Goal: Transaction & Acquisition: Book appointment/travel/reservation

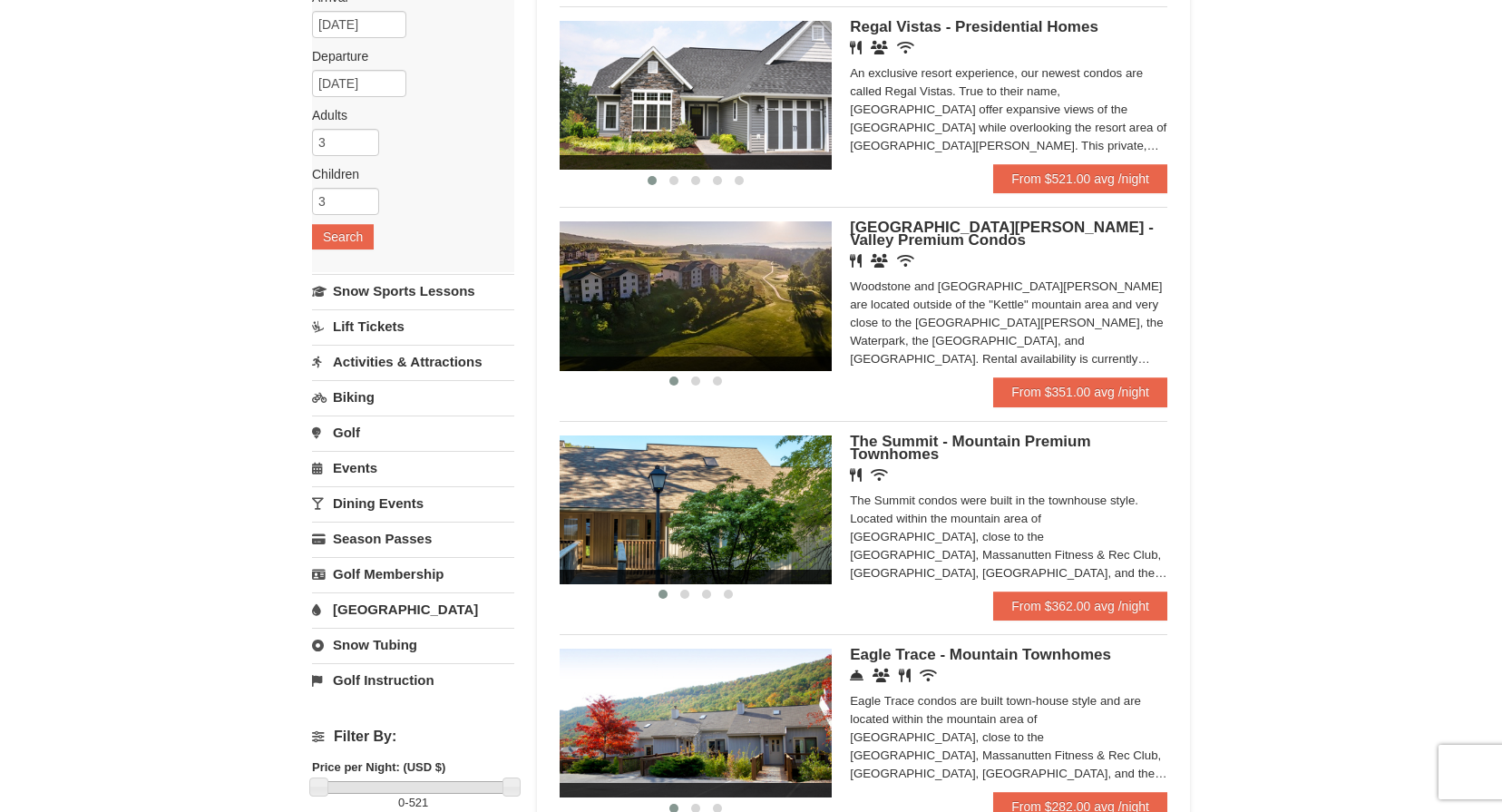
scroll to position [109, 0]
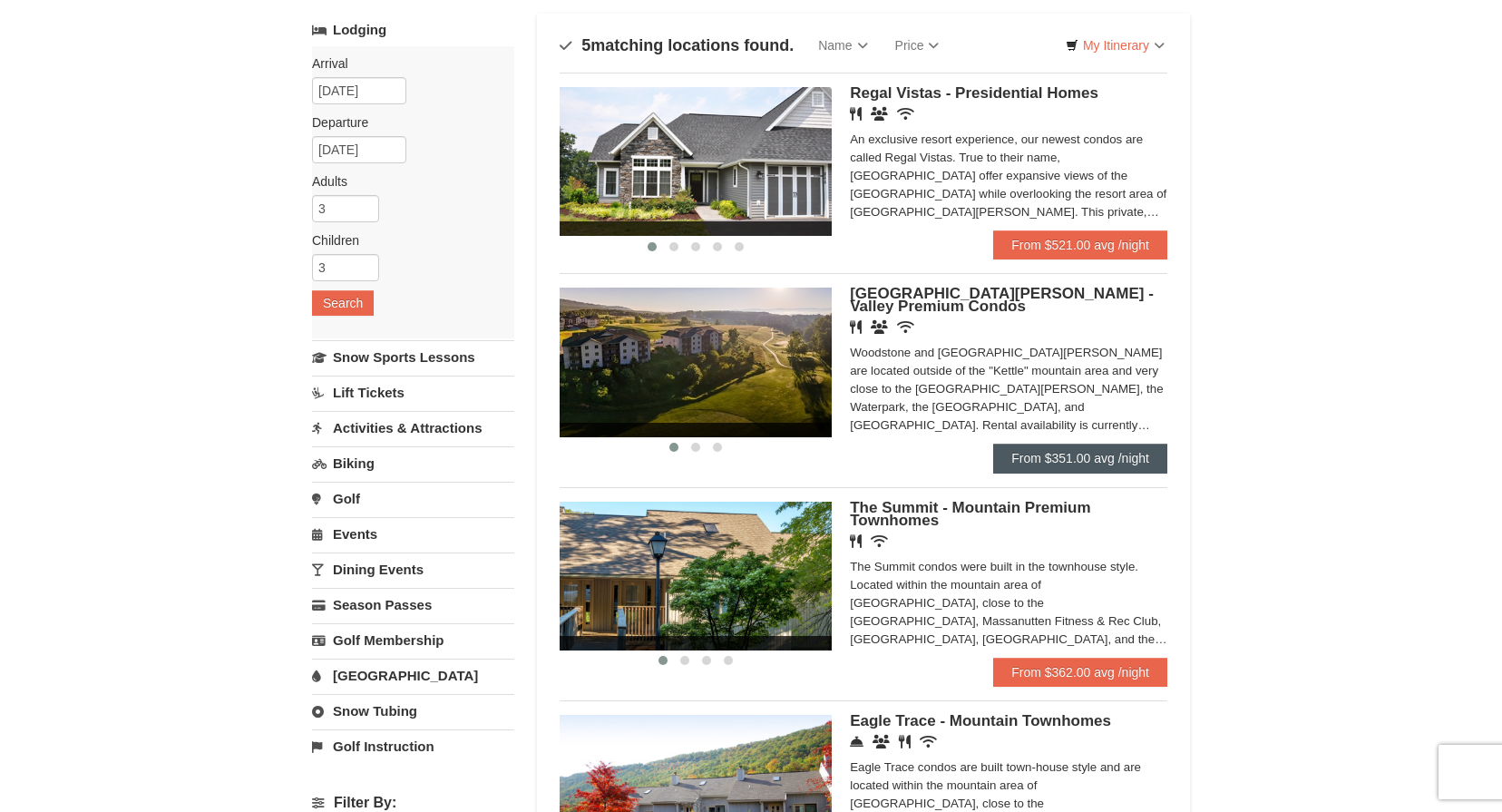
click at [1074, 458] on link "From $351.00 avg /night" at bounding box center [1080, 457] width 174 height 29
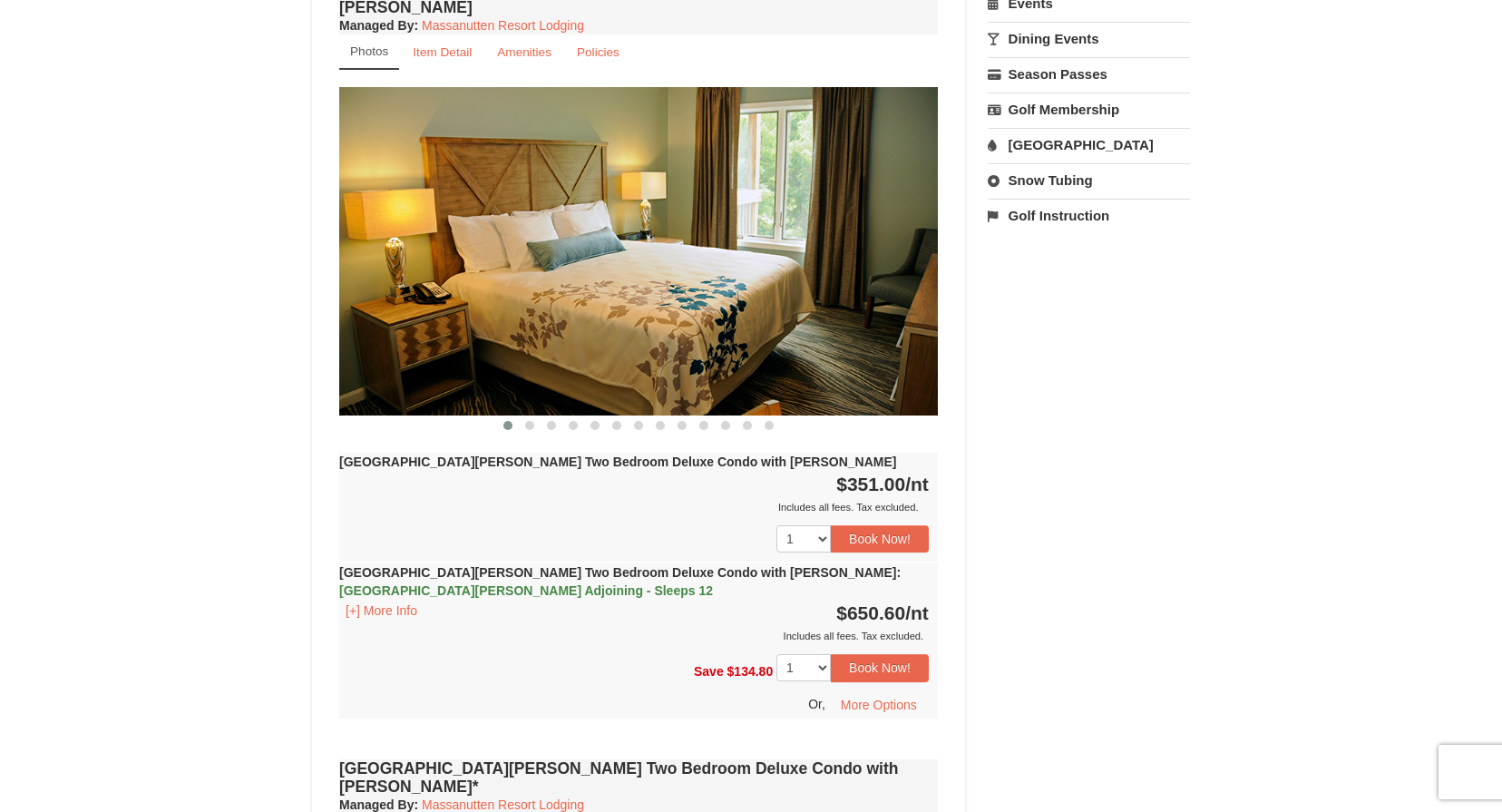
scroll to position [663, 0]
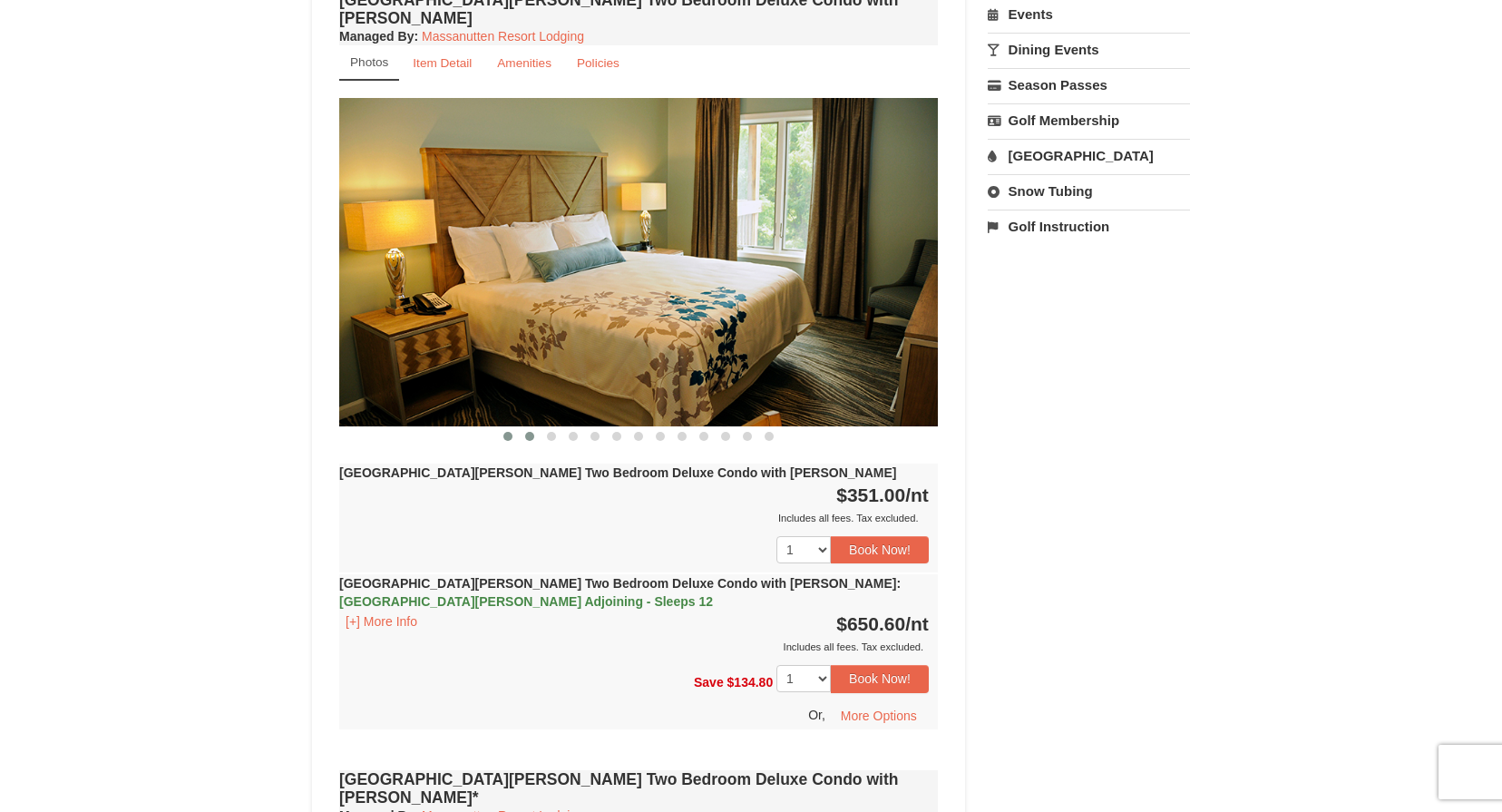
click at [528, 432] on span at bounding box center [529, 436] width 9 height 9
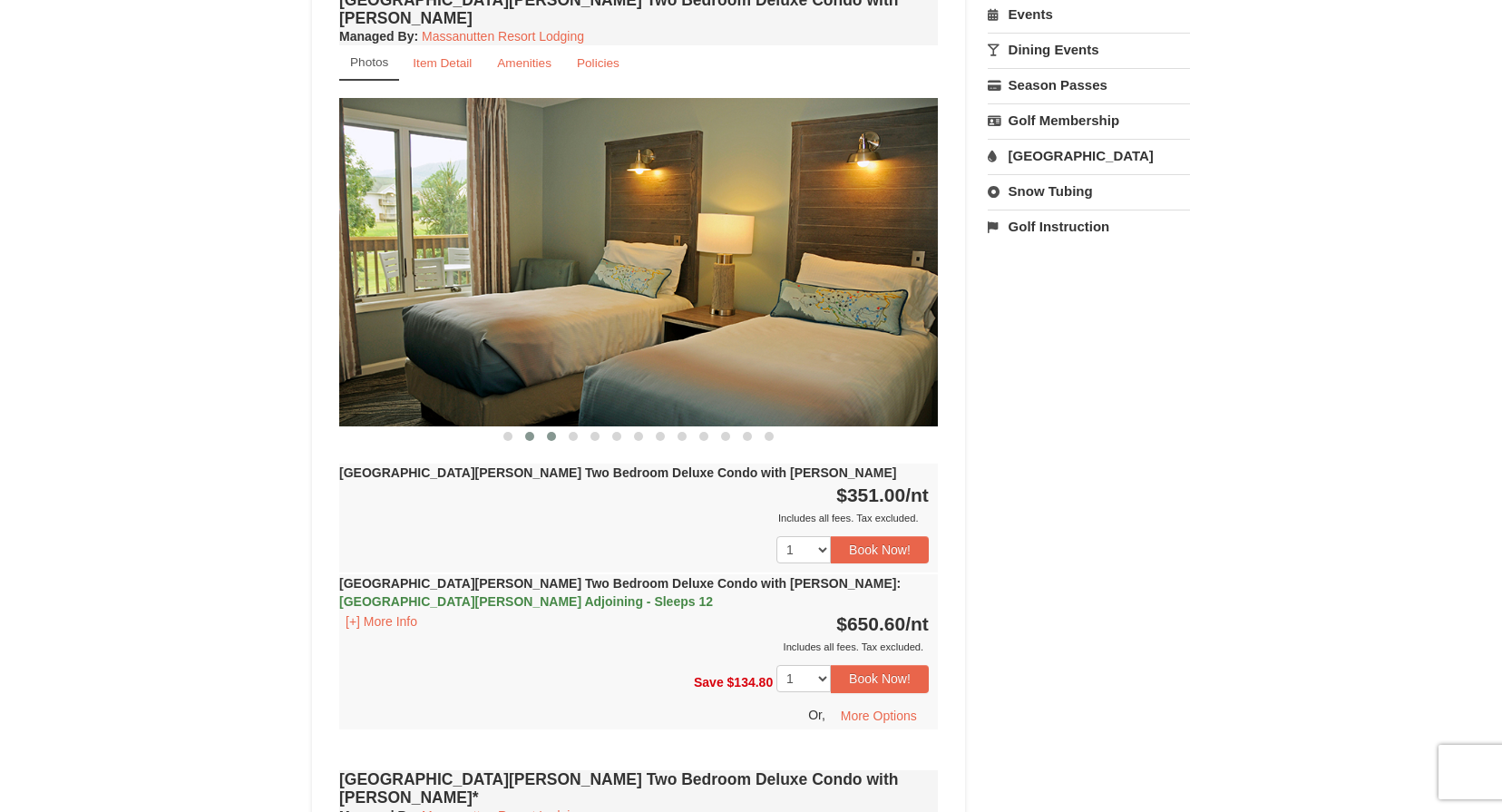
click at [548, 432] on span at bounding box center [550, 436] width 9 height 9
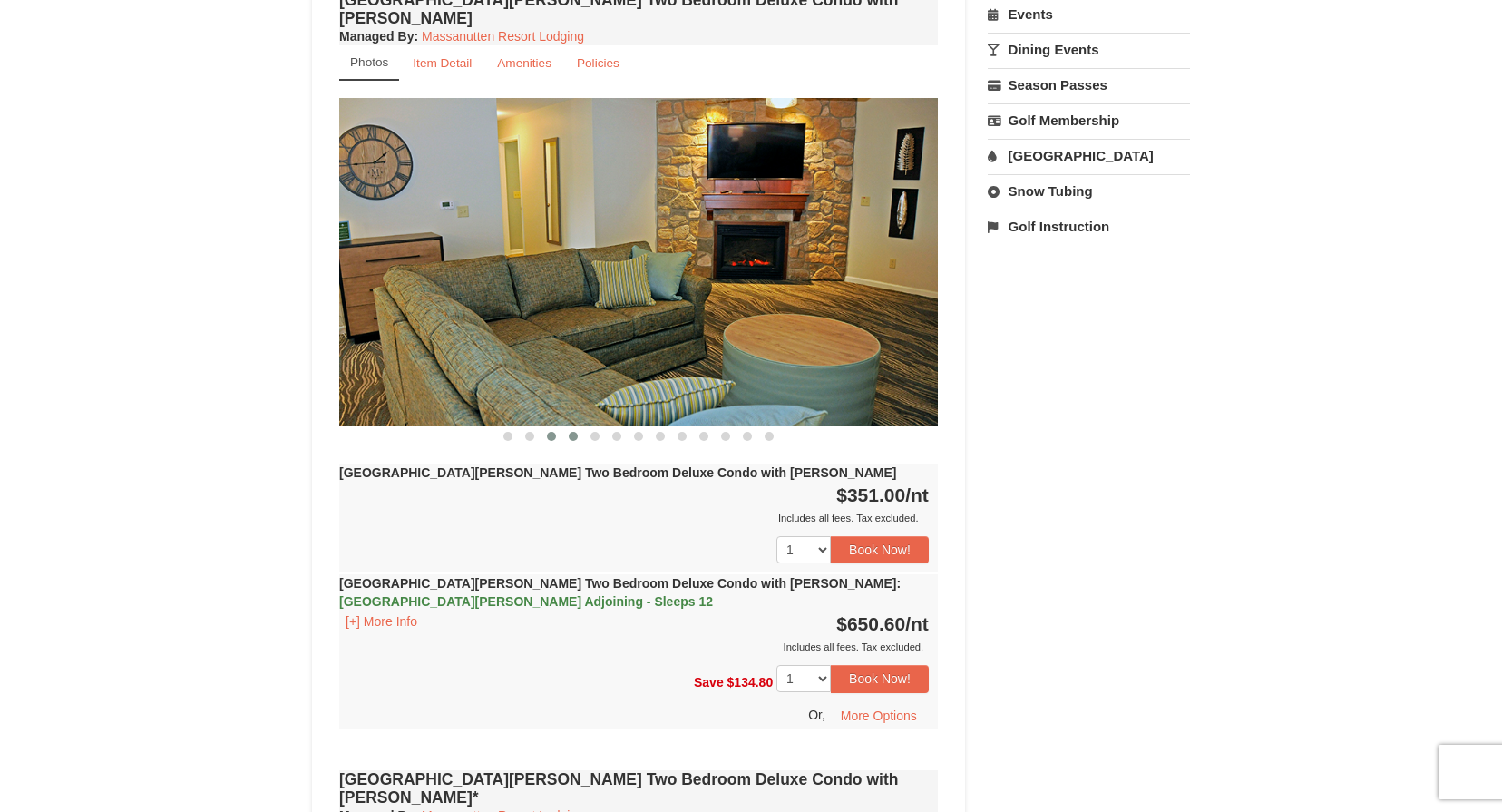
click at [572, 432] on span at bounding box center [573, 436] width 9 height 9
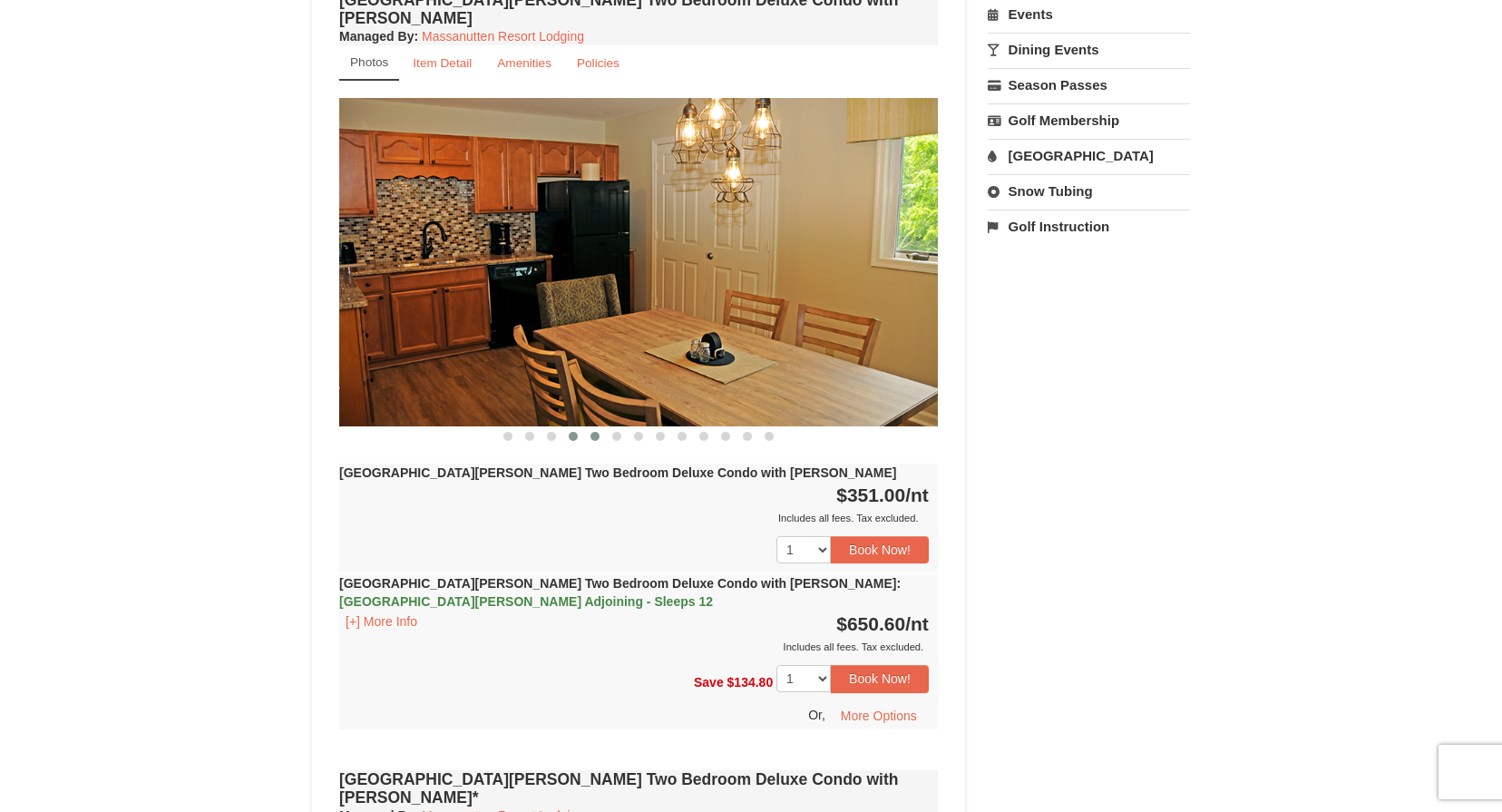
click at [593, 432] on span at bounding box center [595, 436] width 9 height 9
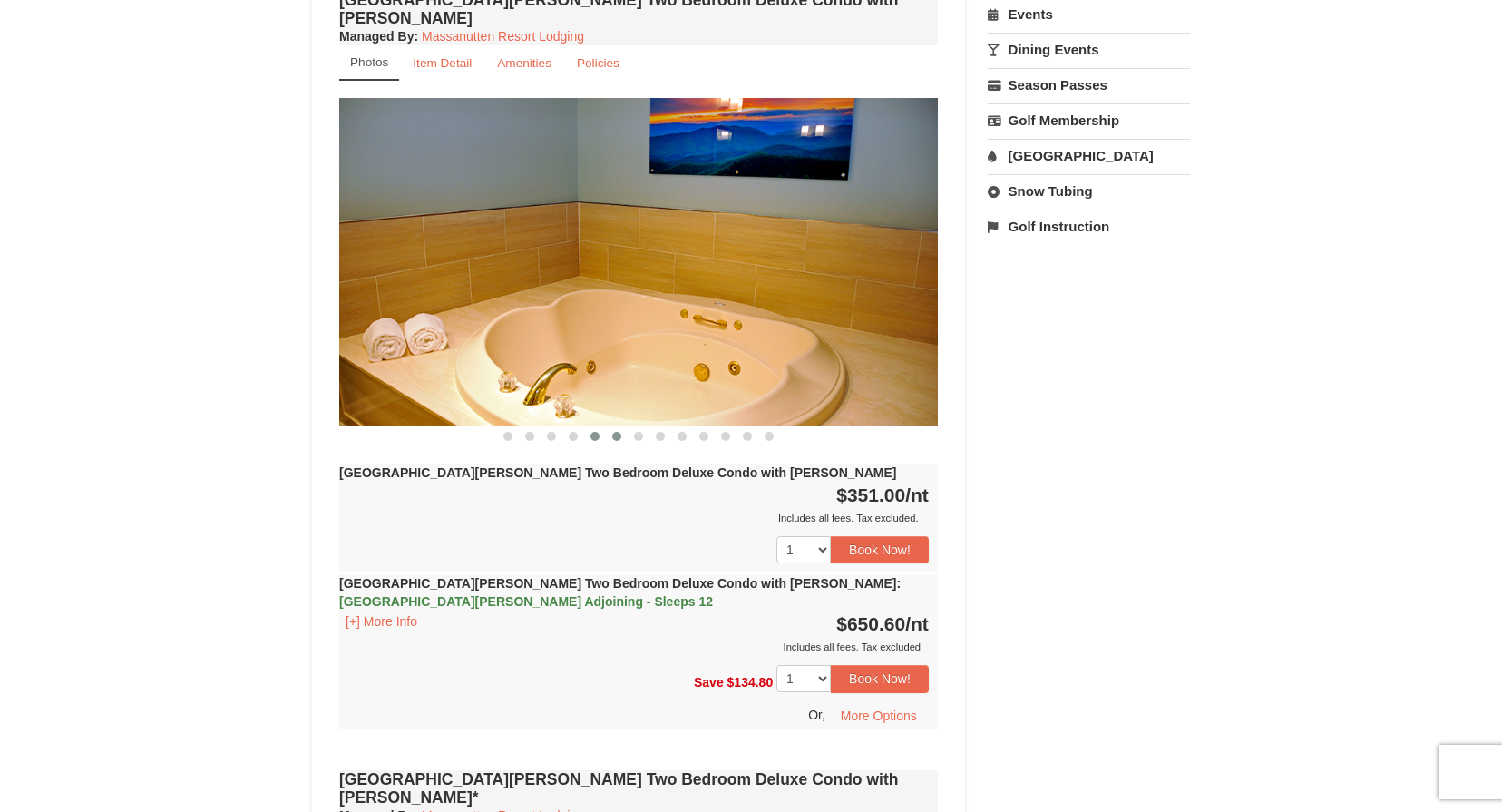
click at [617, 432] on span at bounding box center [617, 436] width 9 height 9
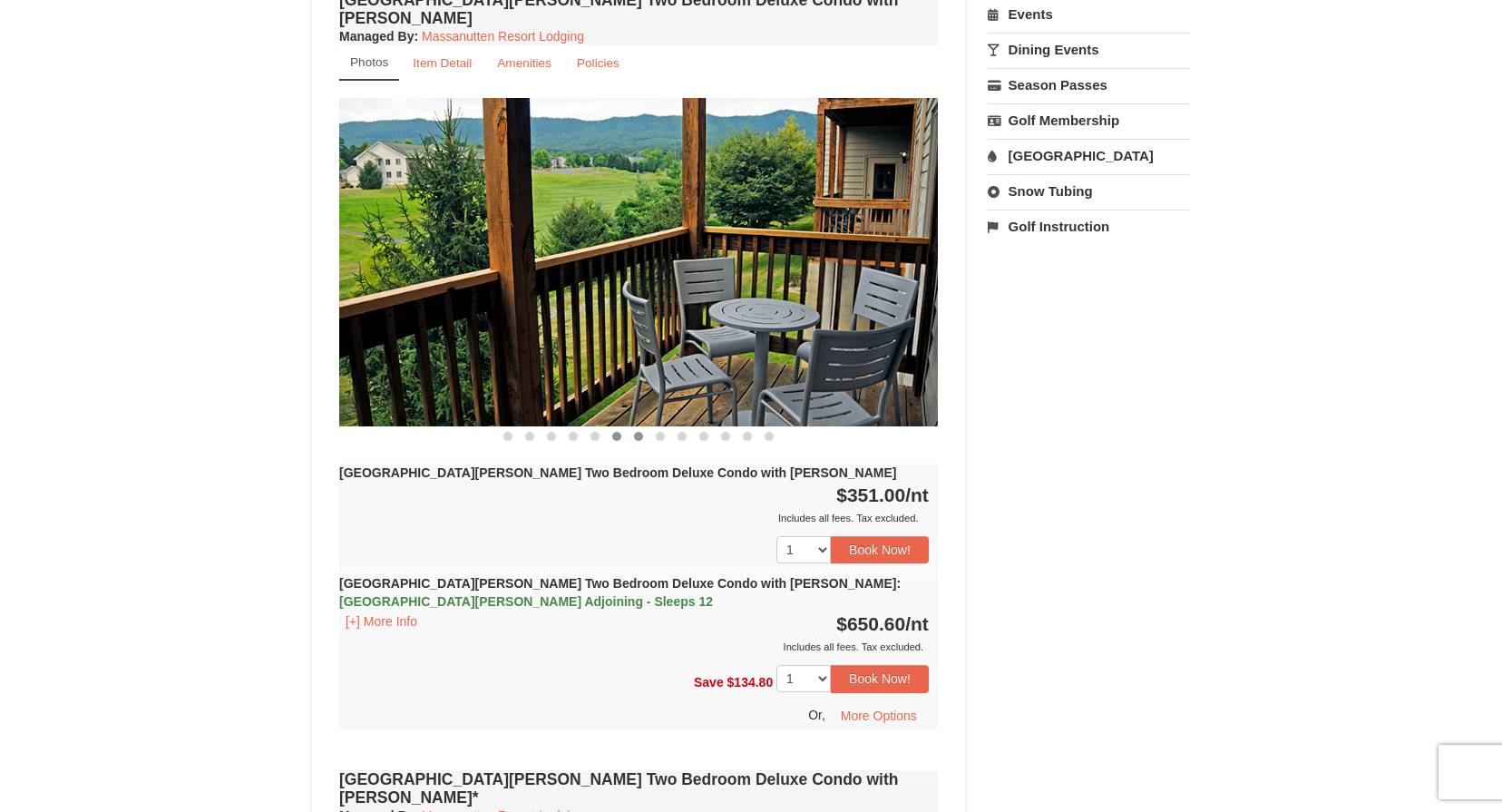
click at [635, 432] on span at bounding box center [638, 436] width 9 height 9
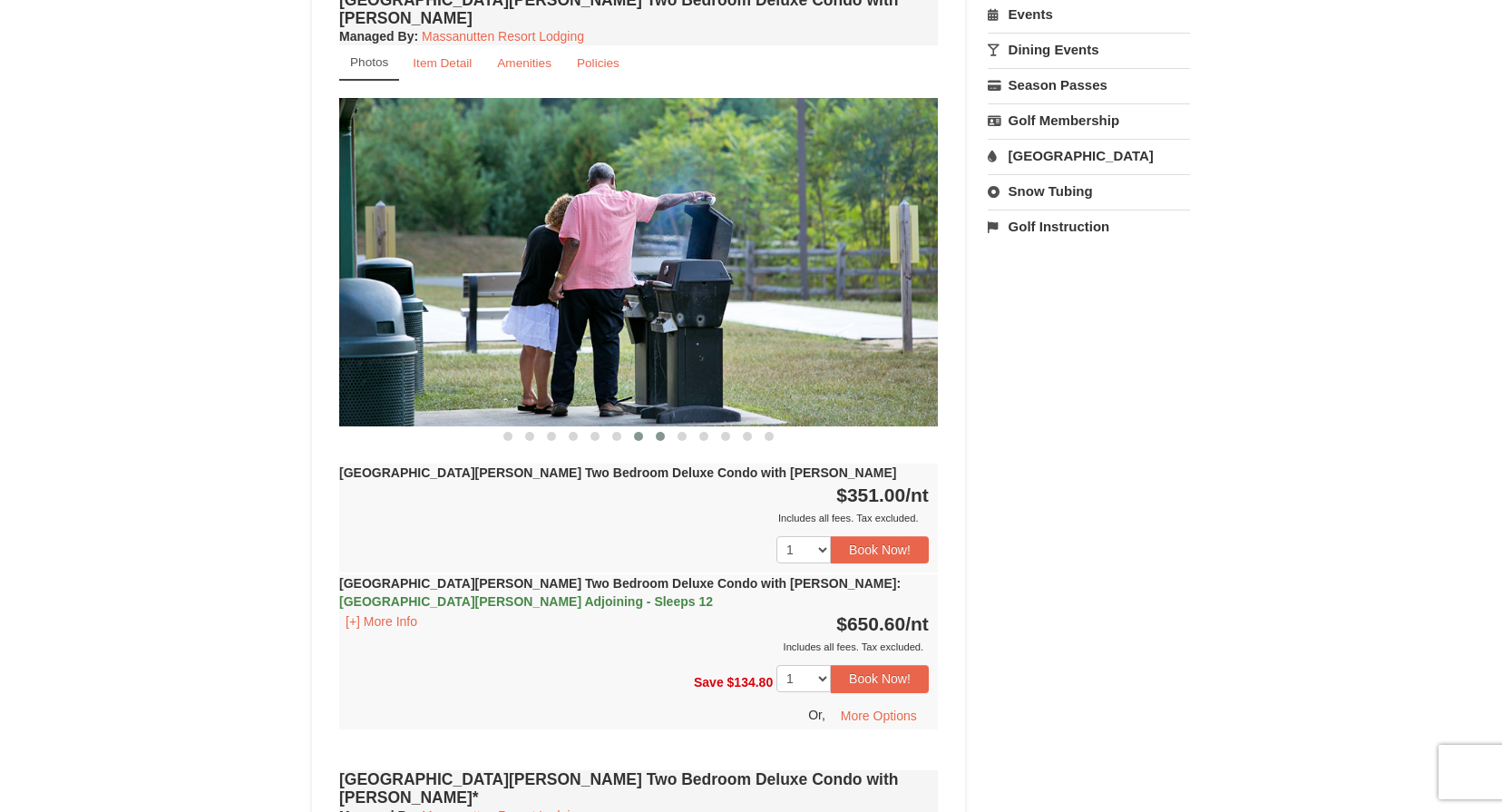
click at [661, 432] on span at bounding box center [660, 436] width 9 height 9
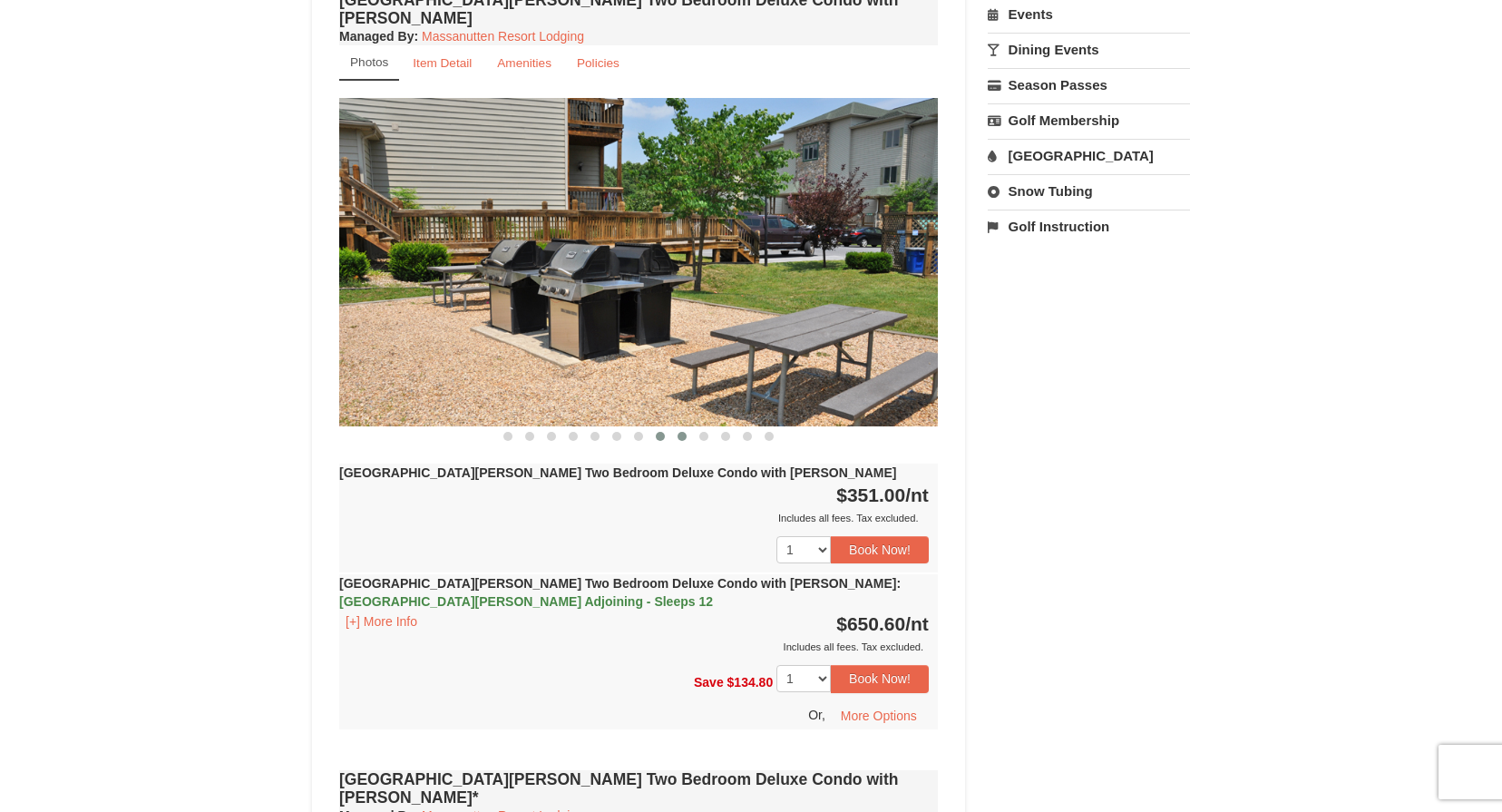
click at [683, 432] on span at bounding box center [682, 436] width 9 height 9
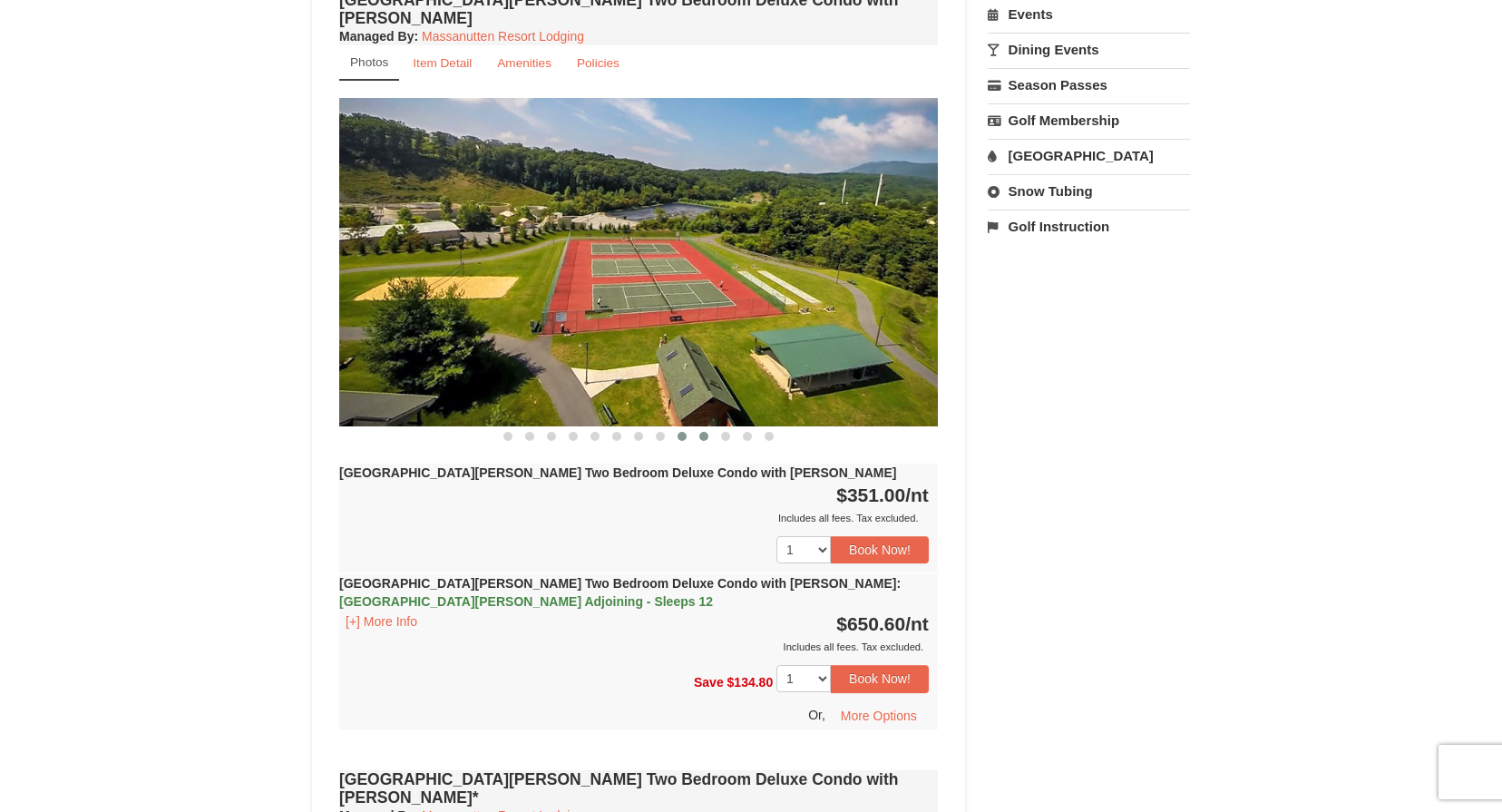
click at [702, 427] on button at bounding box center [704, 436] width 22 height 18
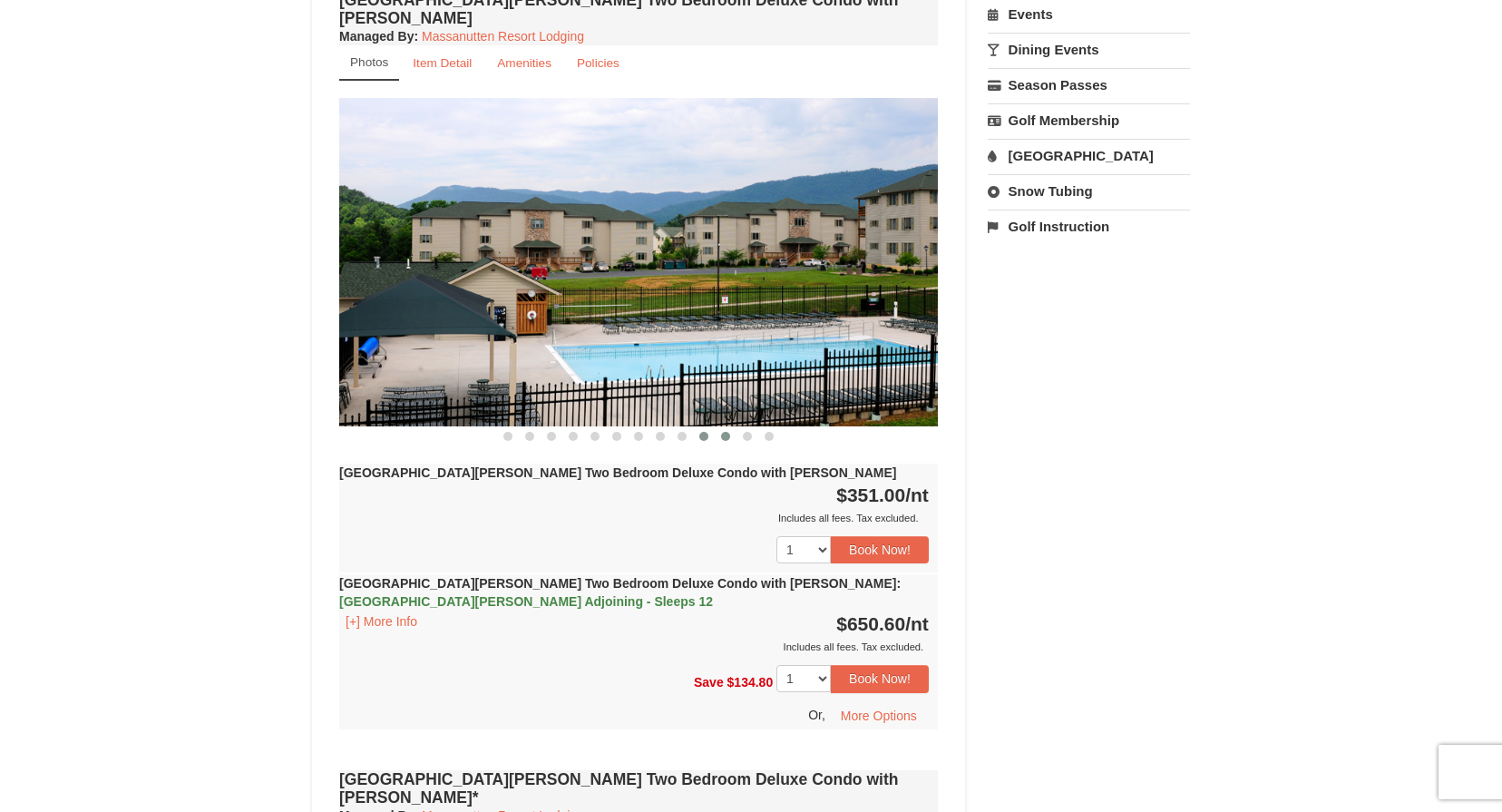
click at [724, 432] on span at bounding box center [725, 436] width 9 height 9
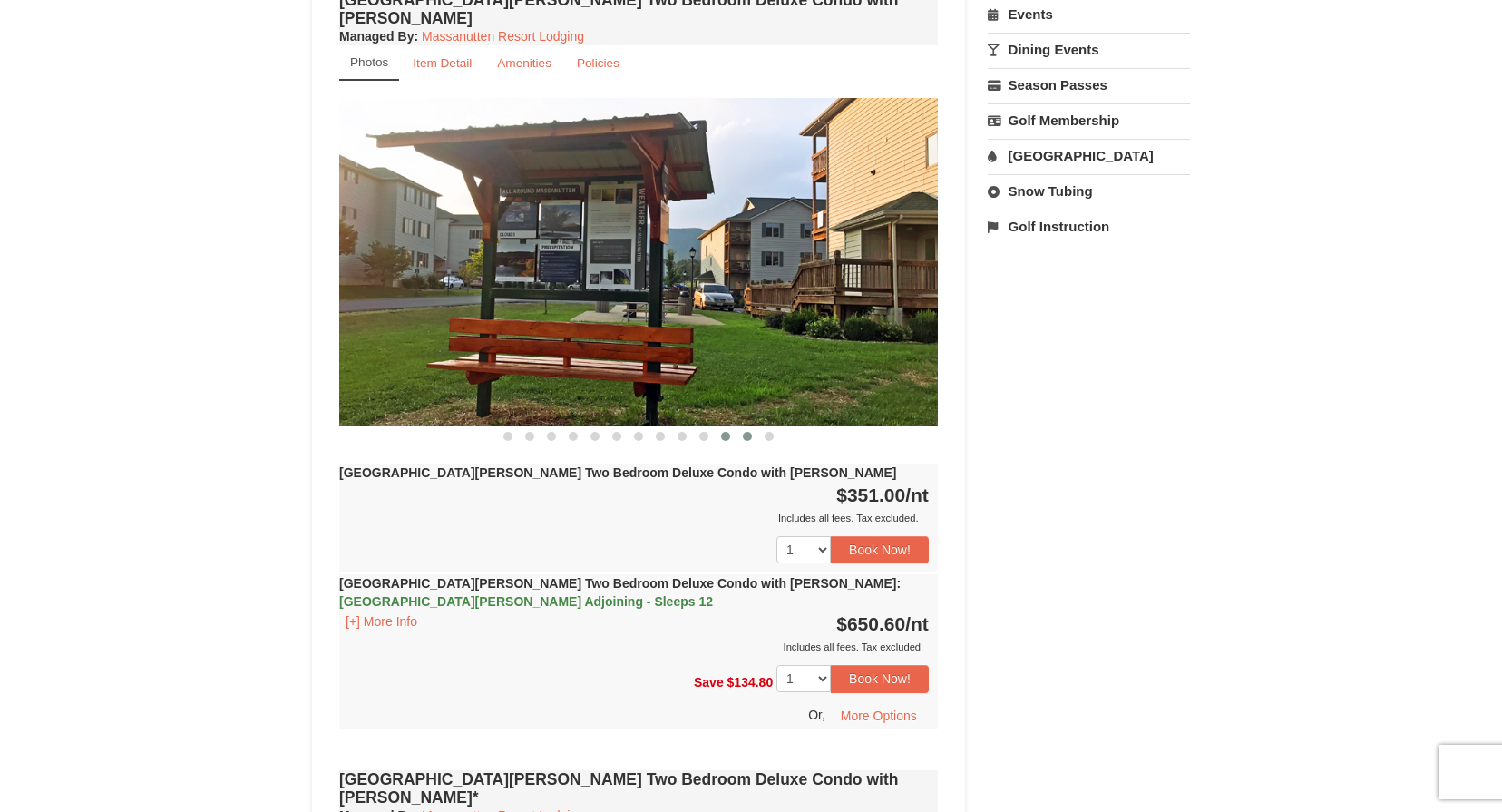
click at [749, 432] on span at bounding box center [747, 436] width 9 height 9
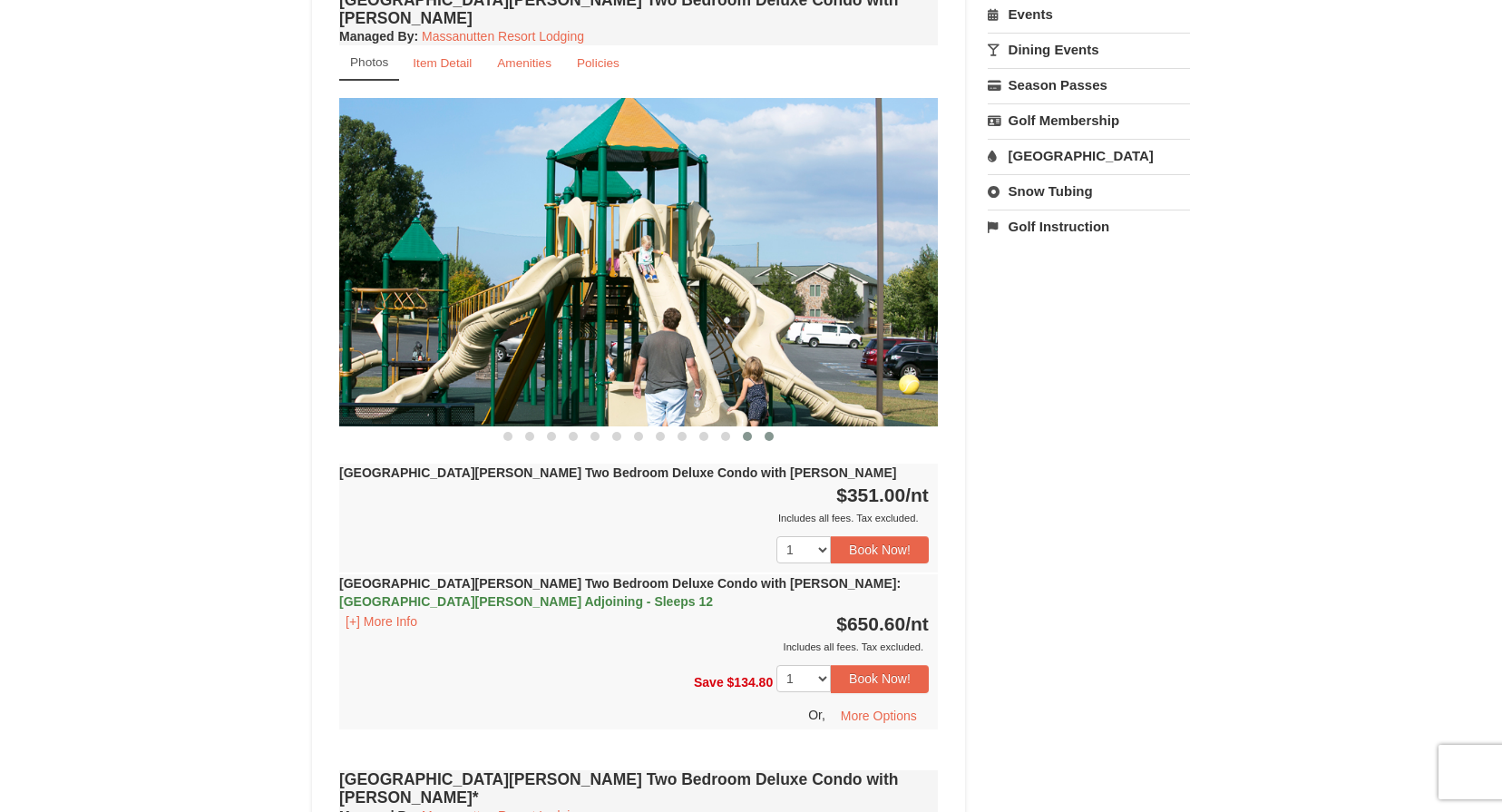
click at [771, 432] on span at bounding box center [769, 436] width 9 height 9
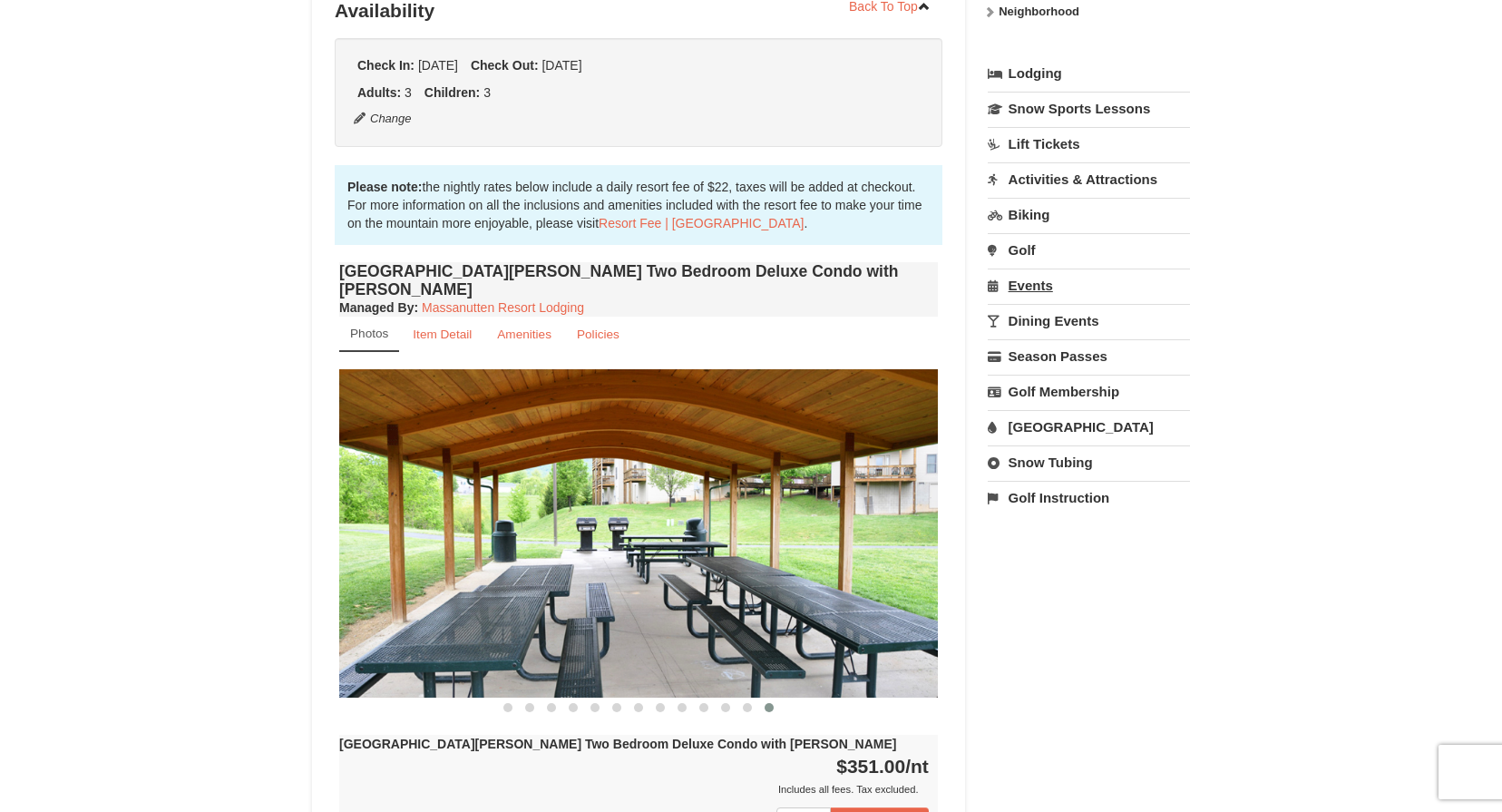
scroll to position [370, 0]
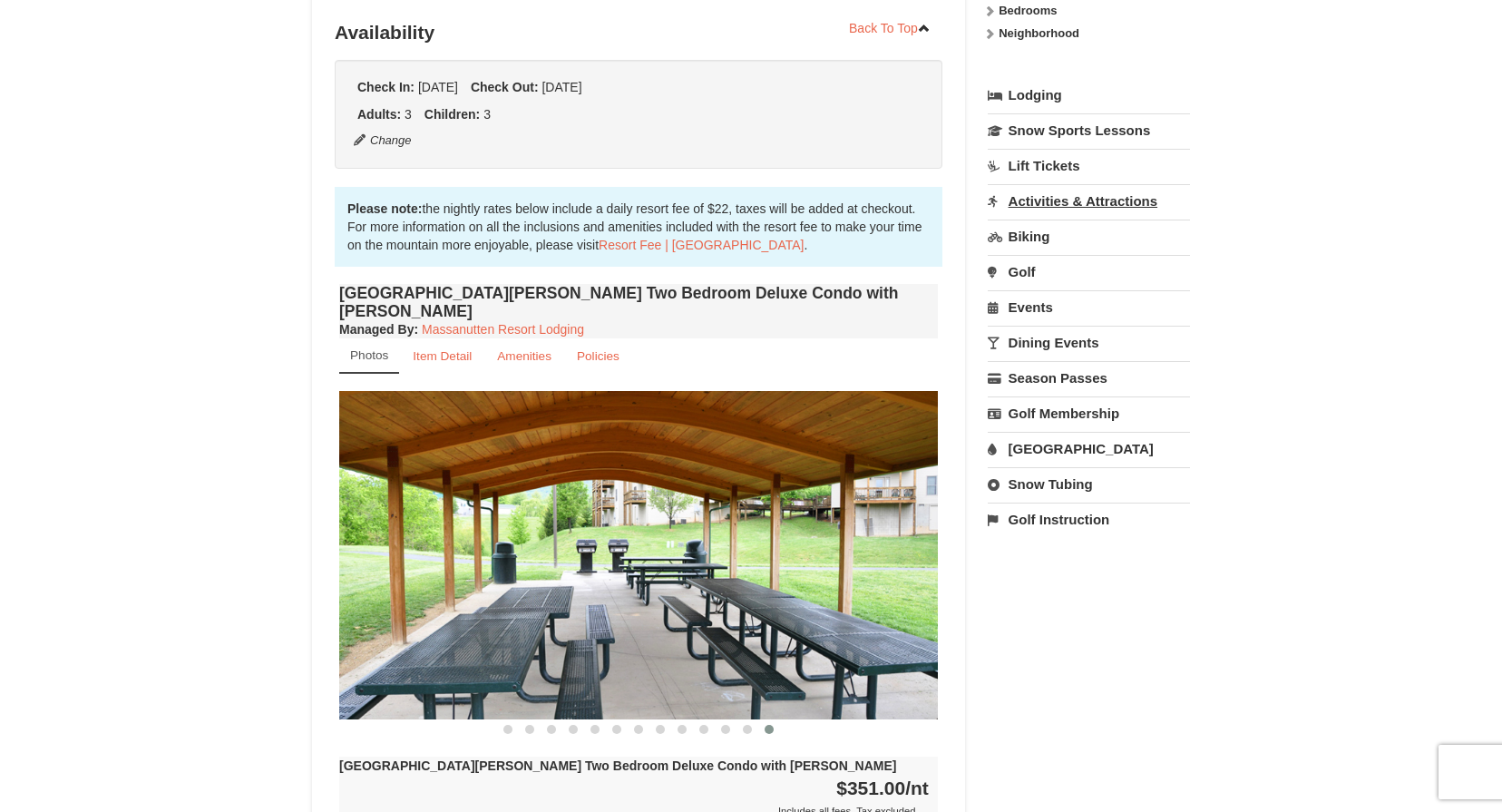
click at [1054, 204] on link "Activities & Attractions" at bounding box center [1089, 201] width 203 height 34
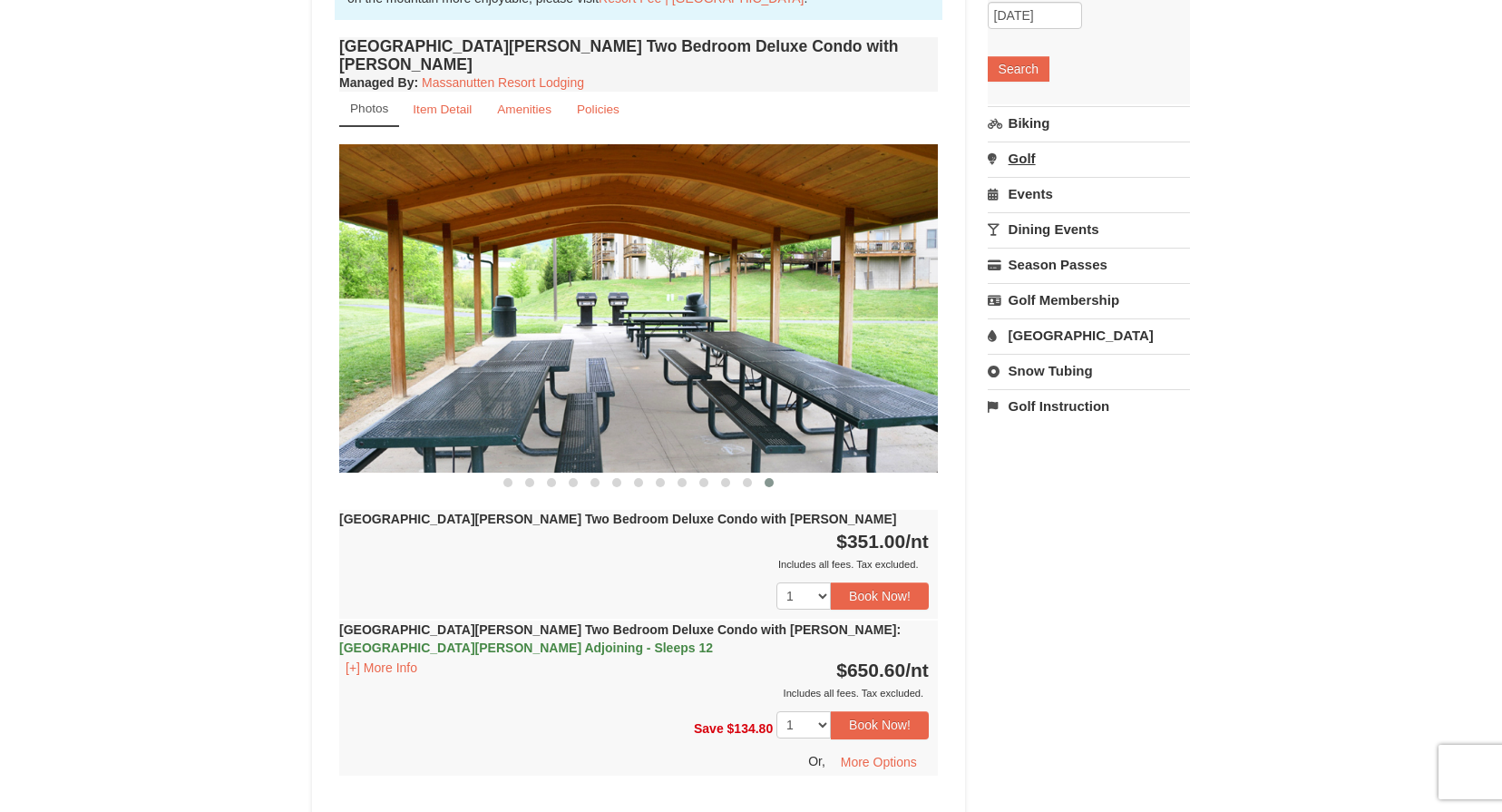
scroll to position [815, 0]
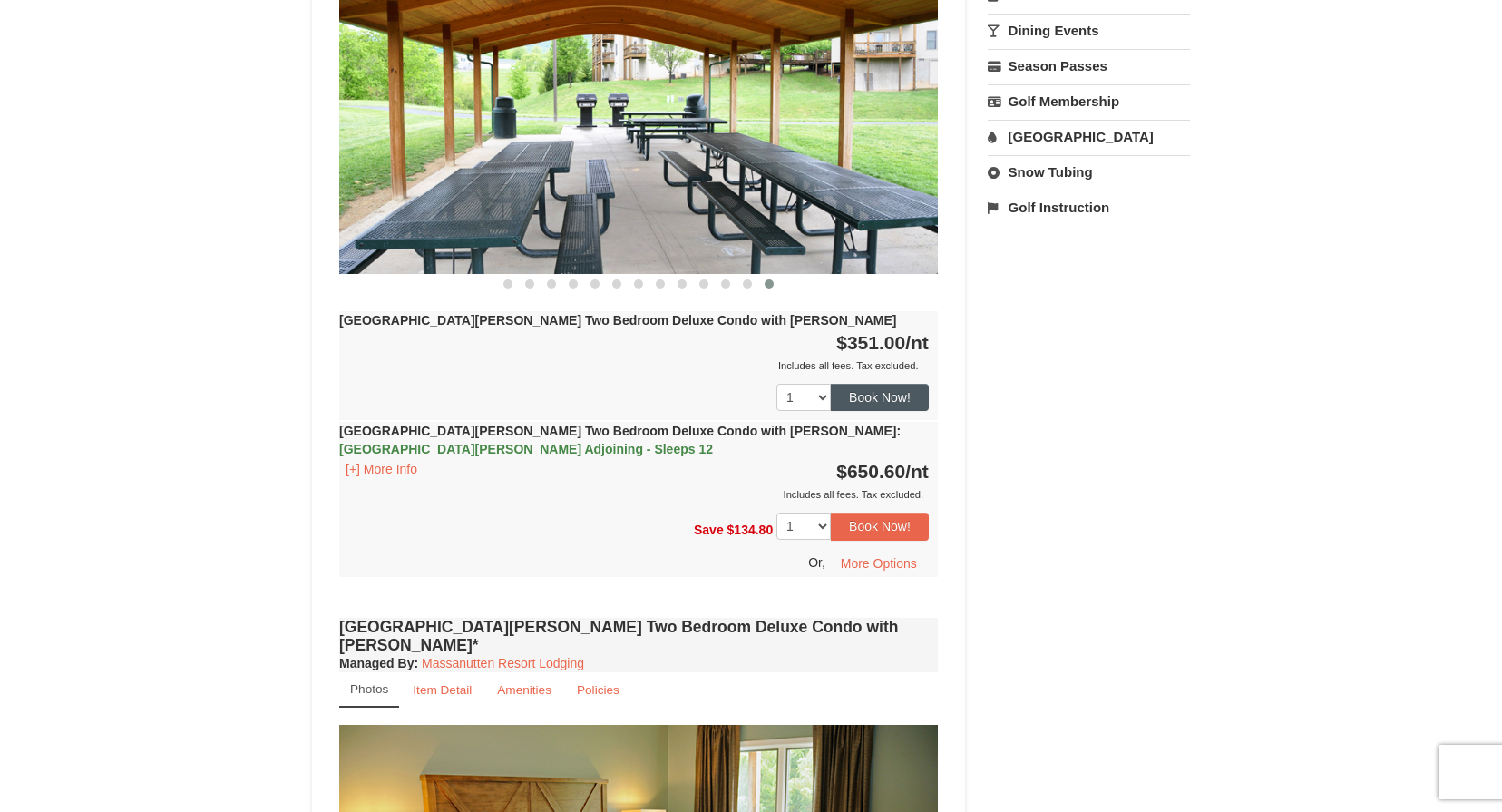
click at [892, 383] on button "Book Now!" at bounding box center [879, 397] width 98 height 28
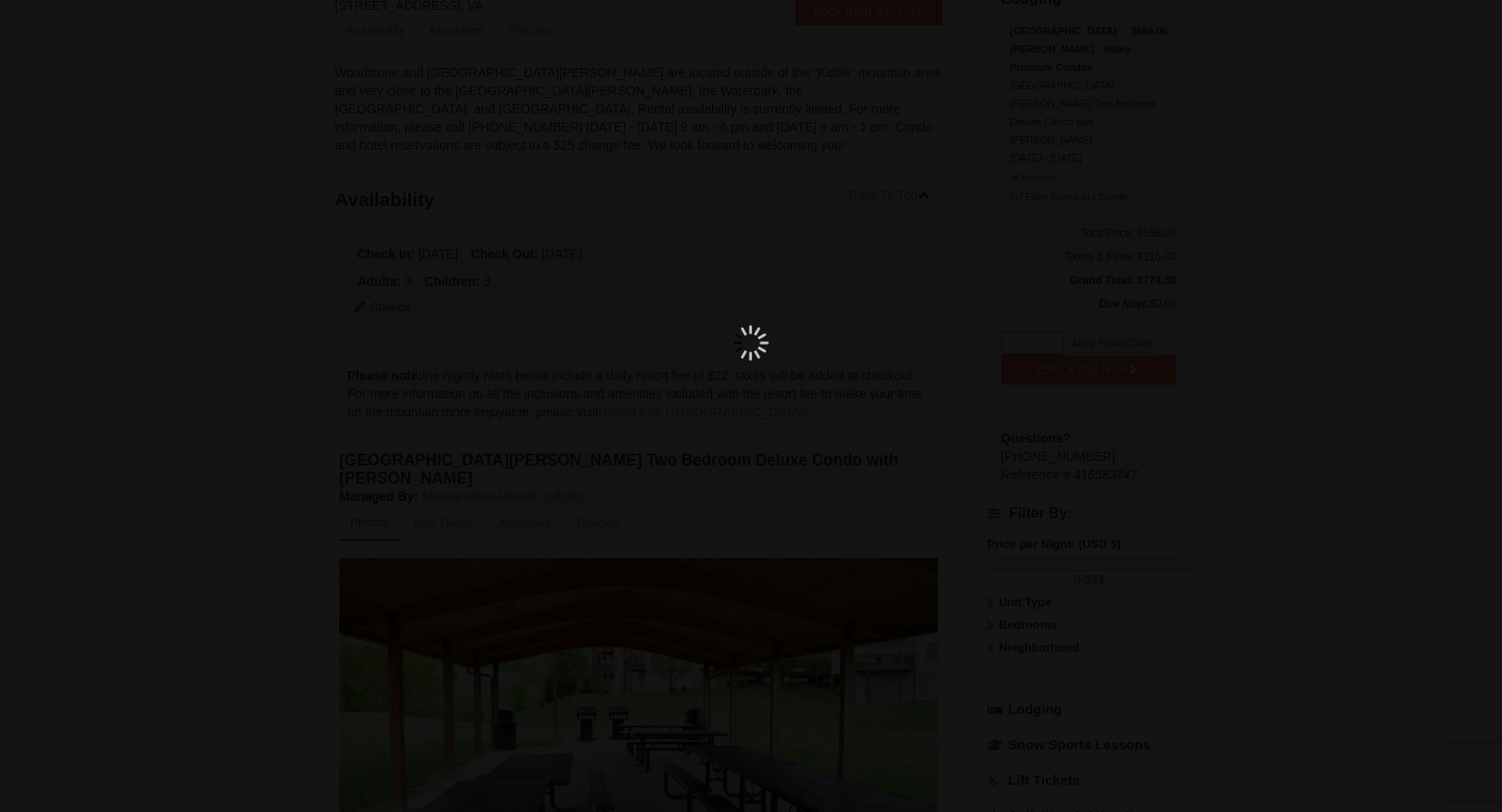
scroll to position [177, 0]
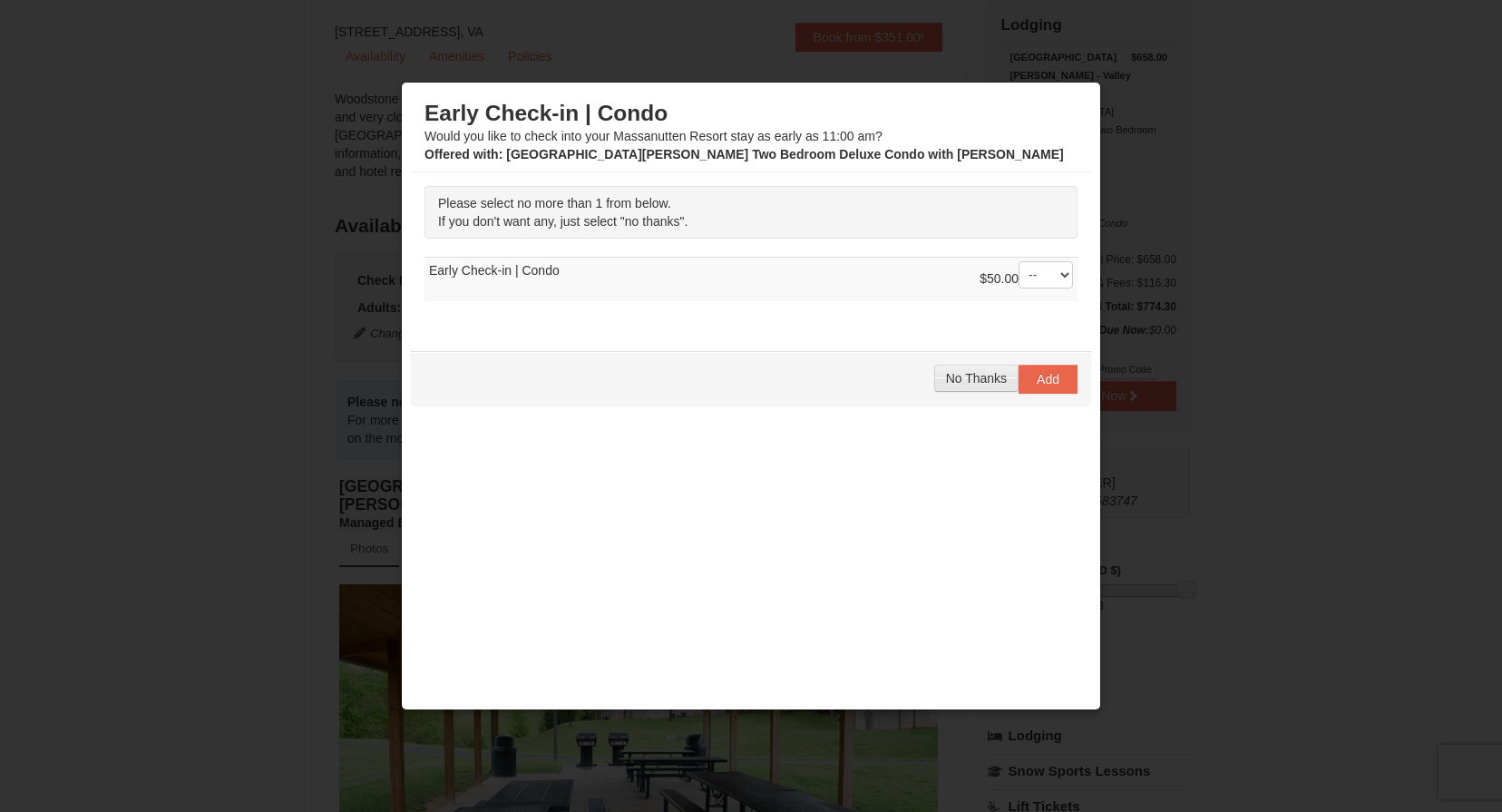
click at [989, 372] on span "No Thanks" at bounding box center [975, 377] width 60 height 15
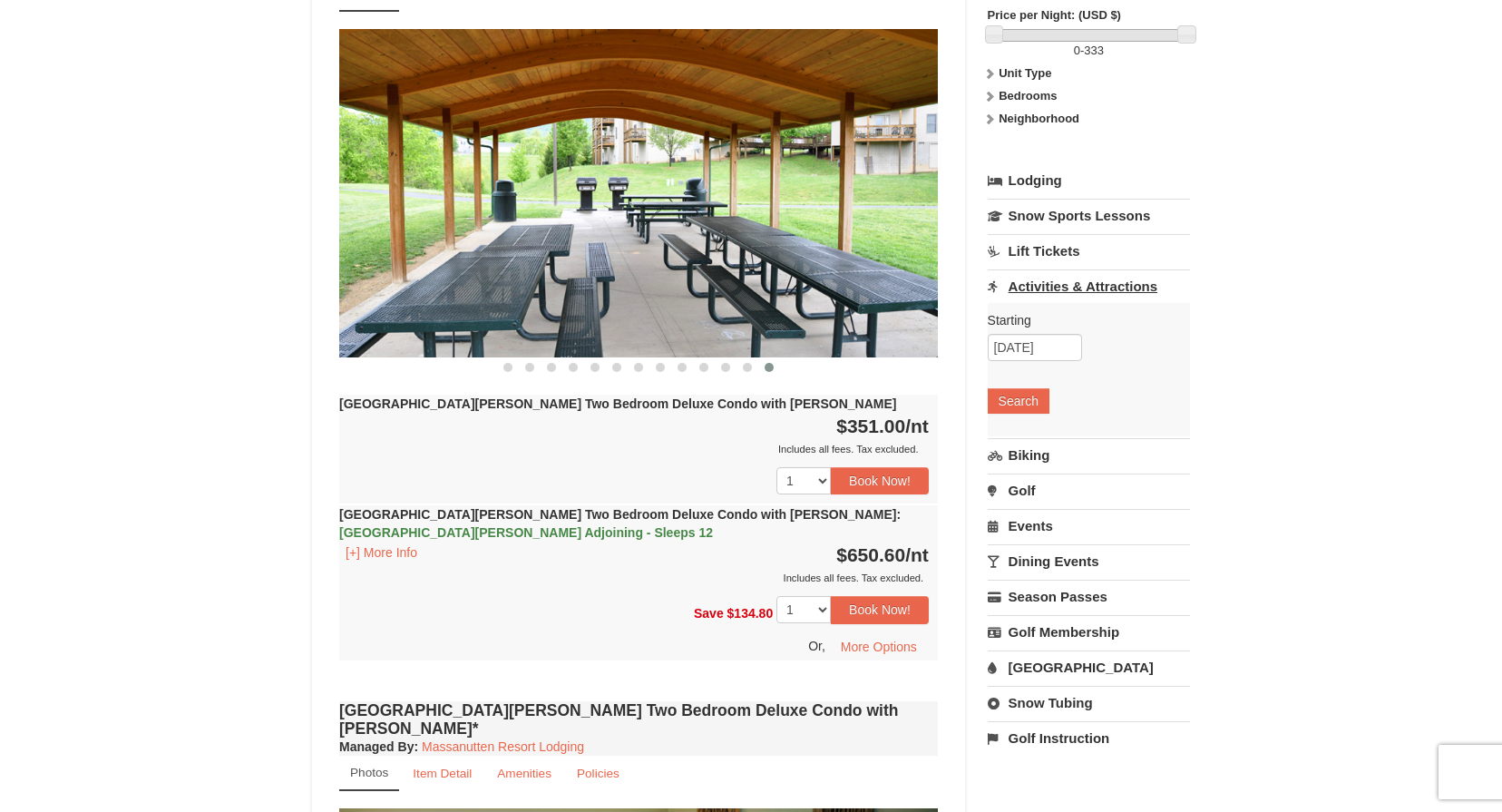
scroll to position [789, 0]
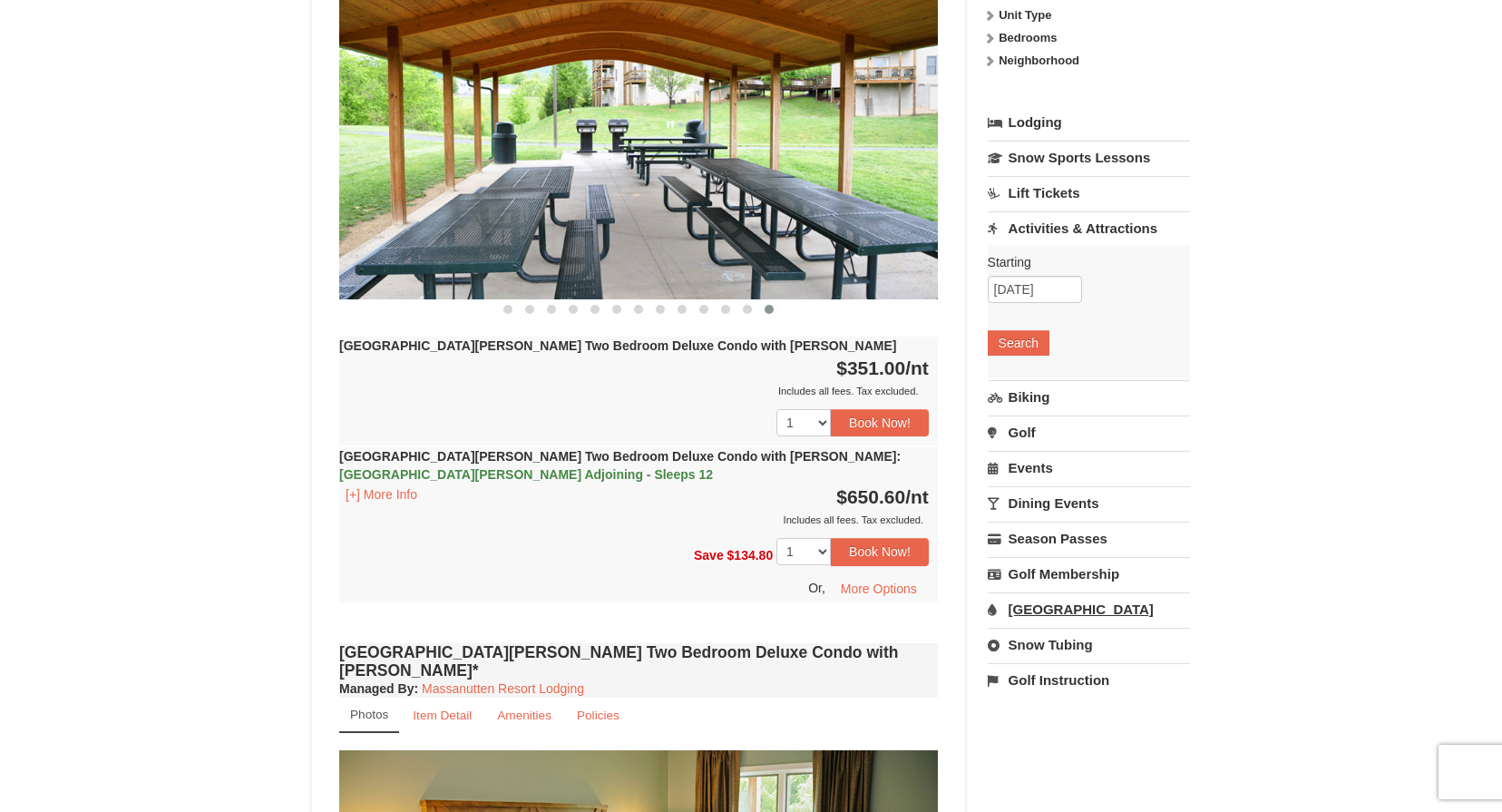
click at [1059, 592] on link "[GEOGRAPHIC_DATA]" at bounding box center [1089, 609] width 203 height 34
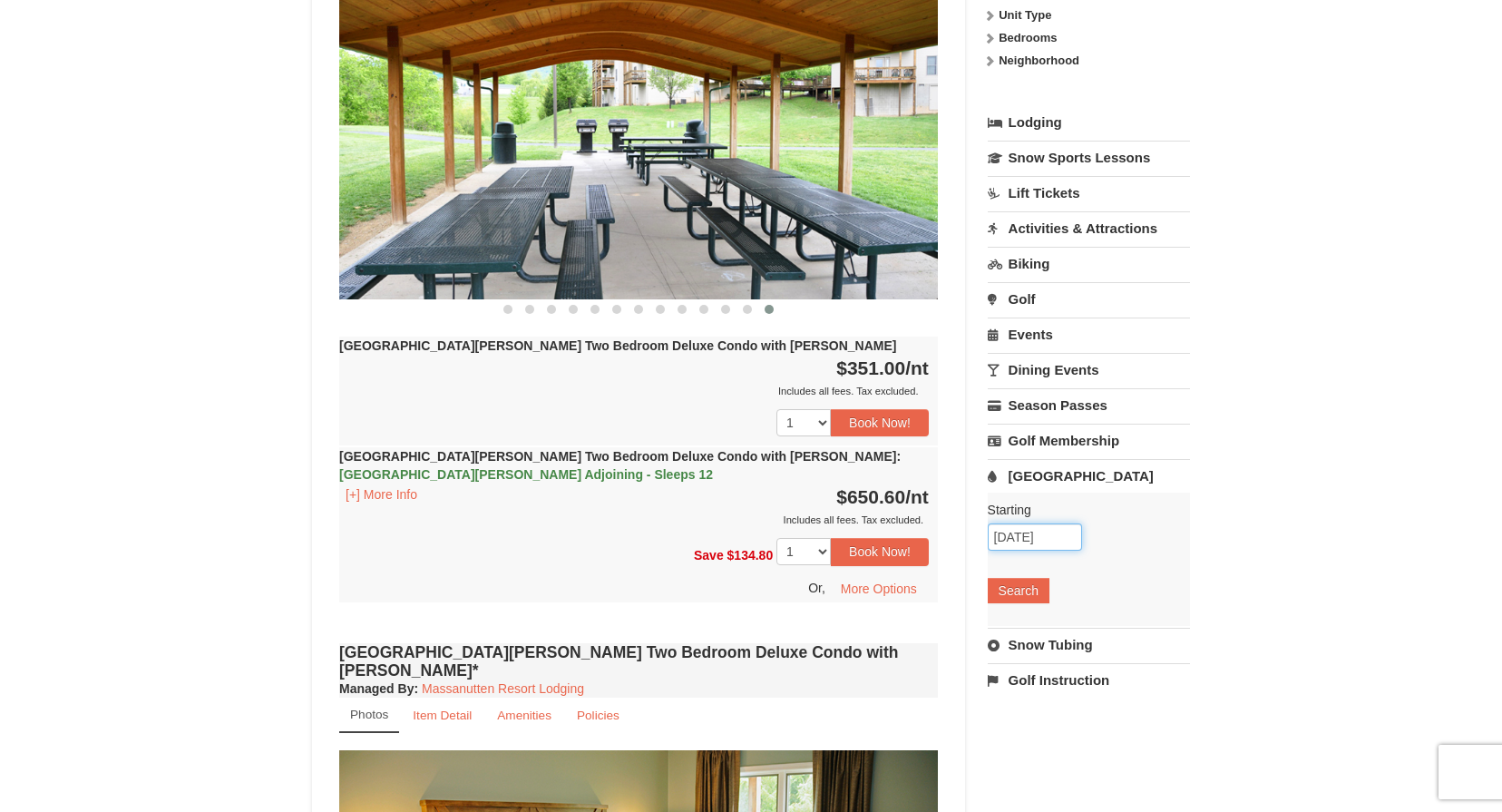
click at [1063, 524] on input "10/10/2025" at bounding box center [1035, 537] width 94 height 28
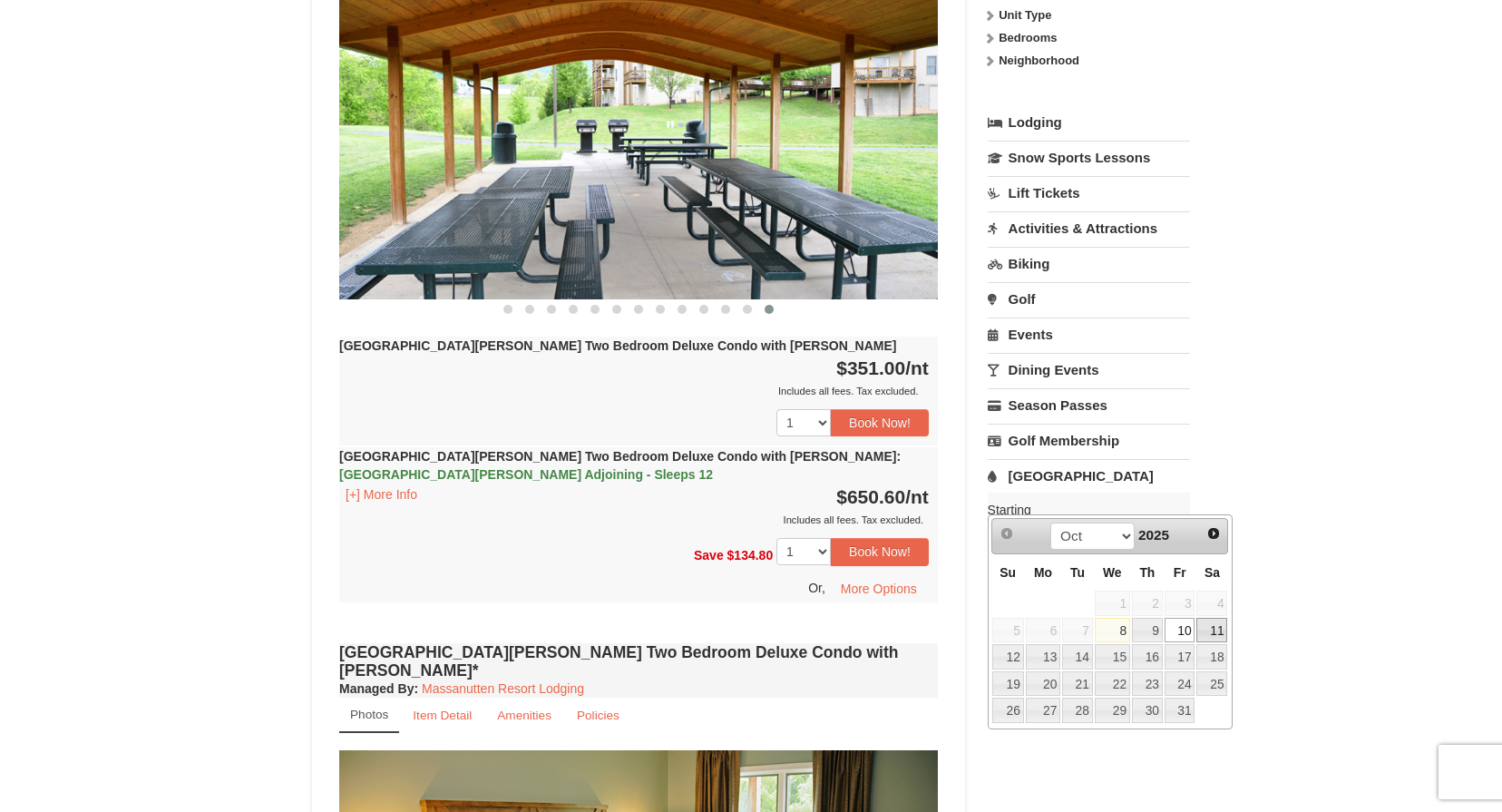
click at [1209, 625] on link "11" at bounding box center [1211, 630] width 31 height 26
type input "[DATE]"
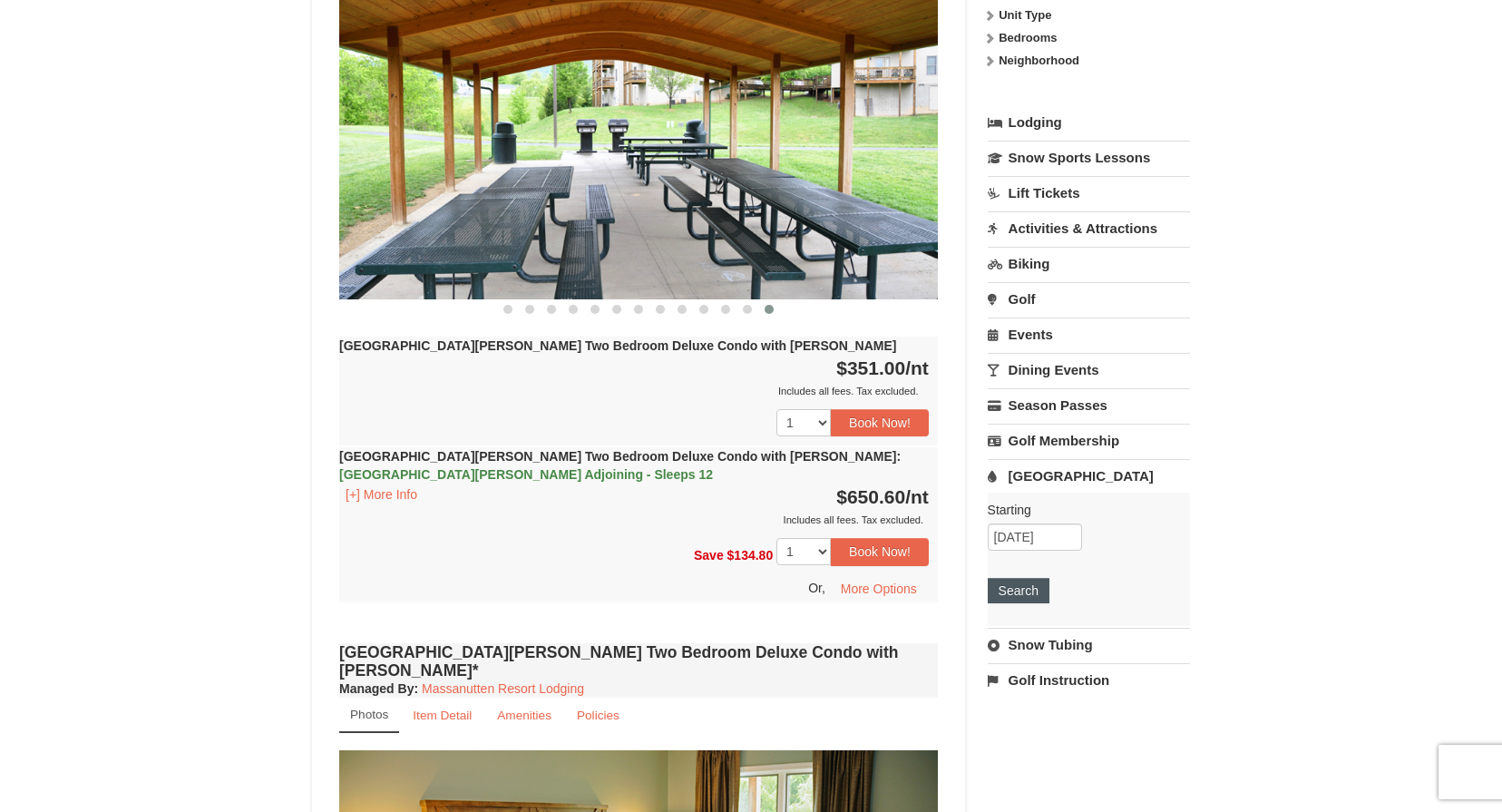
click at [1020, 578] on button "Search" at bounding box center [1019, 591] width 61 height 26
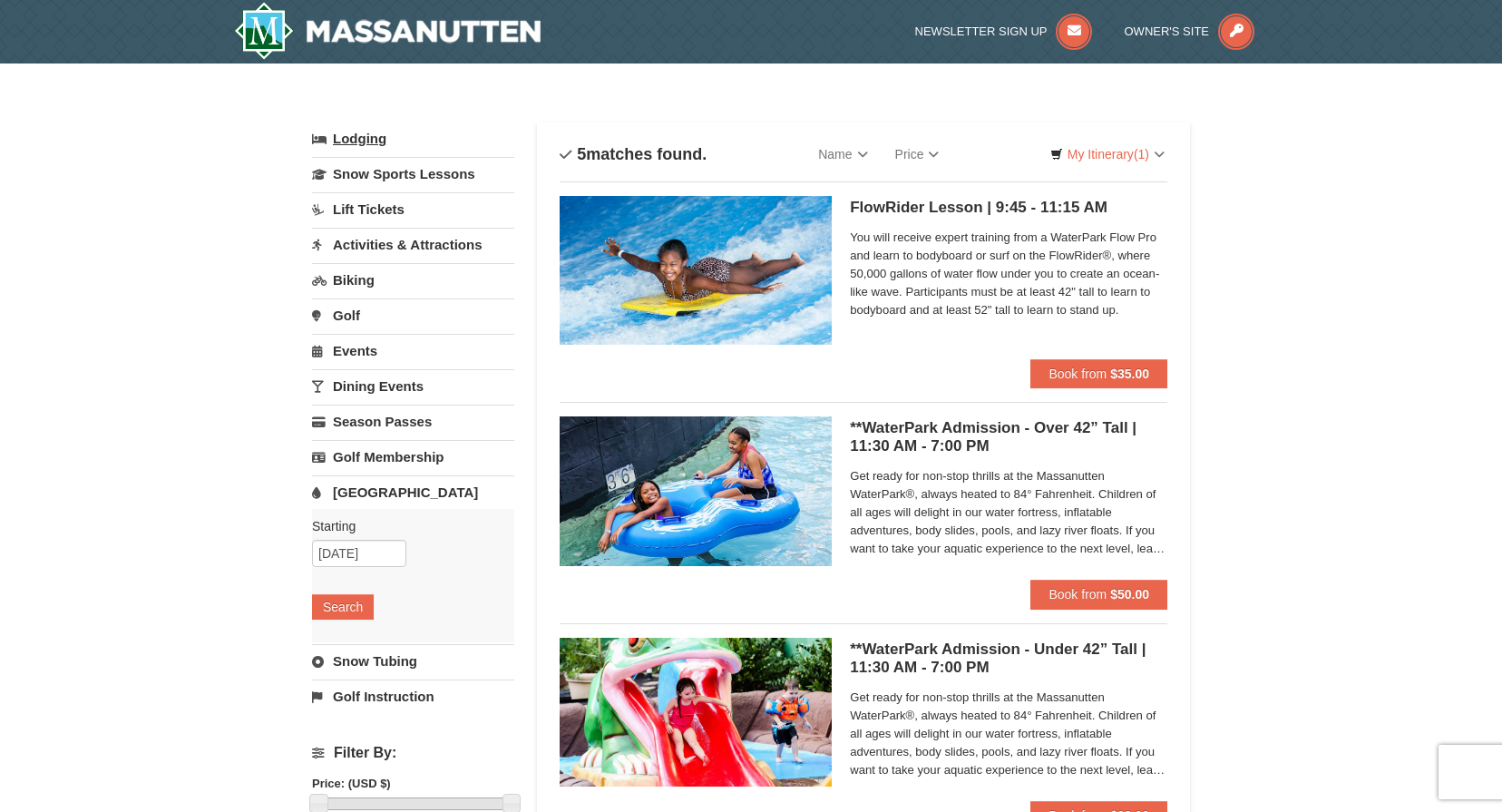
click at [371, 135] on link "Lodging" at bounding box center [413, 138] width 203 height 33
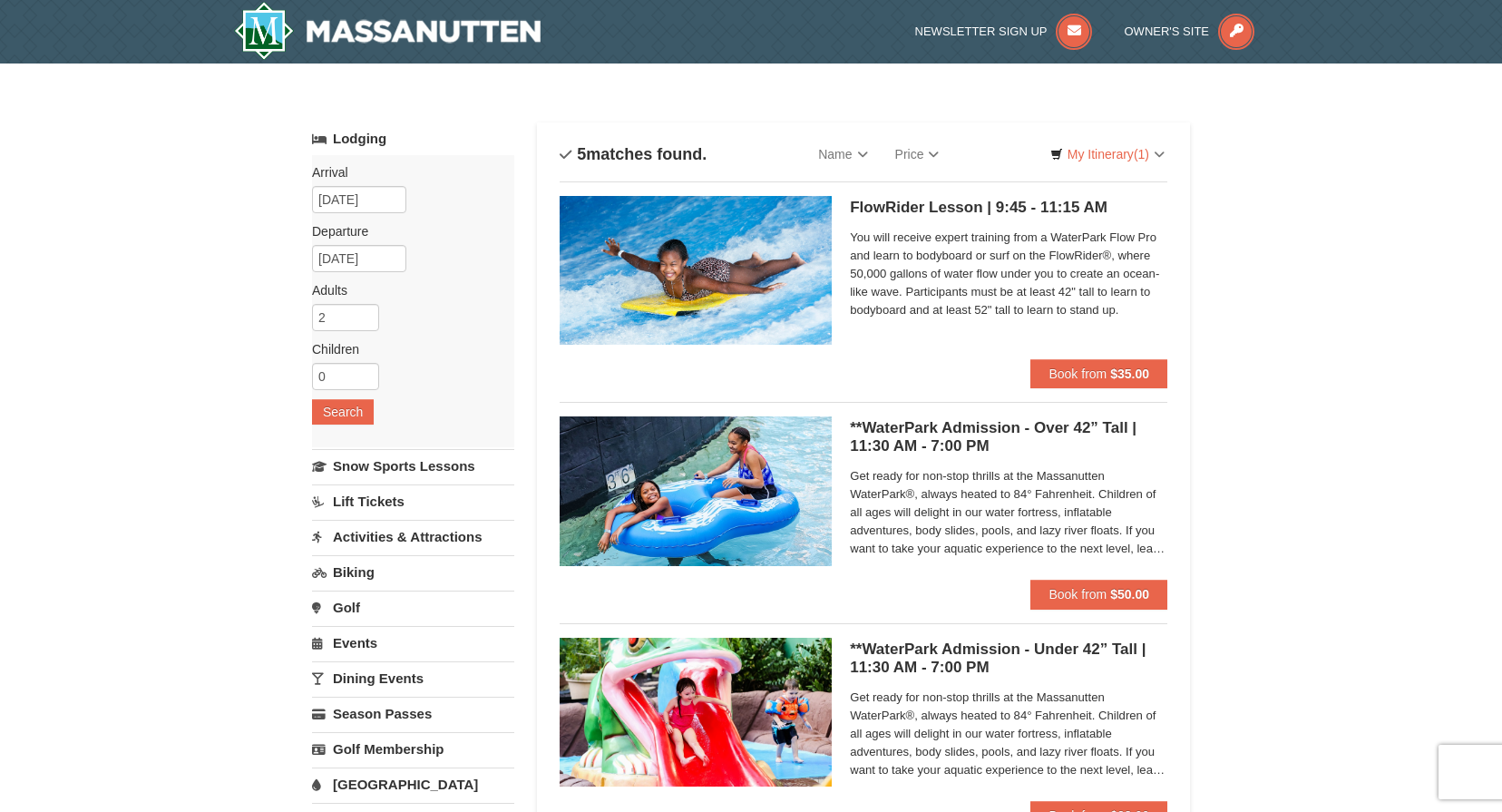
click at [392, 28] on img at bounding box center [387, 31] width 306 height 58
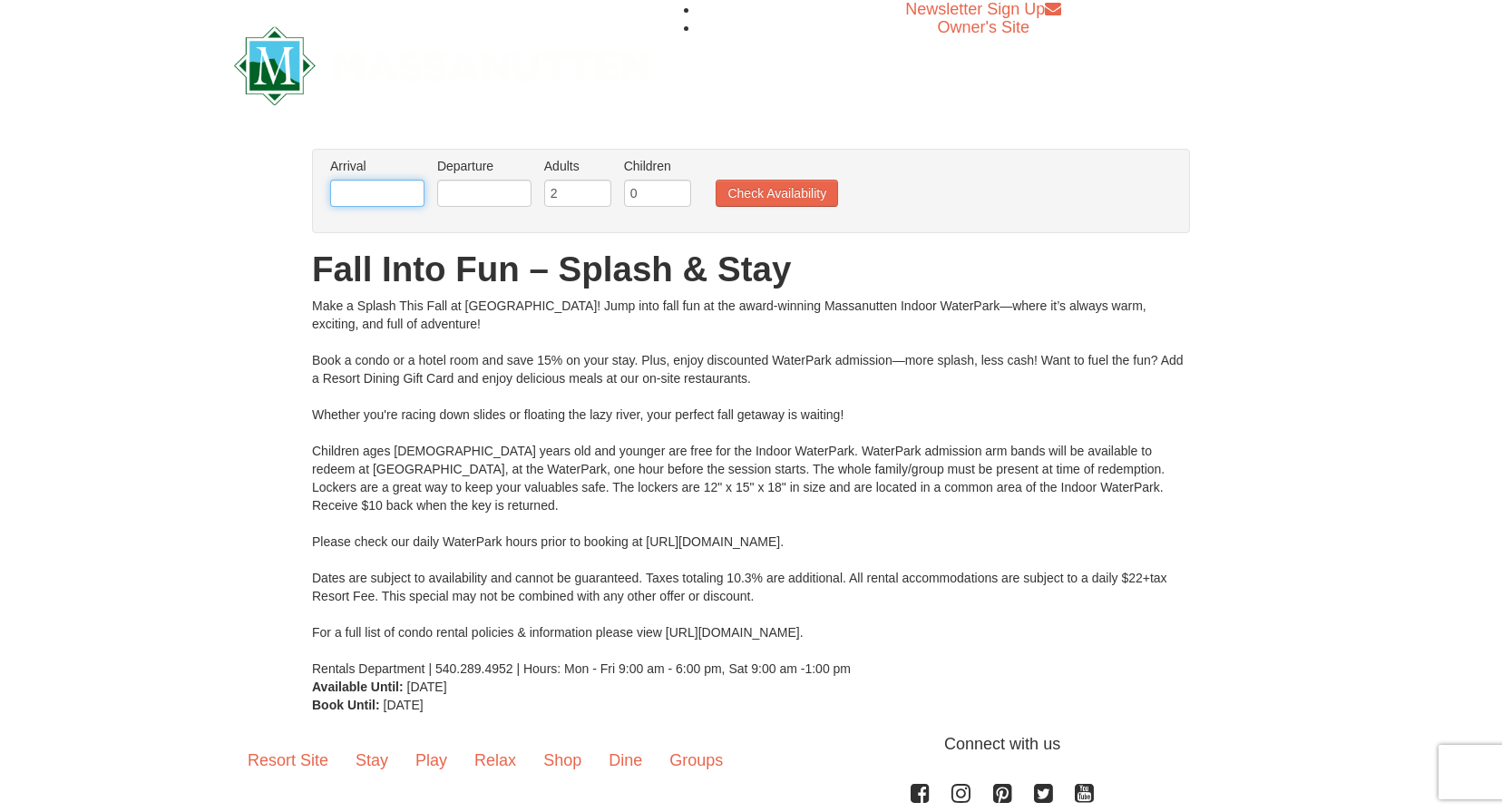
click at [356, 199] on input "text" at bounding box center [376, 194] width 94 height 28
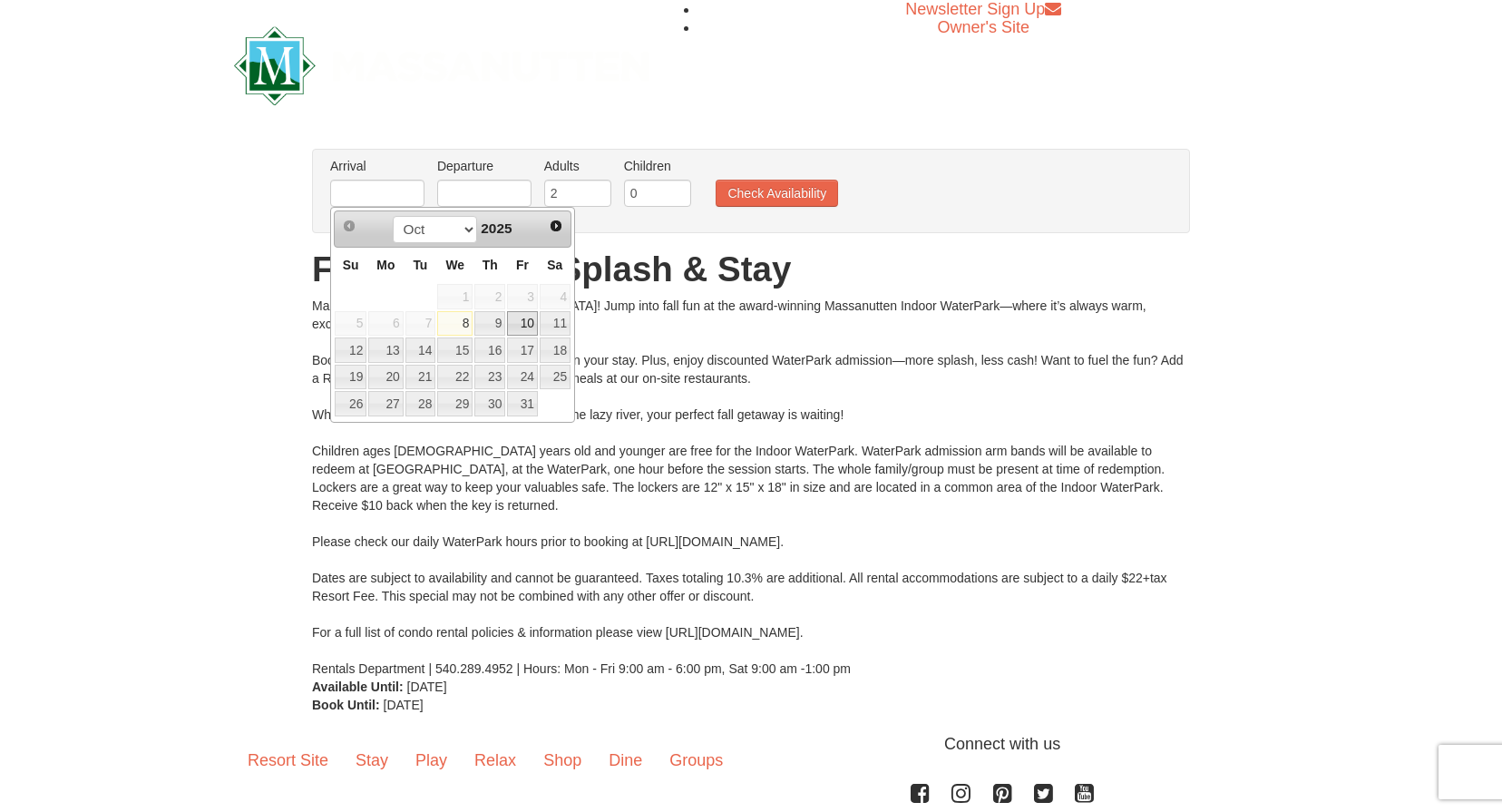
click at [529, 325] on link "10" at bounding box center [522, 324] width 31 height 26
type input "[DATE]"
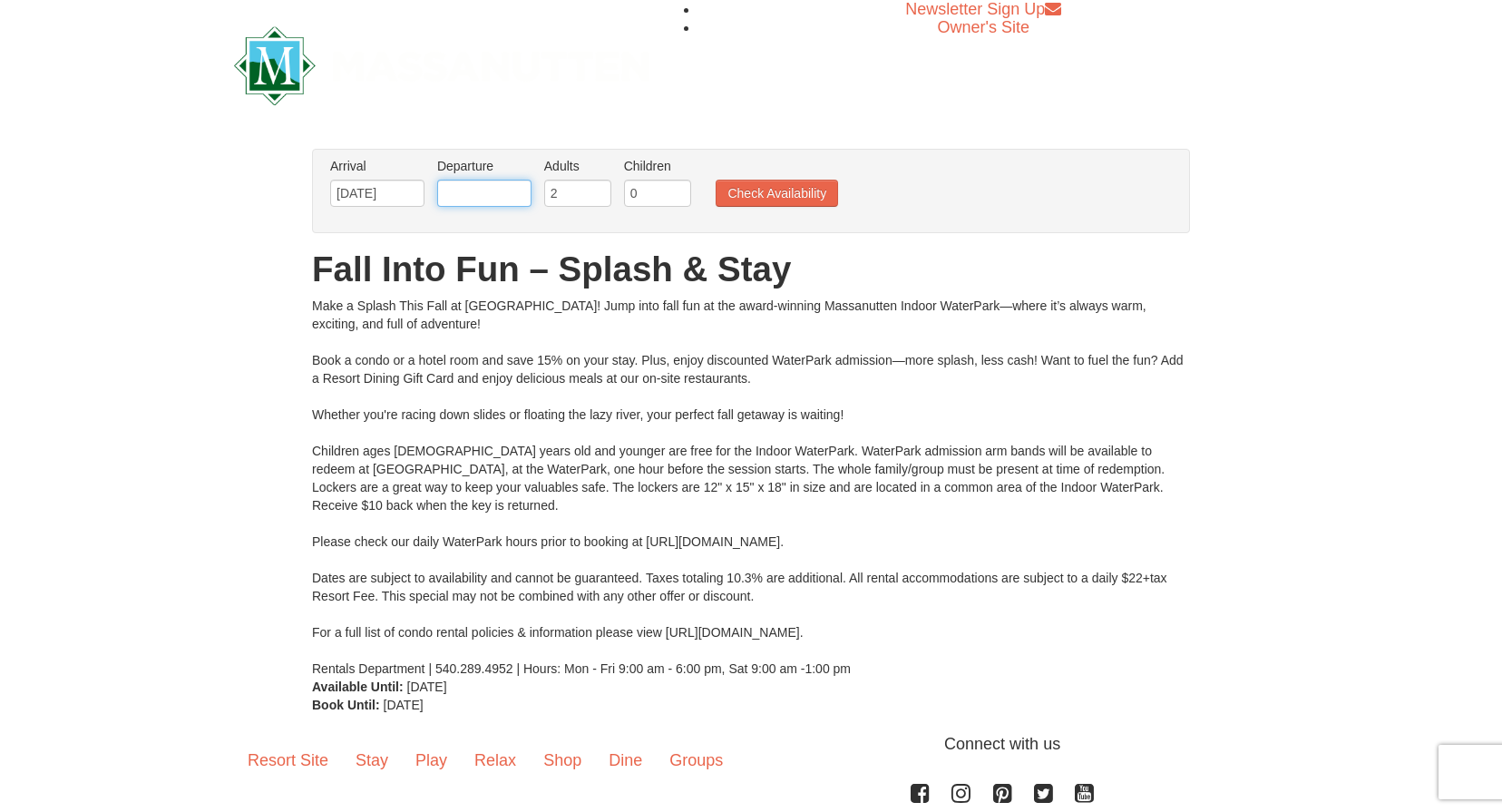
click at [468, 190] on input "text" at bounding box center [483, 194] width 94 height 28
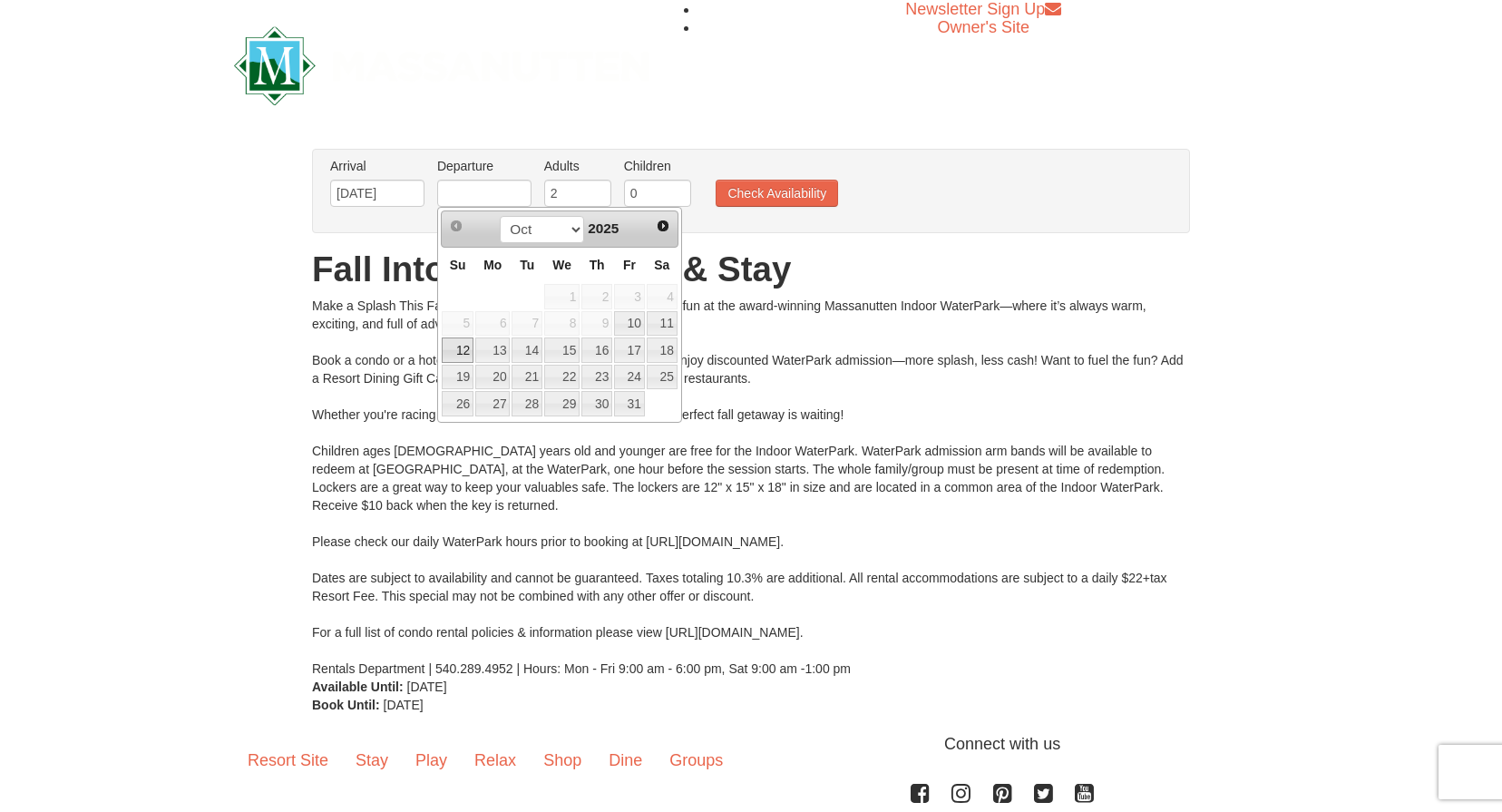
click at [465, 350] on link "12" at bounding box center [458, 350] width 32 height 26
type input "[DATE]"
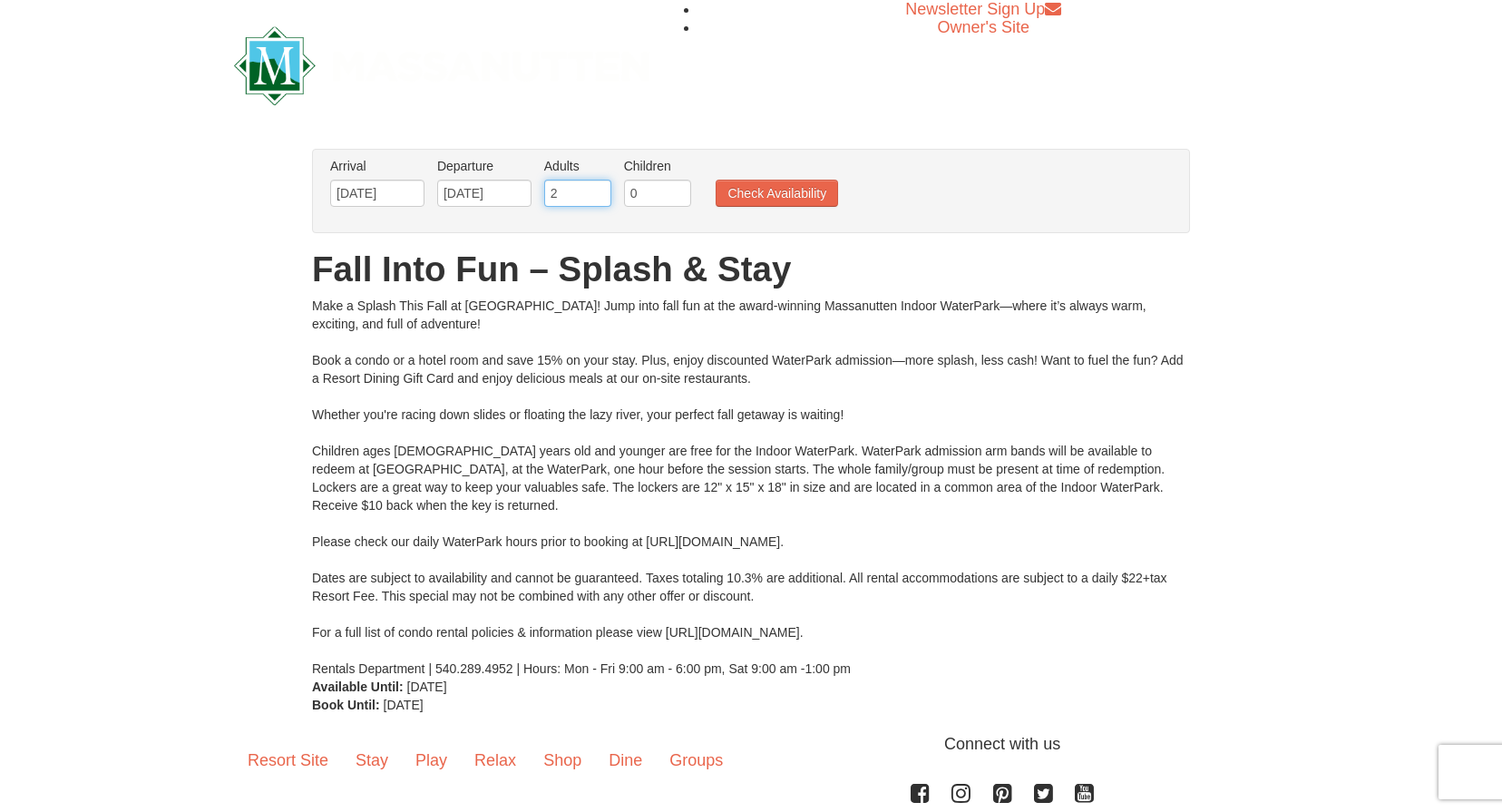
type input "3"
click at [598, 187] on input "3" at bounding box center [578, 194] width 67 height 28
click at [680, 190] on input "1" at bounding box center [658, 194] width 67 height 28
click at [680, 190] on input "2" at bounding box center [658, 194] width 67 height 28
type input "3"
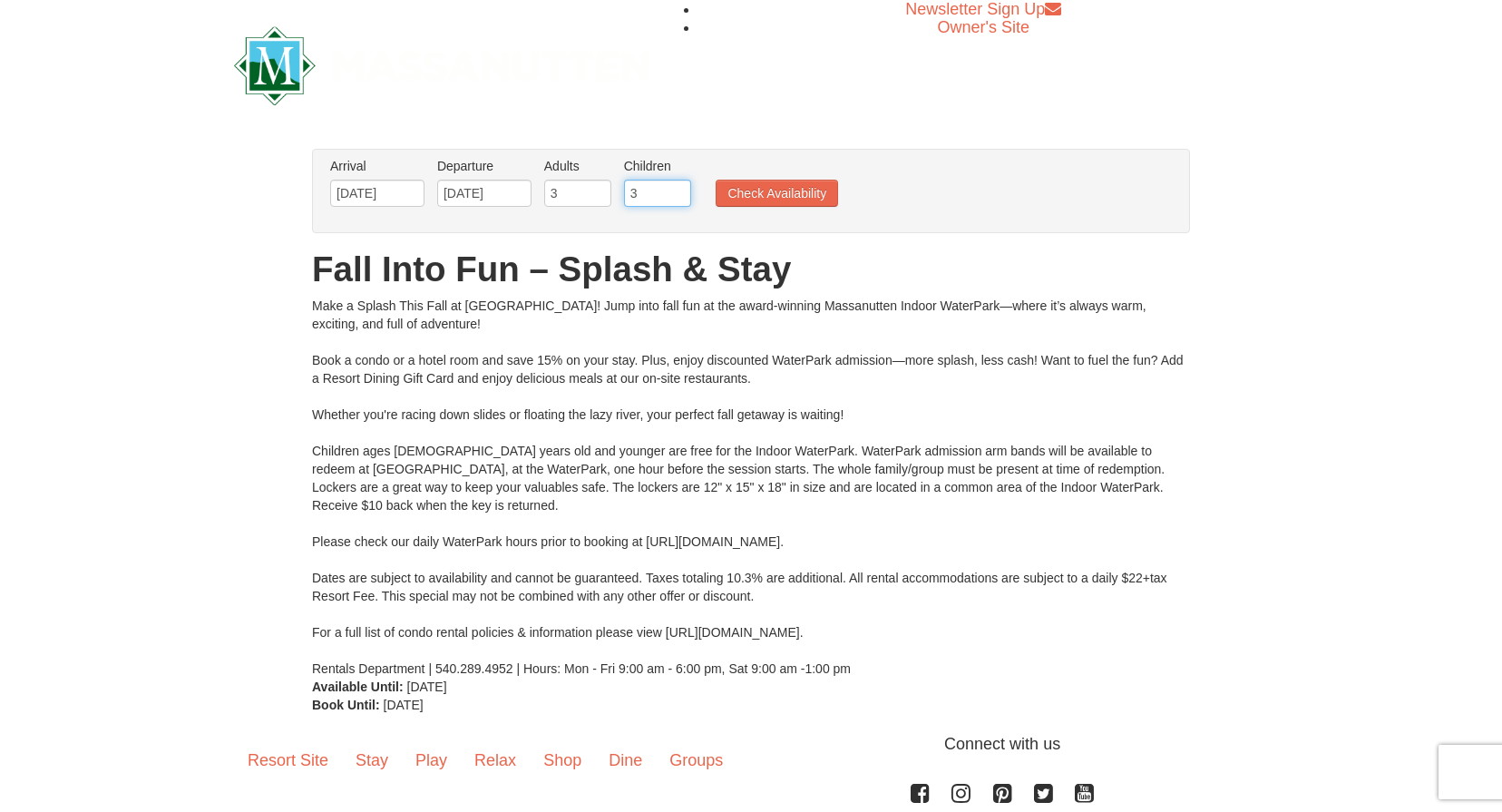
click at [680, 190] on input "3" at bounding box center [658, 194] width 67 height 28
click at [763, 188] on button "Check Availability" at bounding box center [777, 194] width 123 height 28
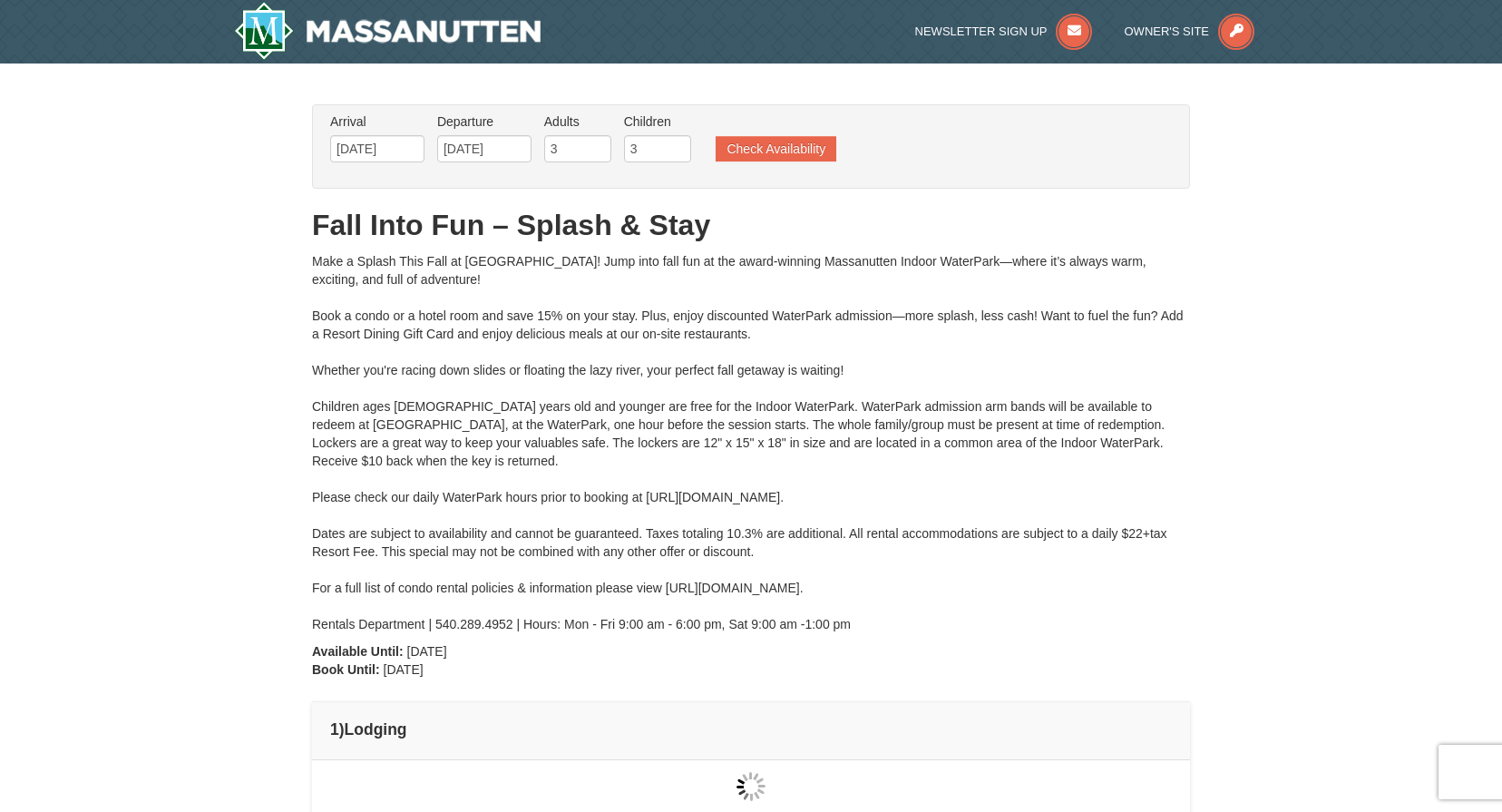
type input "[DATE]"
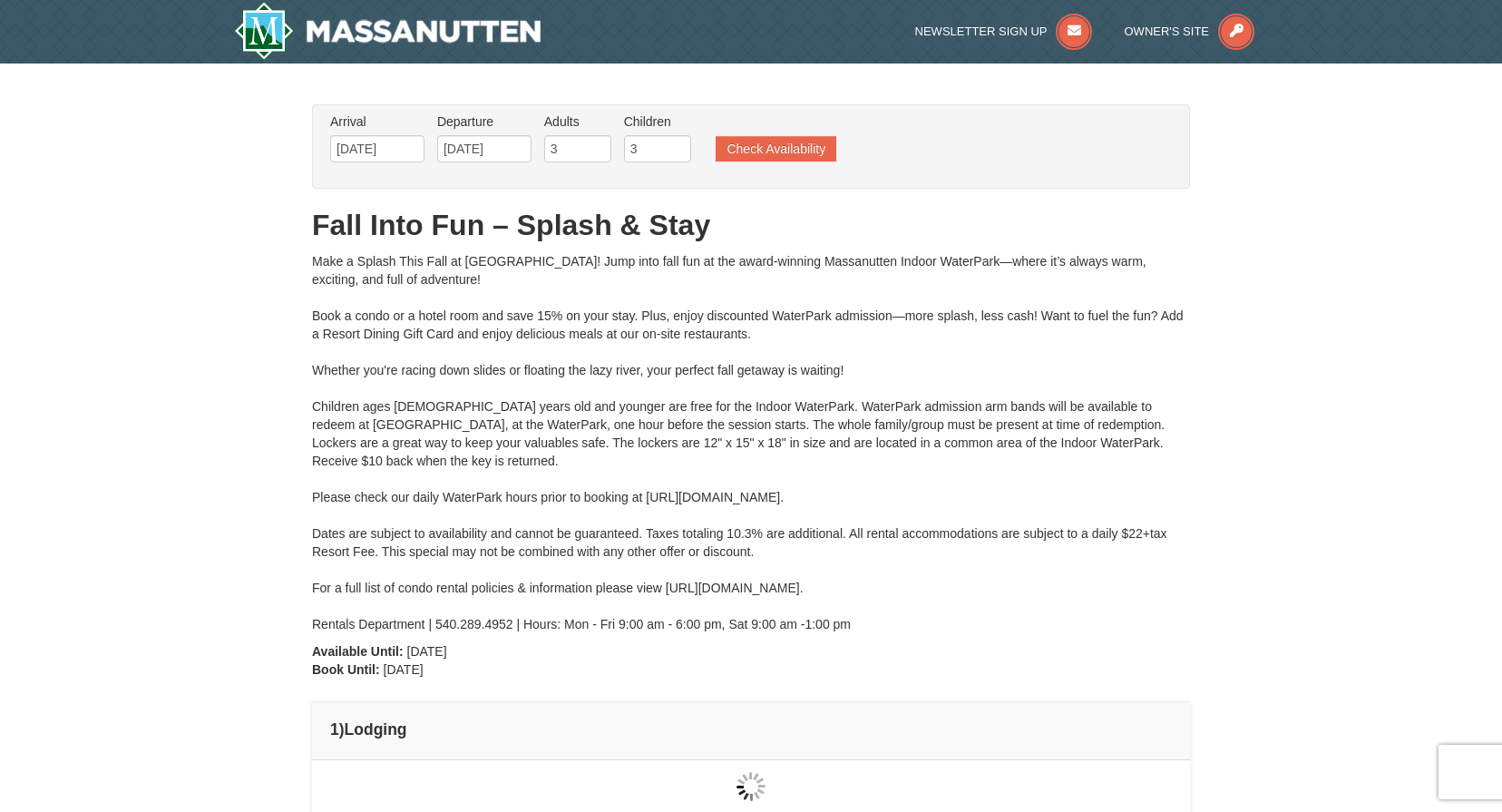
type input "[DATE]"
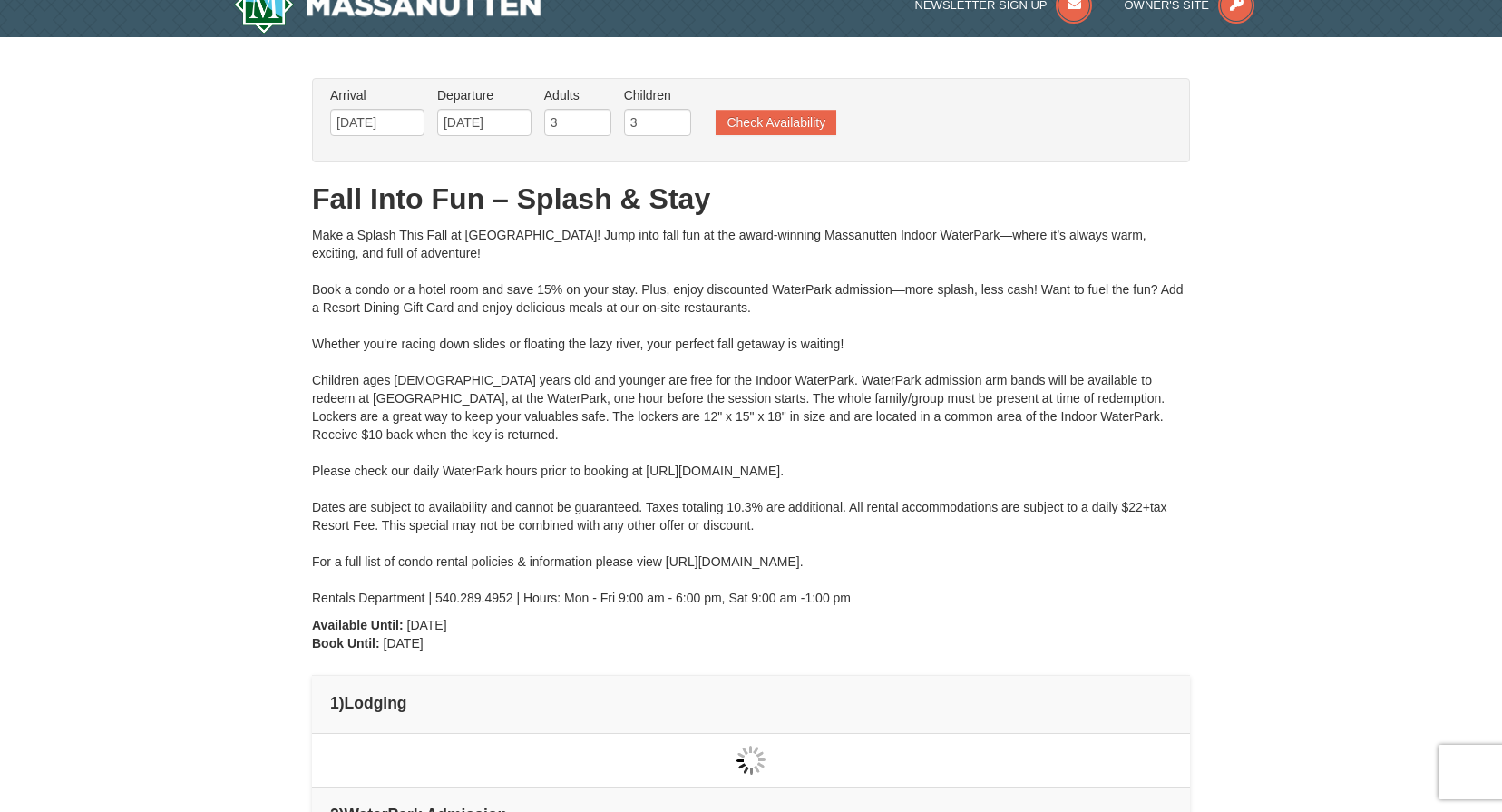
type input "[DATE]"
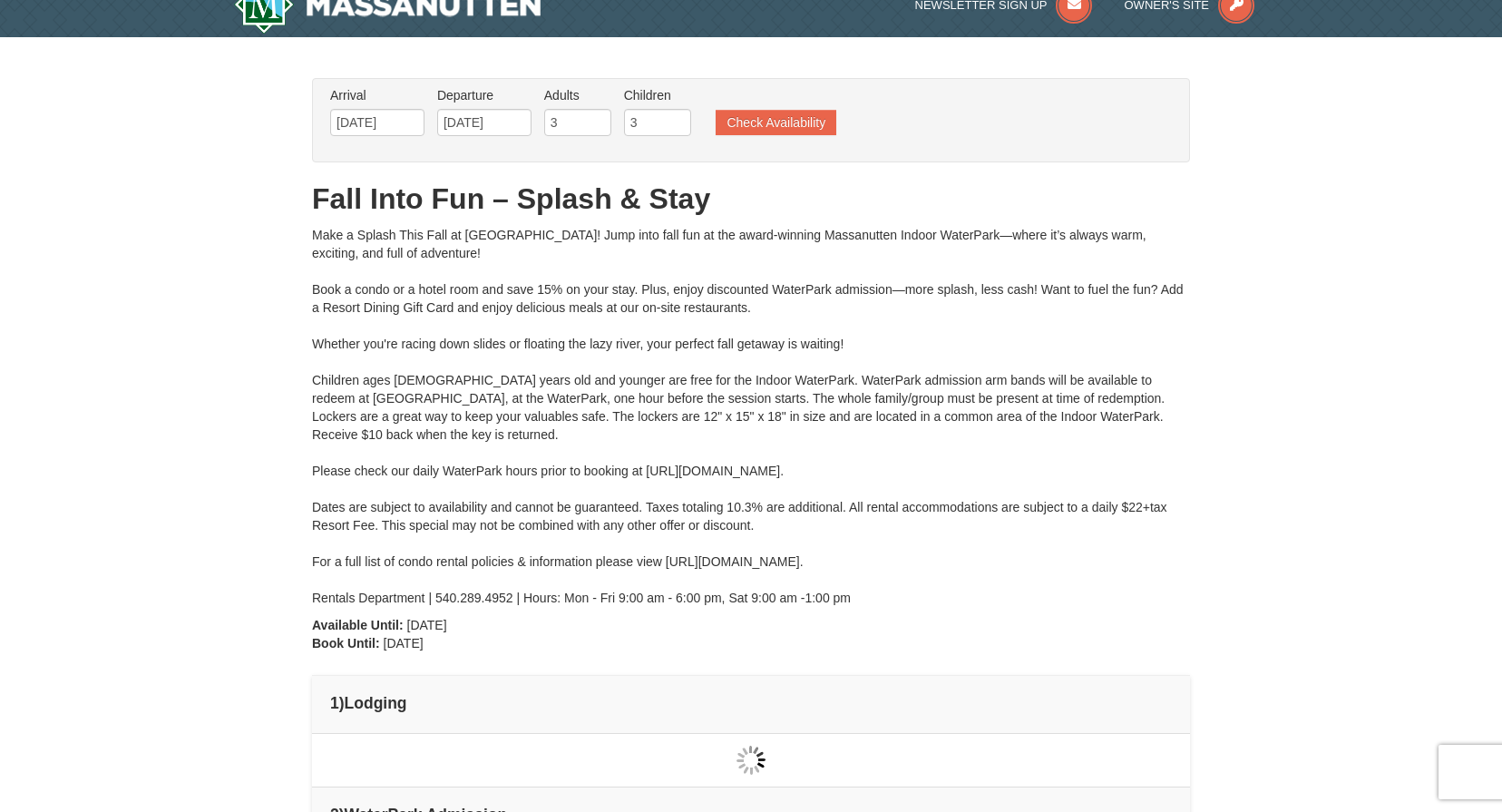
type input "[DATE]"
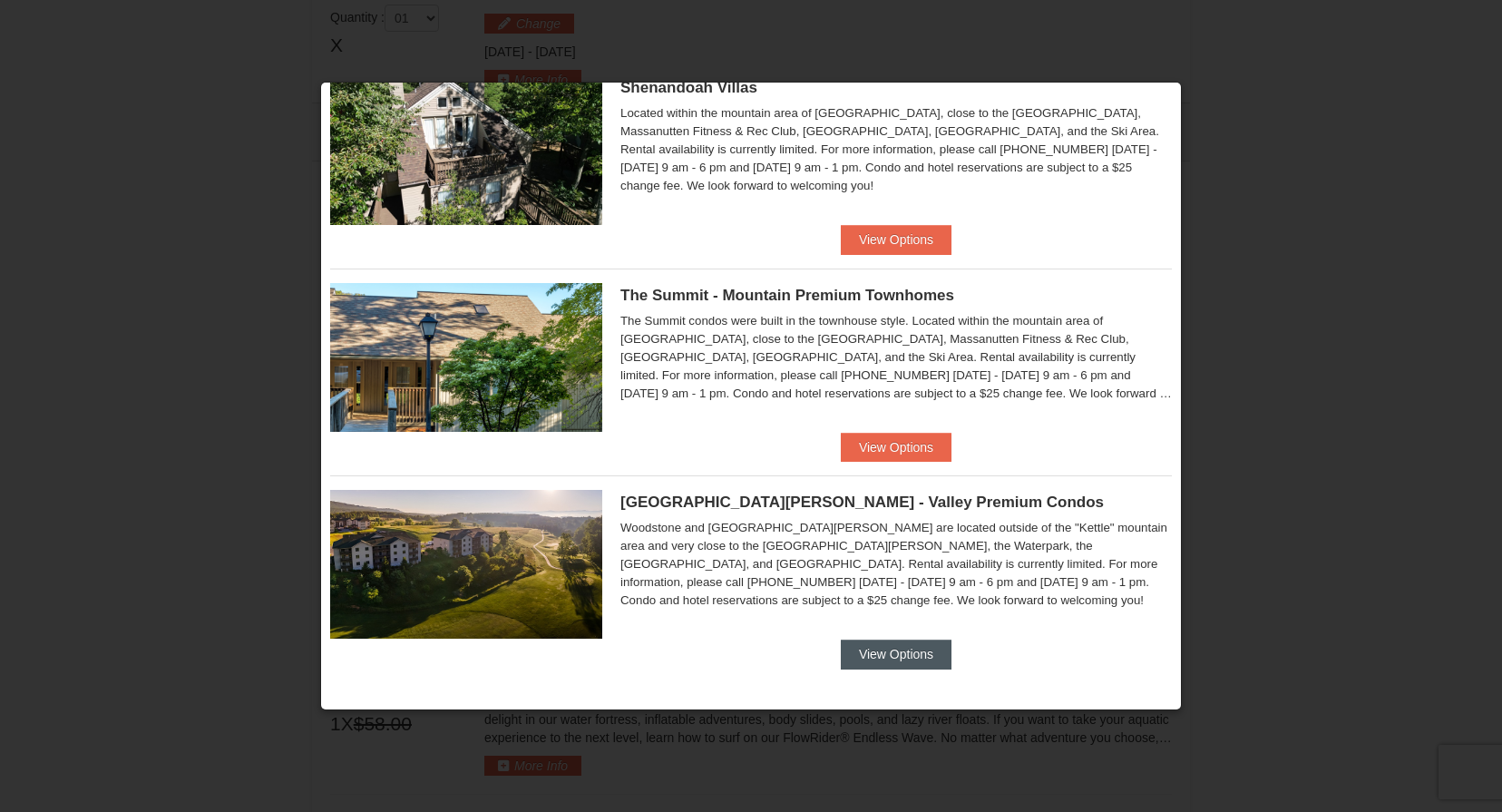
scroll to position [480, 0]
click at [889, 659] on button "View Options" at bounding box center [896, 654] width 111 height 29
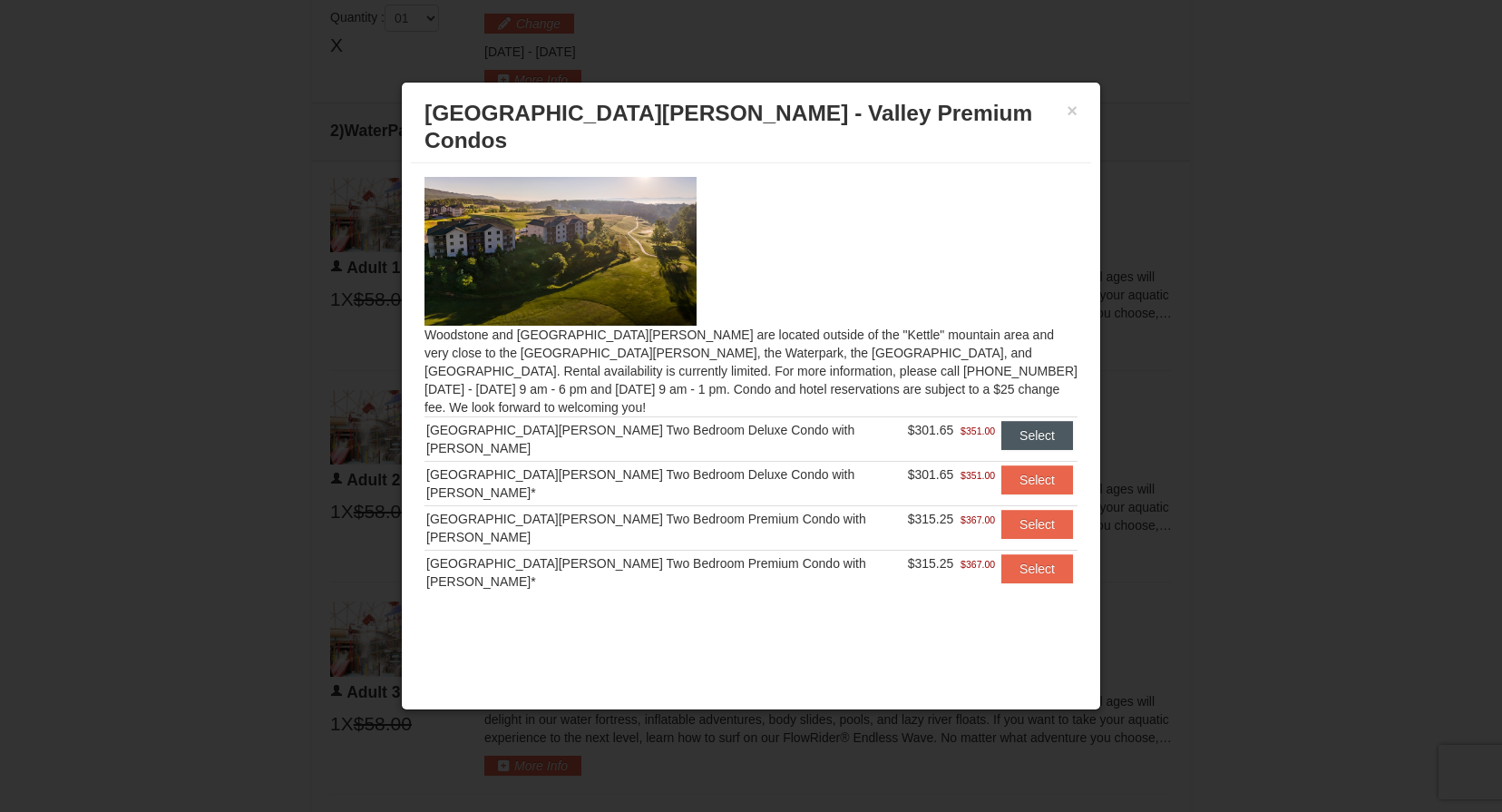
click at [1022, 421] on button "Select" at bounding box center [1037, 435] width 72 height 29
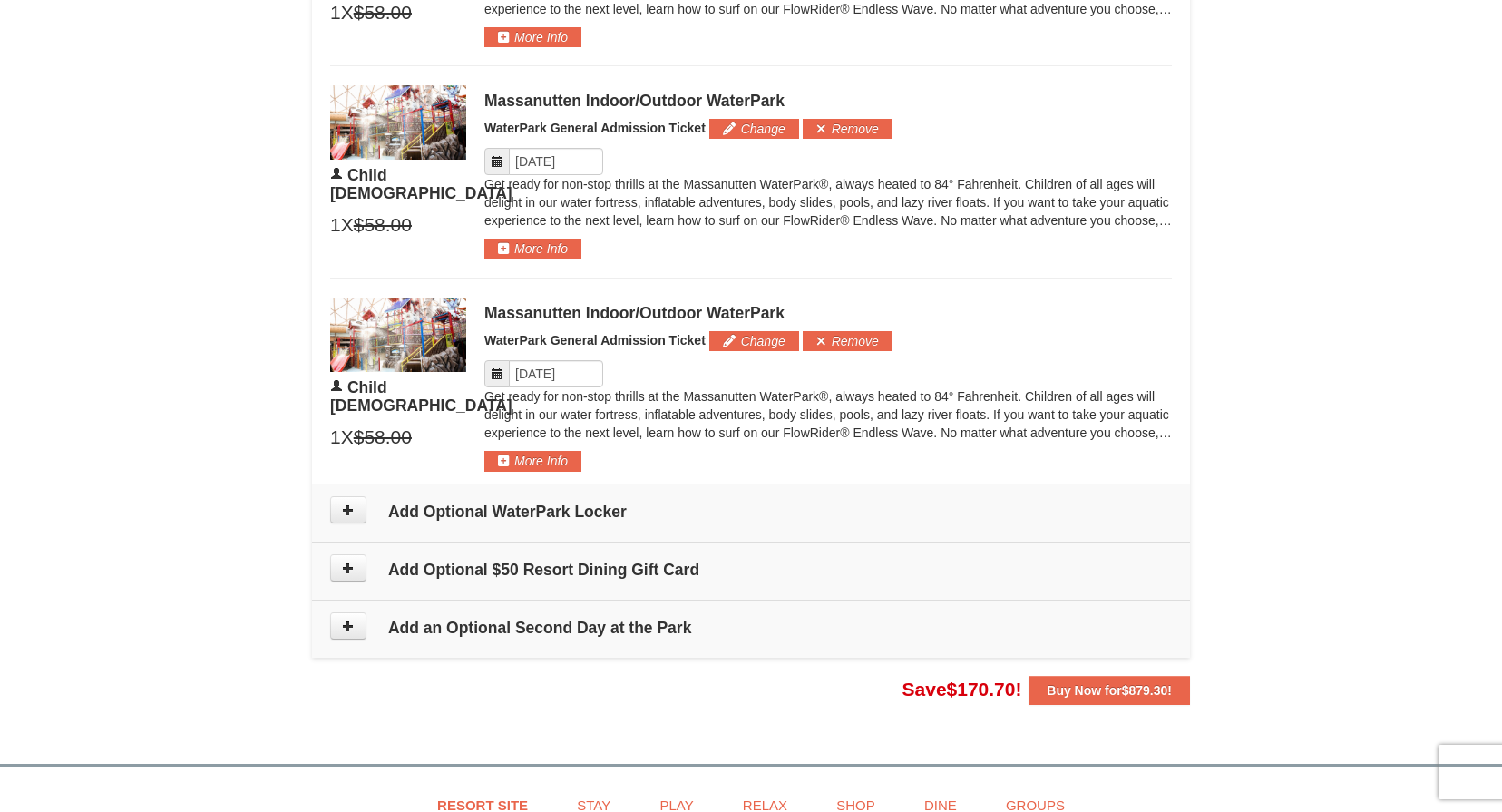
scroll to position [1842, 0]
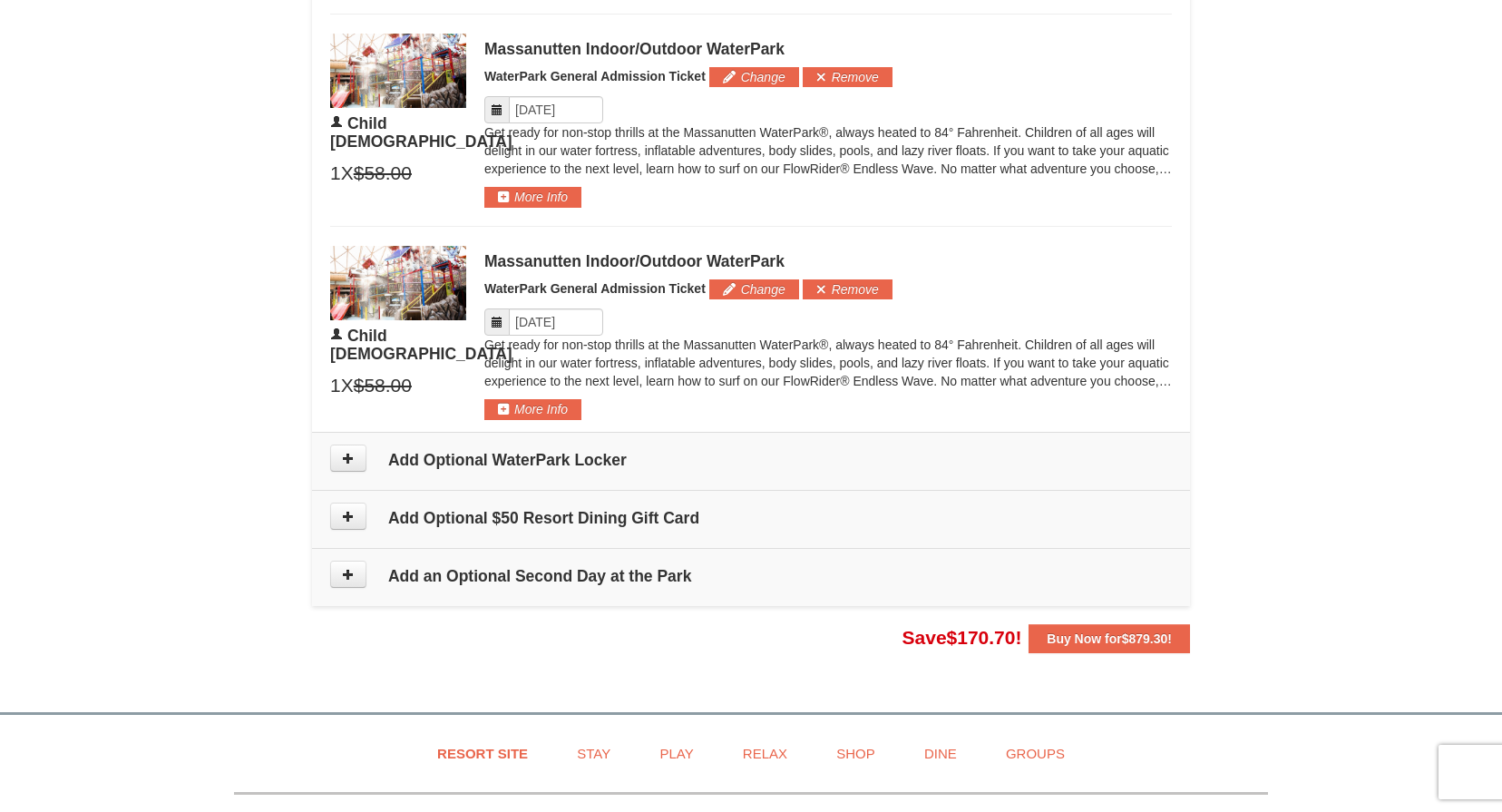
click at [558, 579] on h4 "Add an Optional Second Day at the Park" at bounding box center [751, 576] width 842 height 18
click at [350, 570] on icon at bounding box center [348, 574] width 13 height 13
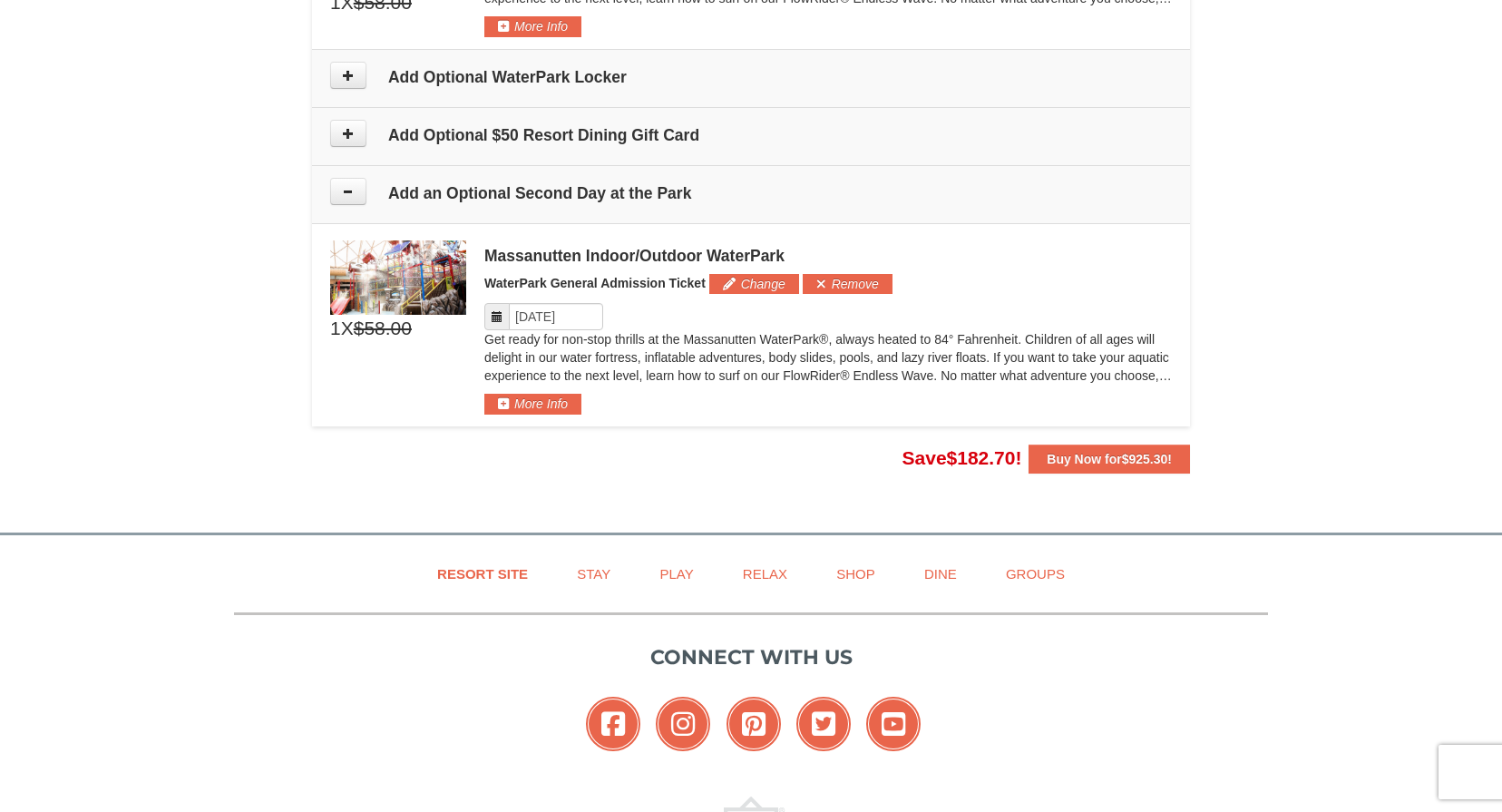
scroll to position [2170, 0]
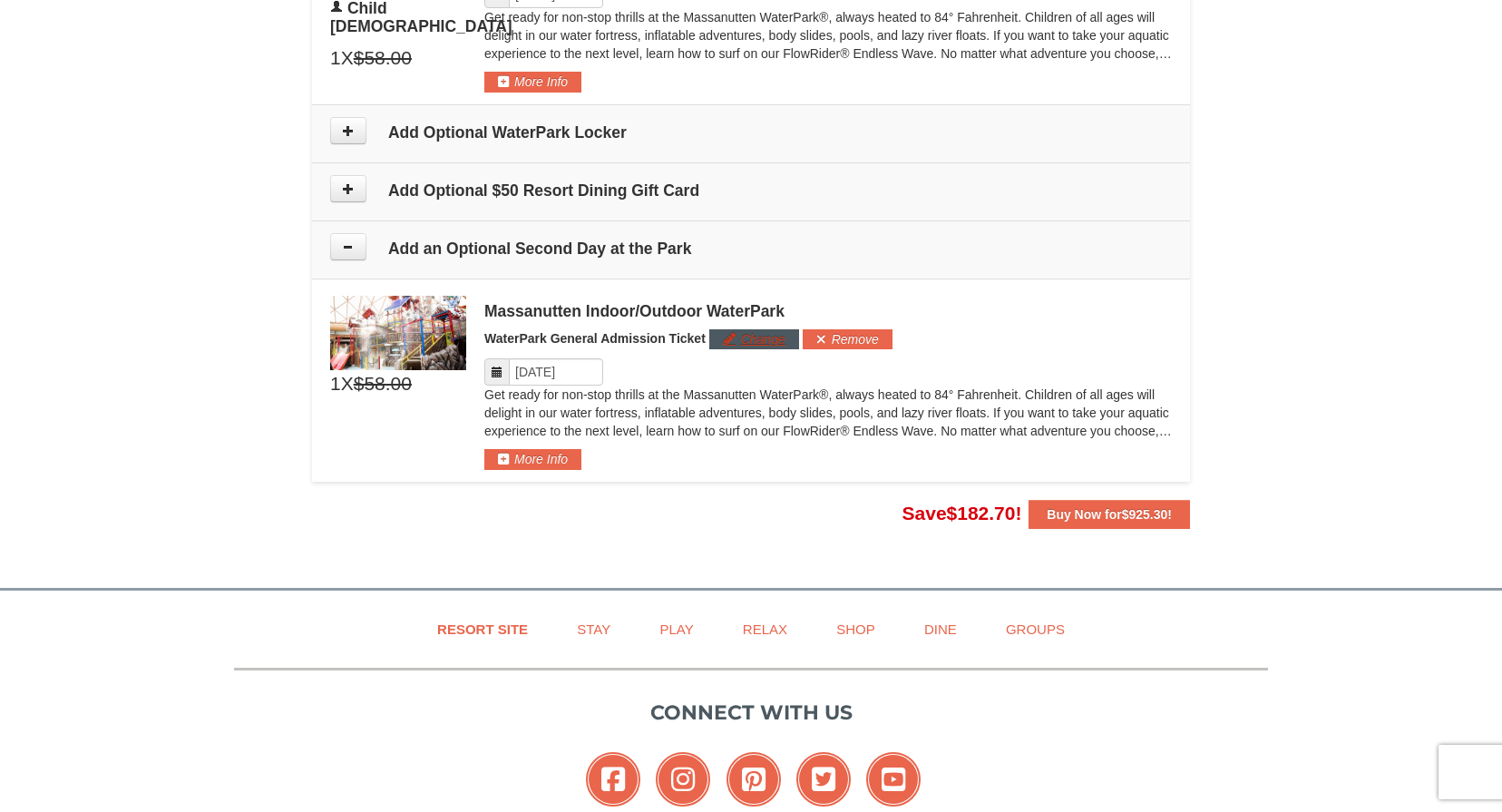
click at [766, 332] on button "Change" at bounding box center [754, 339] width 90 height 20
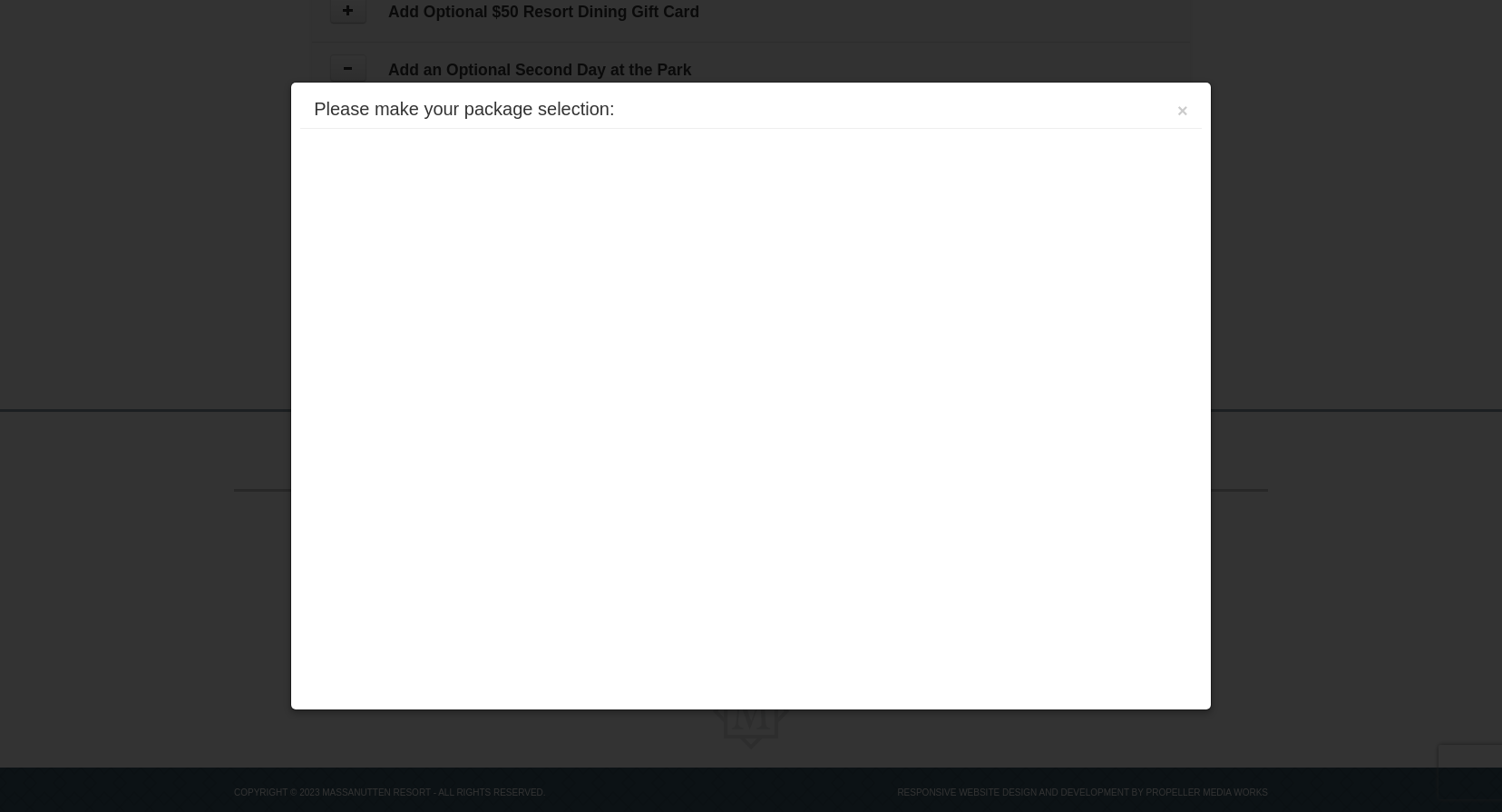
scroll to position [2375, 0]
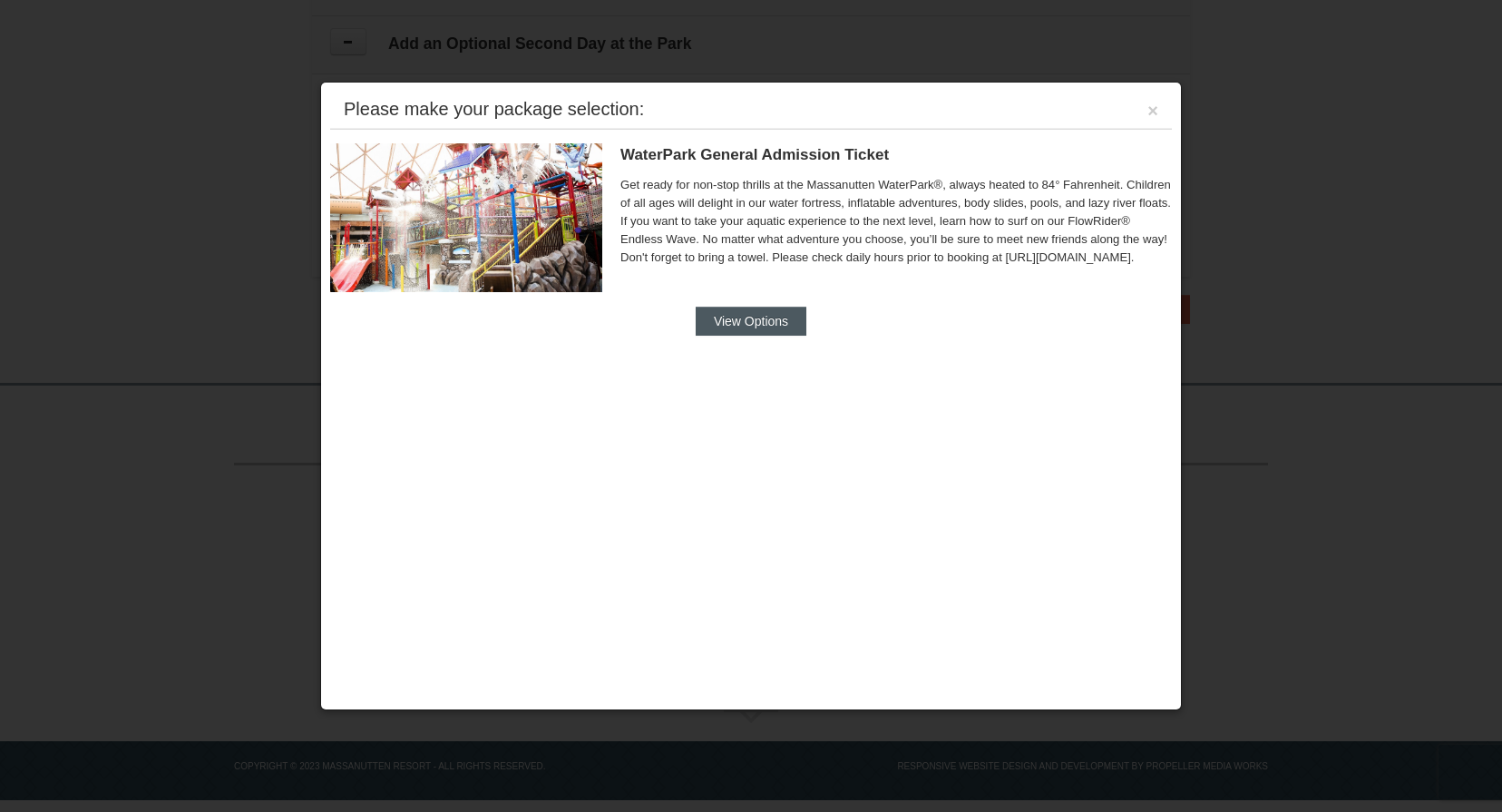
click at [751, 319] on button "View Options" at bounding box center [751, 320] width 111 height 29
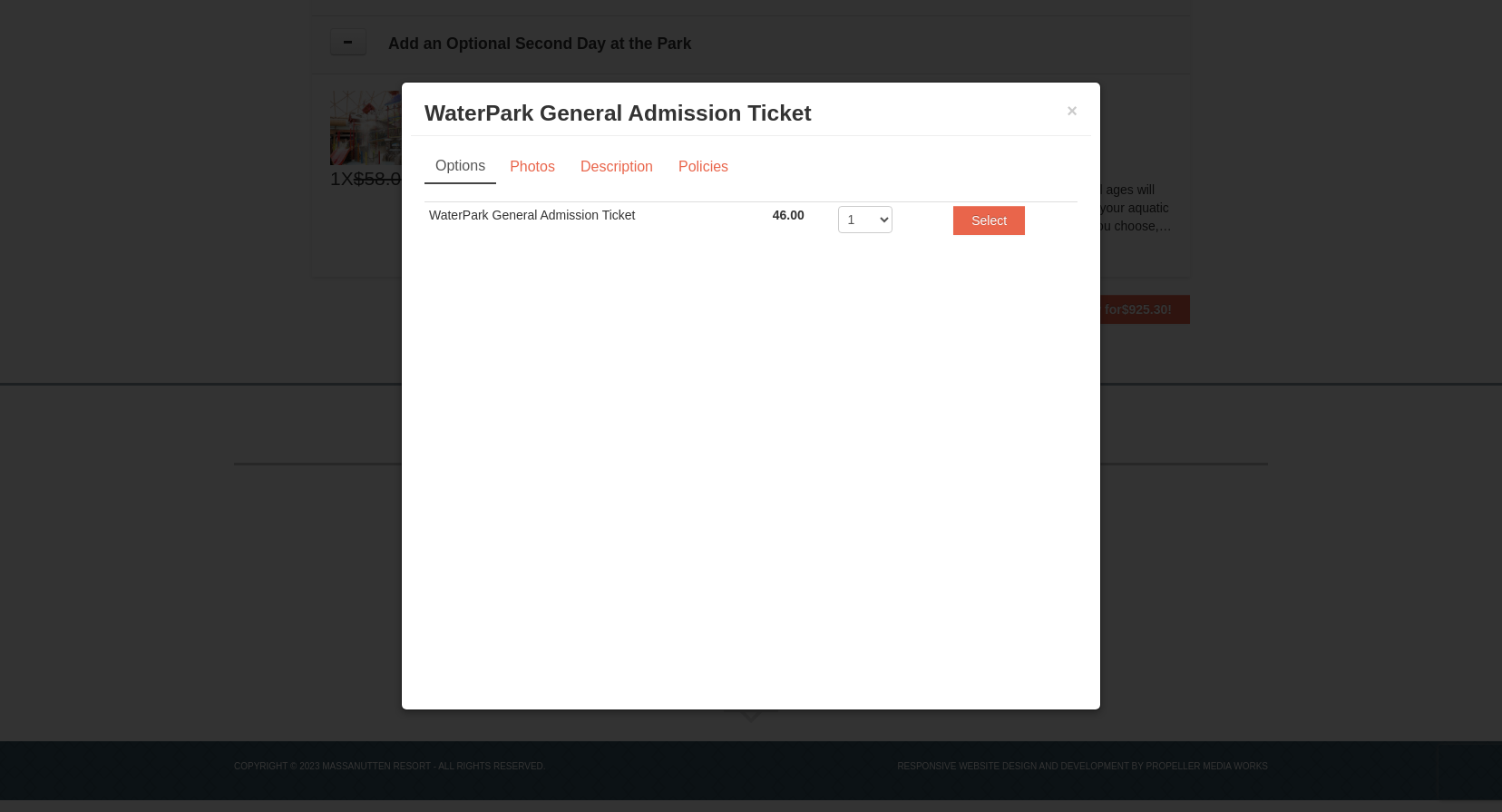
click at [1074, 98] on div "× WaterPark General Admission Ticket Massanutten Indoor/Outdoor WaterPark" at bounding box center [751, 114] width 680 height 44
click at [1072, 116] on button "×" at bounding box center [1071, 111] width 11 height 18
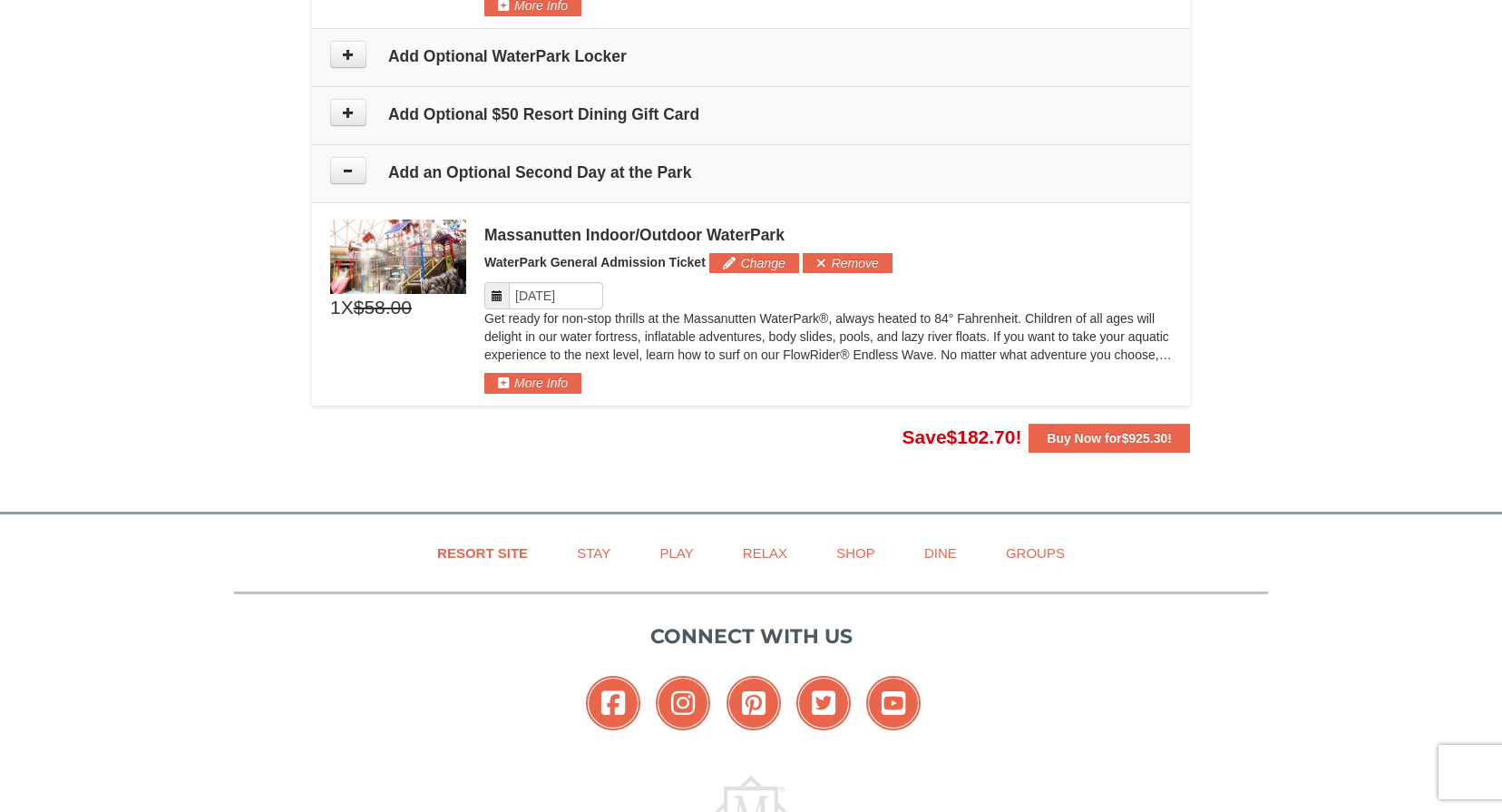
scroll to position [2244, 0]
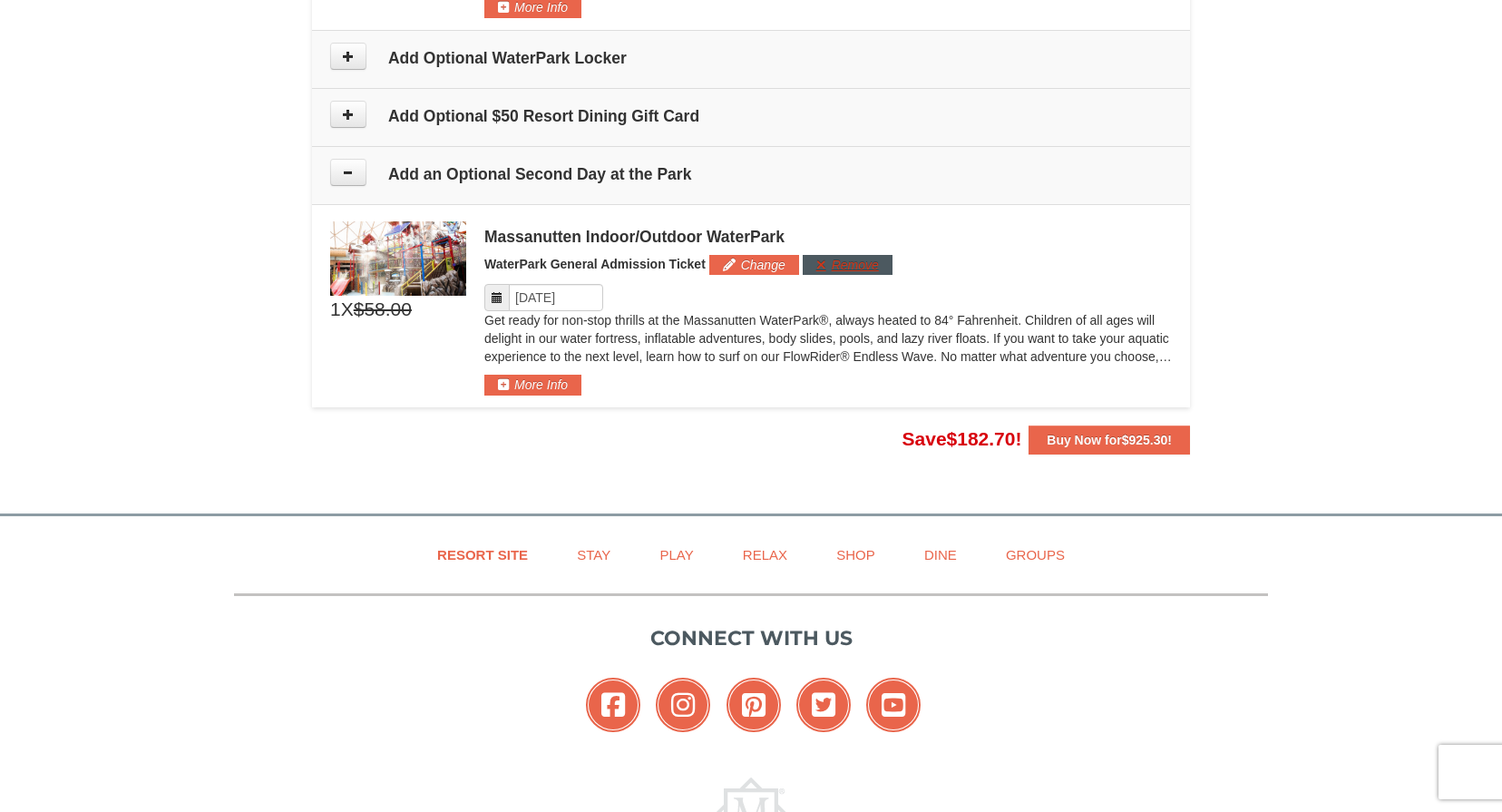
click at [837, 257] on button "Remove" at bounding box center [847, 265] width 90 height 20
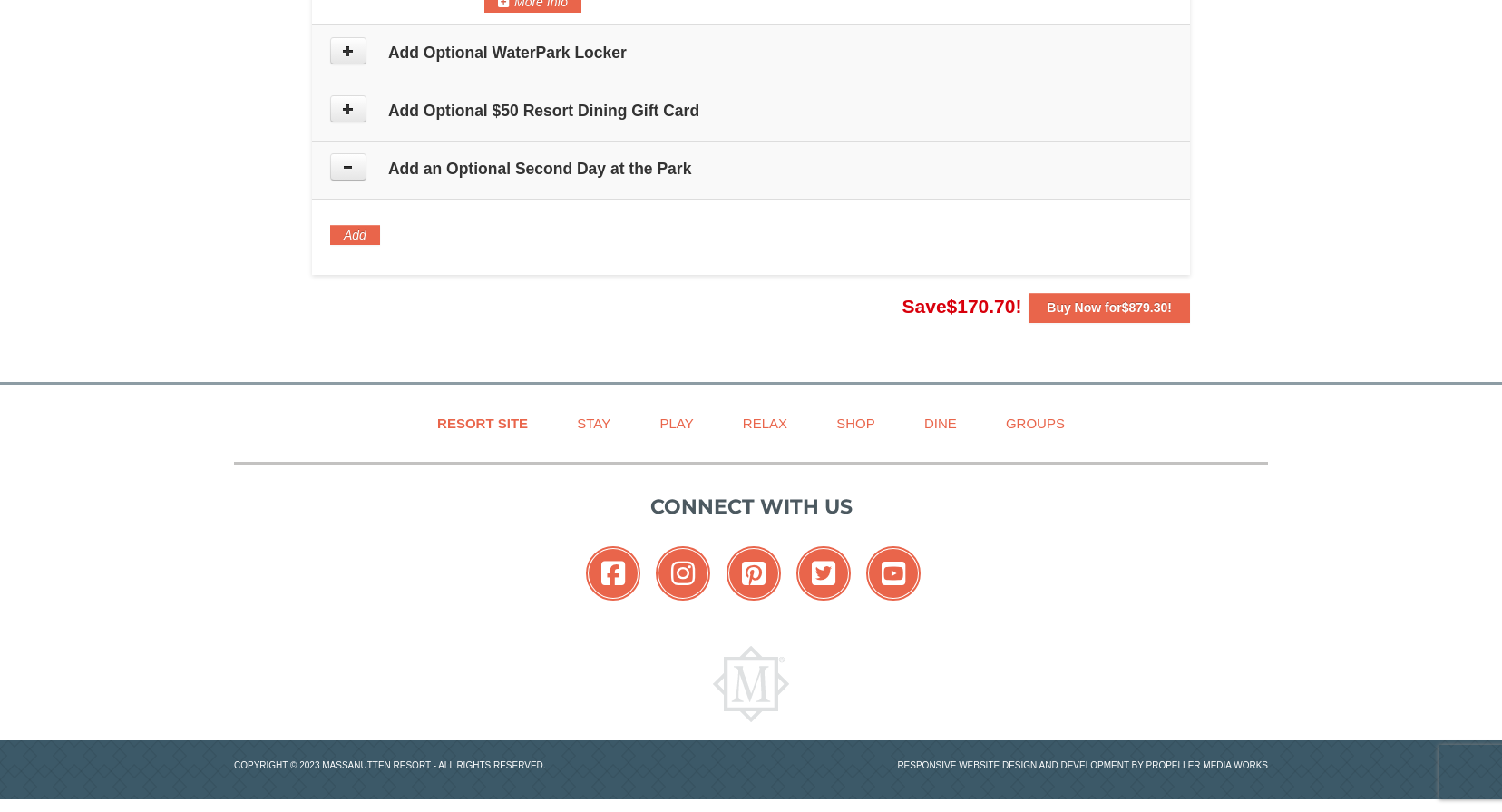
scroll to position [2248, 0]
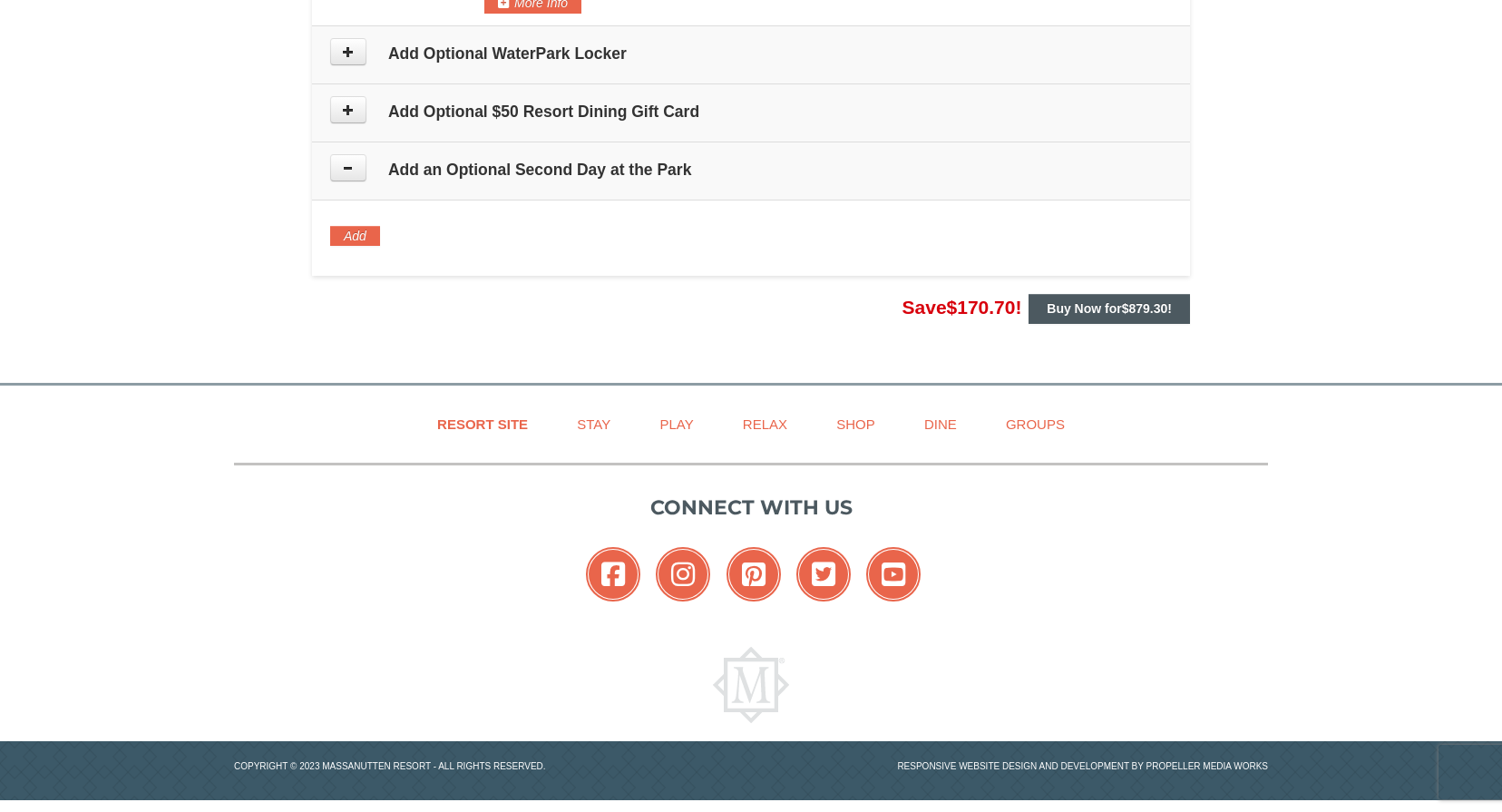
click at [1127, 301] on span "$879.30" at bounding box center [1144, 308] width 46 height 15
click at [1124, 301] on span "$879.30" at bounding box center [1144, 308] width 46 height 15
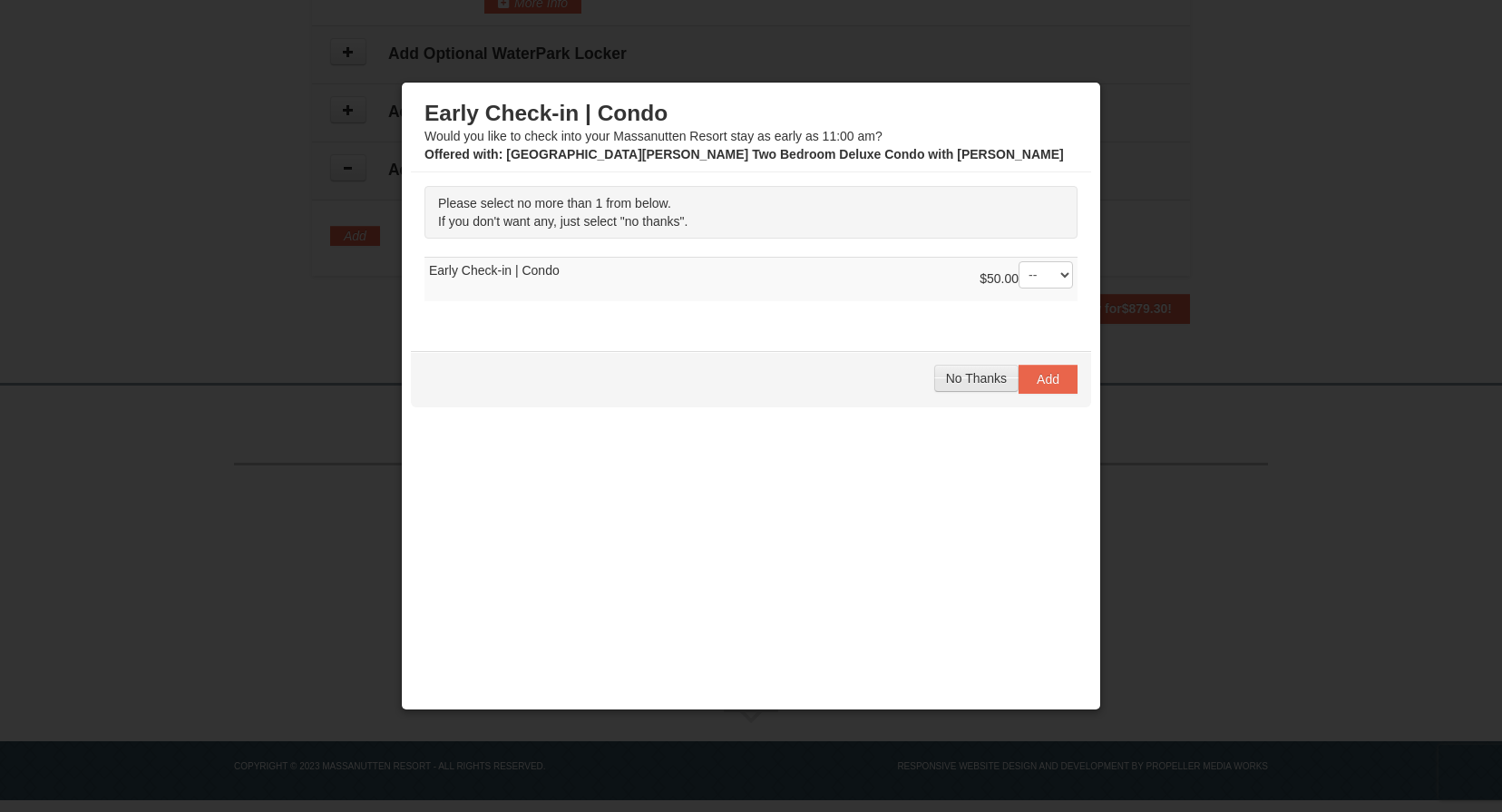
click at [980, 377] on span "No Thanks" at bounding box center [975, 377] width 60 height 15
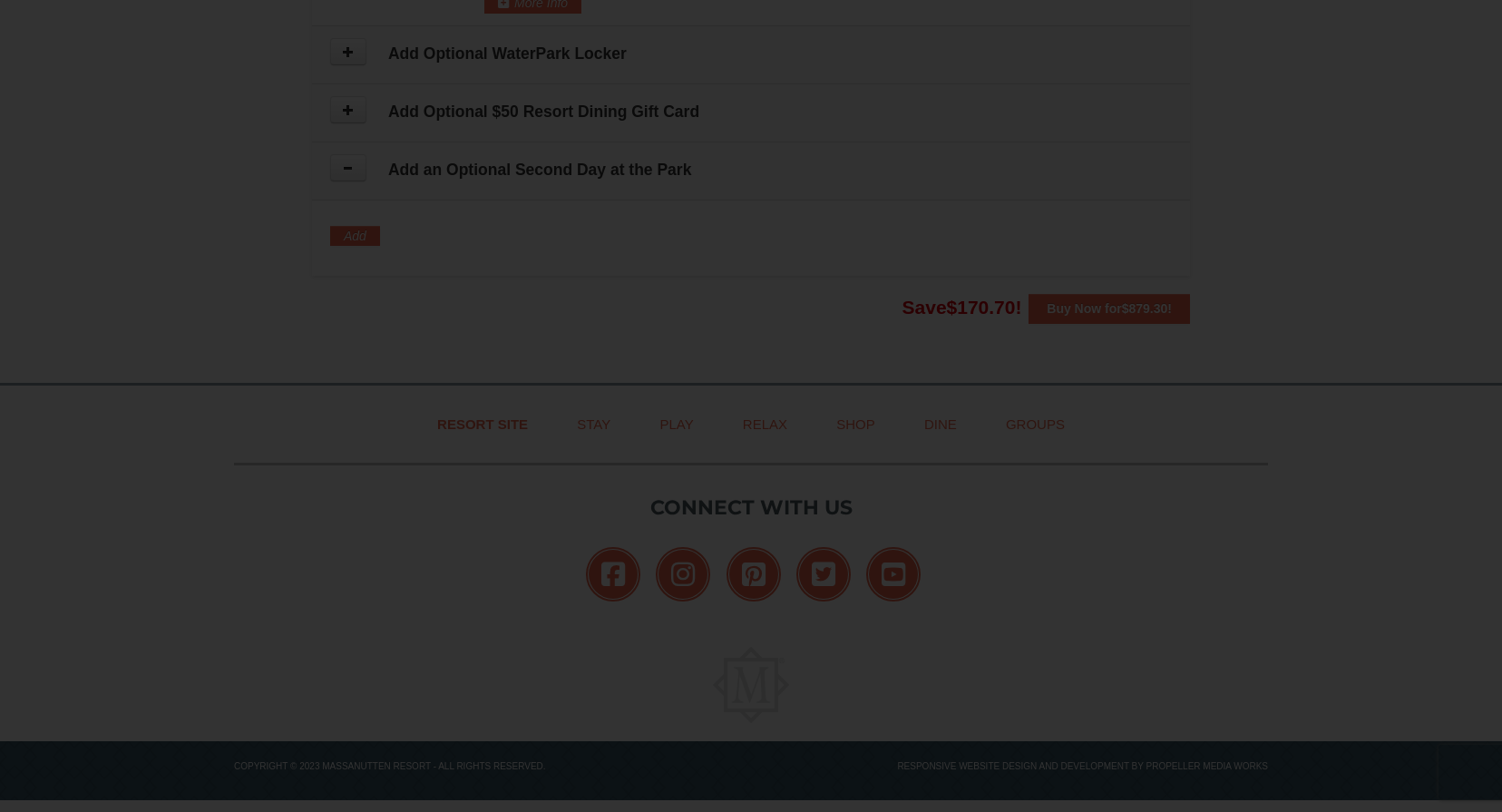
click at [1136, 291] on div at bounding box center [751, 406] width 1502 height 812
click at [1132, 308] on div at bounding box center [751, 406] width 1502 height 812
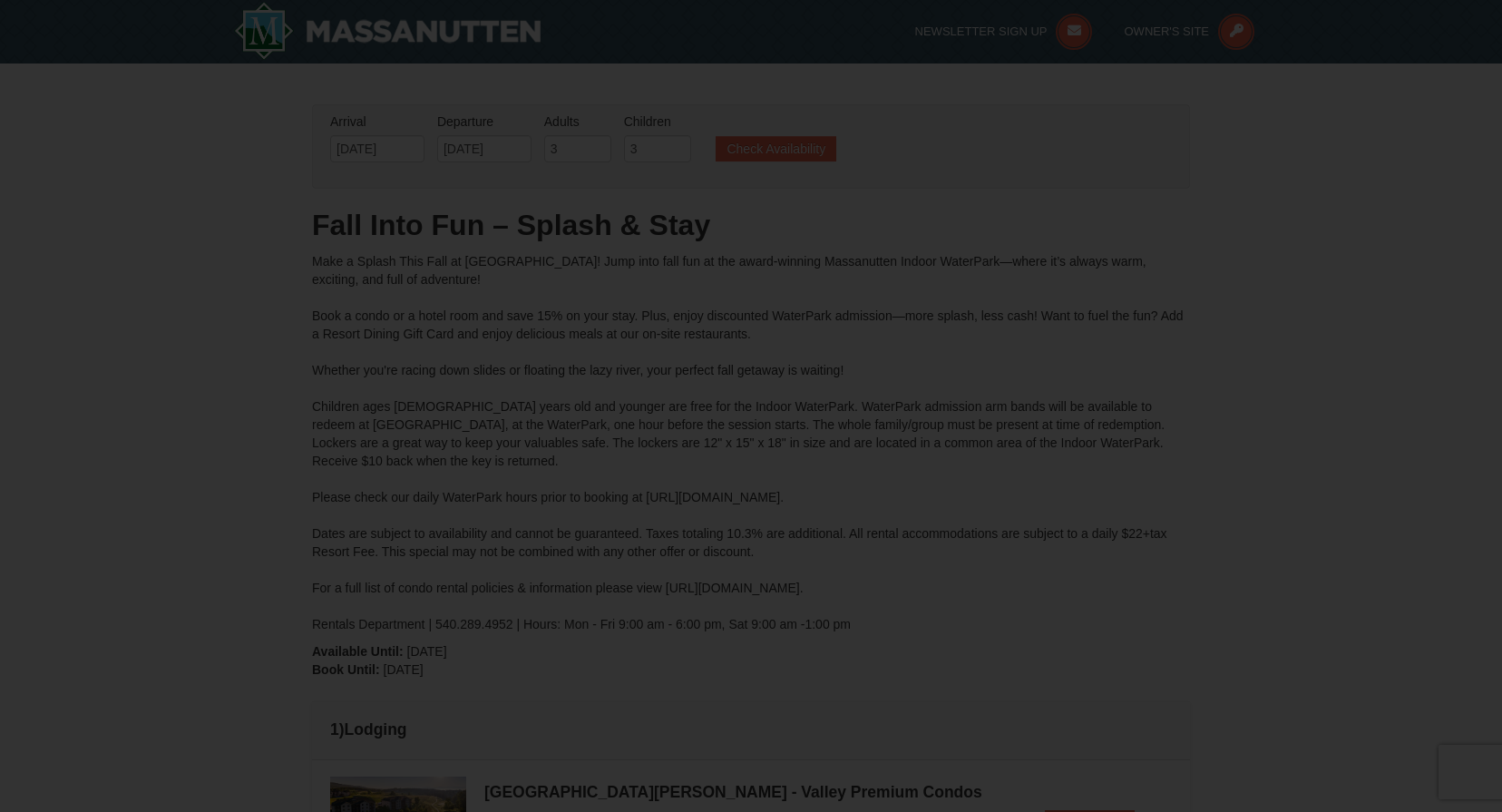
scroll to position [0, 0]
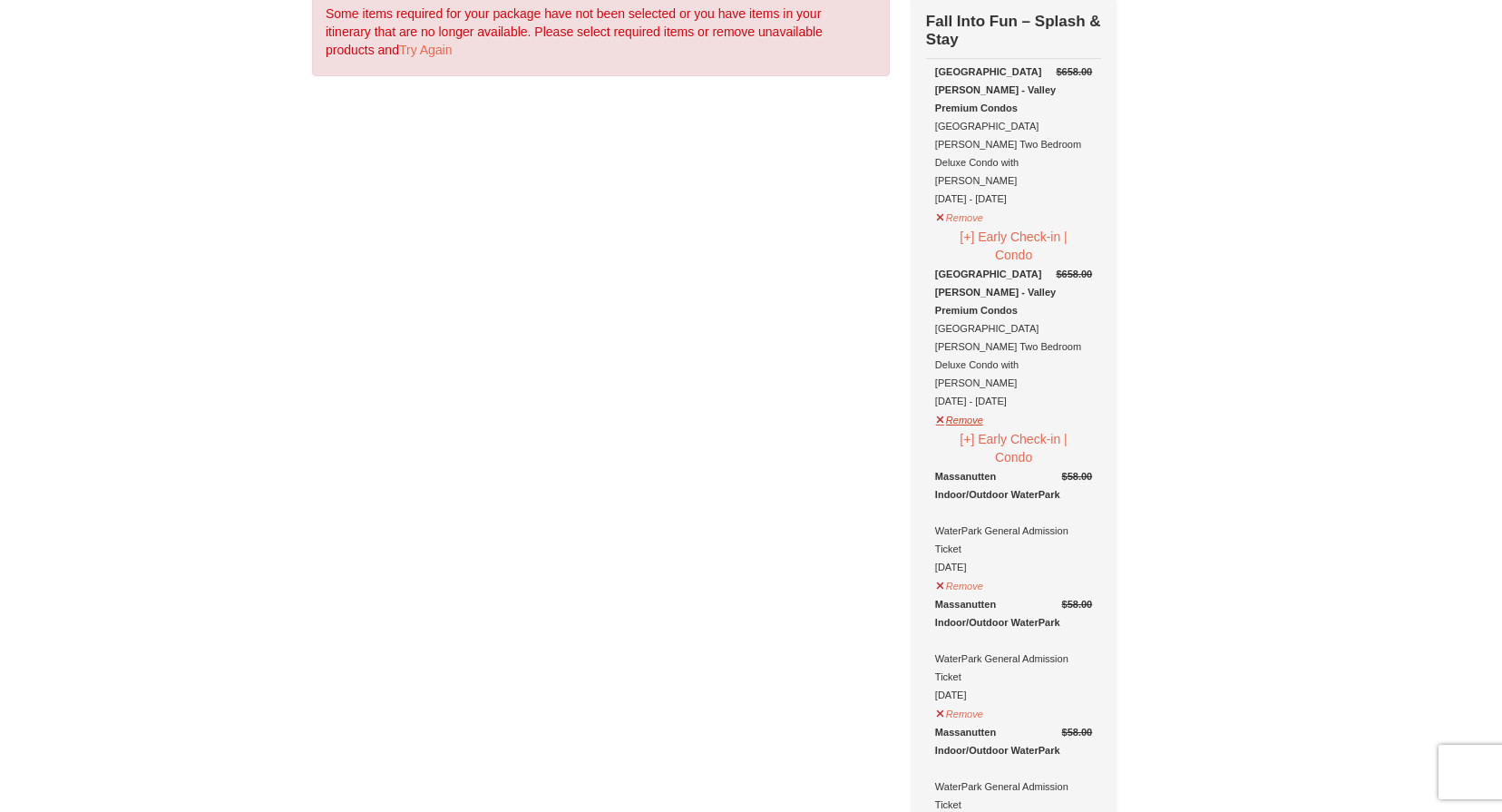
scroll to position [109, 0]
click at [965, 405] on button "Remove" at bounding box center [960, 416] width 49 height 23
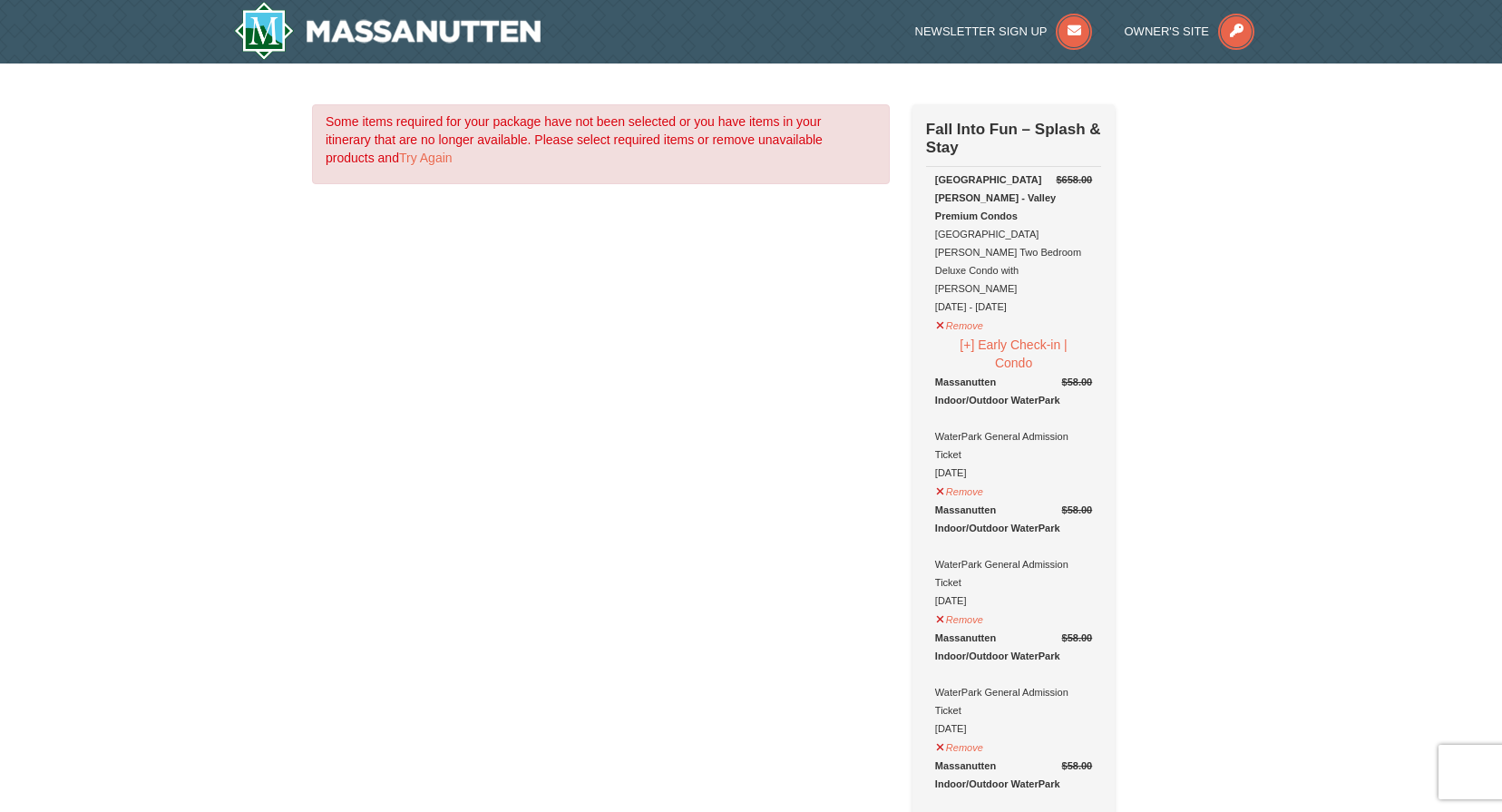
scroll to position [0, 0]
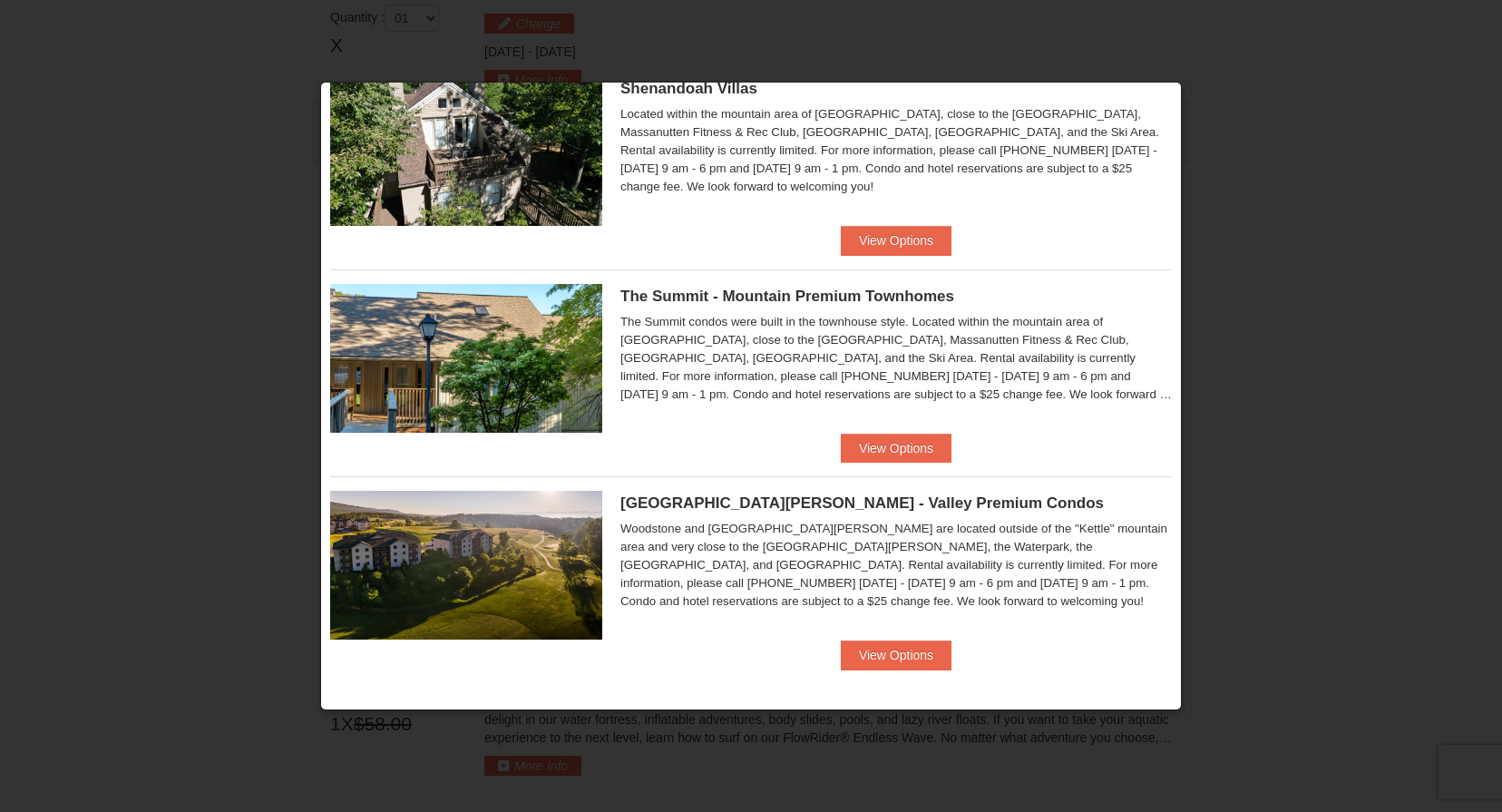
scroll to position [476, 0]
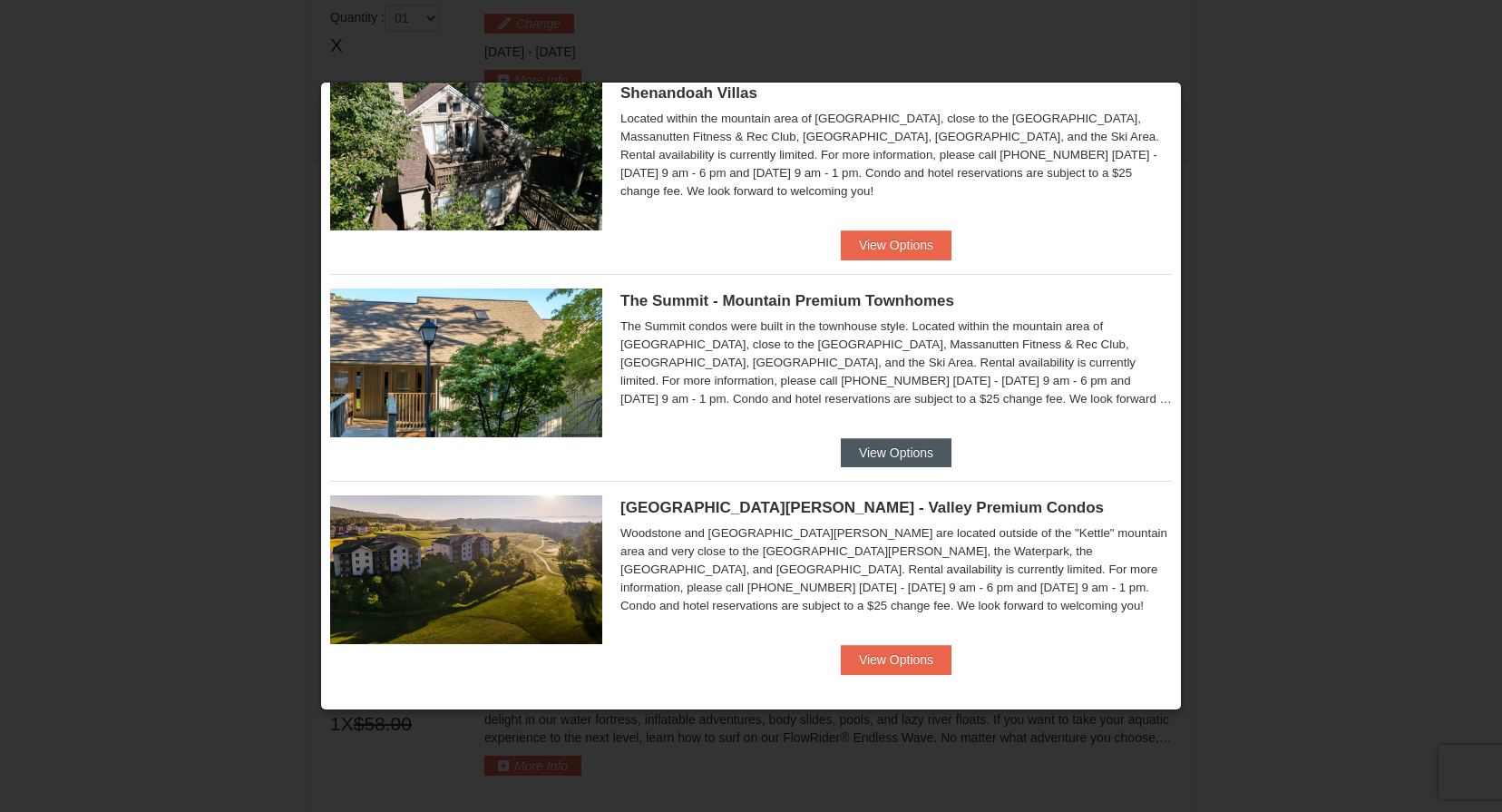
click at [892, 450] on button "View Options" at bounding box center [896, 451] width 111 height 29
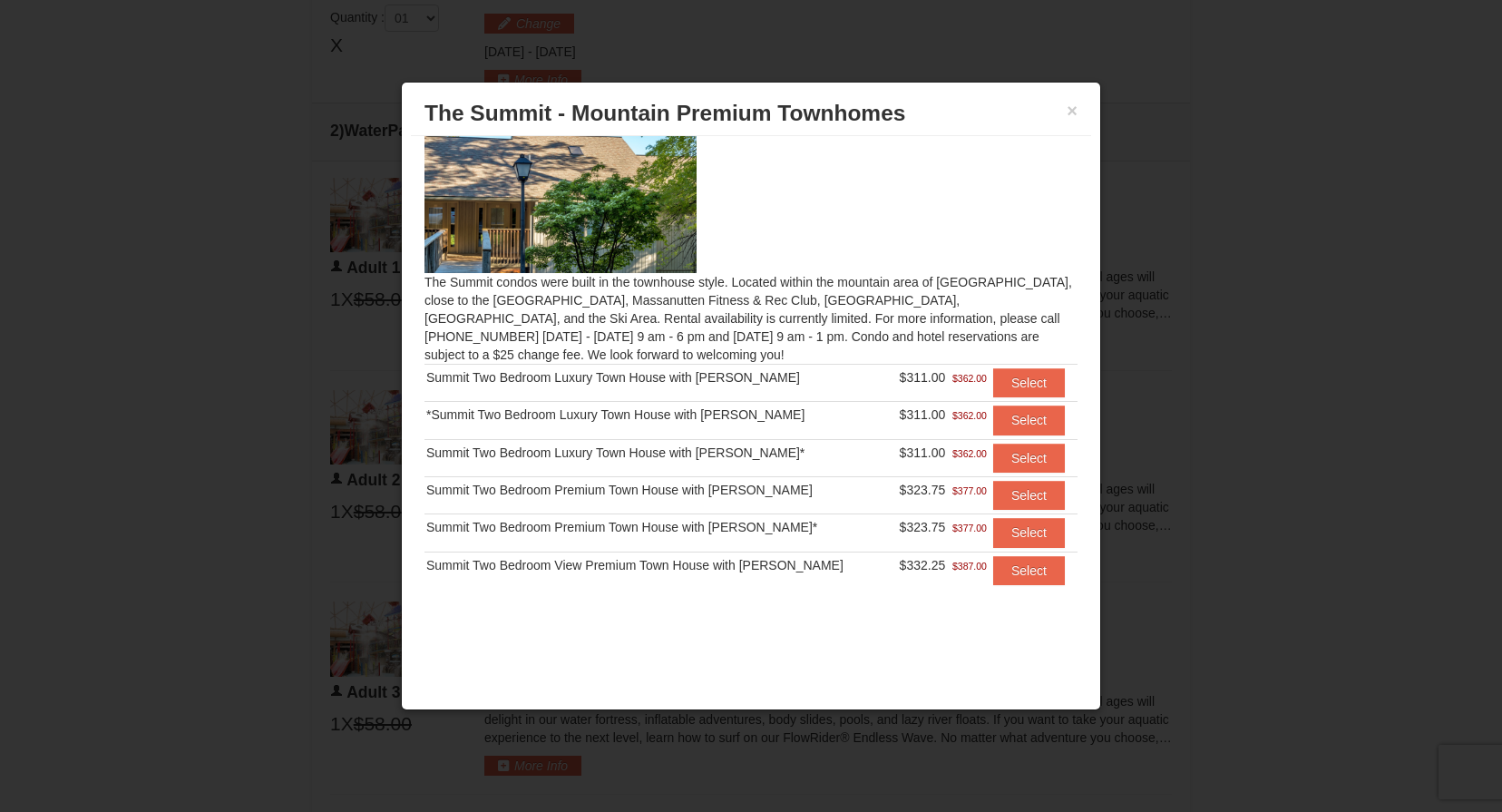
scroll to position [25, 0]
click at [1018, 381] on button "Select" at bounding box center [1029, 383] width 72 height 29
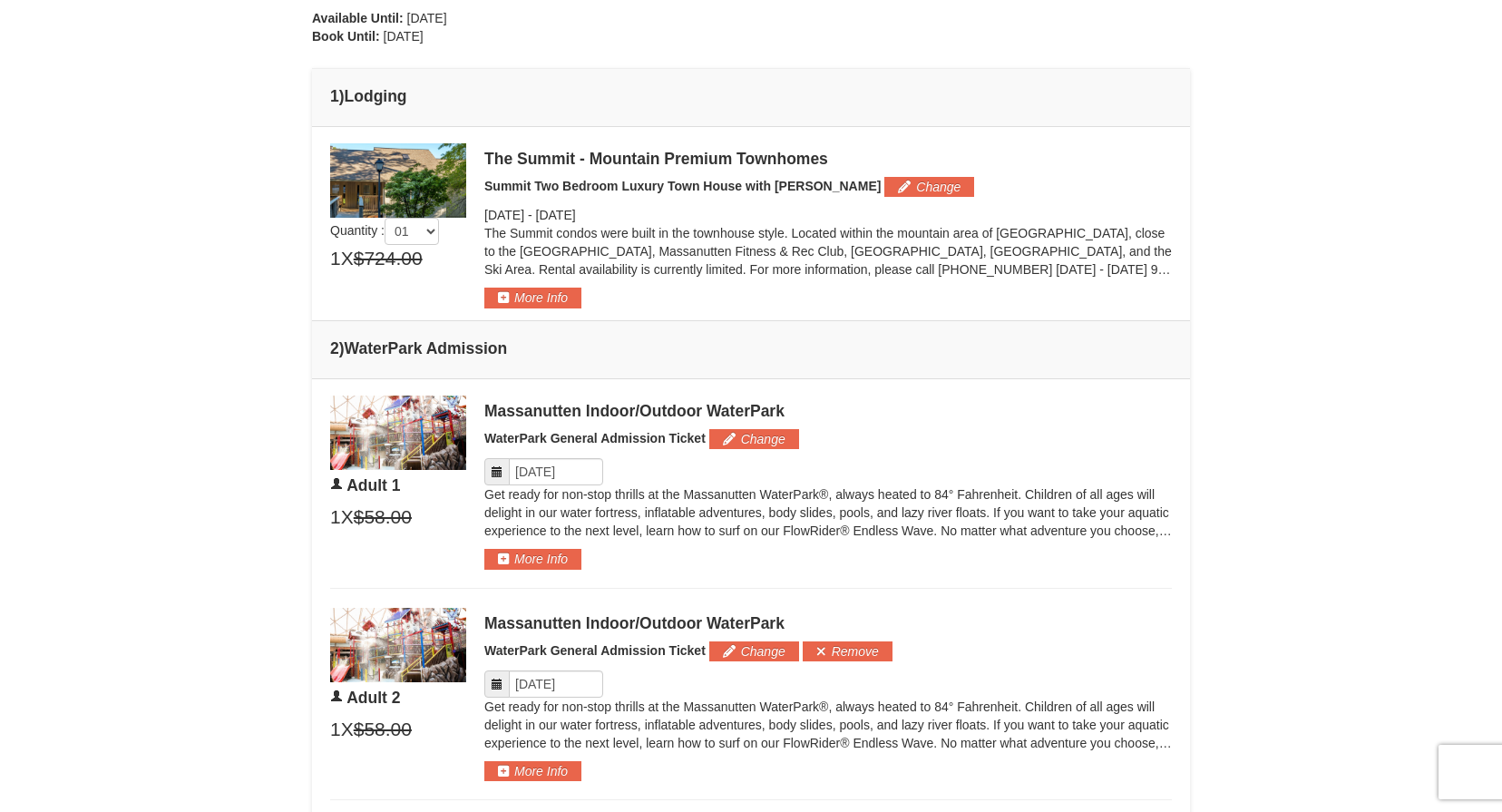
scroll to position [611, 0]
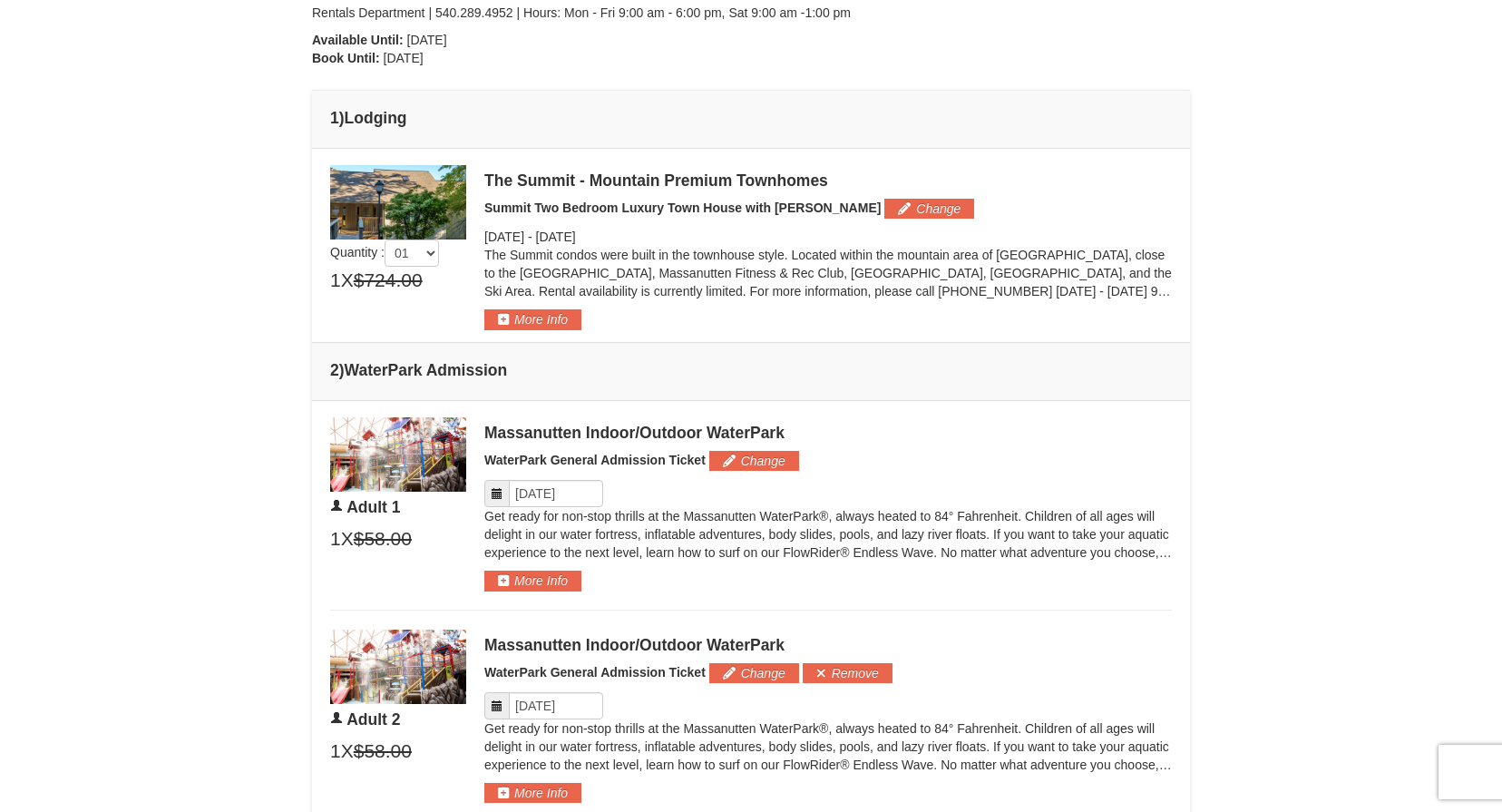
click at [410, 203] on img at bounding box center [398, 202] width 136 height 74
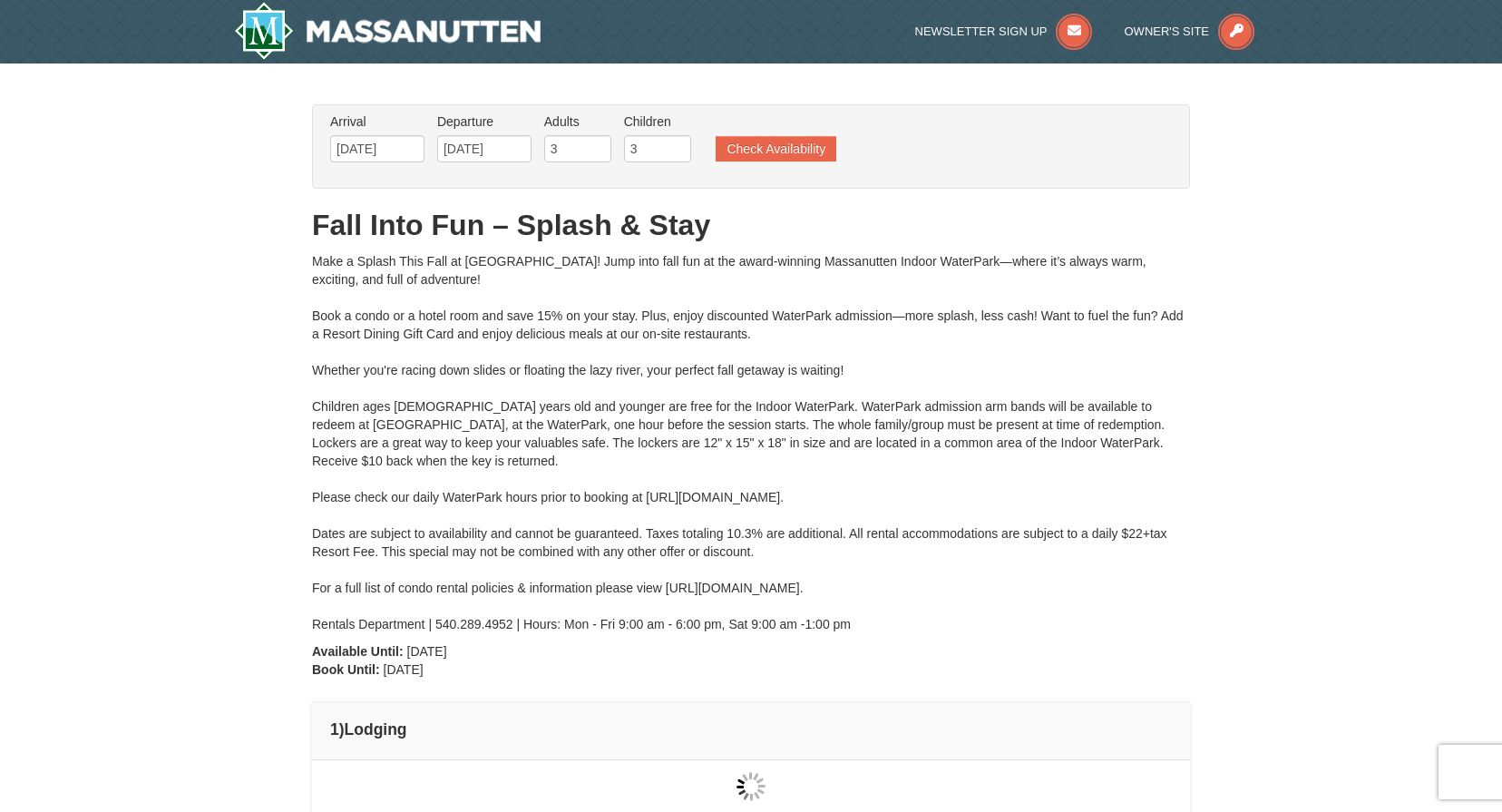
type input "[DATE]"
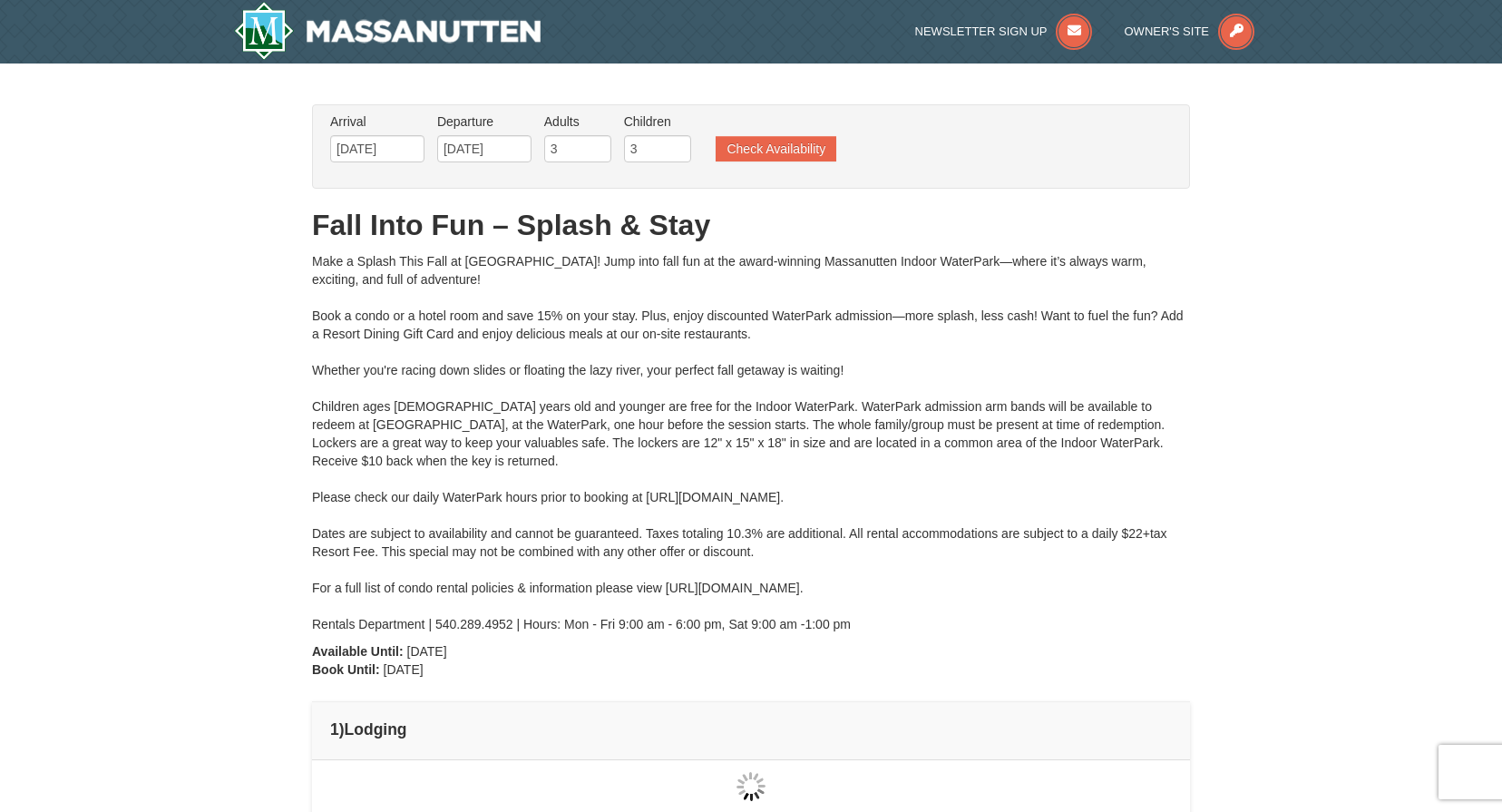
type input "[DATE]"
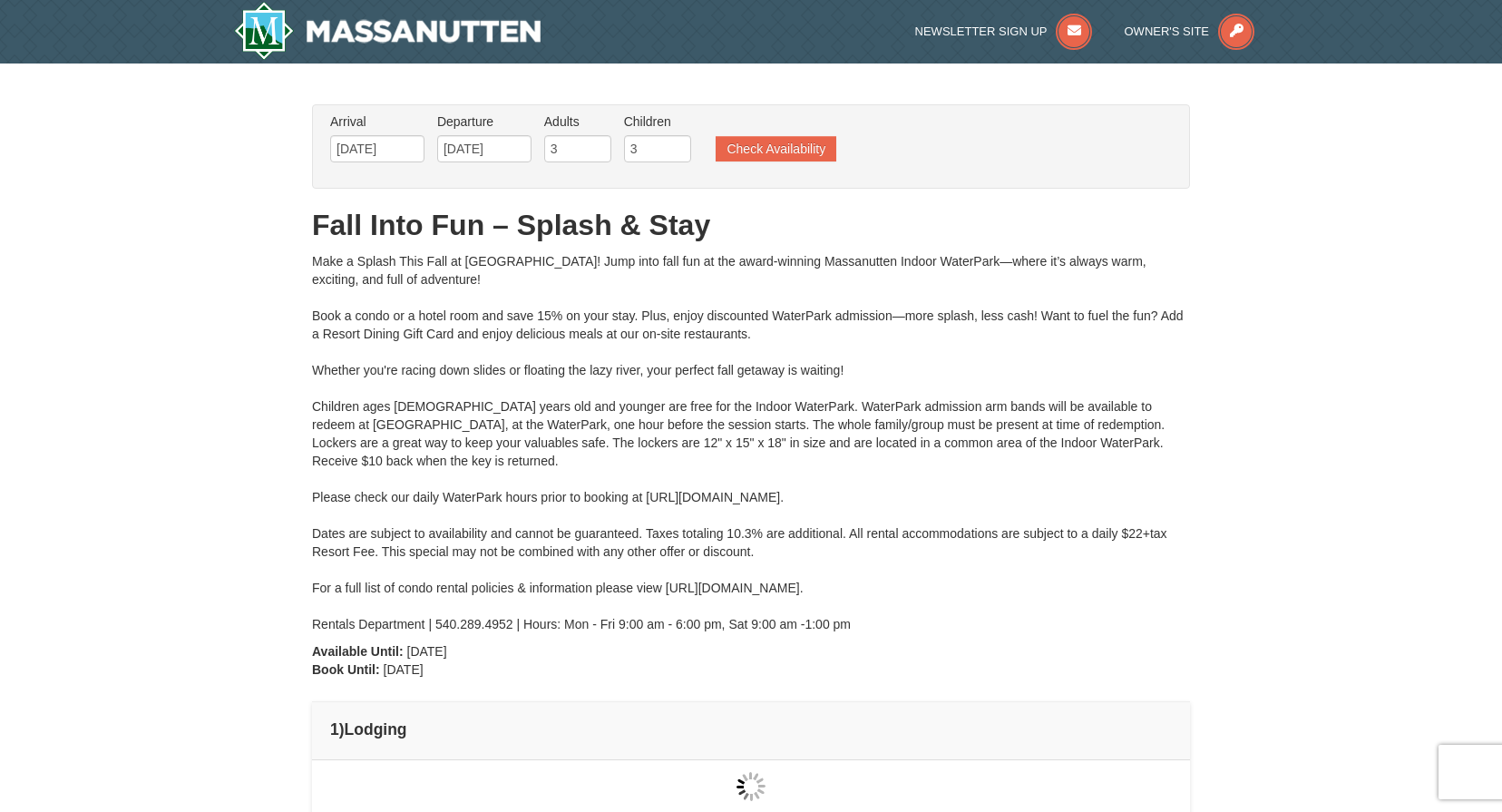
type input "[DATE]"
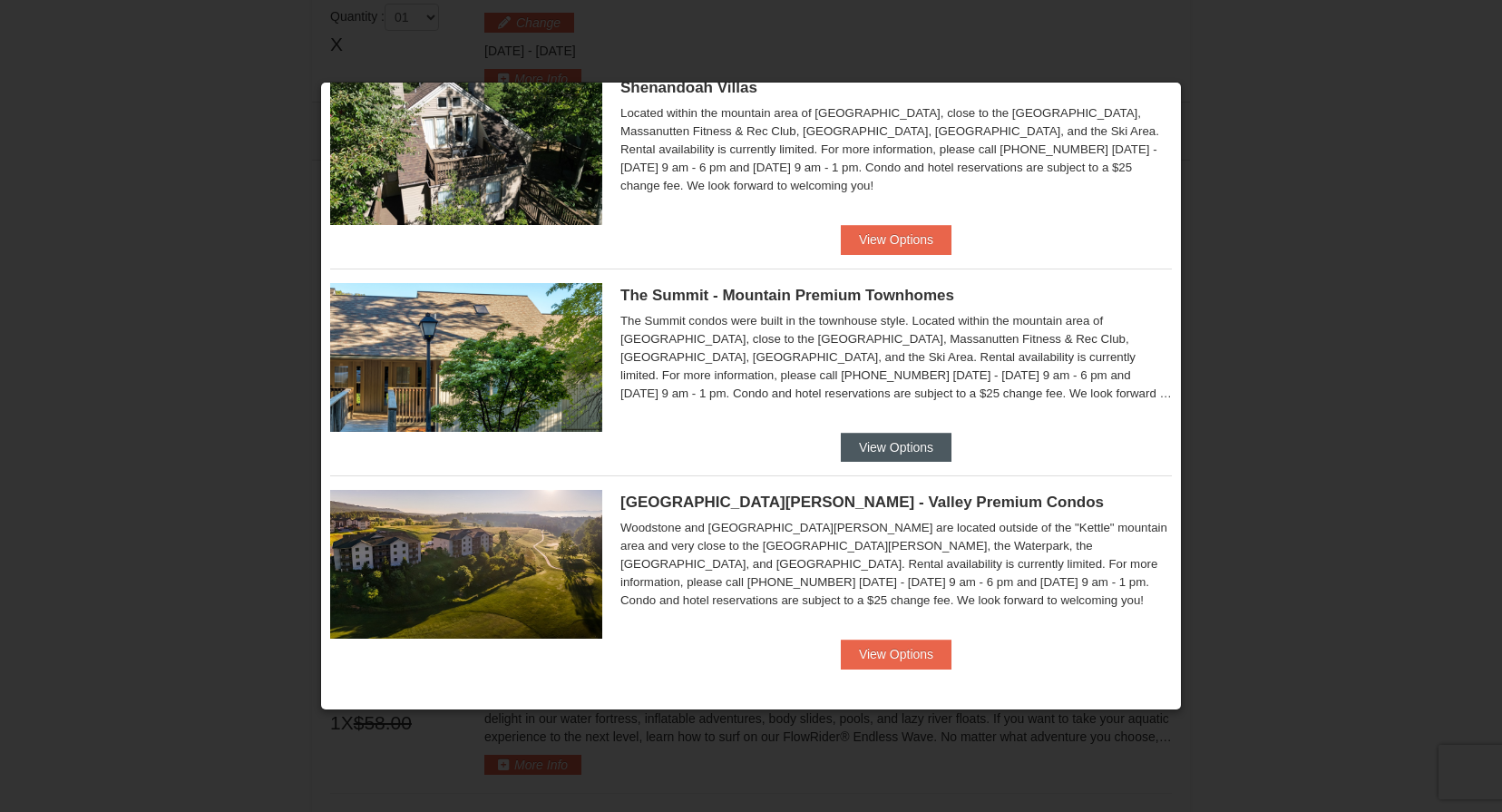
scroll to position [480, 0]
click at [900, 453] on button "View Options" at bounding box center [896, 447] width 111 height 29
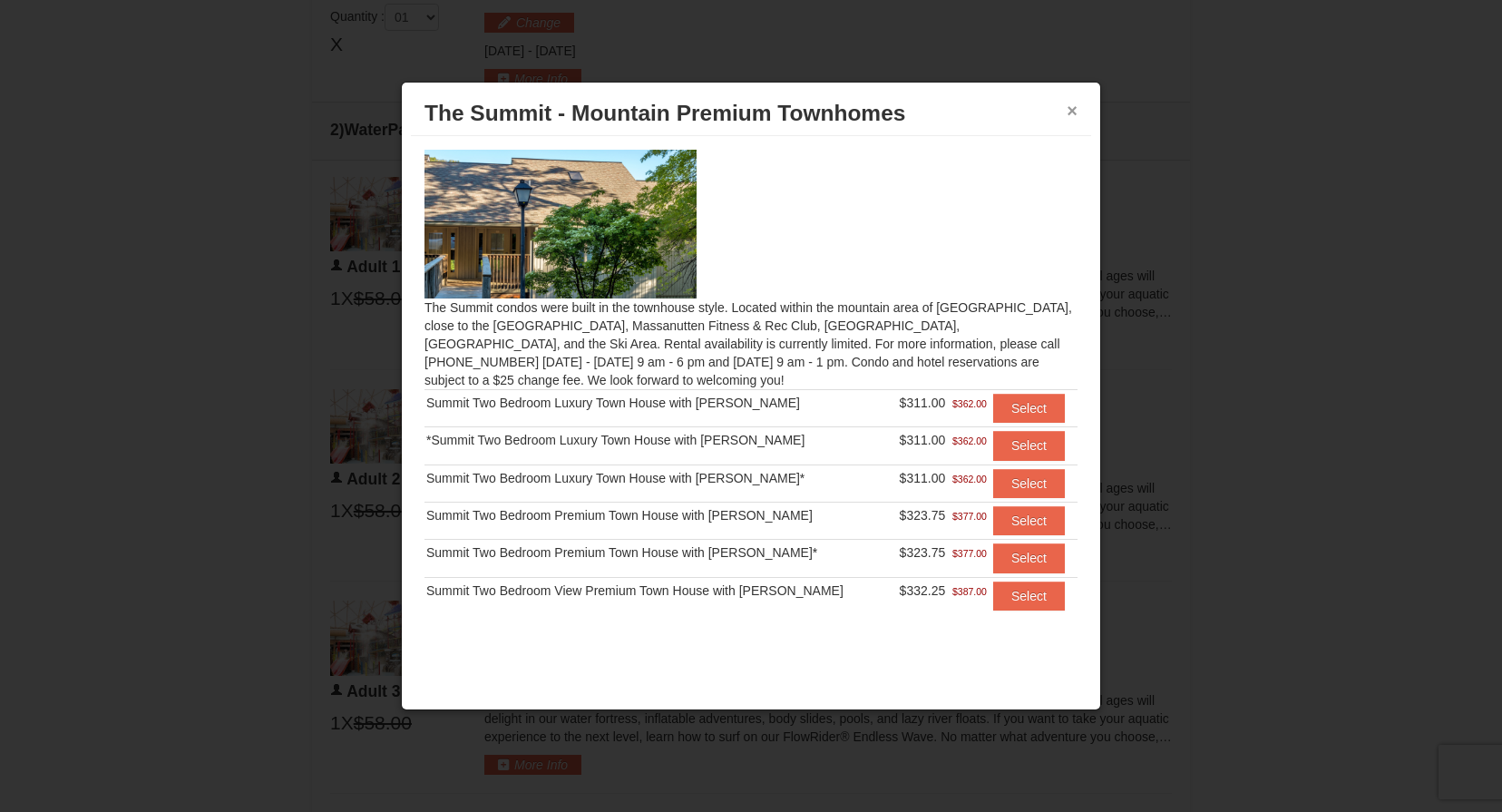
click at [1073, 112] on button "×" at bounding box center [1071, 111] width 11 height 18
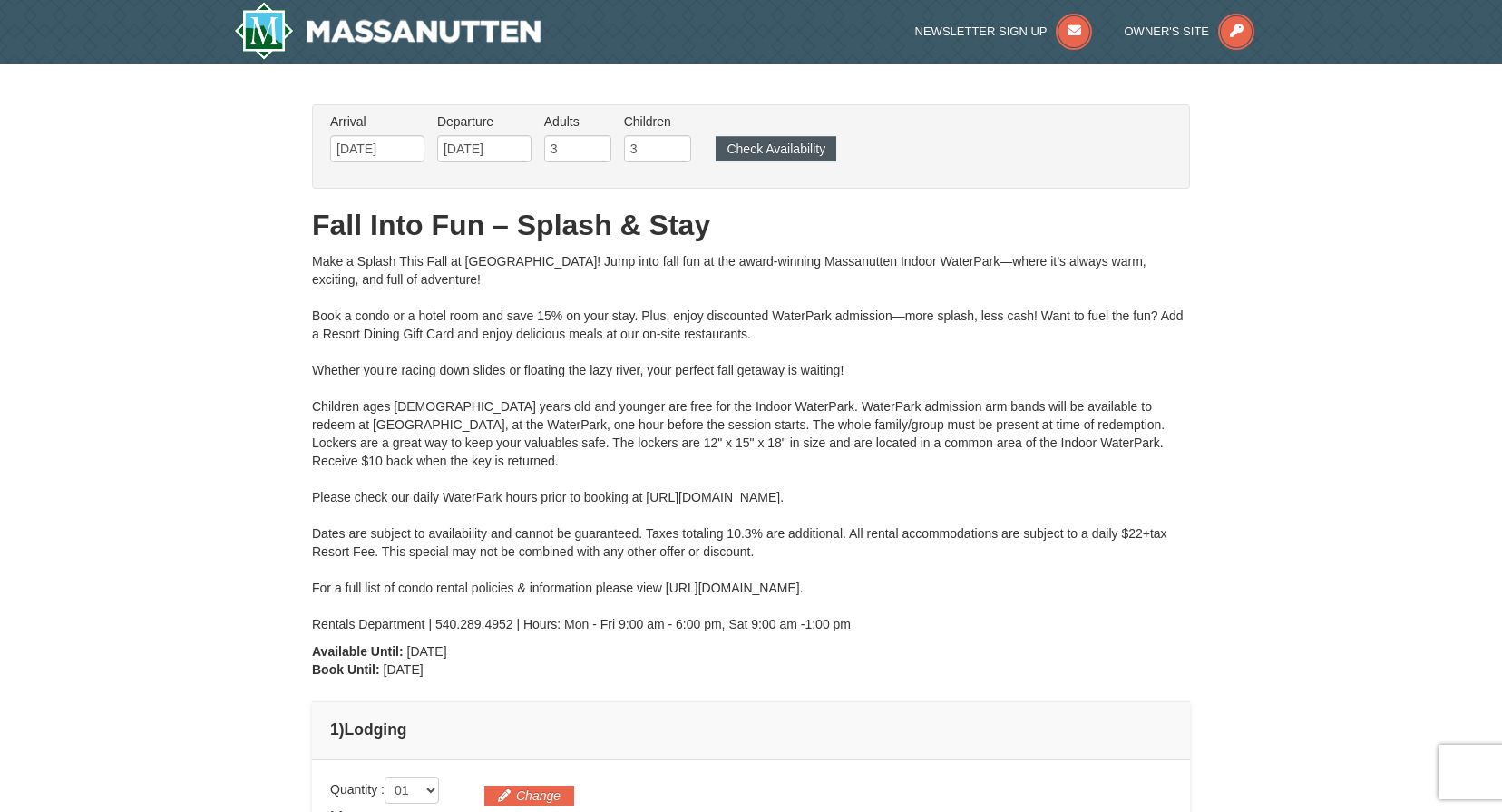
scroll to position [0, 0]
click at [753, 153] on button "Check Availability" at bounding box center [776, 149] width 121 height 26
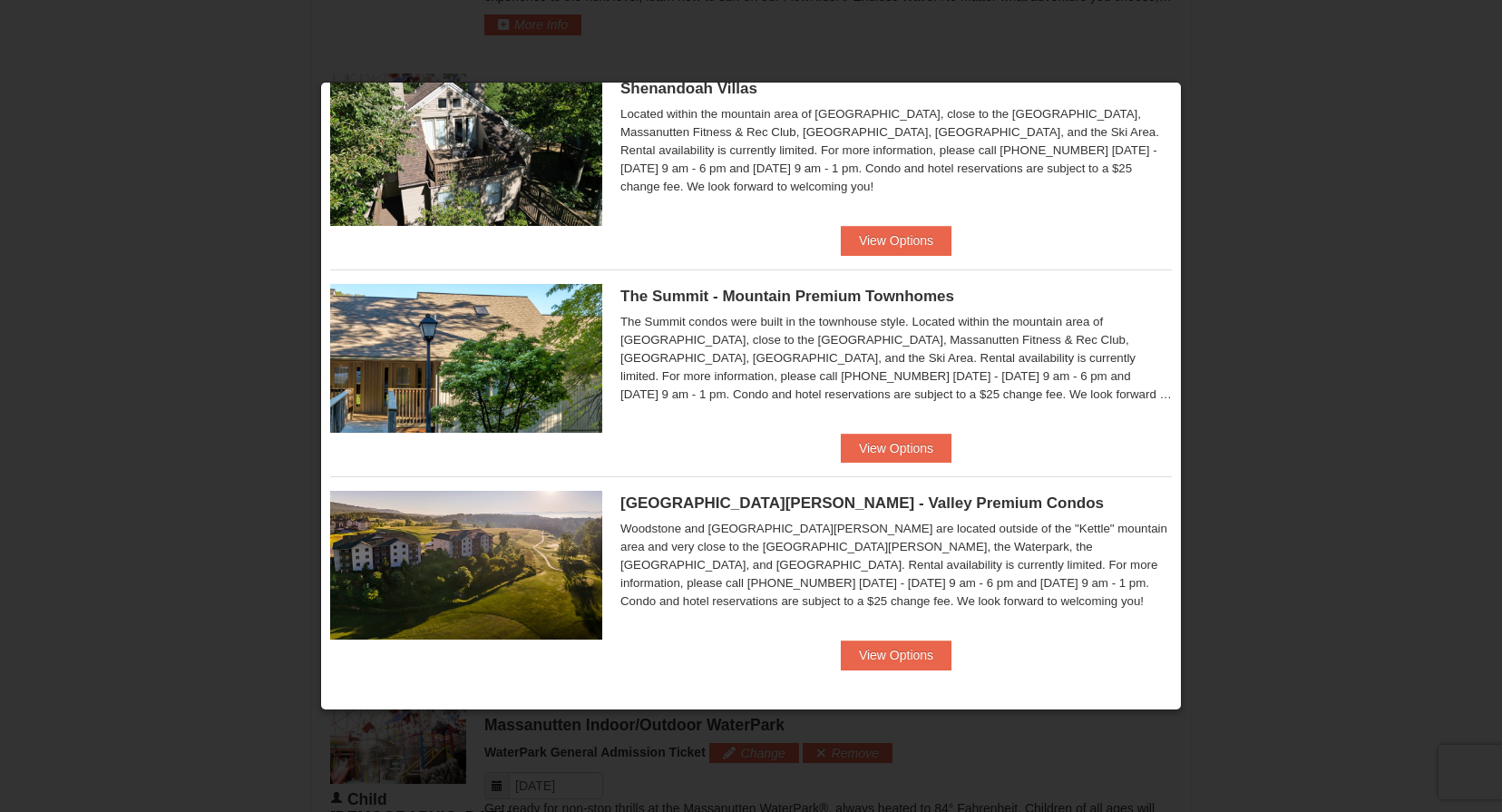
scroll to position [1188, 0]
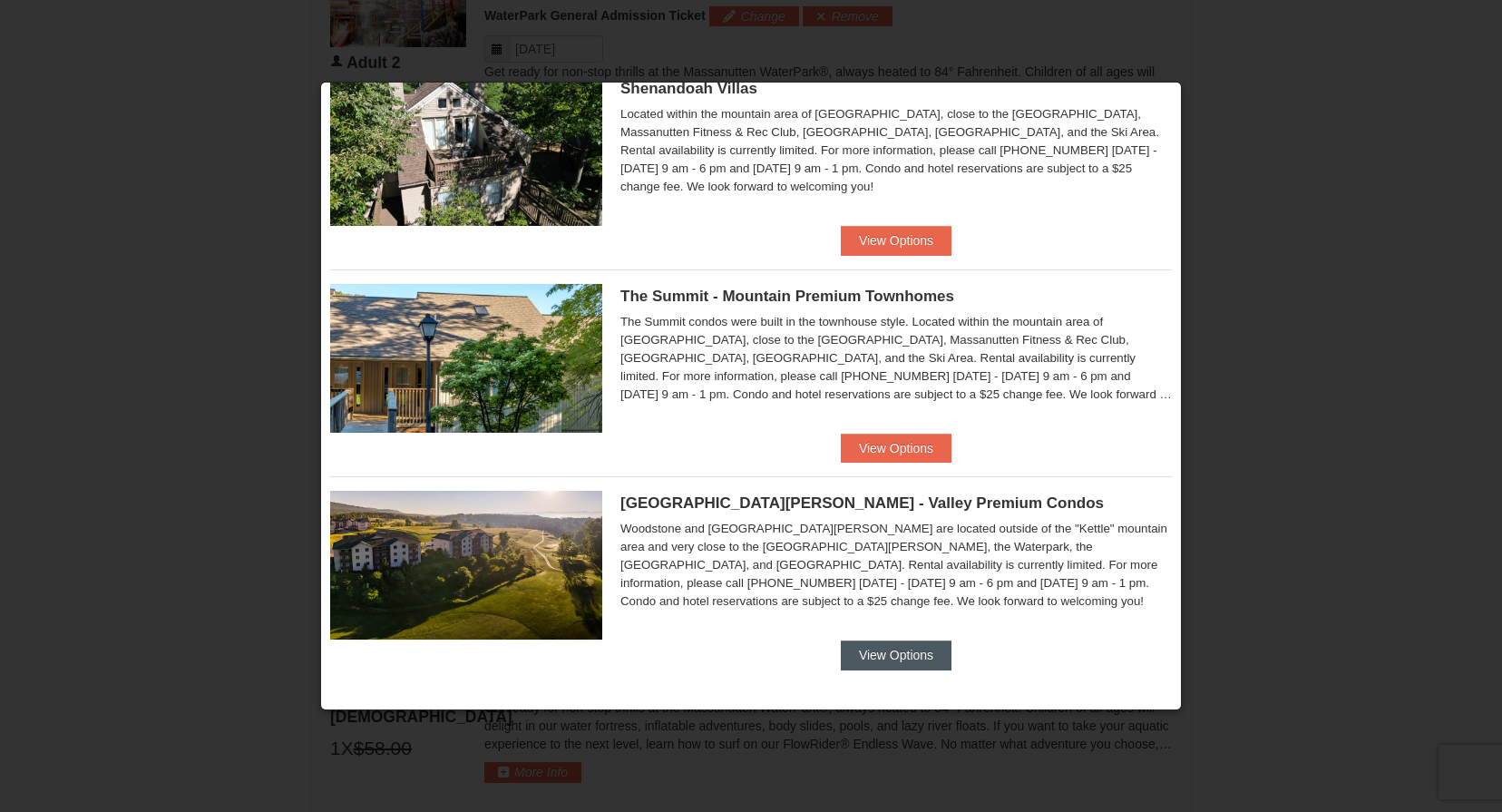
click at [898, 650] on button "View Options" at bounding box center [896, 654] width 111 height 29
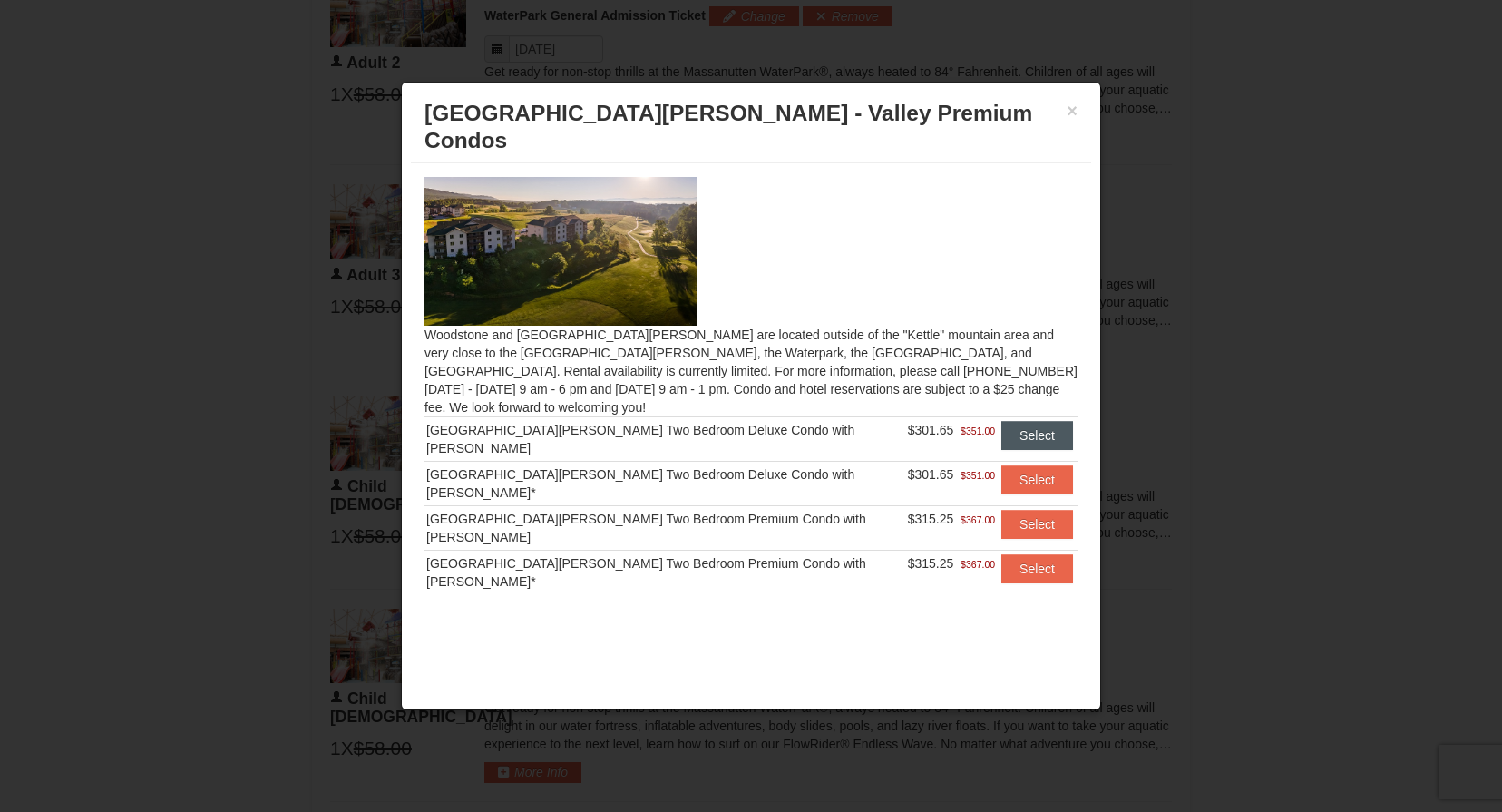
click at [1017, 421] on button "Select" at bounding box center [1037, 435] width 72 height 29
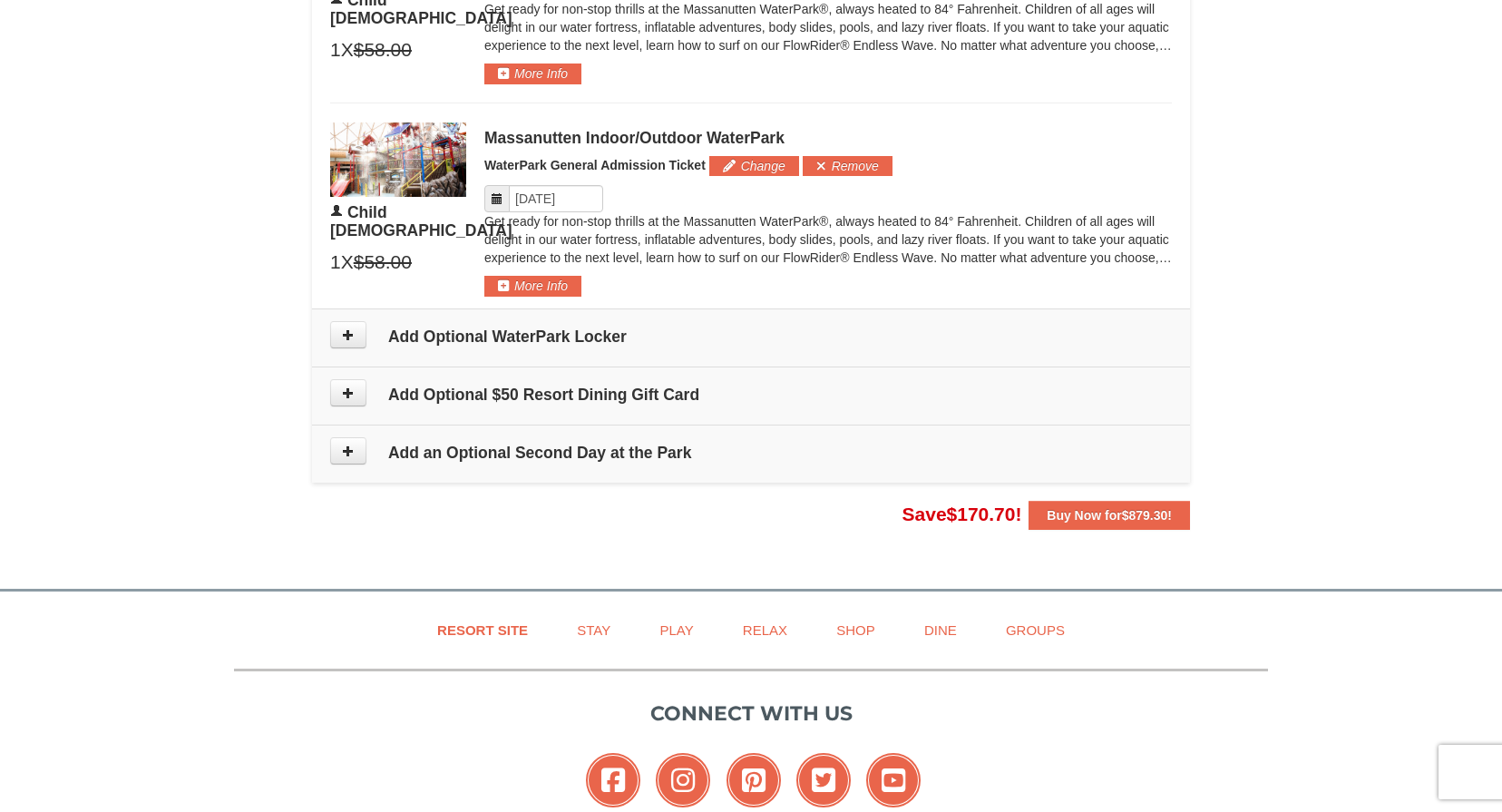
scroll to position [1968, 0]
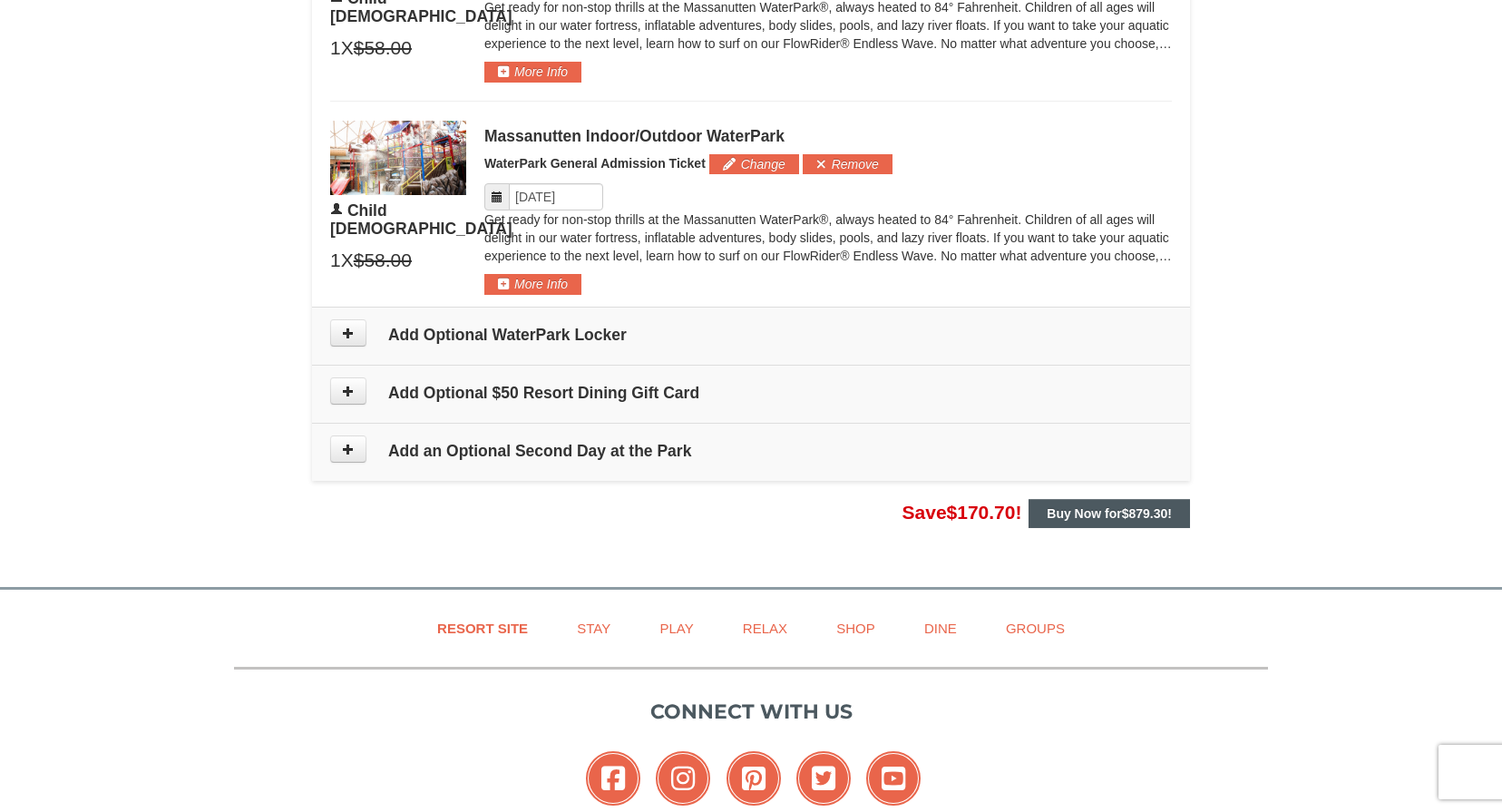
click at [1122, 508] on span "$879.30" at bounding box center [1144, 513] width 46 height 15
click at [1112, 512] on strong "Buy Now for $879.30 !" at bounding box center [1109, 513] width 125 height 15
click at [1120, 506] on strong "Buy Now for $879.30 !" at bounding box center [1109, 513] width 125 height 15
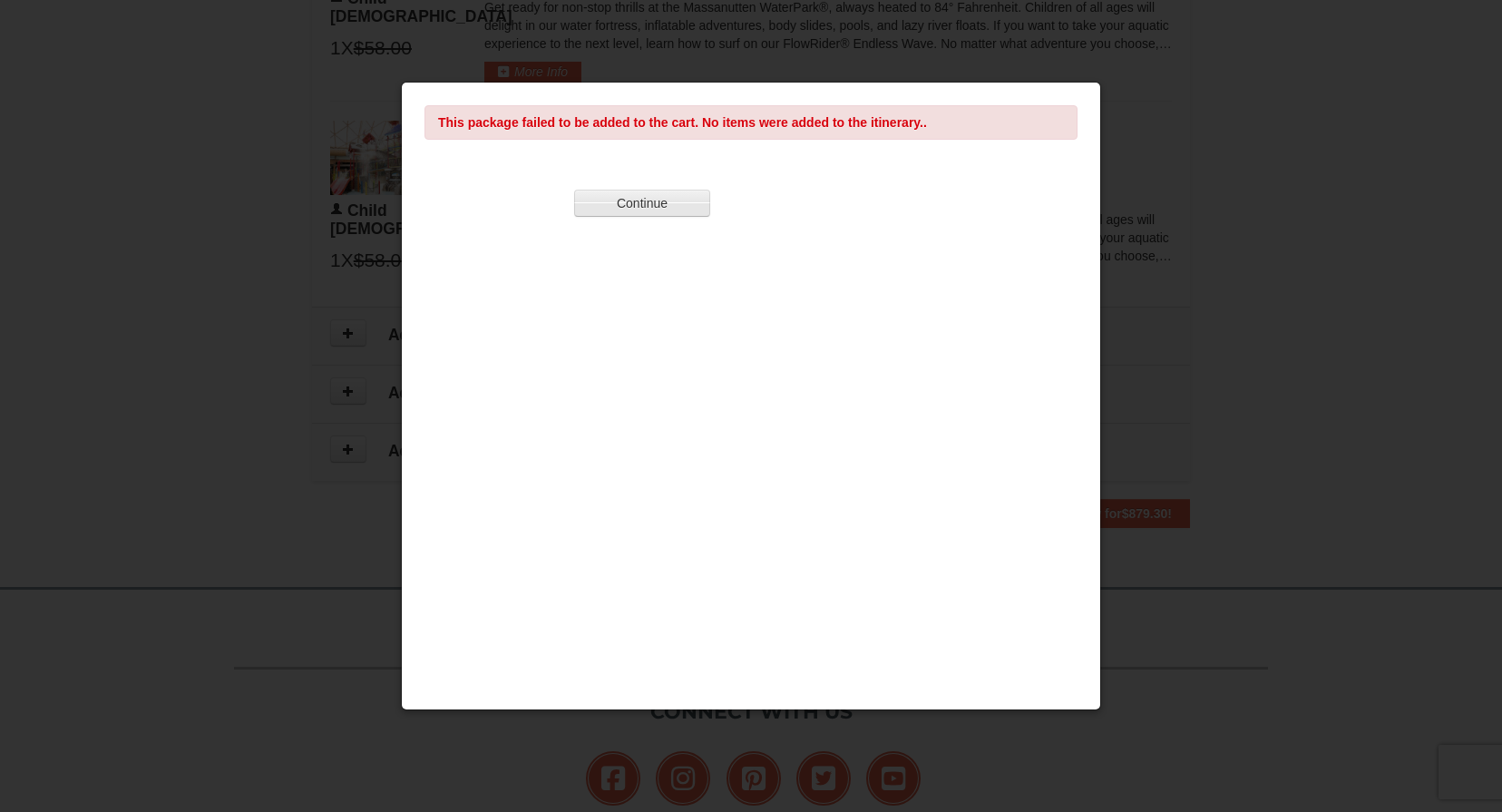
click at [641, 206] on button "Continue" at bounding box center [642, 203] width 136 height 28
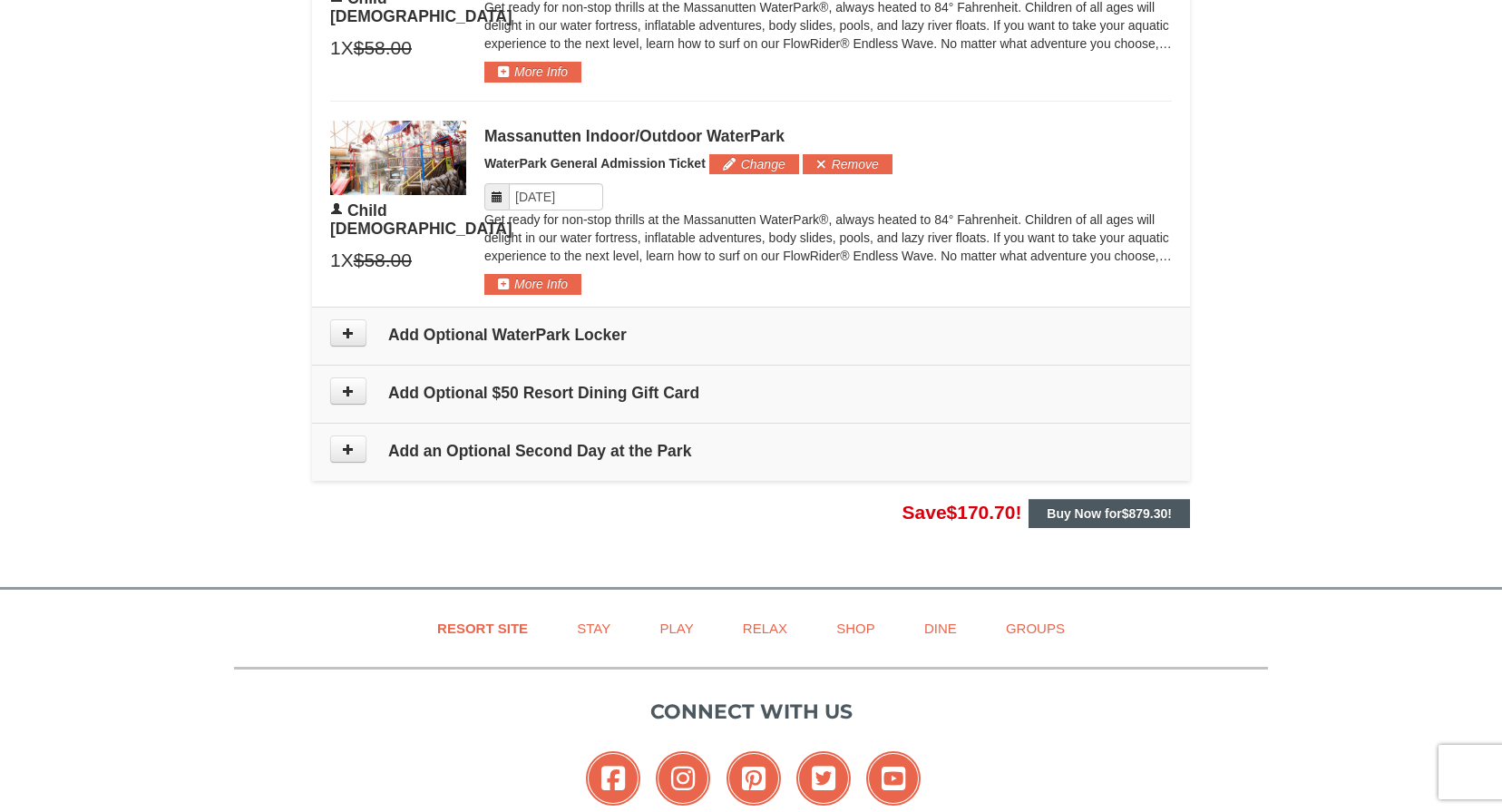
click at [1106, 511] on strong "Buy Now for $879.30 !" at bounding box center [1109, 513] width 125 height 15
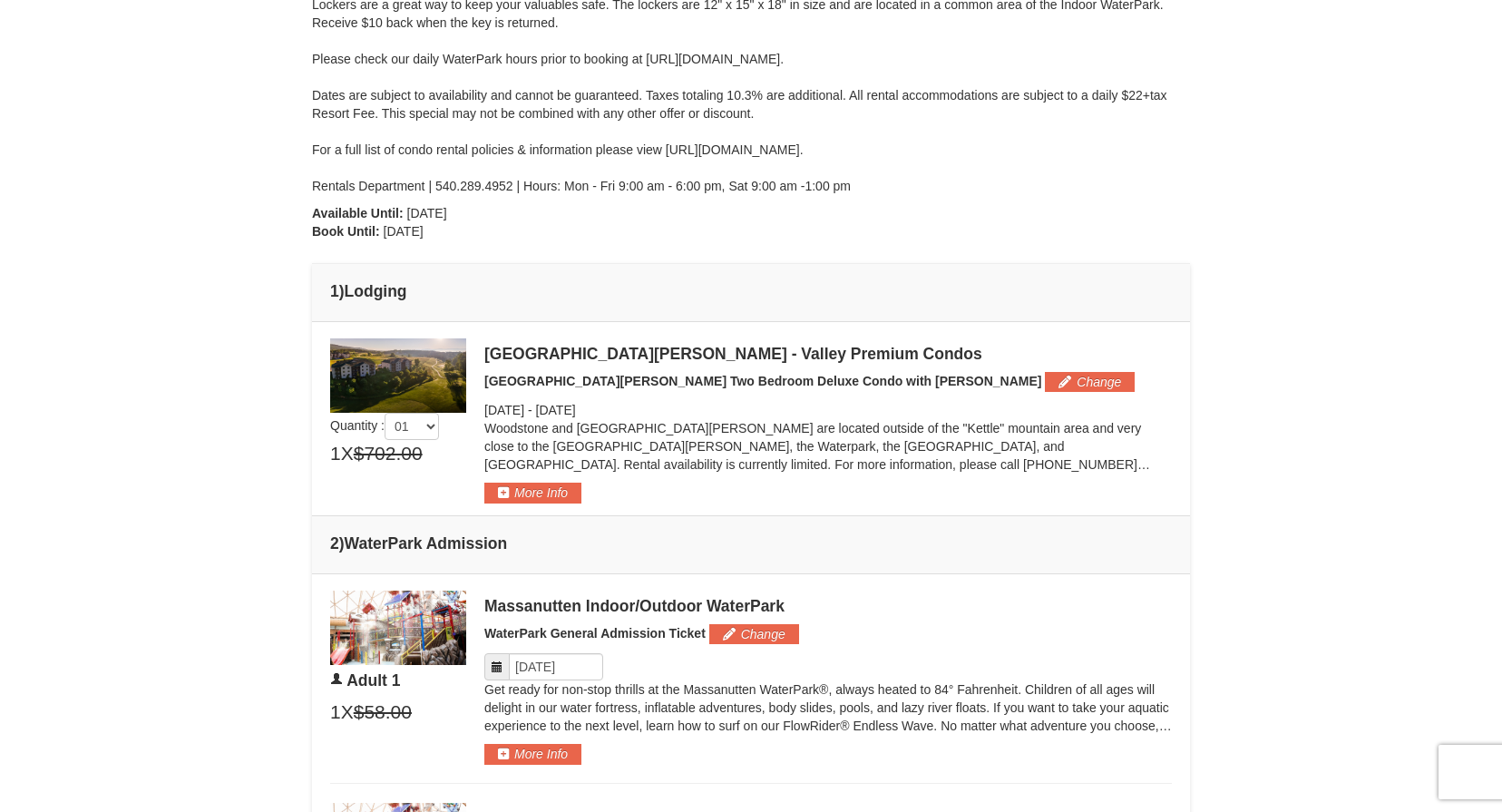
scroll to position [427, 0]
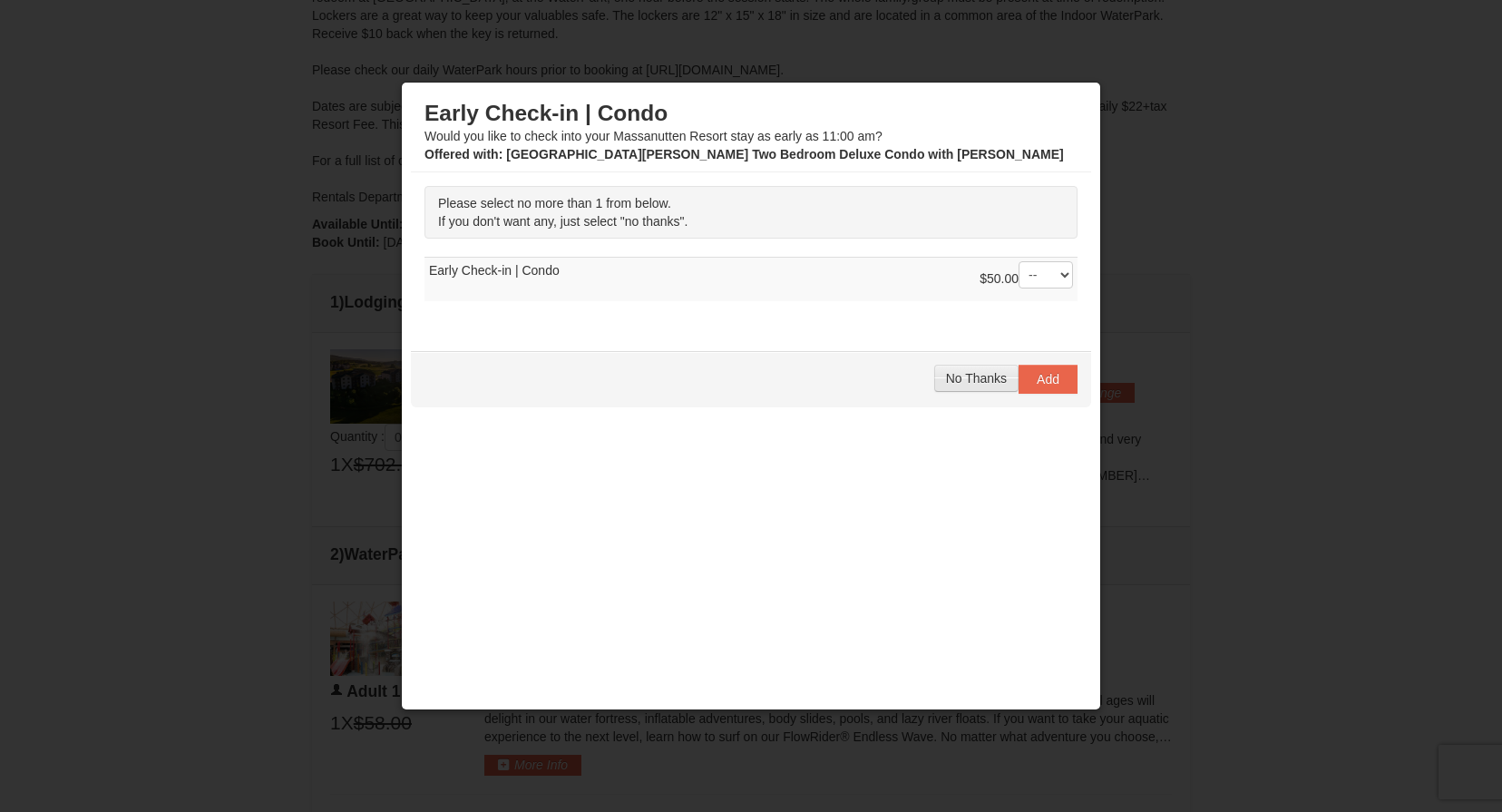
click at [973, 374] on span "No Thanks" at bounding box center [975, 377] width 60 height 15
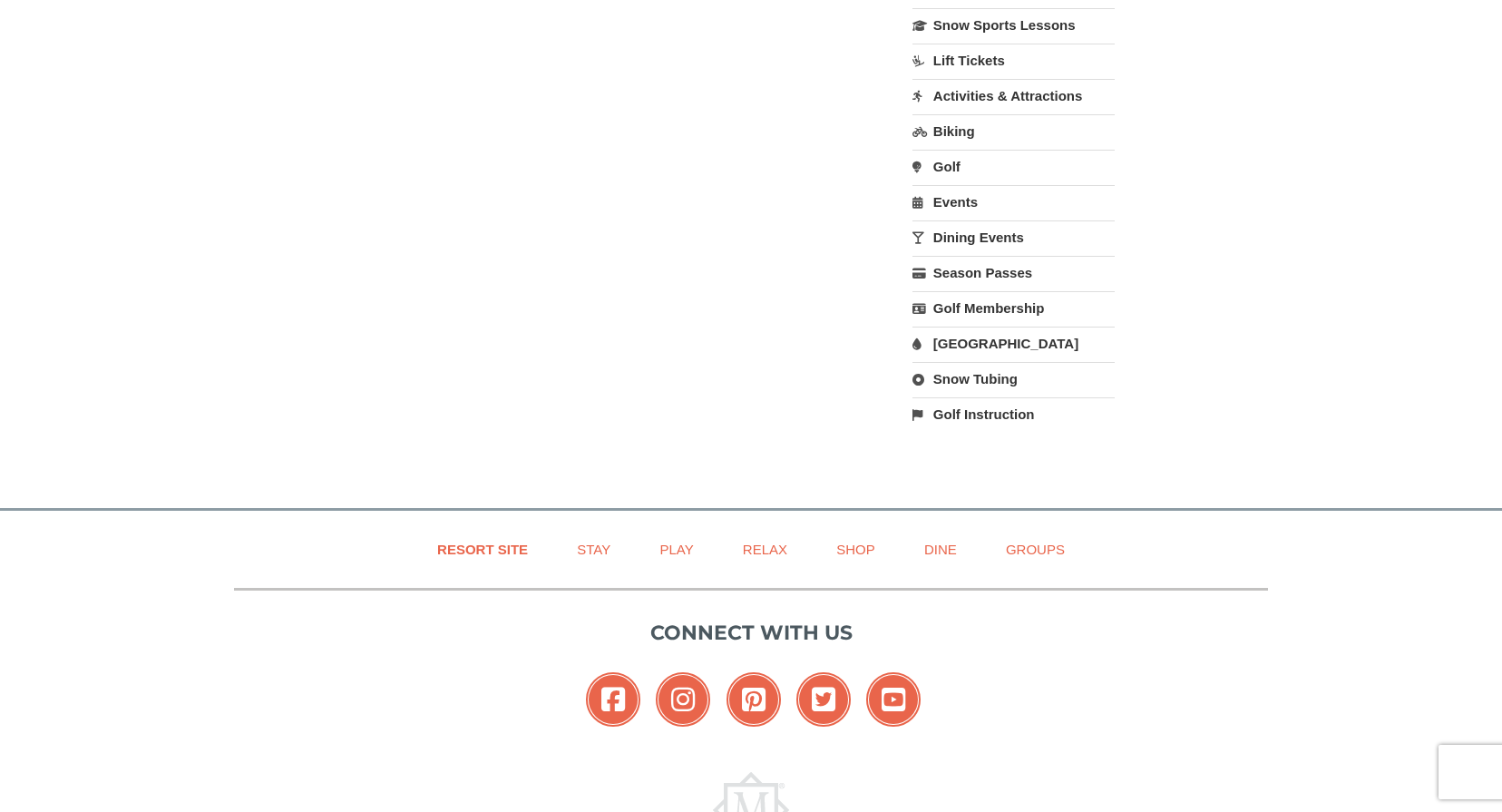
scroll to position [3693, 0]
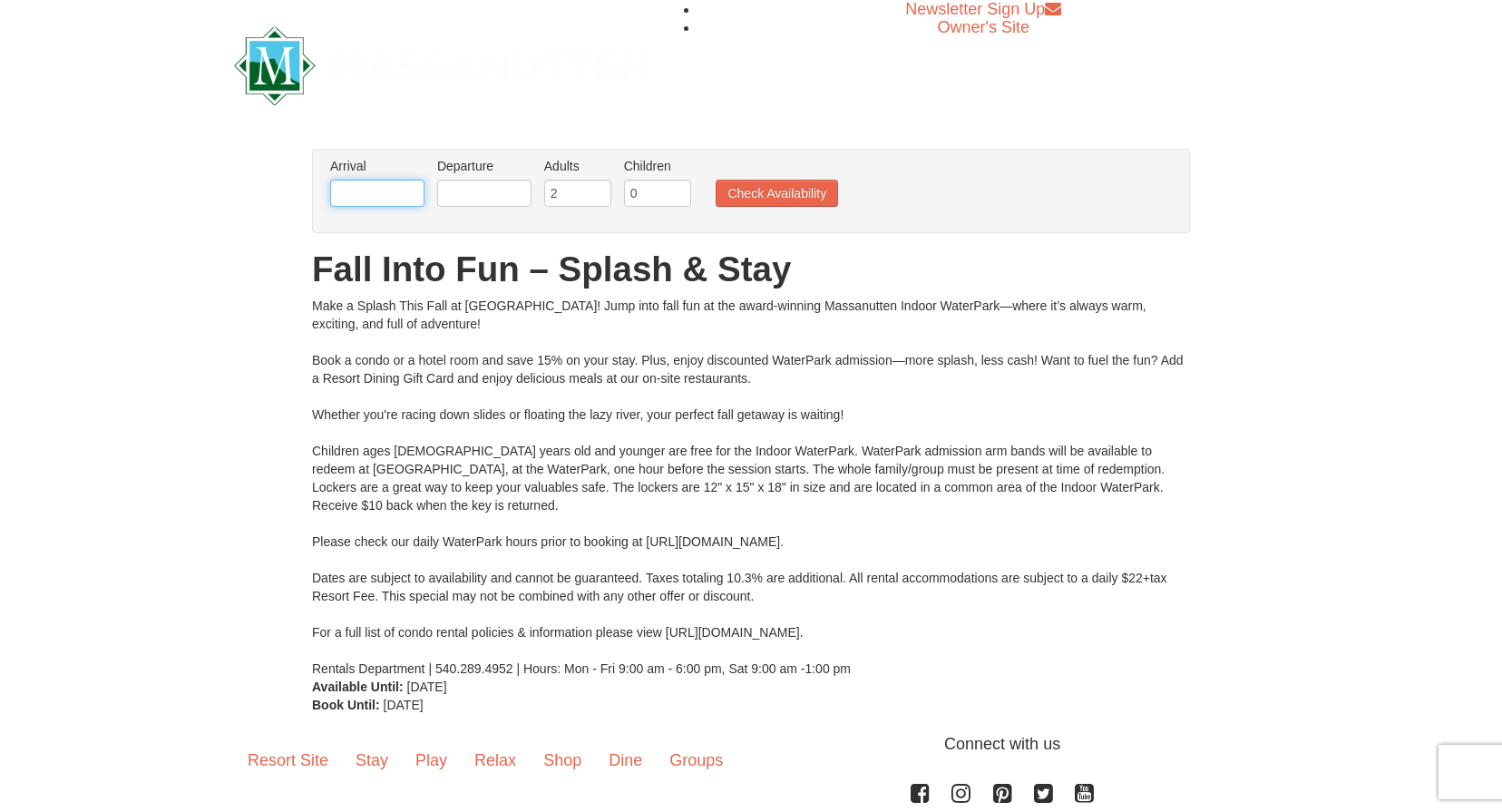
click at [371, 191] on input "text" at bounding box center [376, 194] width 94 height 28
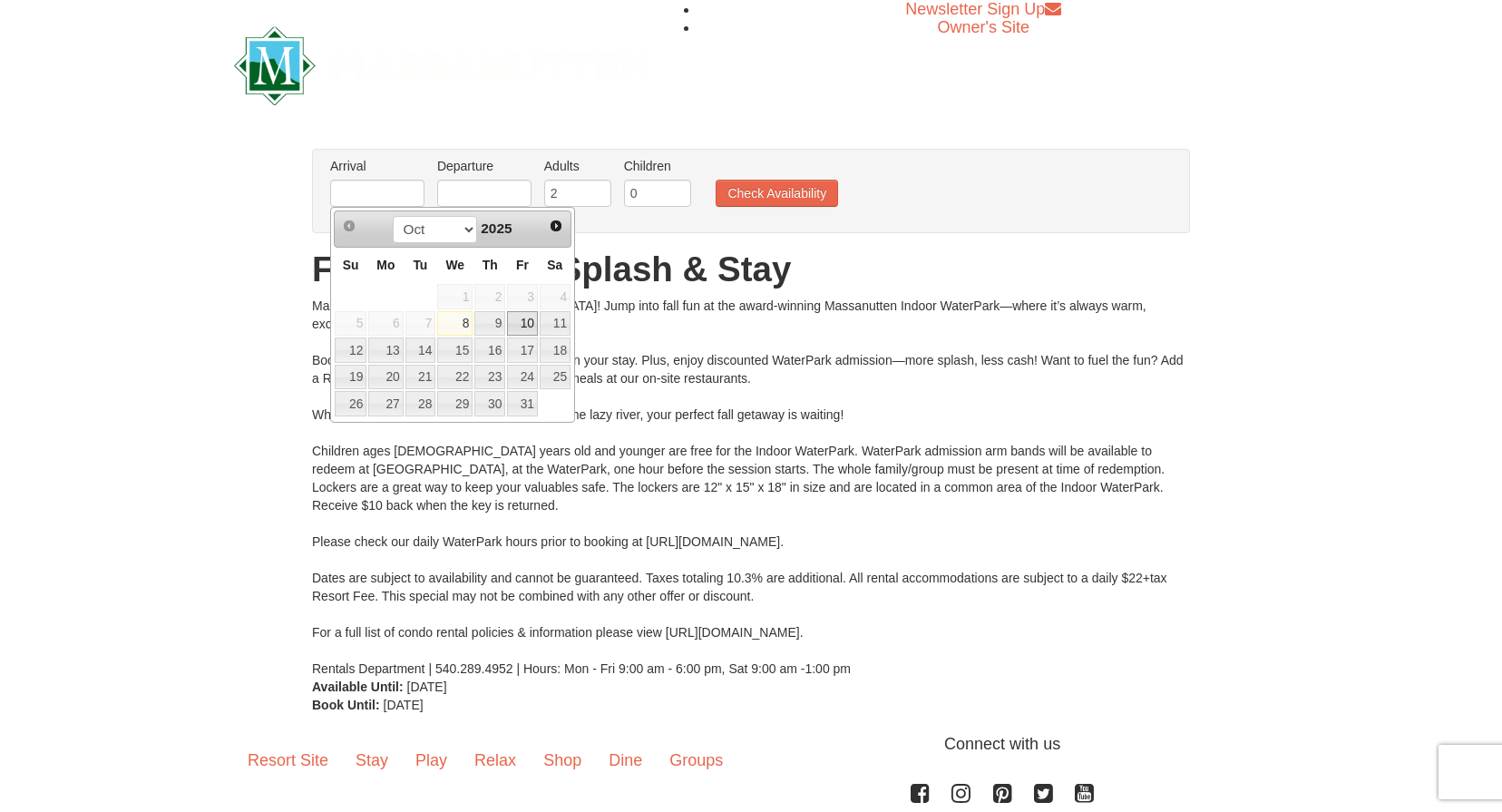
click at [523, 323] on link "10" at bounding box center [522, 324] width 31 height 26
type input "[DATE]"
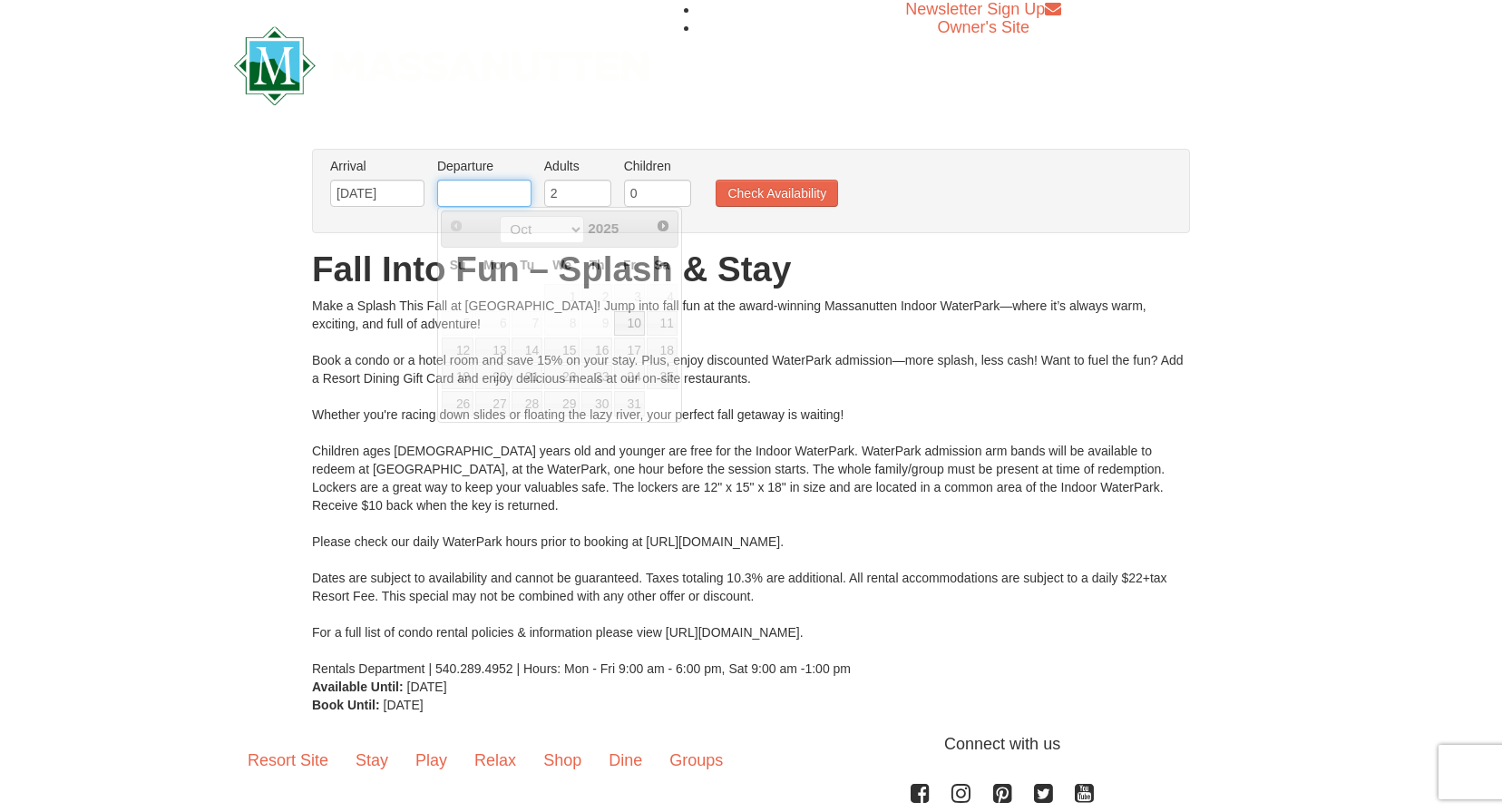
click at [501, 184] on input "text" at bounding box center [483, 194] width 94 height 28
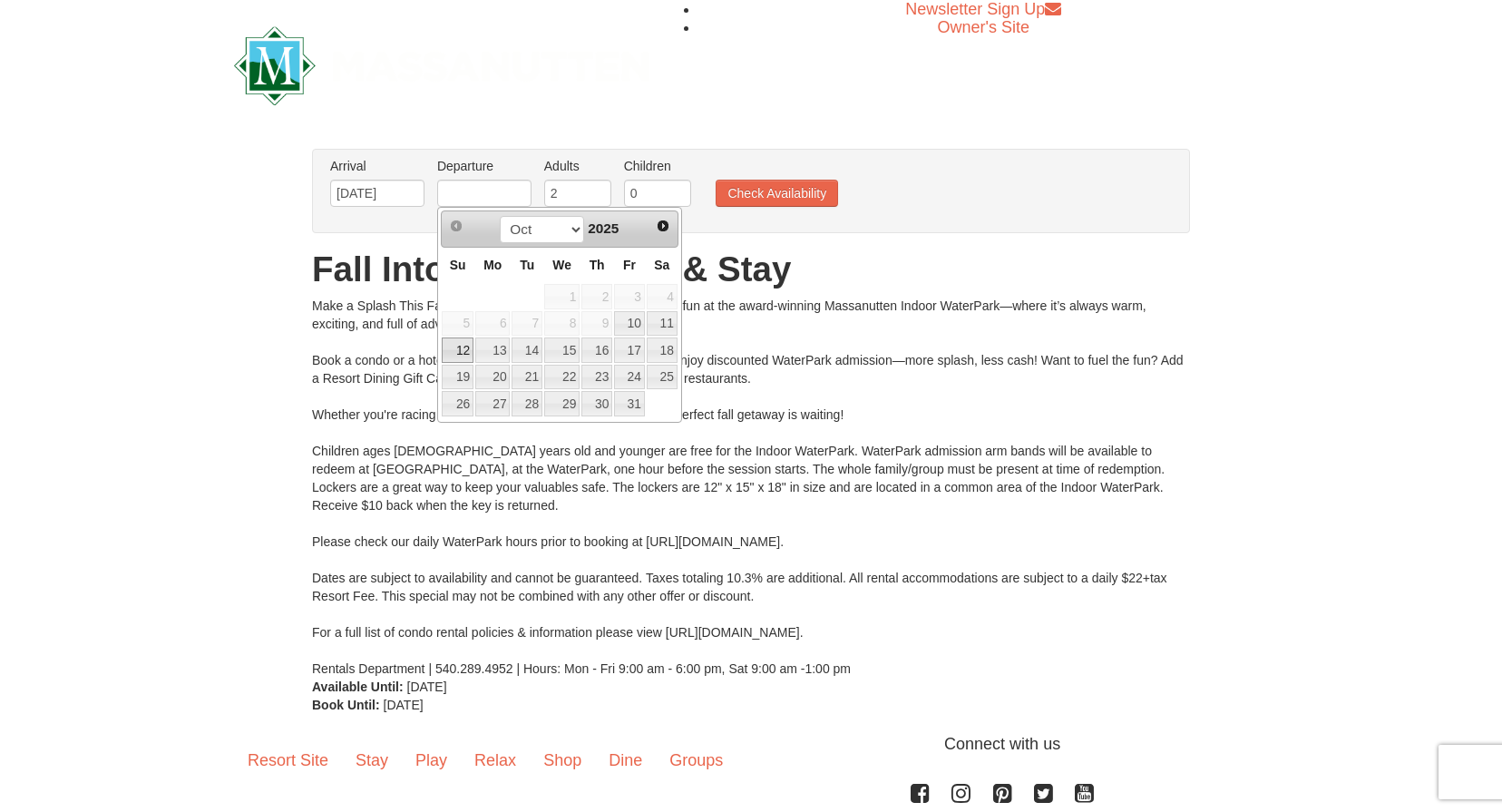
click at [453, 350] on link "12" at bounding box center [458, 350] width 32 height 26
type input "[DATE]"
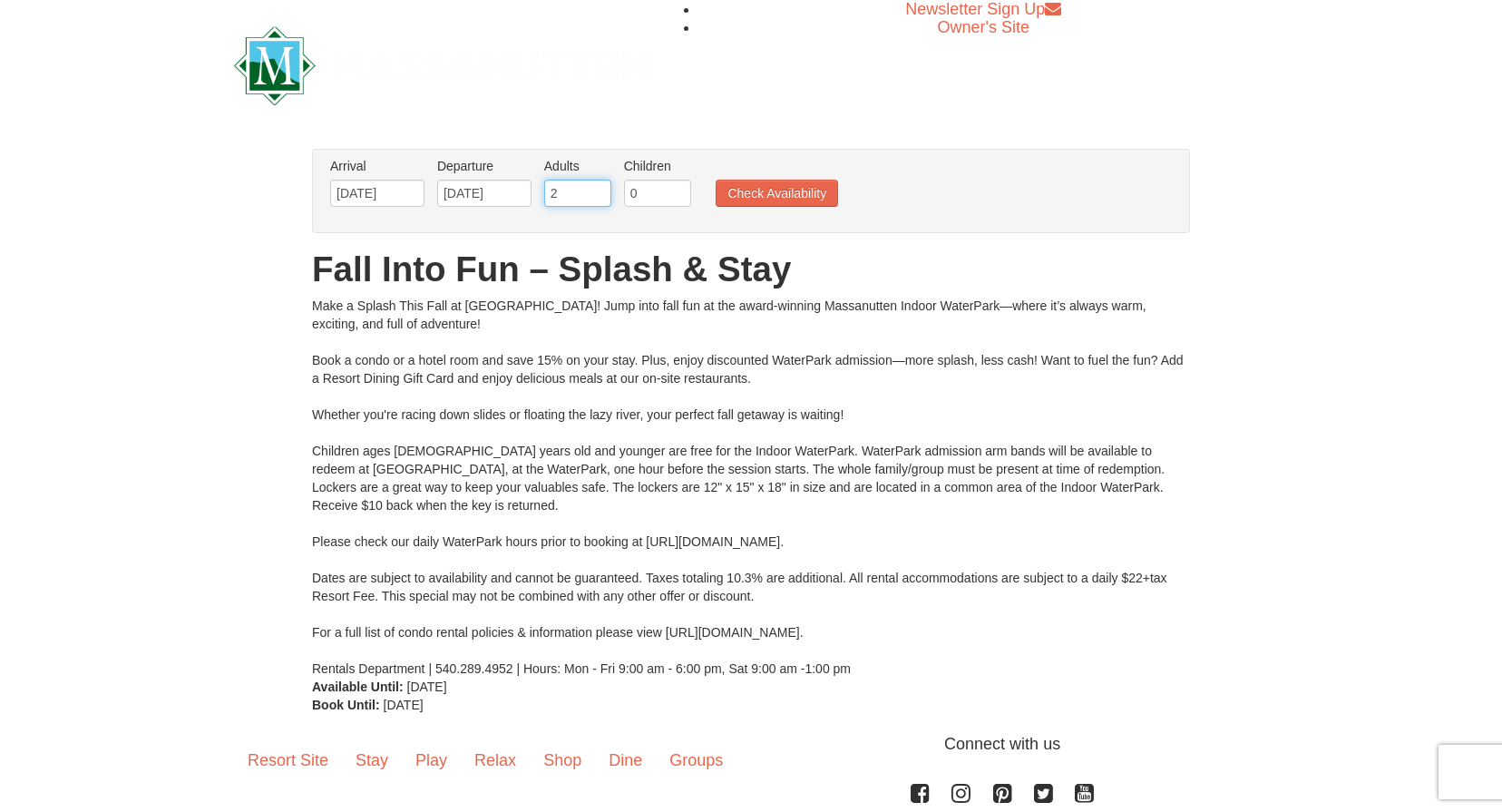
type input "3"
click at [599, 189] on input "3" at bounding box center [578, 194] width 67 height 28
click at [677, 191] on input "1" at bounding box center [658, 194] width 67 height 28
click at [677, 191] on input "2" at bounding box center [658, 194] width 67 height 28
type input "3"
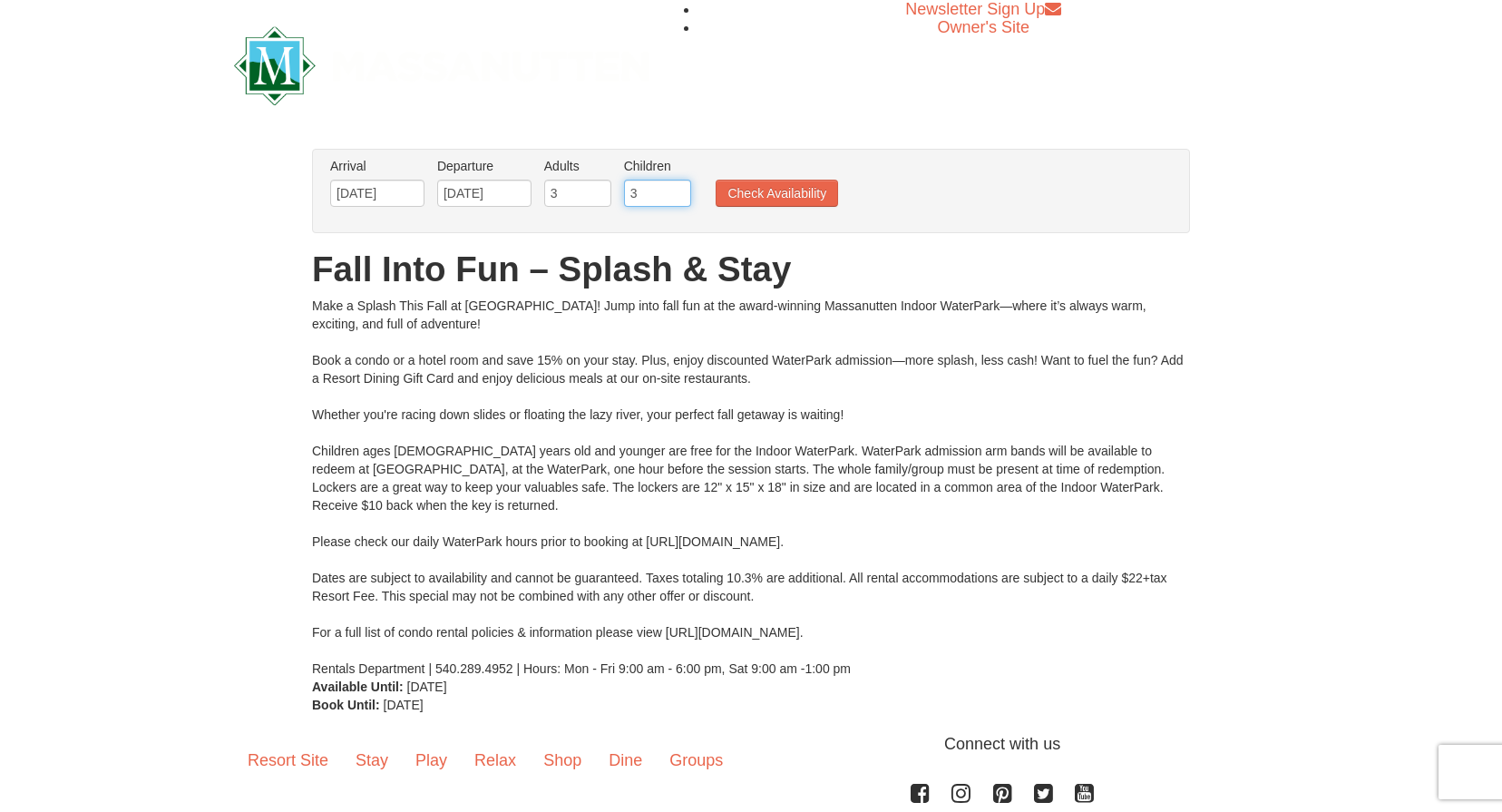
click at [677, 191] on input "3" at bounding box center [658, 194] width 67 height 28
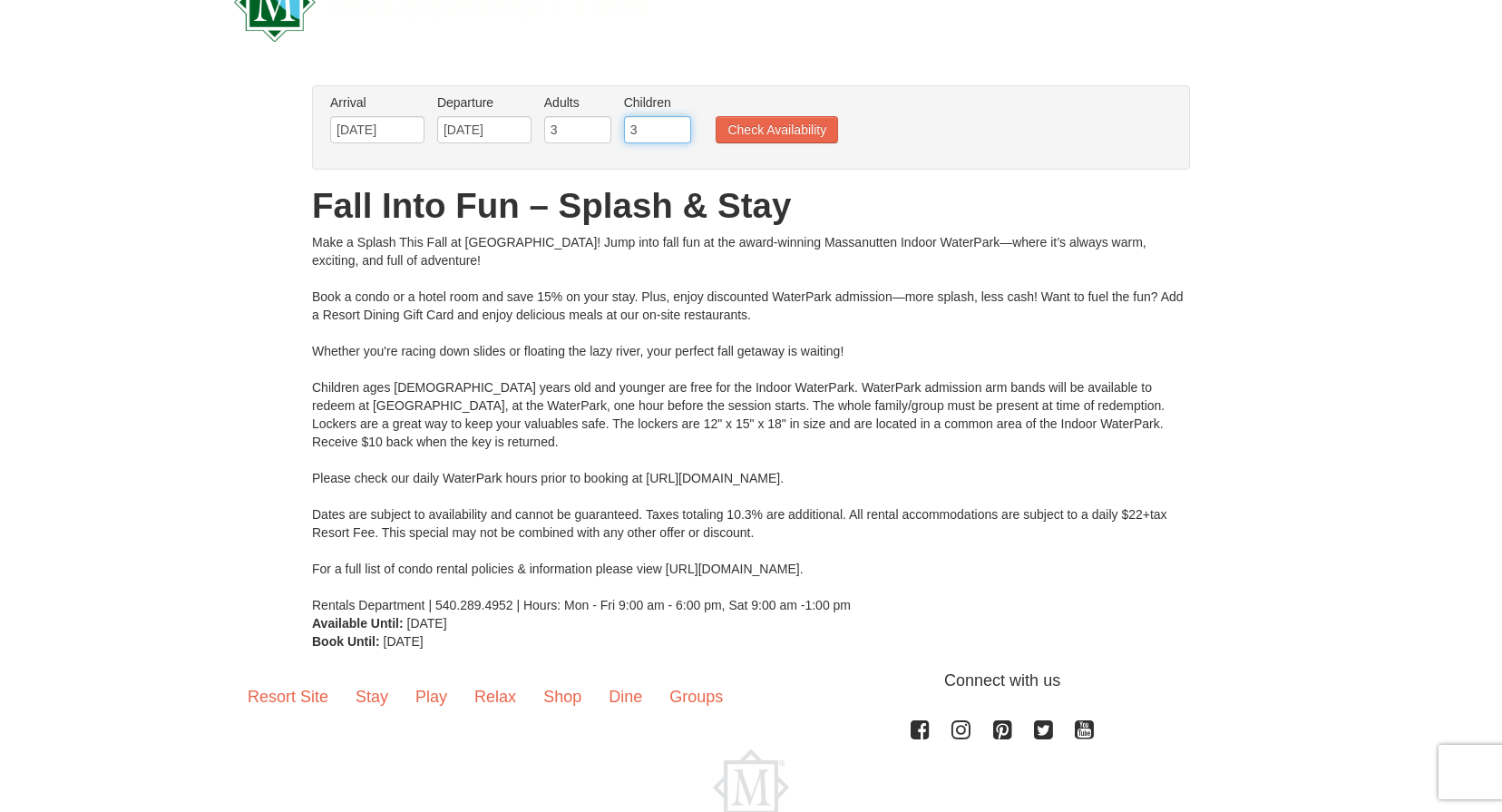
scroll to position [55, 0]
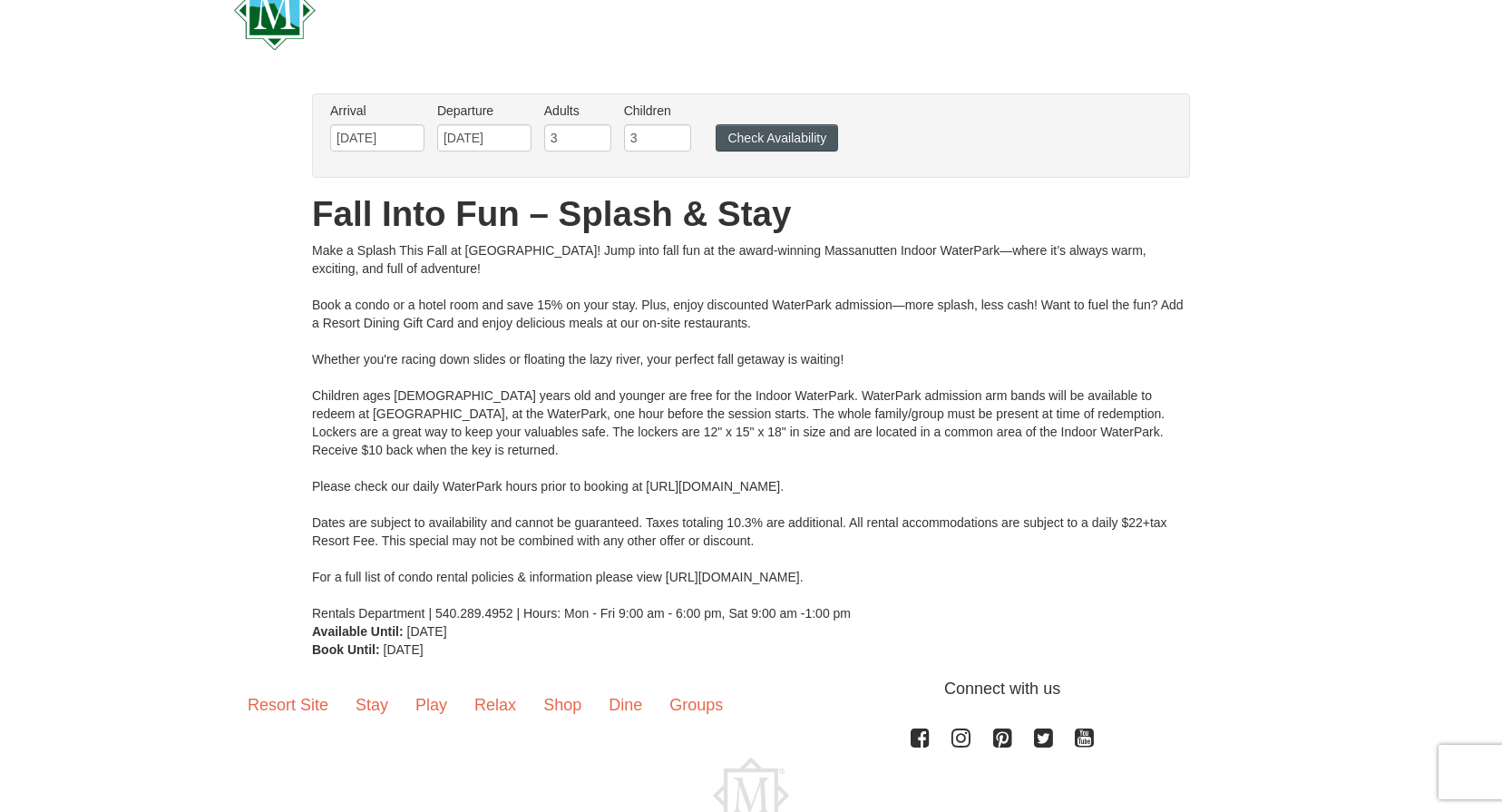
click at [799, 132] on button "Check Availability" at bounding box center [777, 138] width 123 height 28
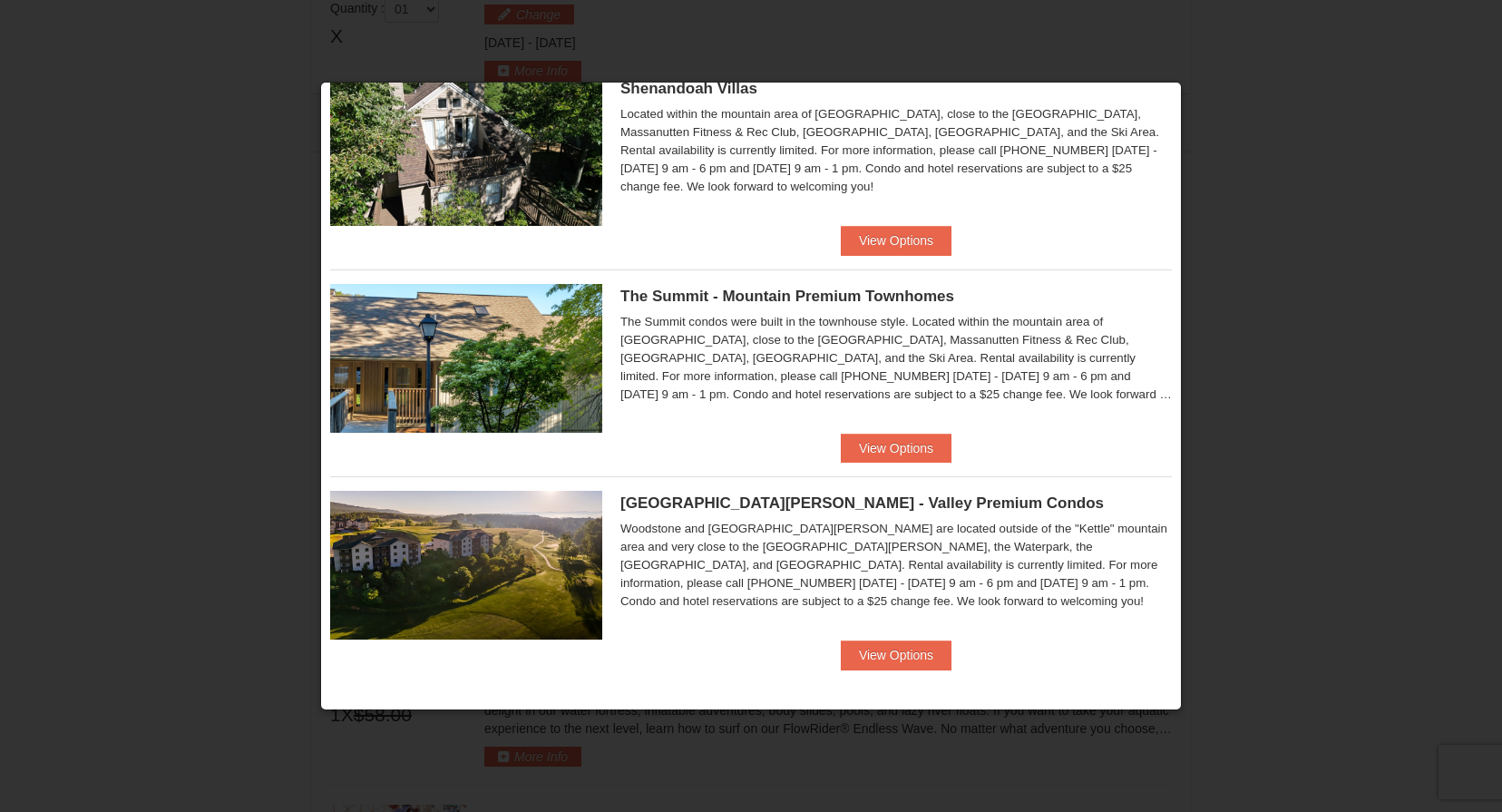
scroll to position [920, 0]
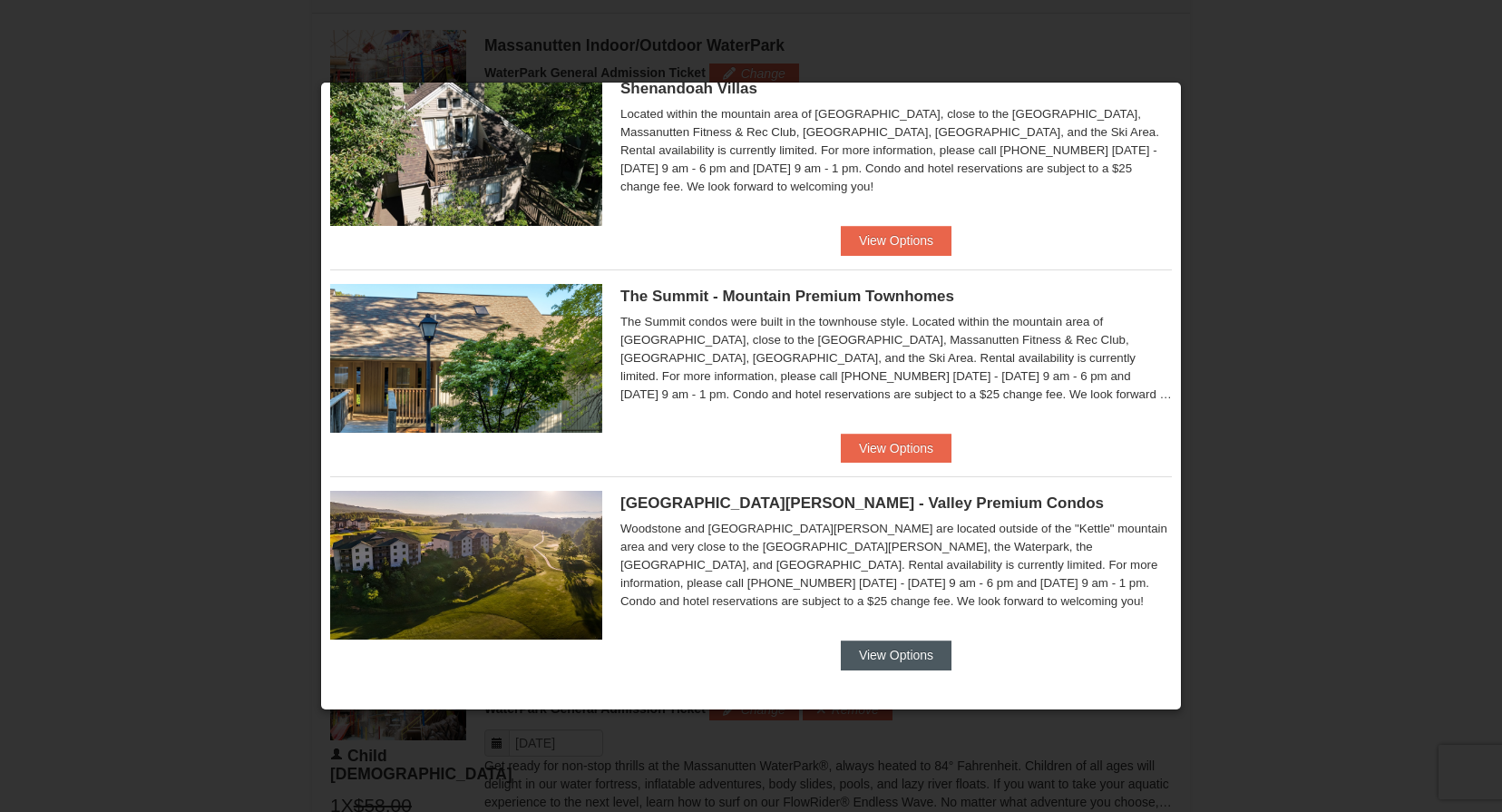
click at [880, 655] on button "View Options" at bounding box center [896, 654] width 111 height 29
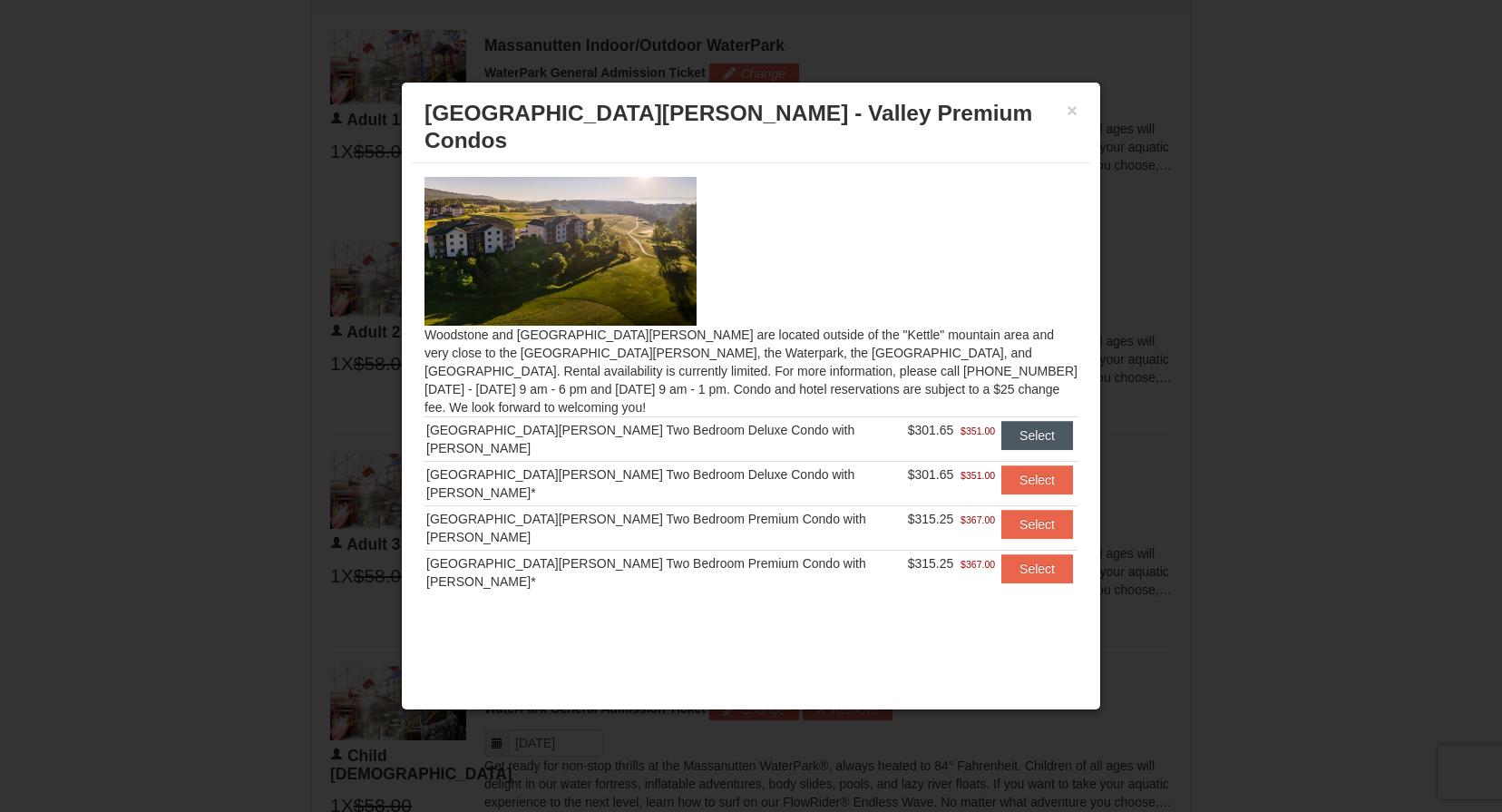
click at [1025, 421] on button "Select" at bounding box center [1037, 435] width 72 height 29
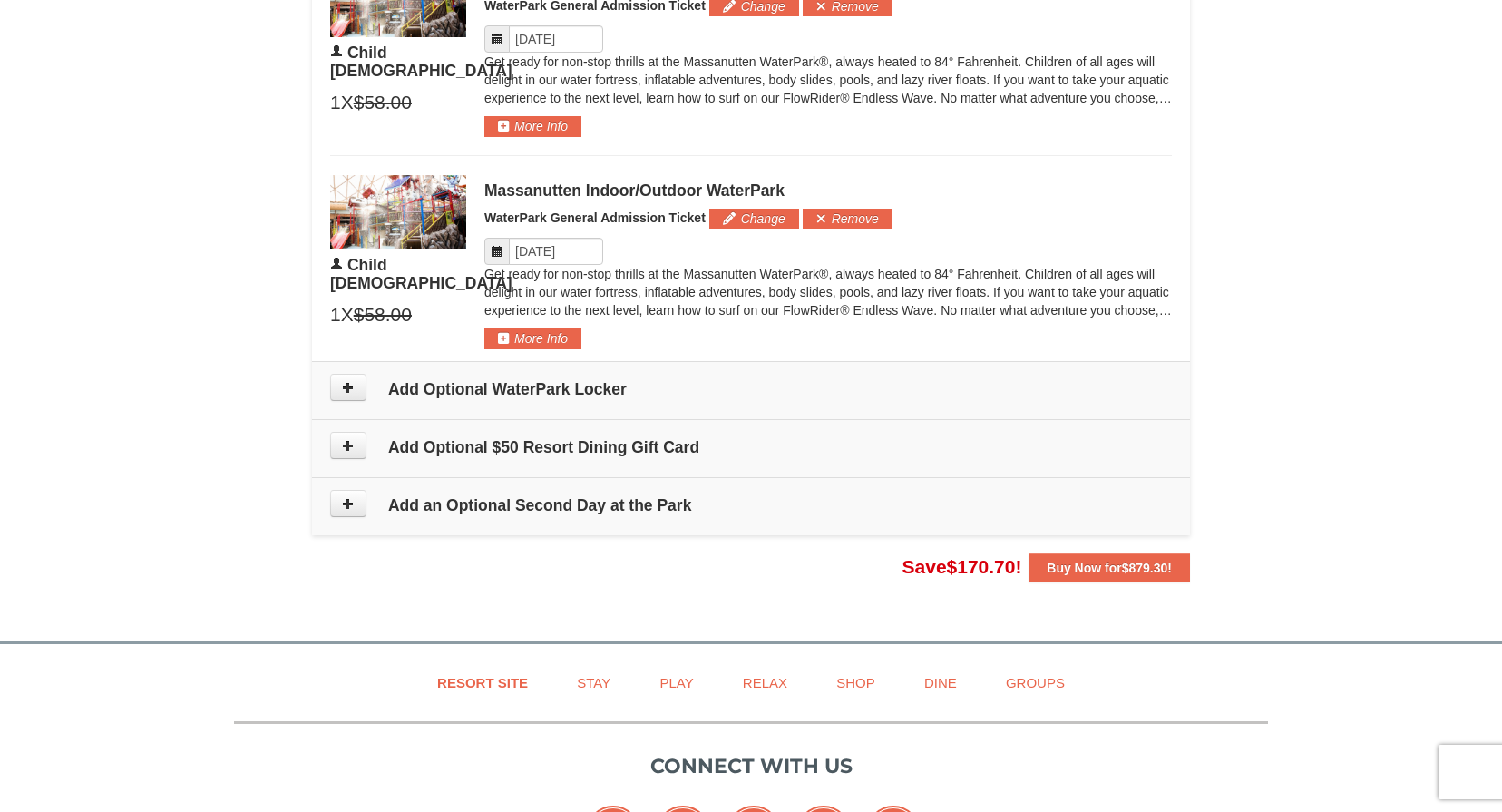
scroll to position [1928, 0]
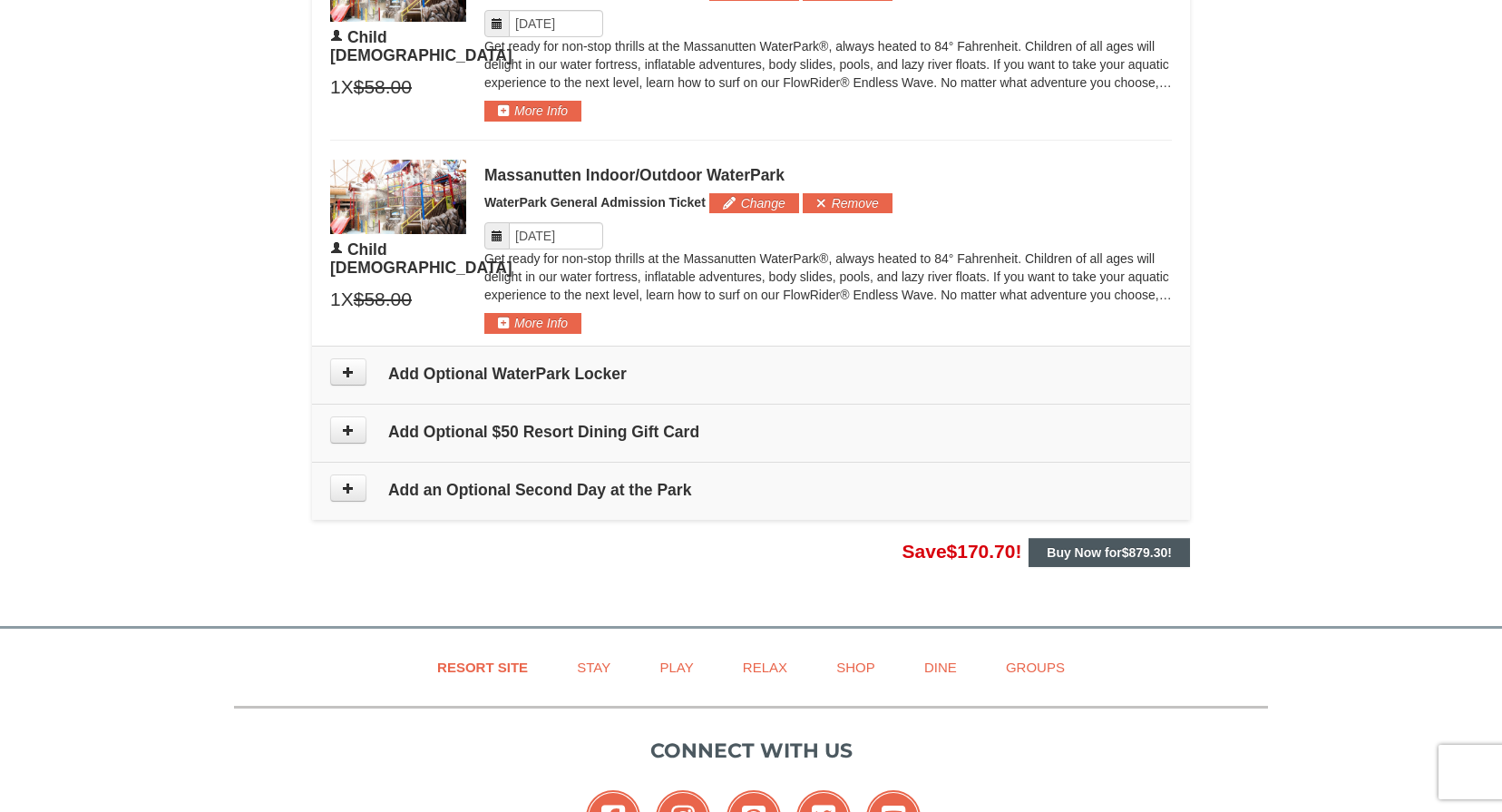
click at [1084, 546] on strong "Buy Now for $879.30 !" at bounding box center [1109, 552] width 125 height 15
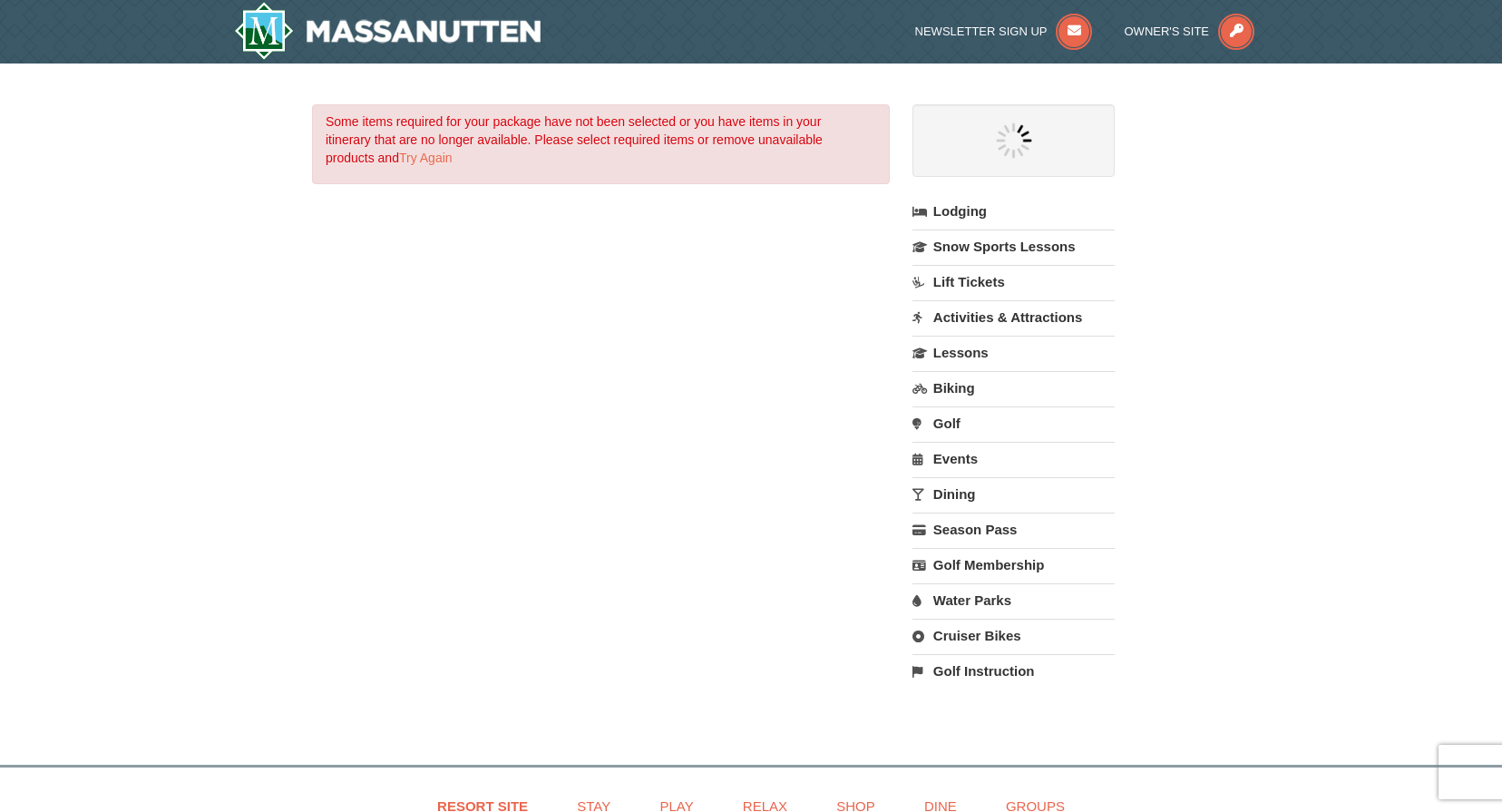
select select "10"
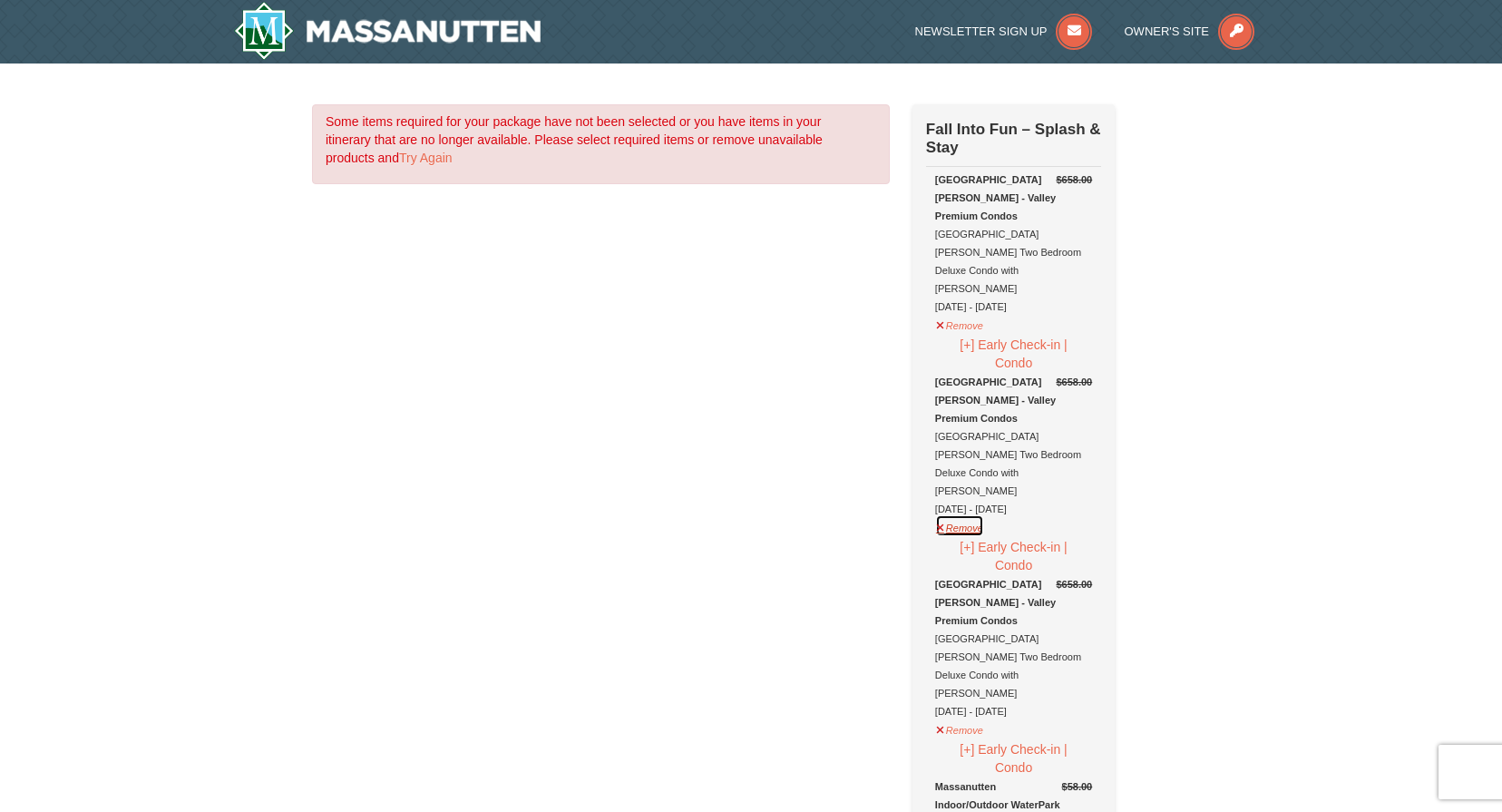
click at [965, 514] on button "Remove" at bounding box center [960, 525] width 49 height 23
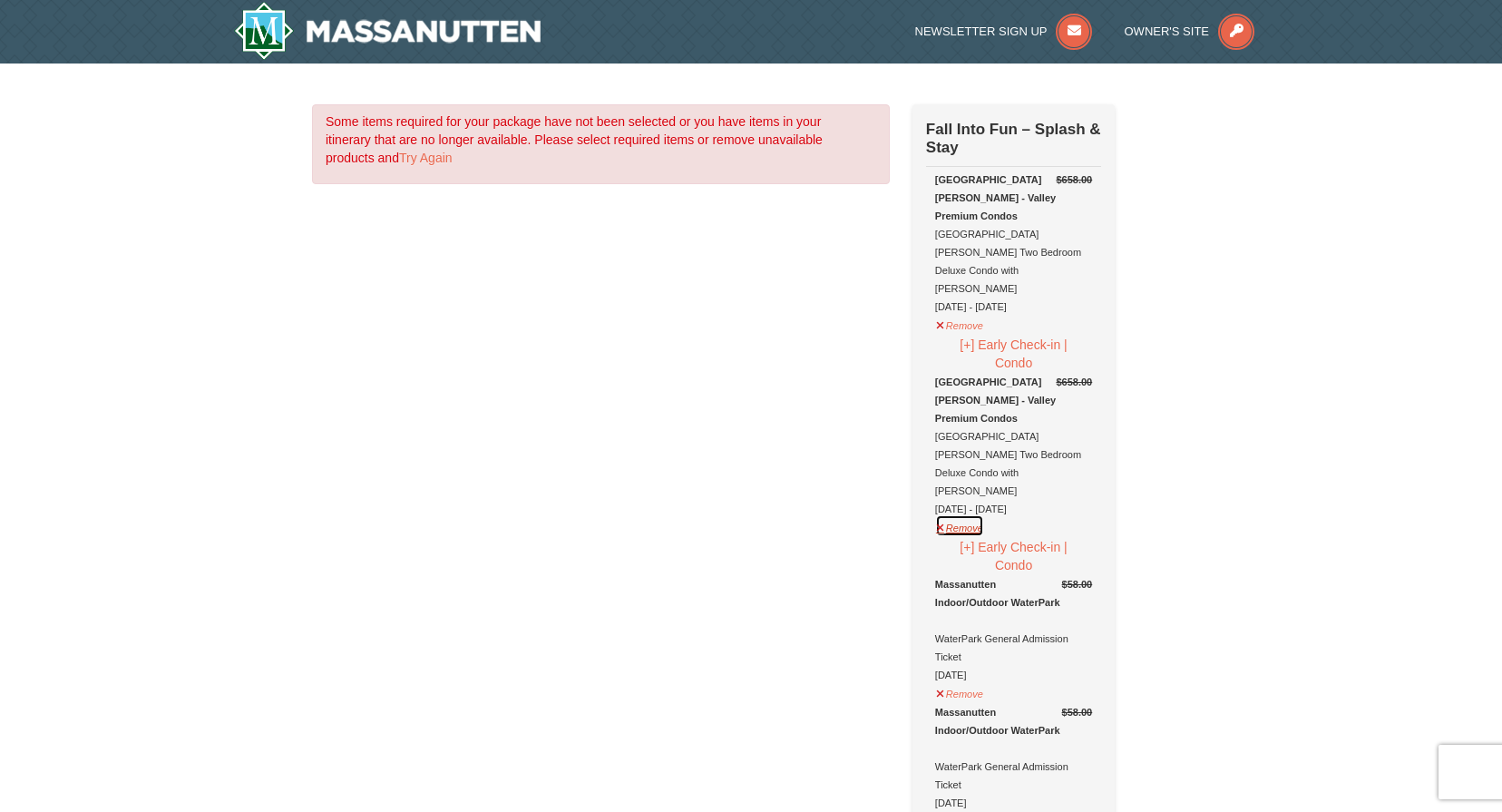
click at [964, 514] on button "Remove" at bounding box center [960, 525] width 49 height 23
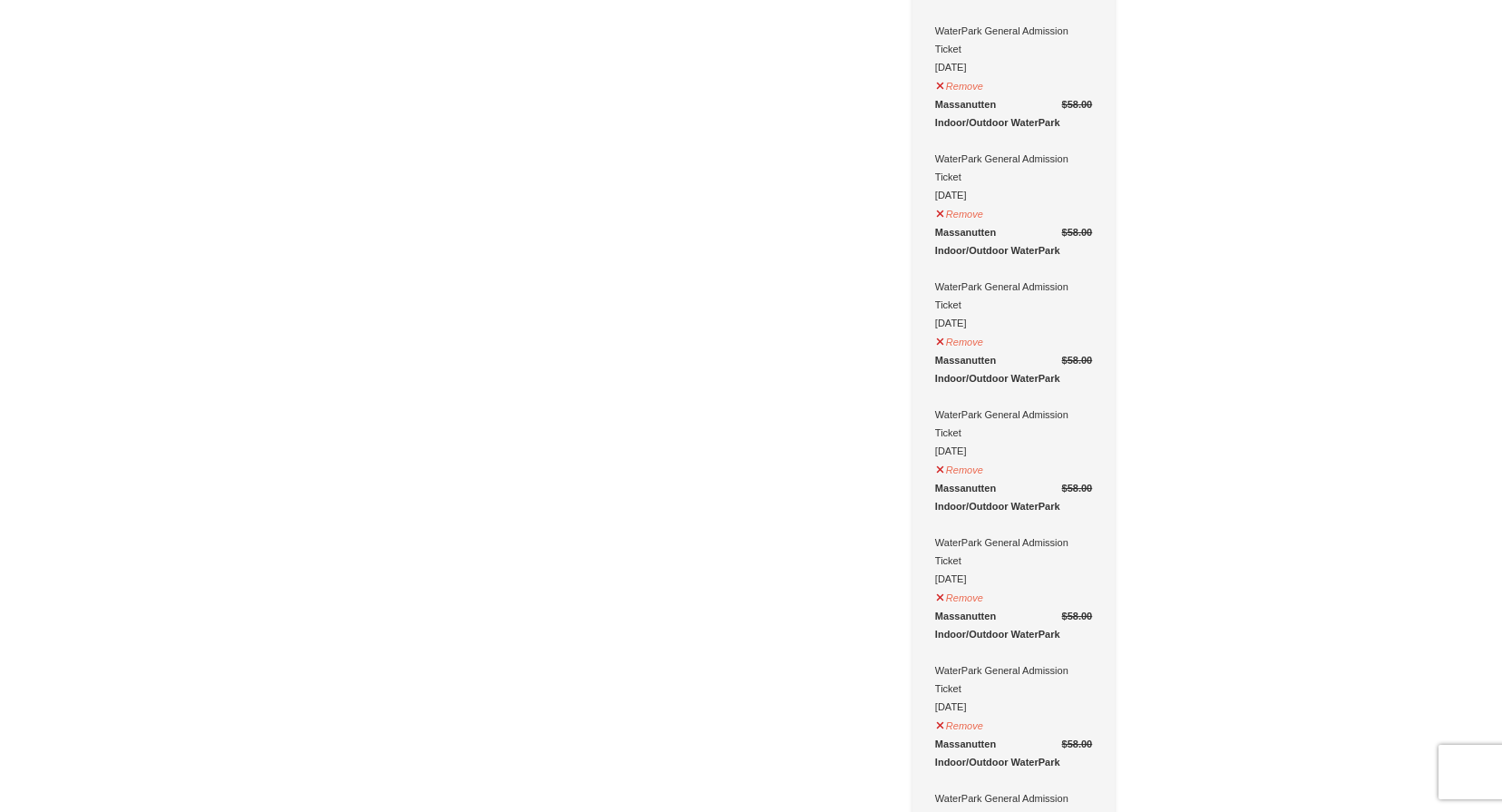
scroll to position [696, 0]
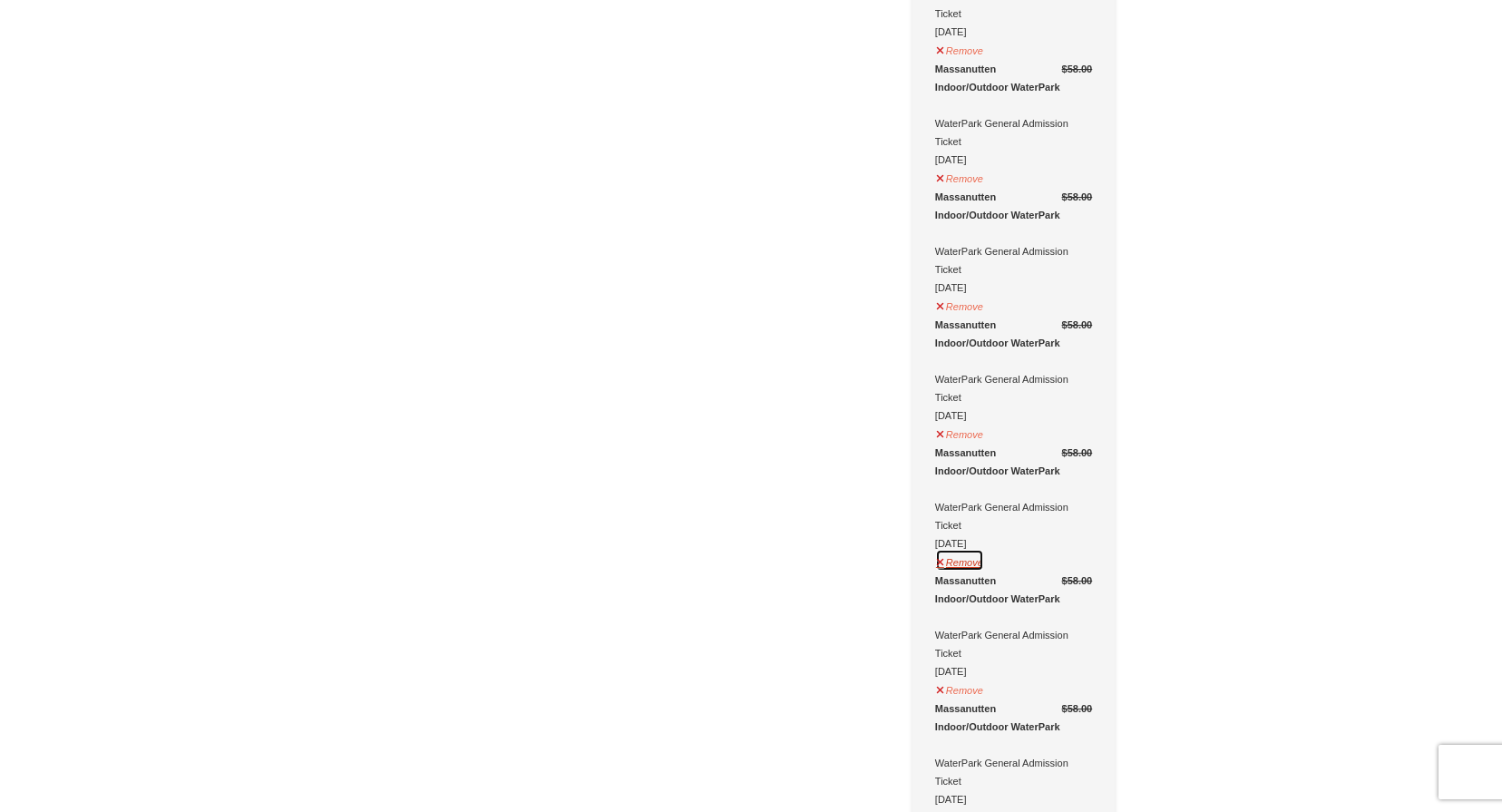
click at [967, 548] on button "Remove" at bounding box center [960, 559] width 49 height 23
click at [962, 677] on button "Remove" at bounding box center [960, 688] width 49 height 23
click at [969, 548] on button "Remove" at bounding box center [960, 559] width 49 height 23
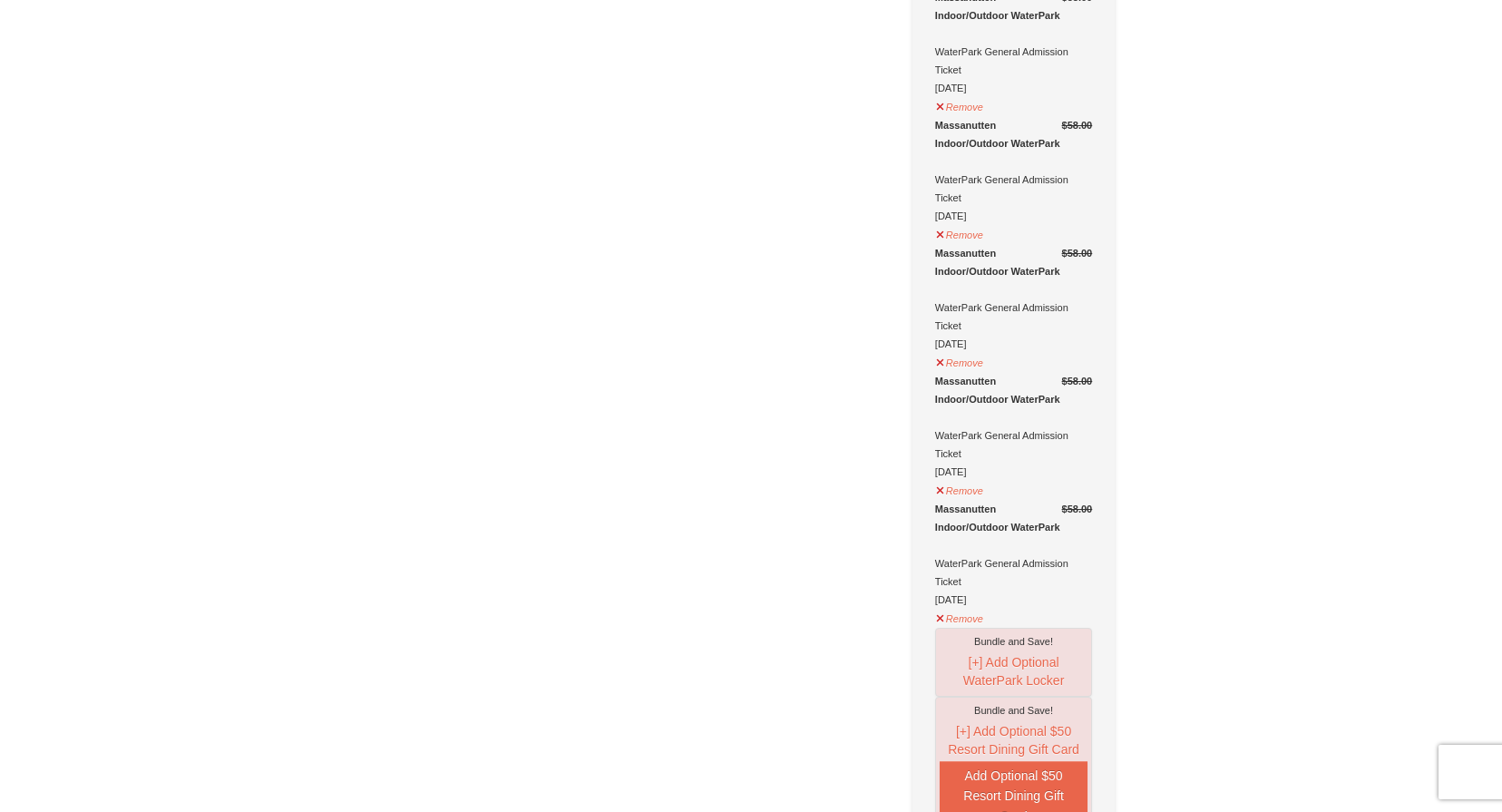
scroll to position [2421, 0]
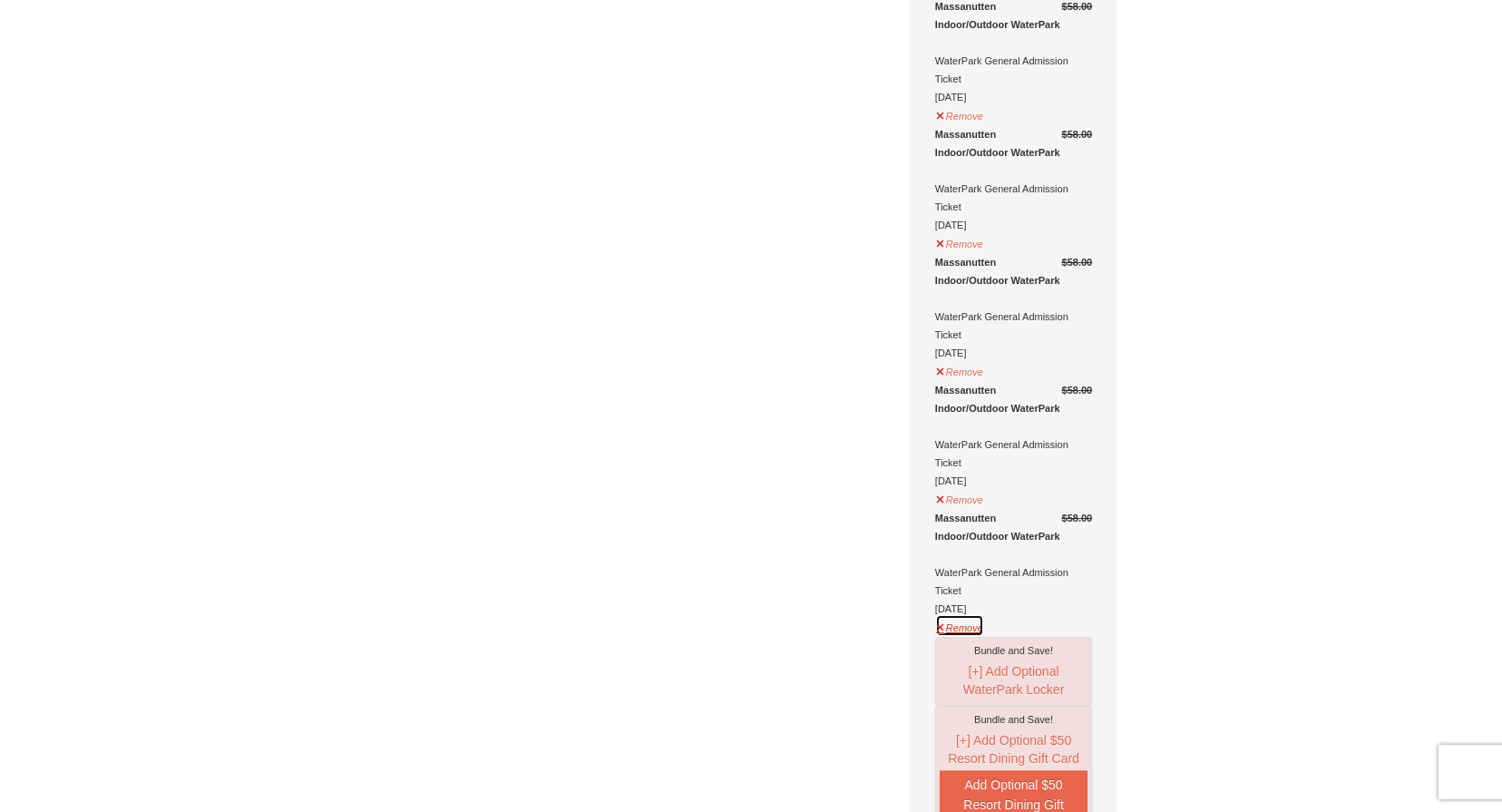
click at [964, 613] on button "Remove" at bounding box center [960, 624] width 49 height 23
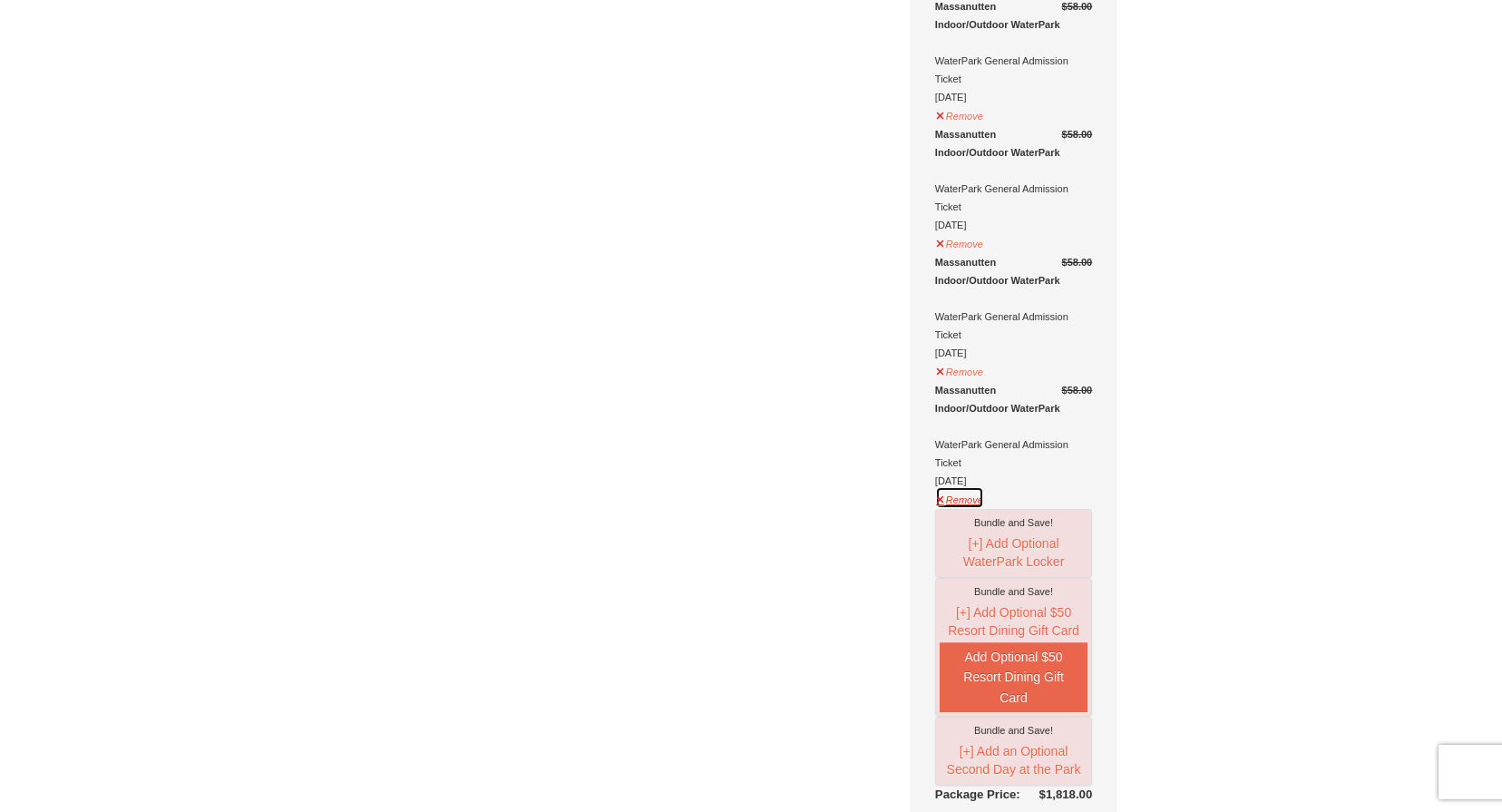
click at [954, 486] on button "Remove" at bounding box center [960, 497] width 49 height 23
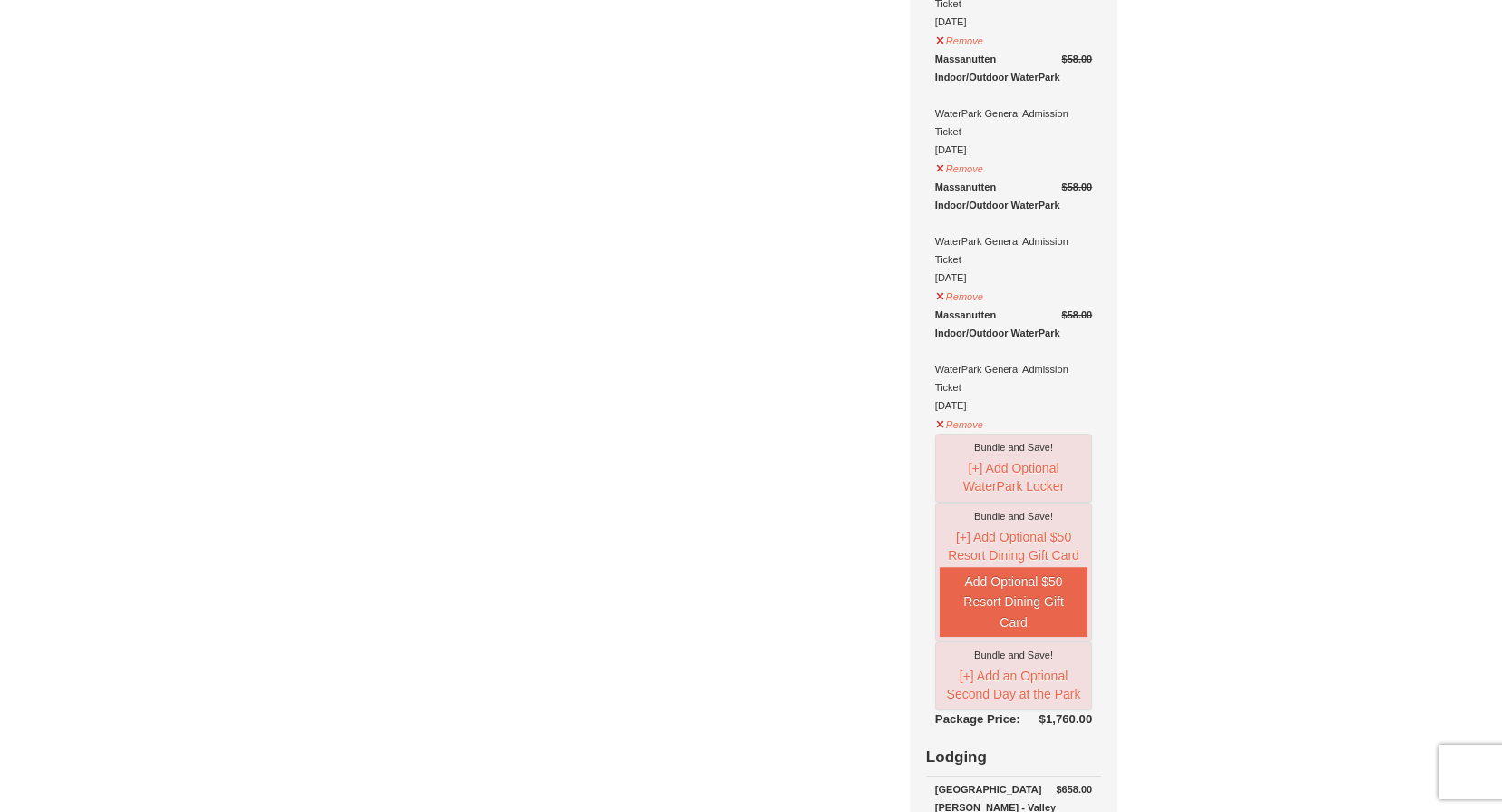
scroll to position [2345, 0]
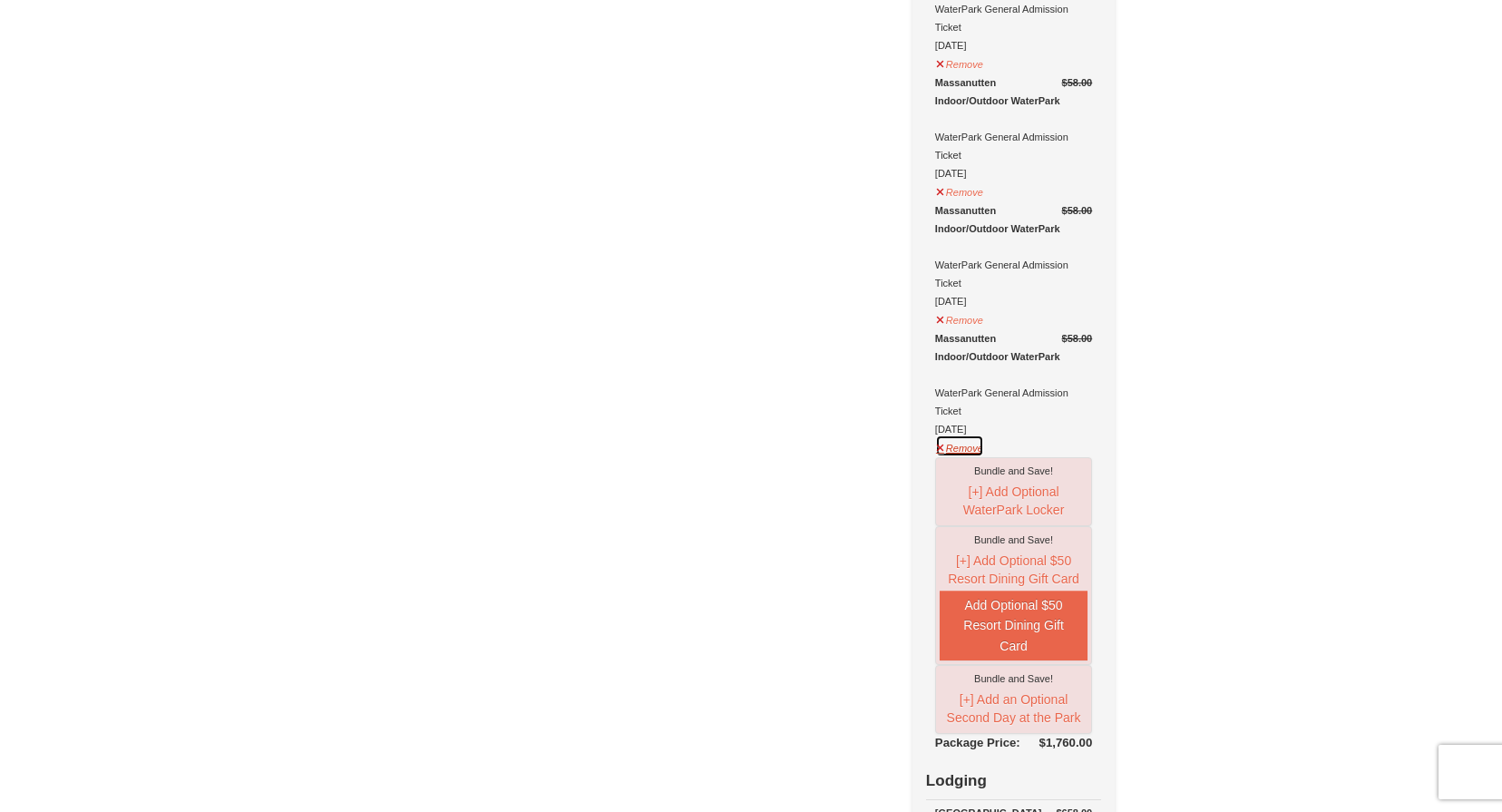
click at [967, 435] on button "Remove" at bounding box center [960, 446] width 49 height 23
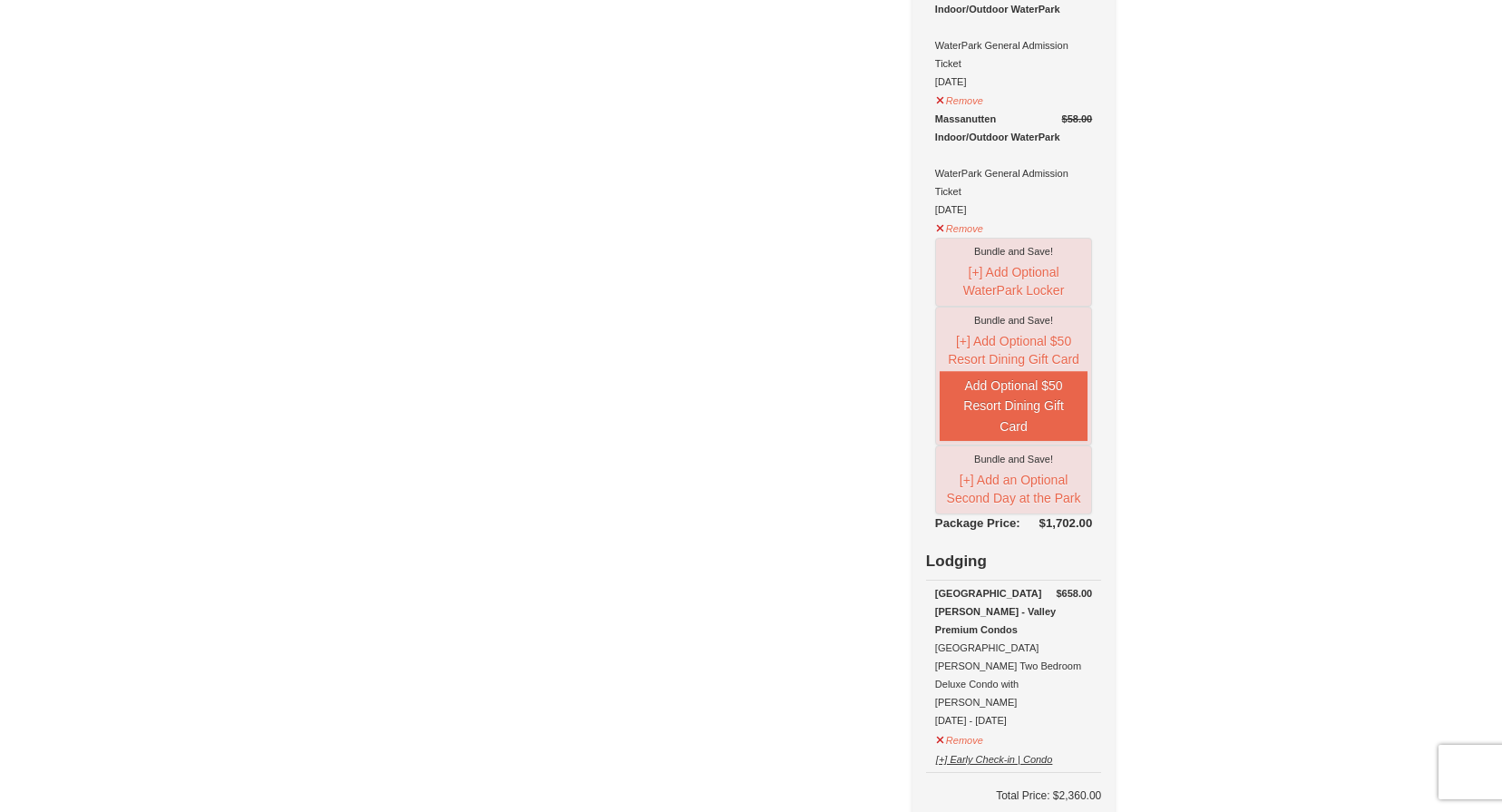
scroll to position [2184, 0]
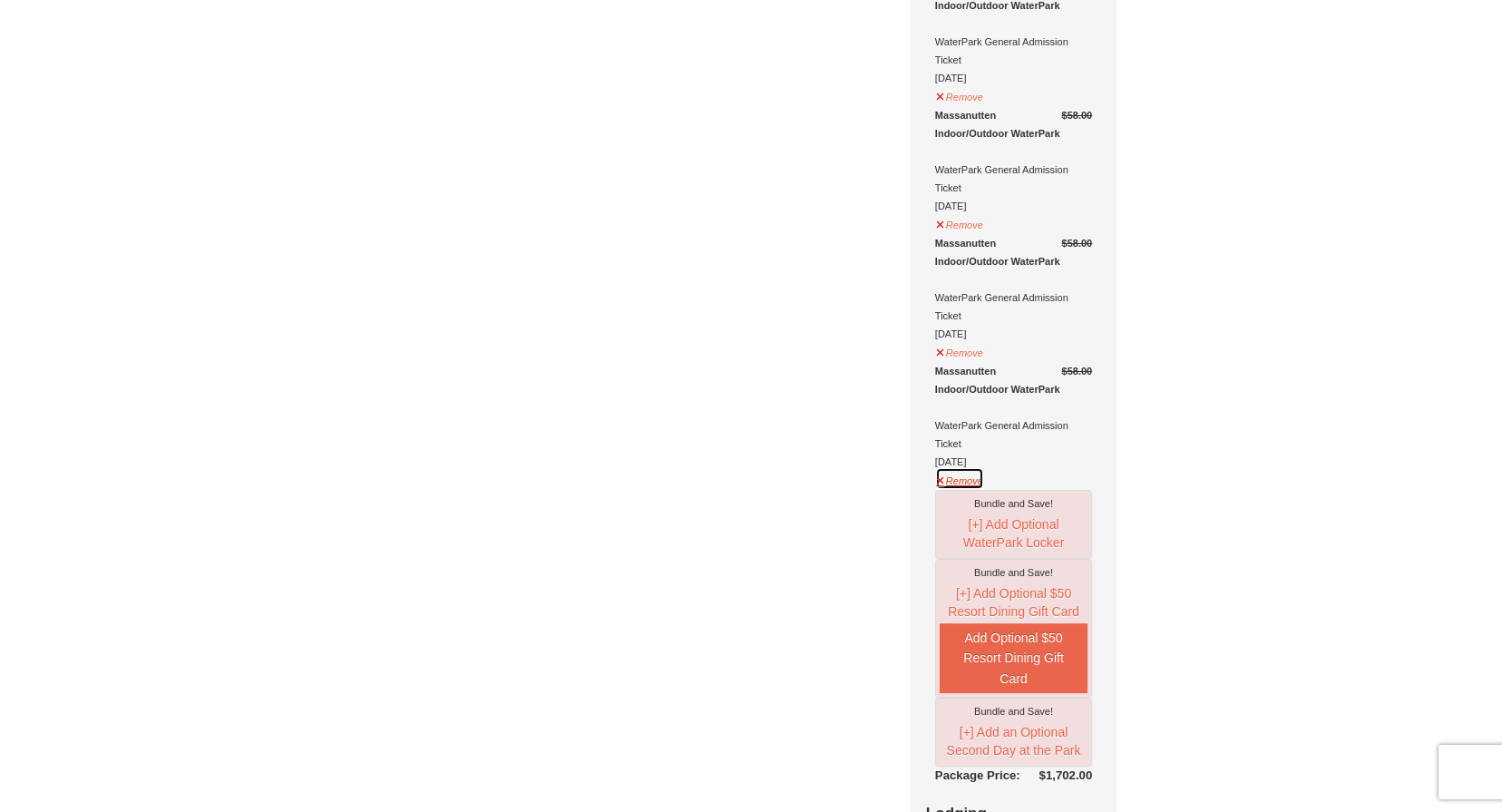
click at [965, 467] on button "Remove" at bounding box center [960, 478] width 49 height 23
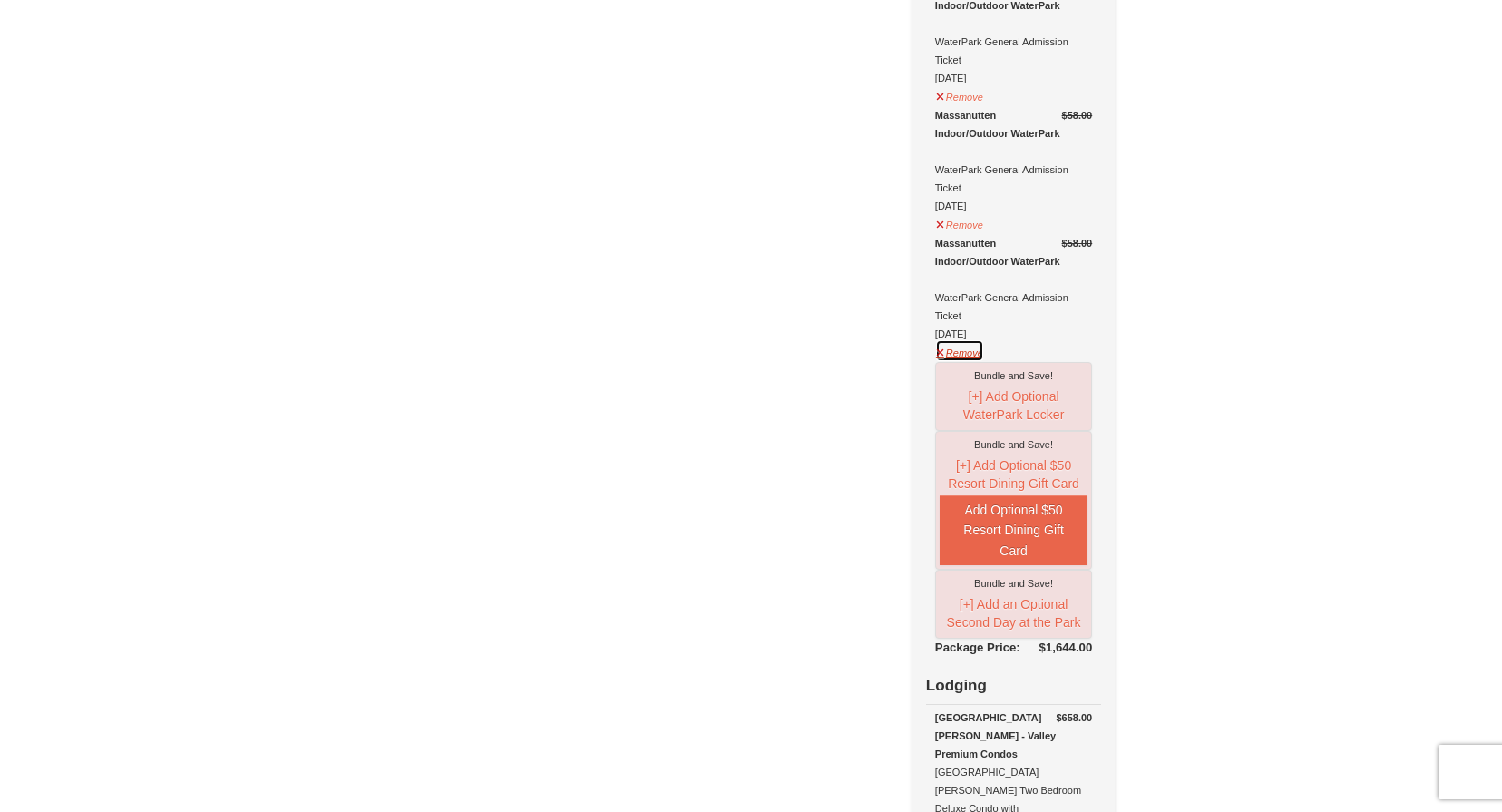
click at [966, 339] on button "Remove" at bounding box center [960, 350] width 49 height 23
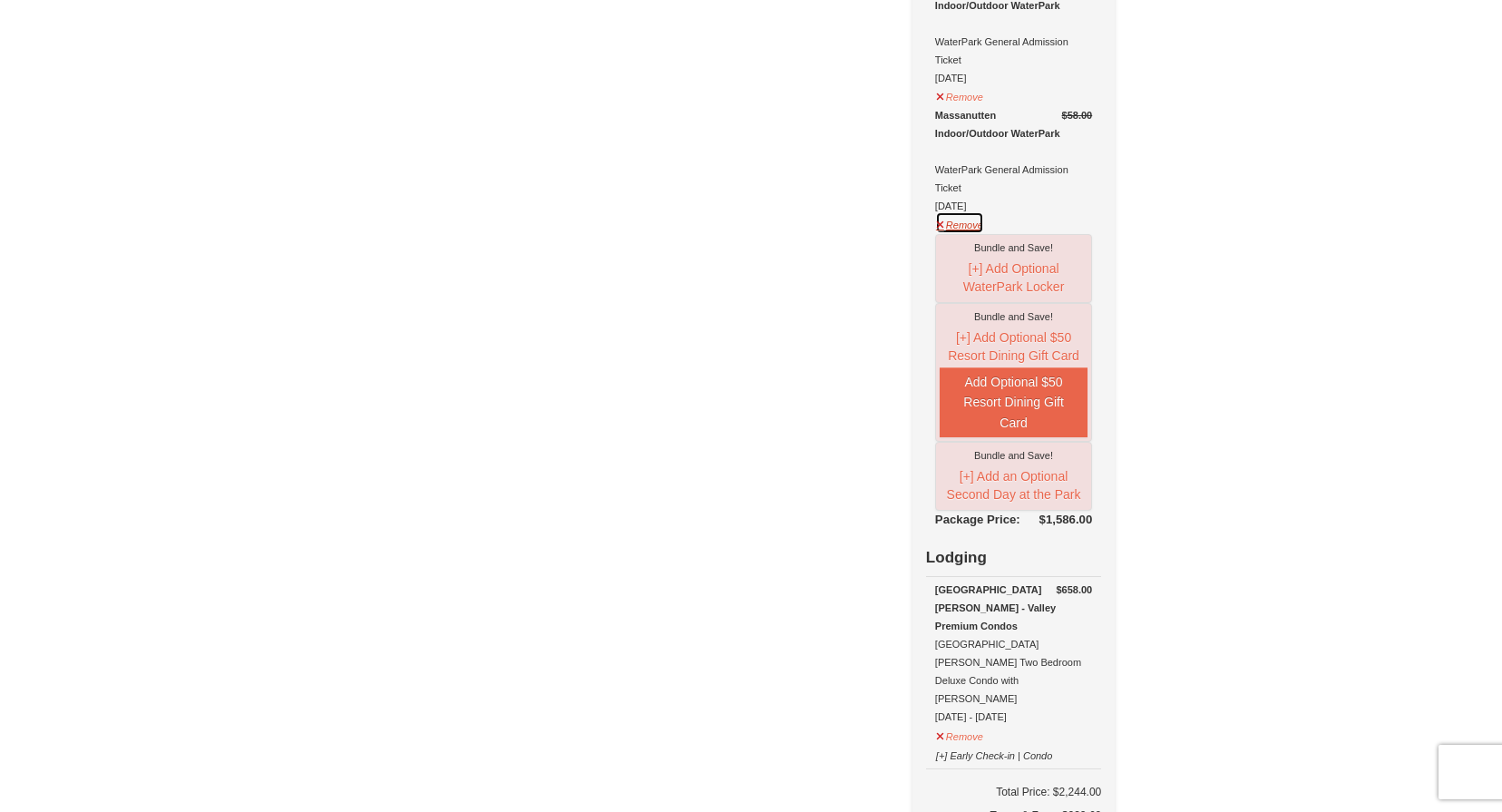
click at [965, 211] on button "Remove" at bounding box center [960, 222] width 49 height 23
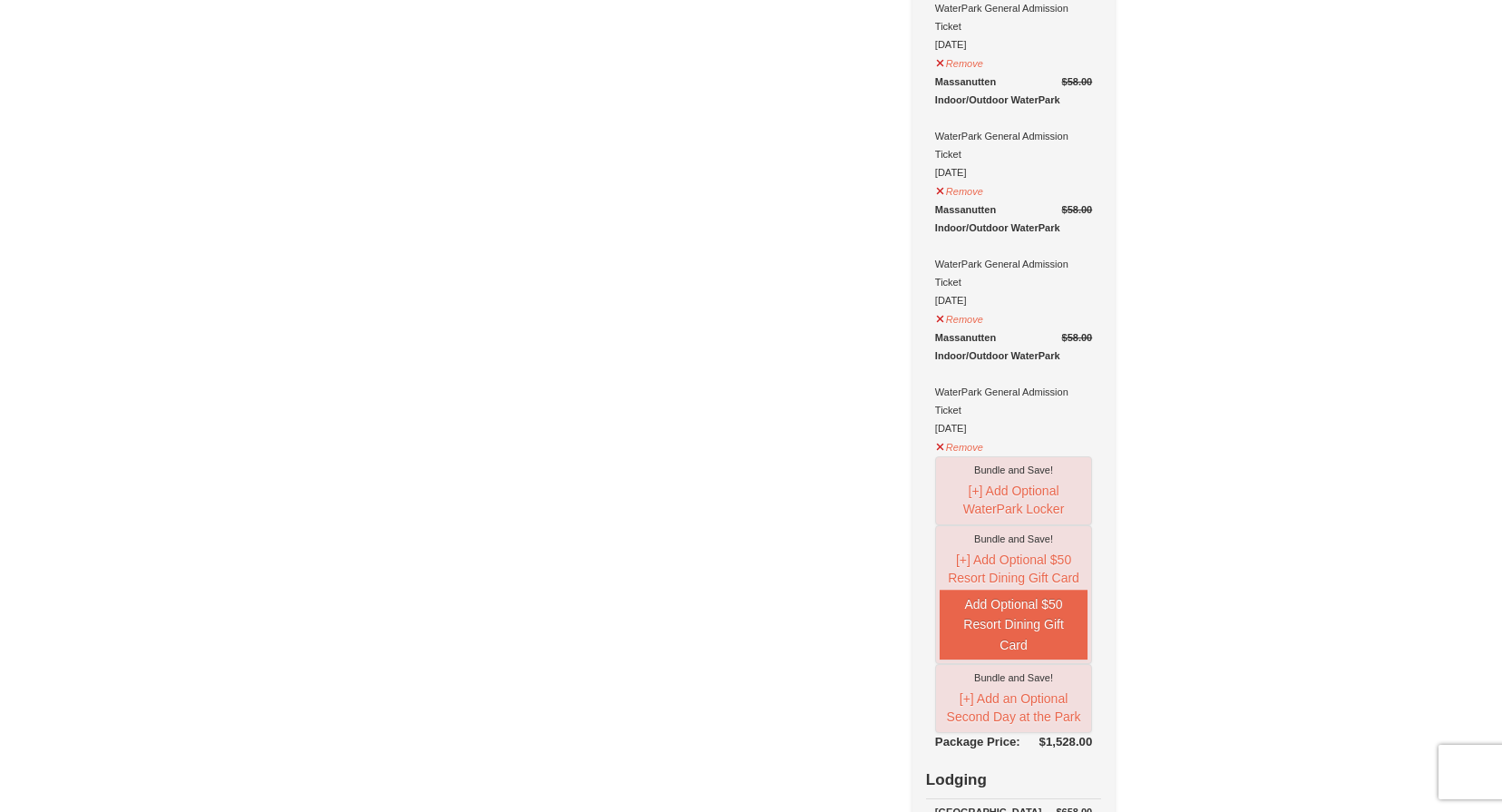
scroll to position [1815, 0]
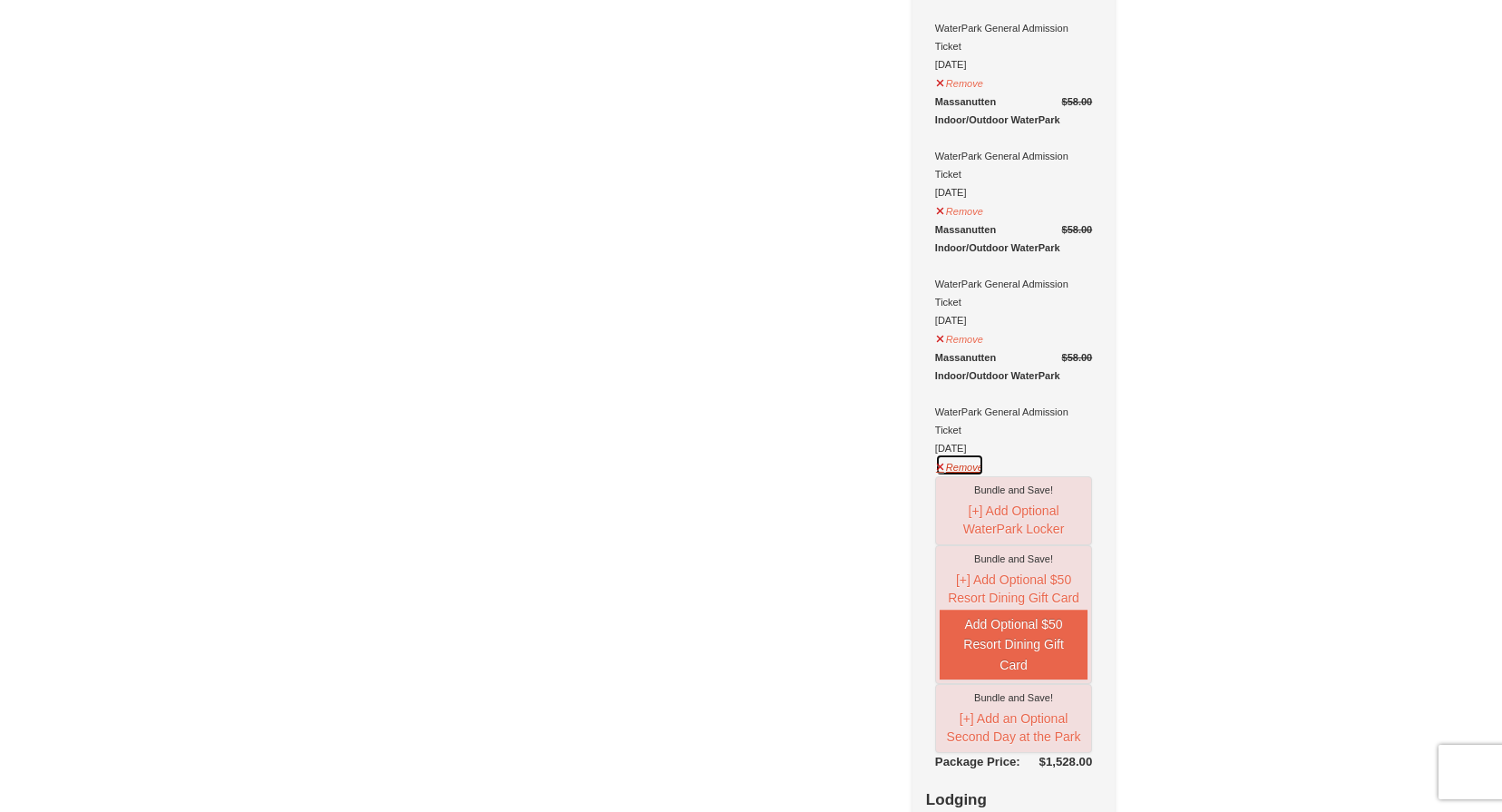
click at [964, 453] on button "Remove" at bounding box center [960, 464] width 49 height 23
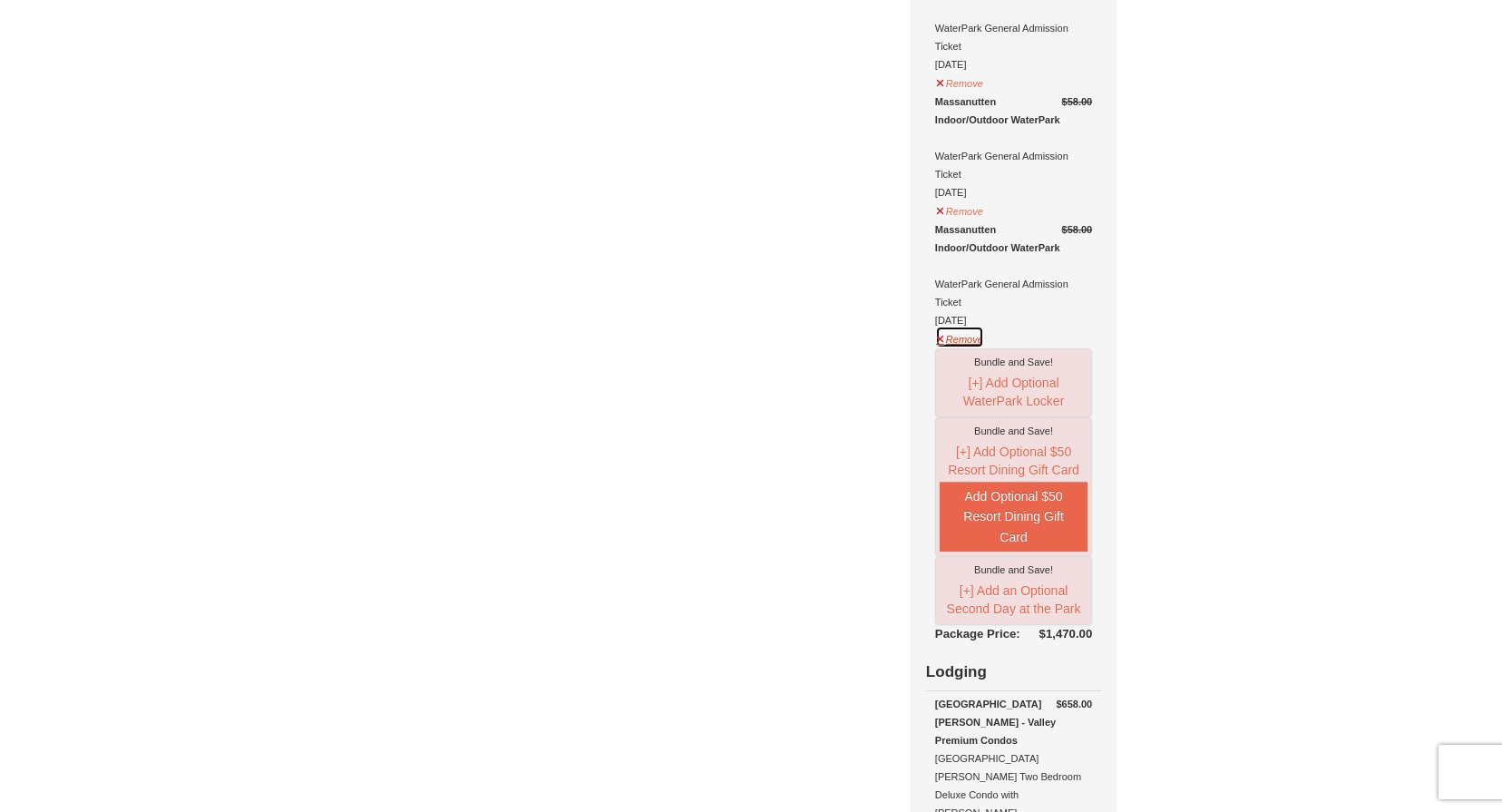
click at [961, 326] on button "Remove" at bounding box center [960, 337] width 49 height 23
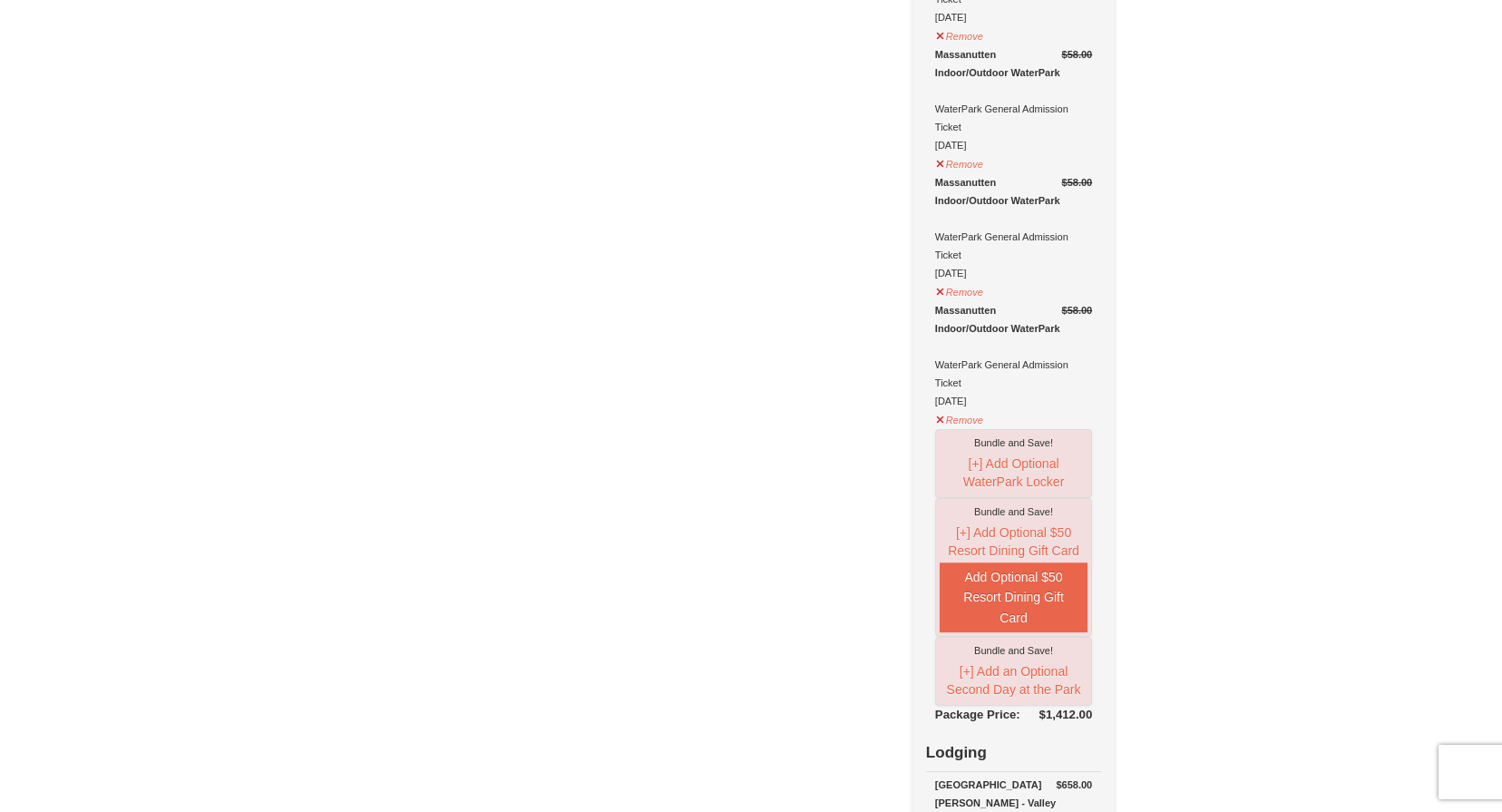
scroll to position [1574, 0]
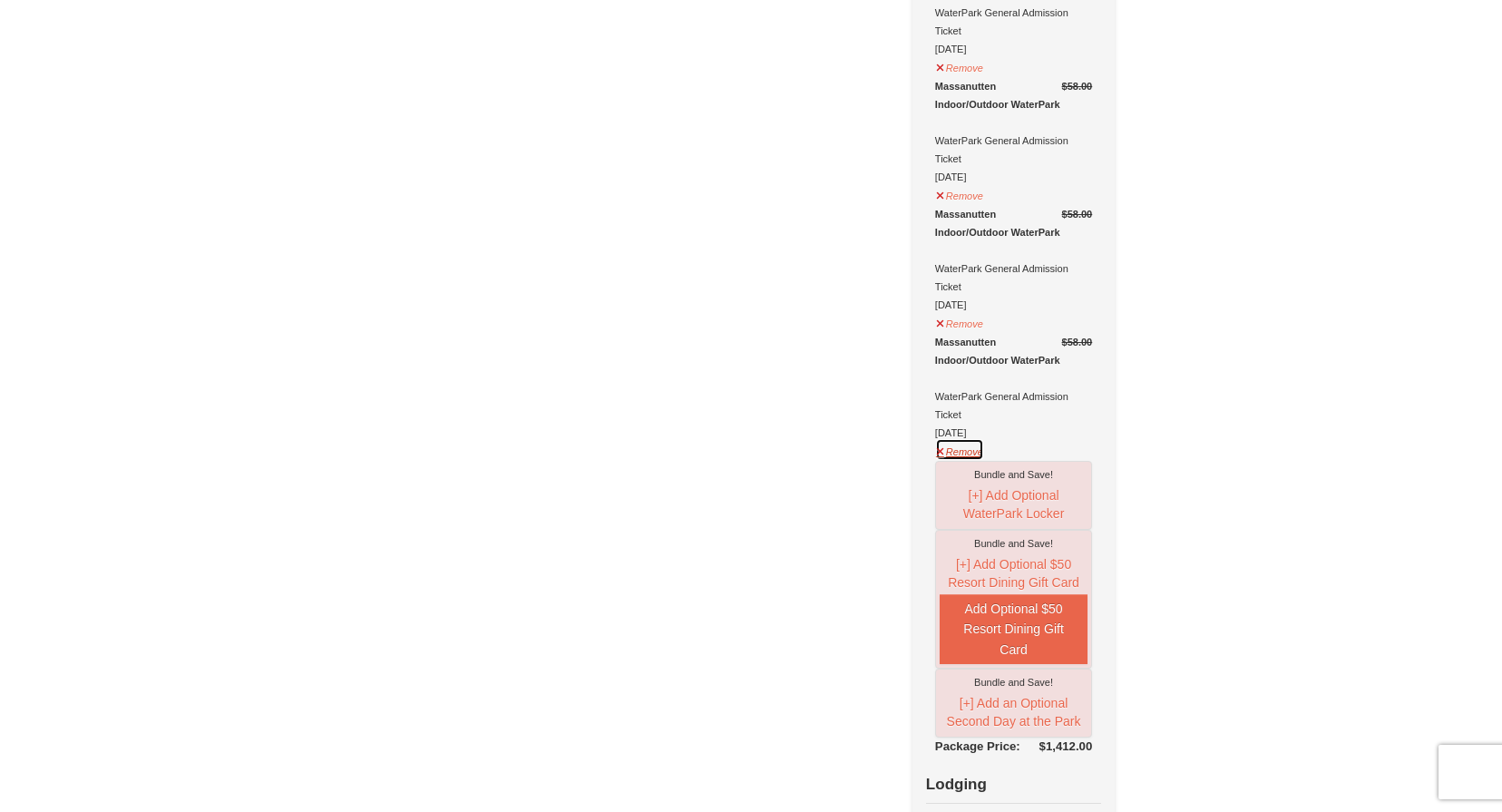
click at [970, 438] on button "Remove" at bounding box center [960, 448] width 49 height 23
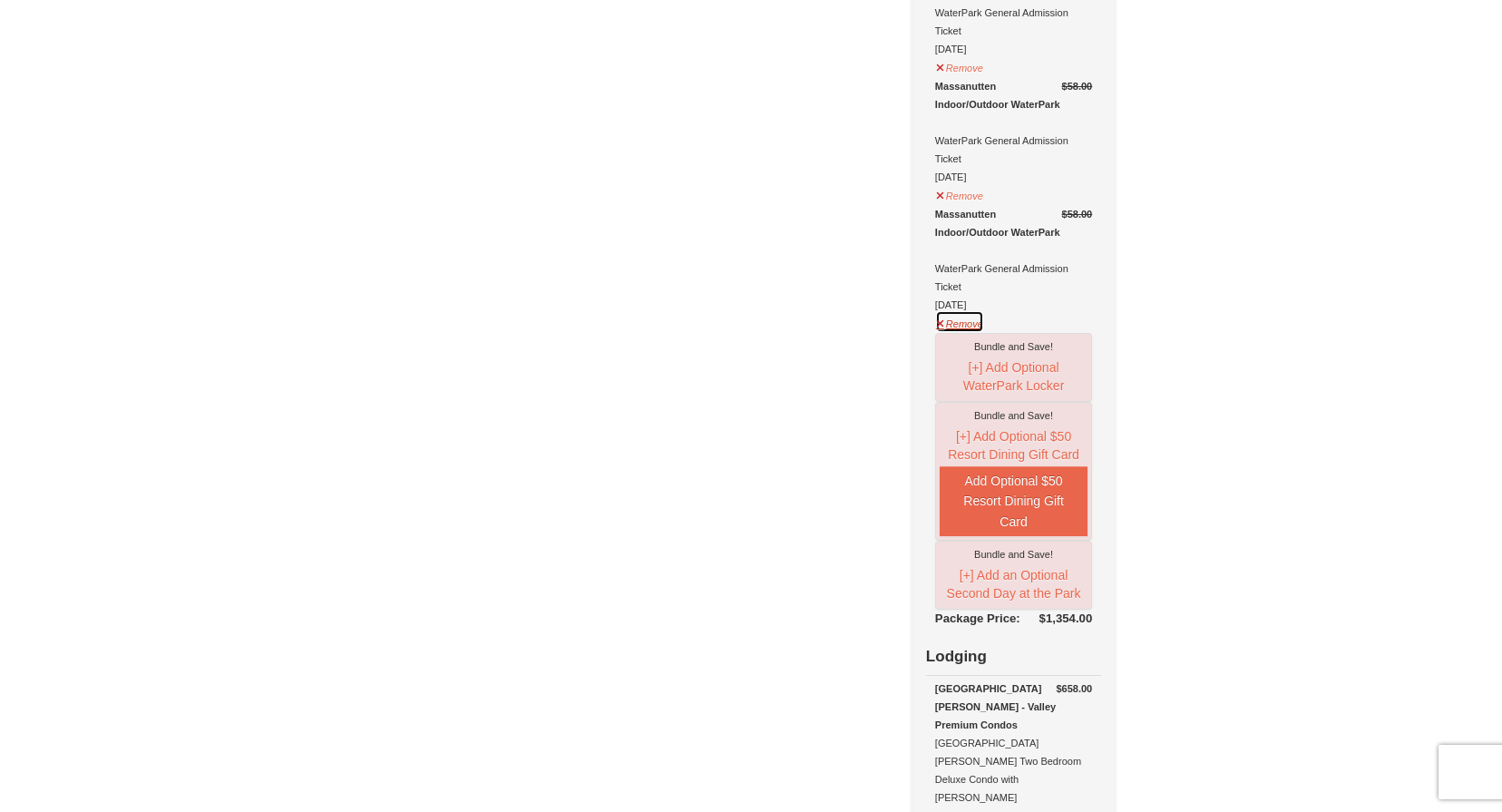
click at [968, 310] on button "Remove" at bounding box center [960, 321] width 49 height 23
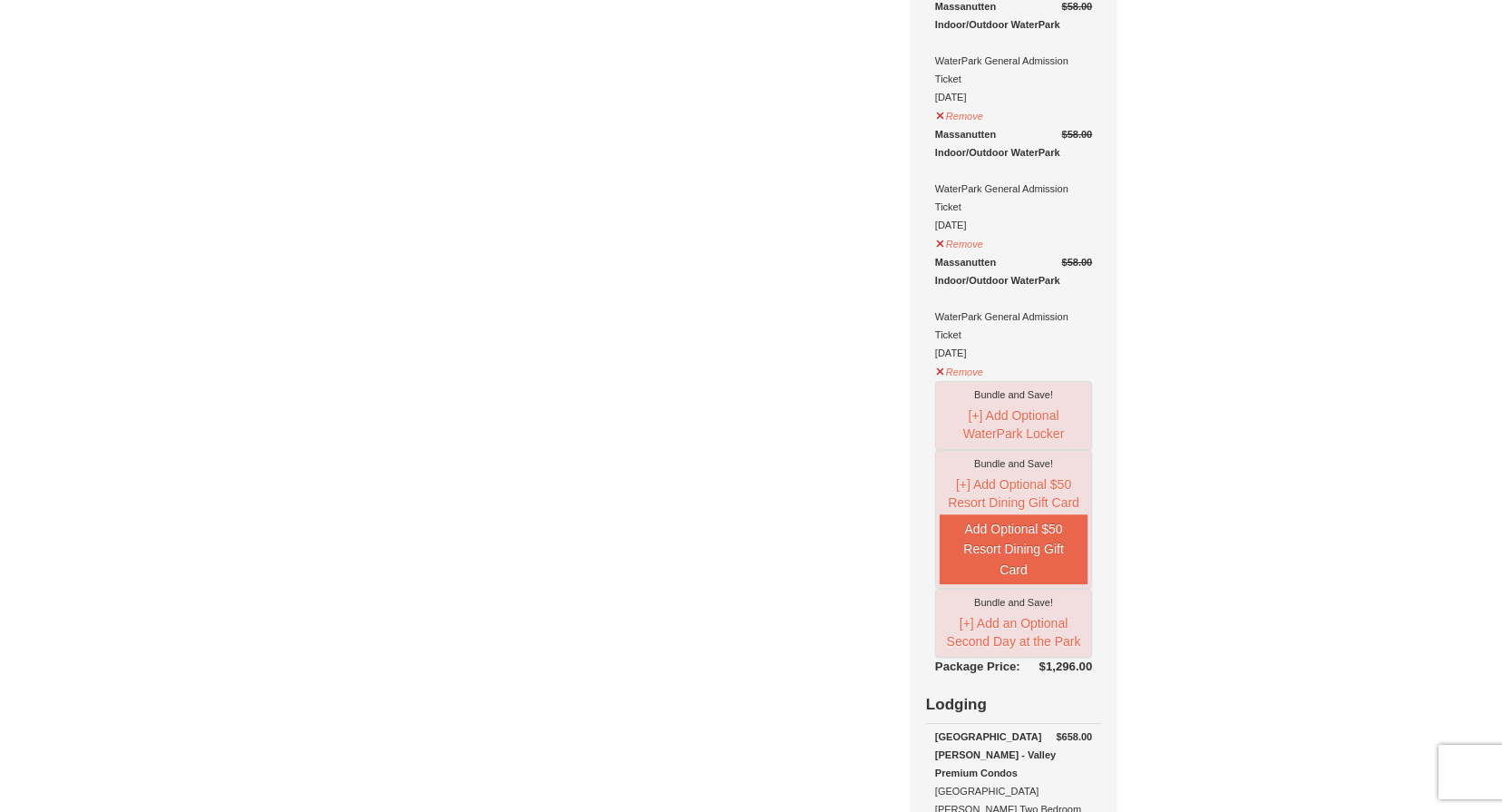
scroll to position [1243, 0]
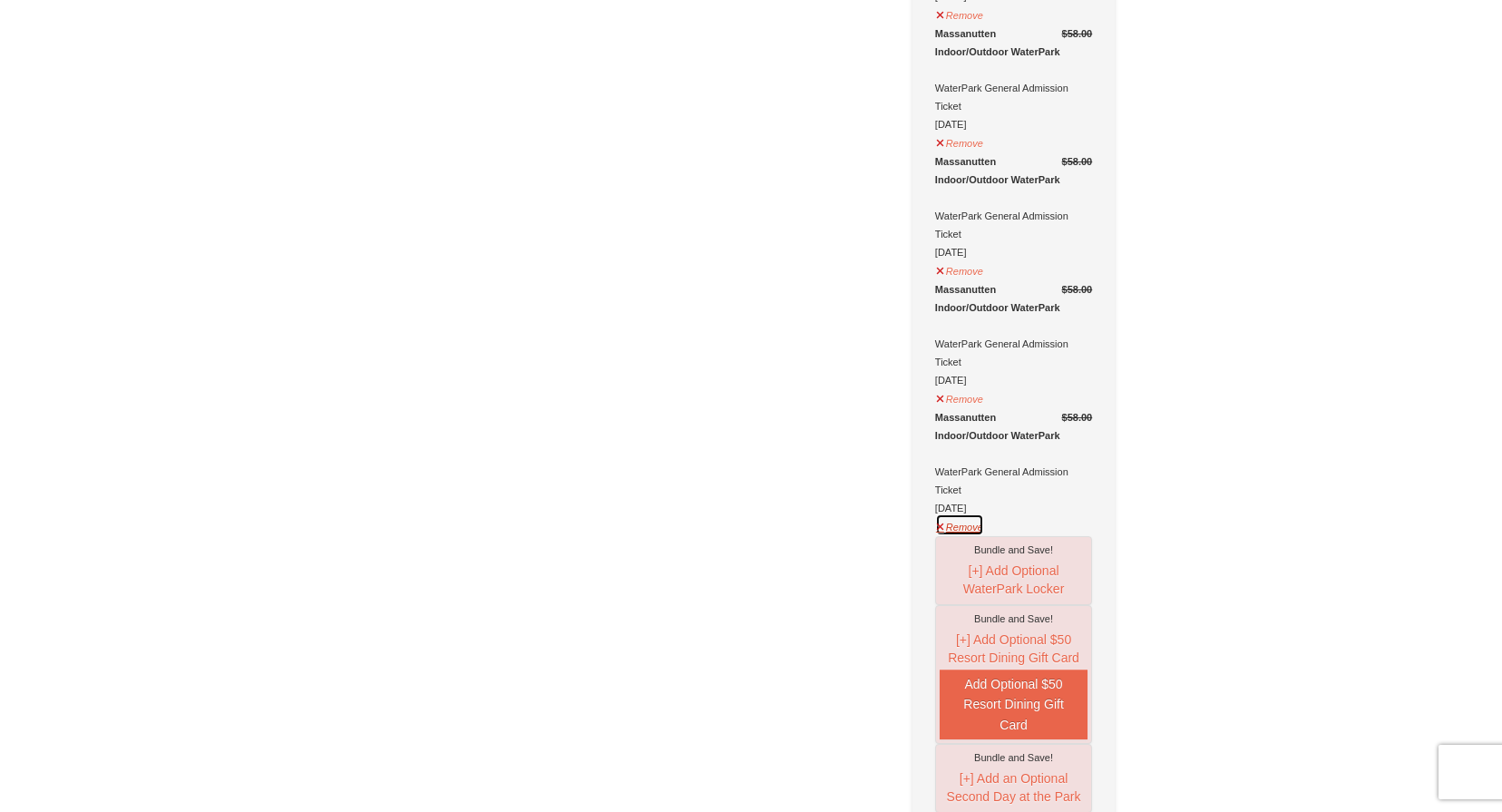
click at [965, 514] on button "Remove" at bounding box center [960, 525] width 49 height 23
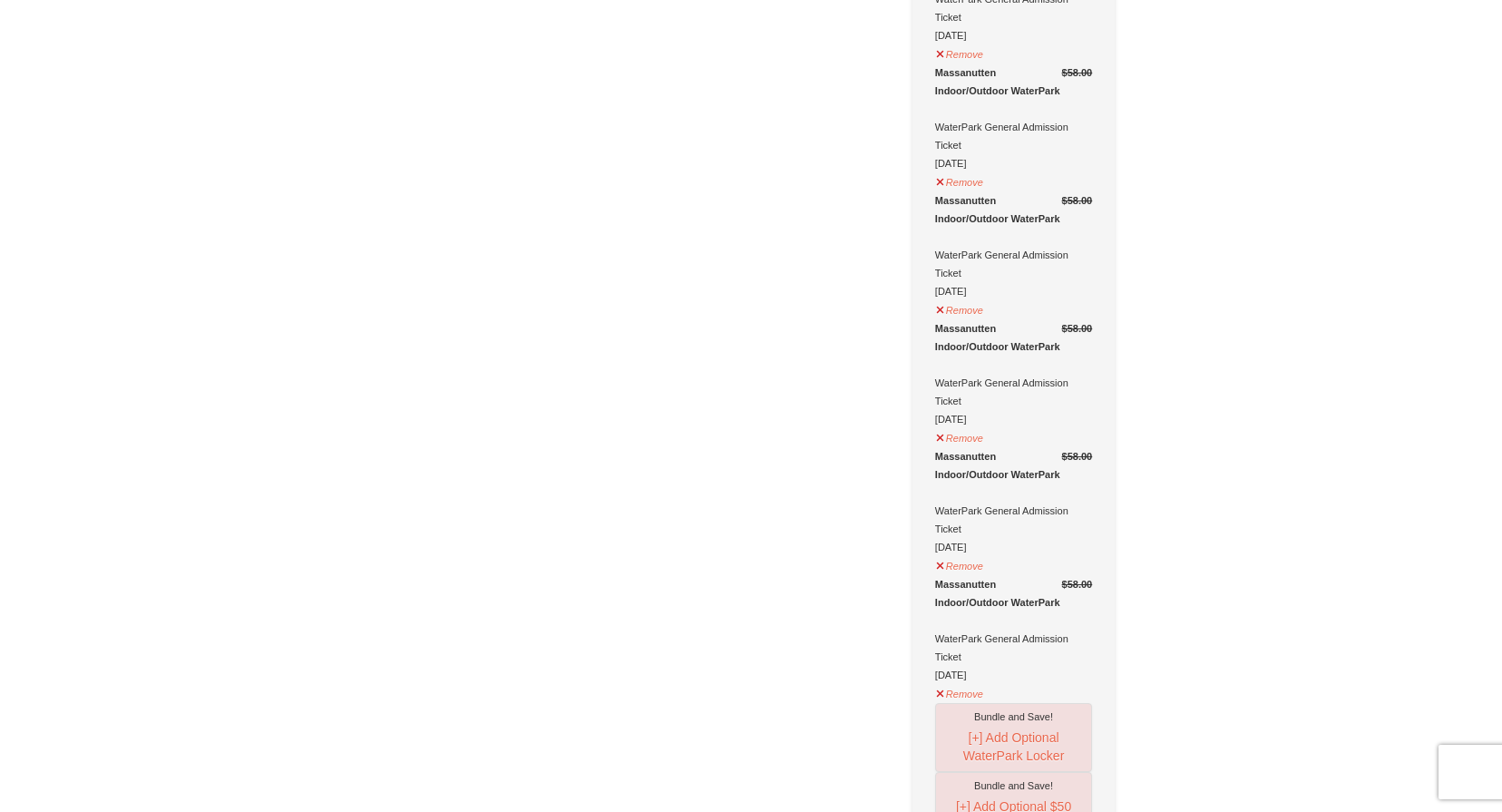
scroll to position [948, 0]
click at [948, 680] on button "Remove" at bounding box center [960, 690] width 49 height 23
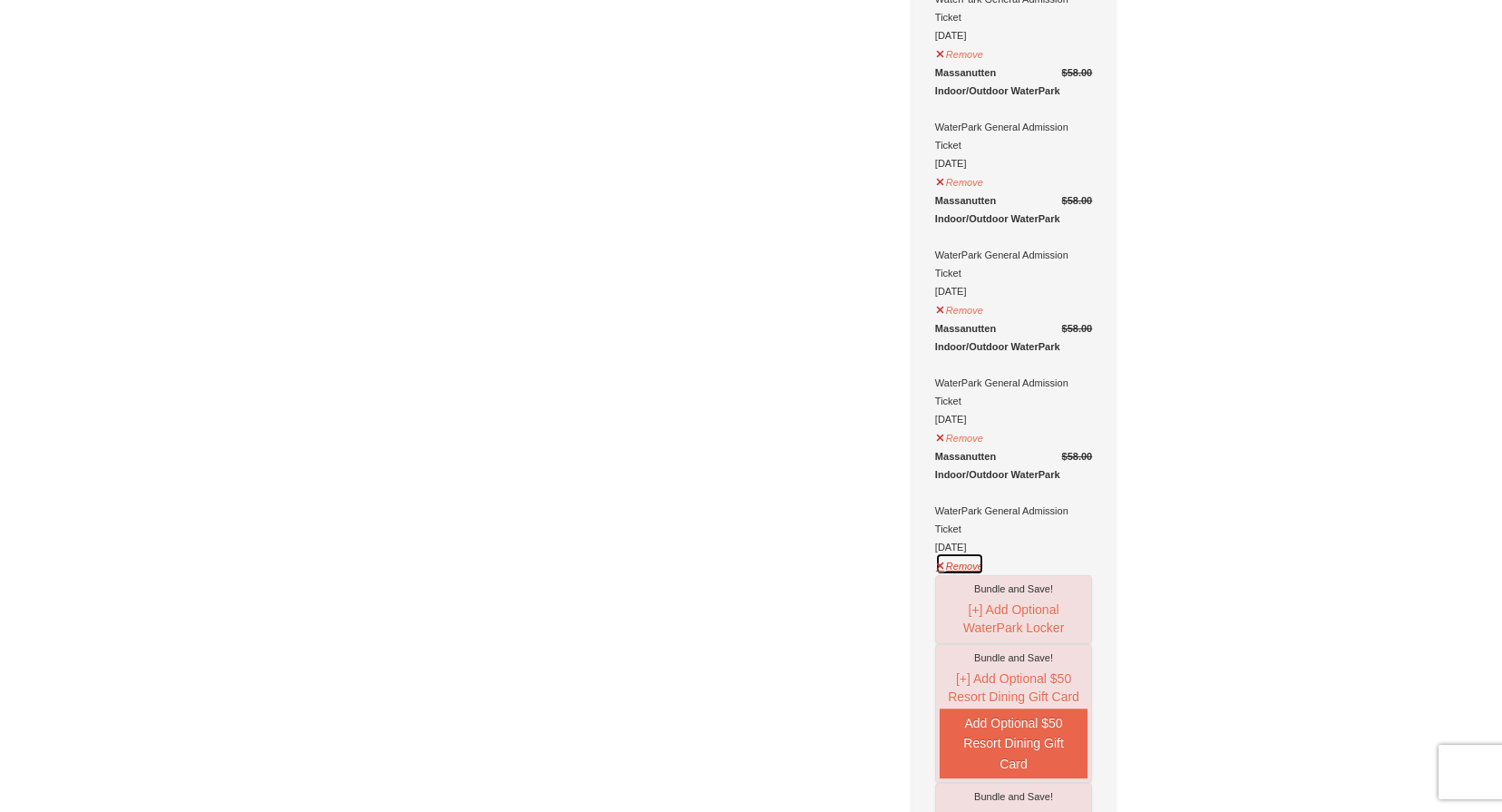
click at [966, 552] on button "Remove" at bounding box center [960, 563] width 49 height 23
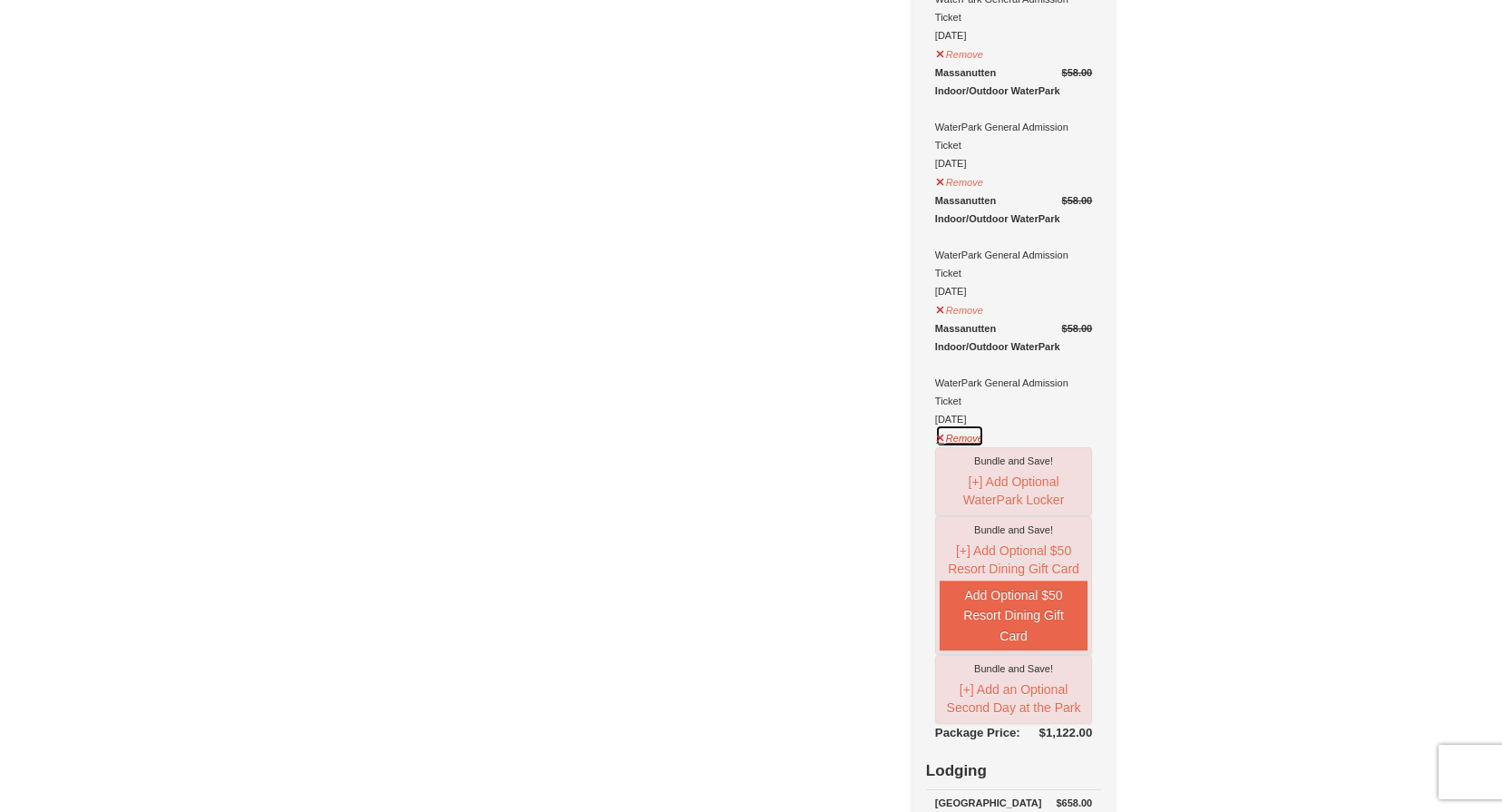
click at [965, 425] on button "Remove" at bounding box center [960, 436] width 49 height 23
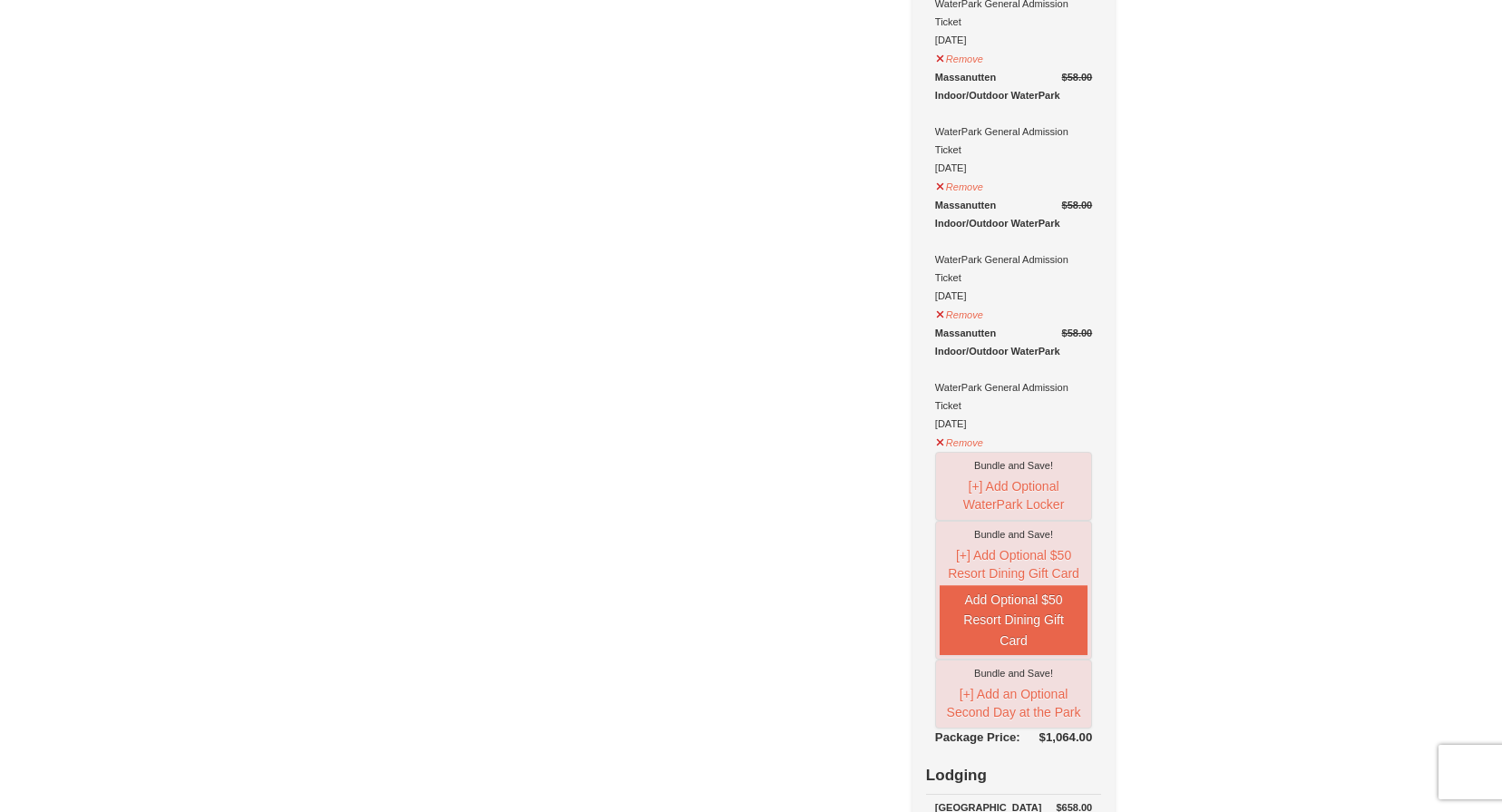
scroll to position [804, 0]
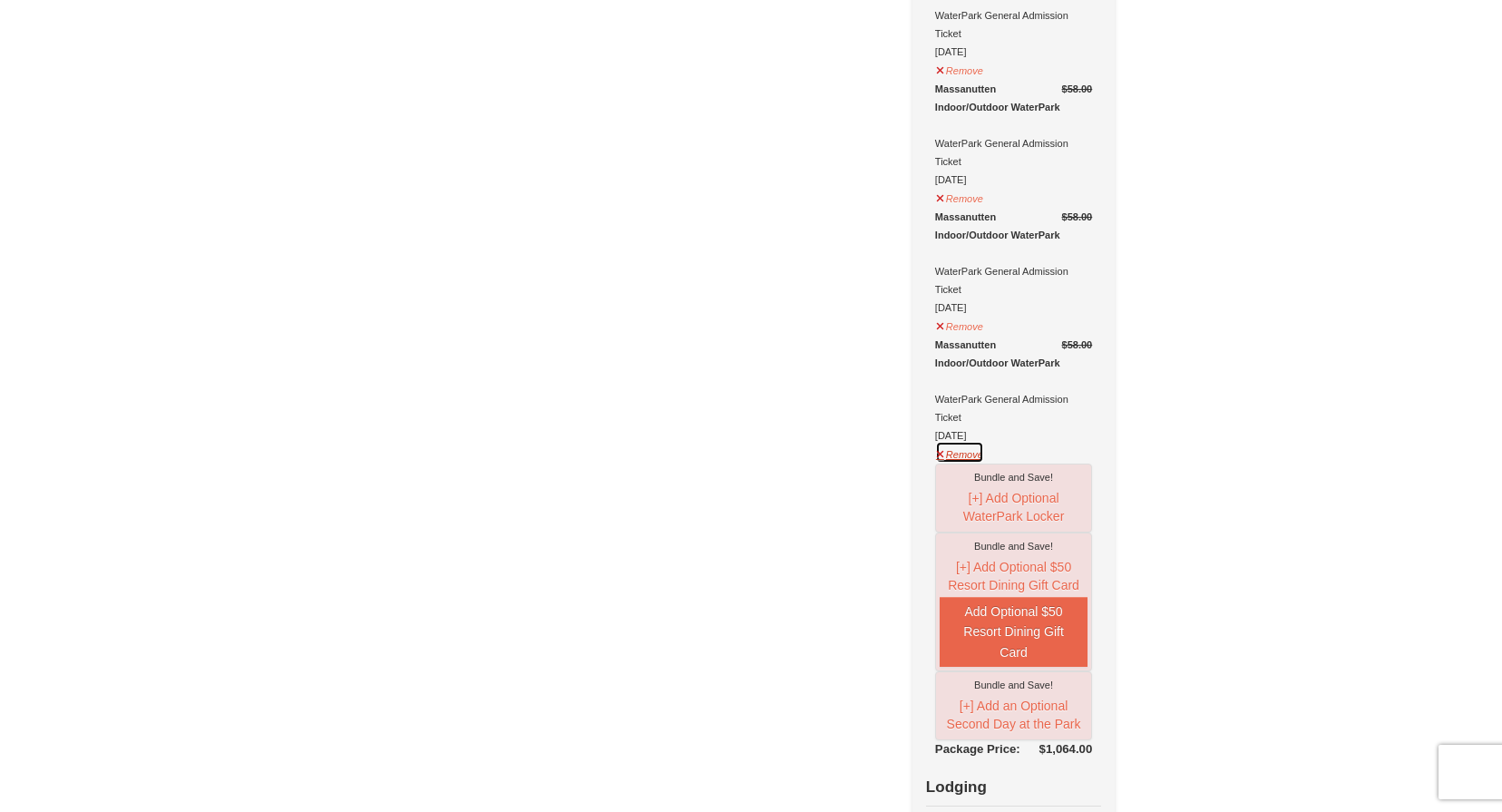
click at [966, 441] on button "Remove" at bounding box center [960, 451] width 49 height 23
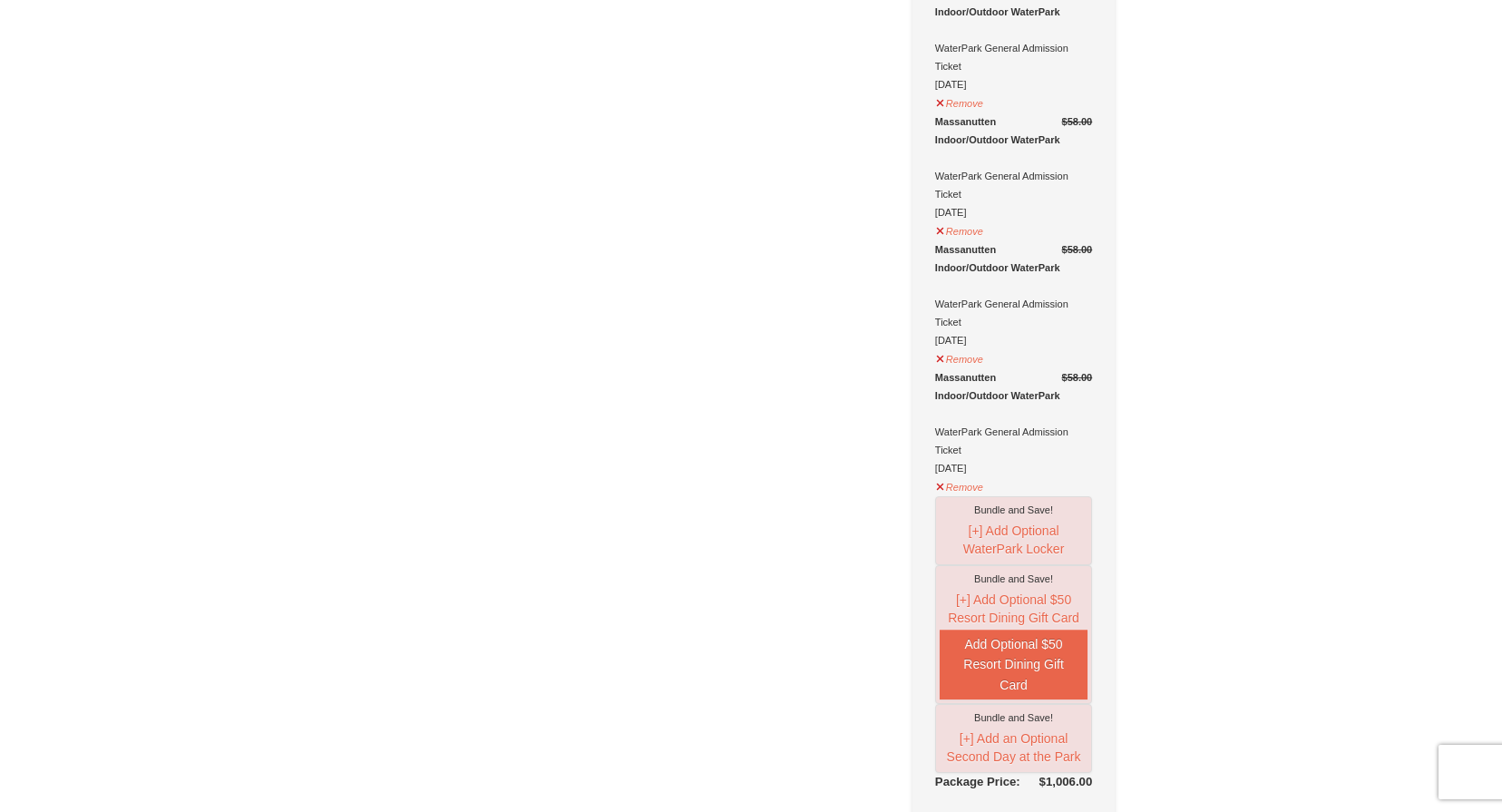
scroll to position [602, 0]
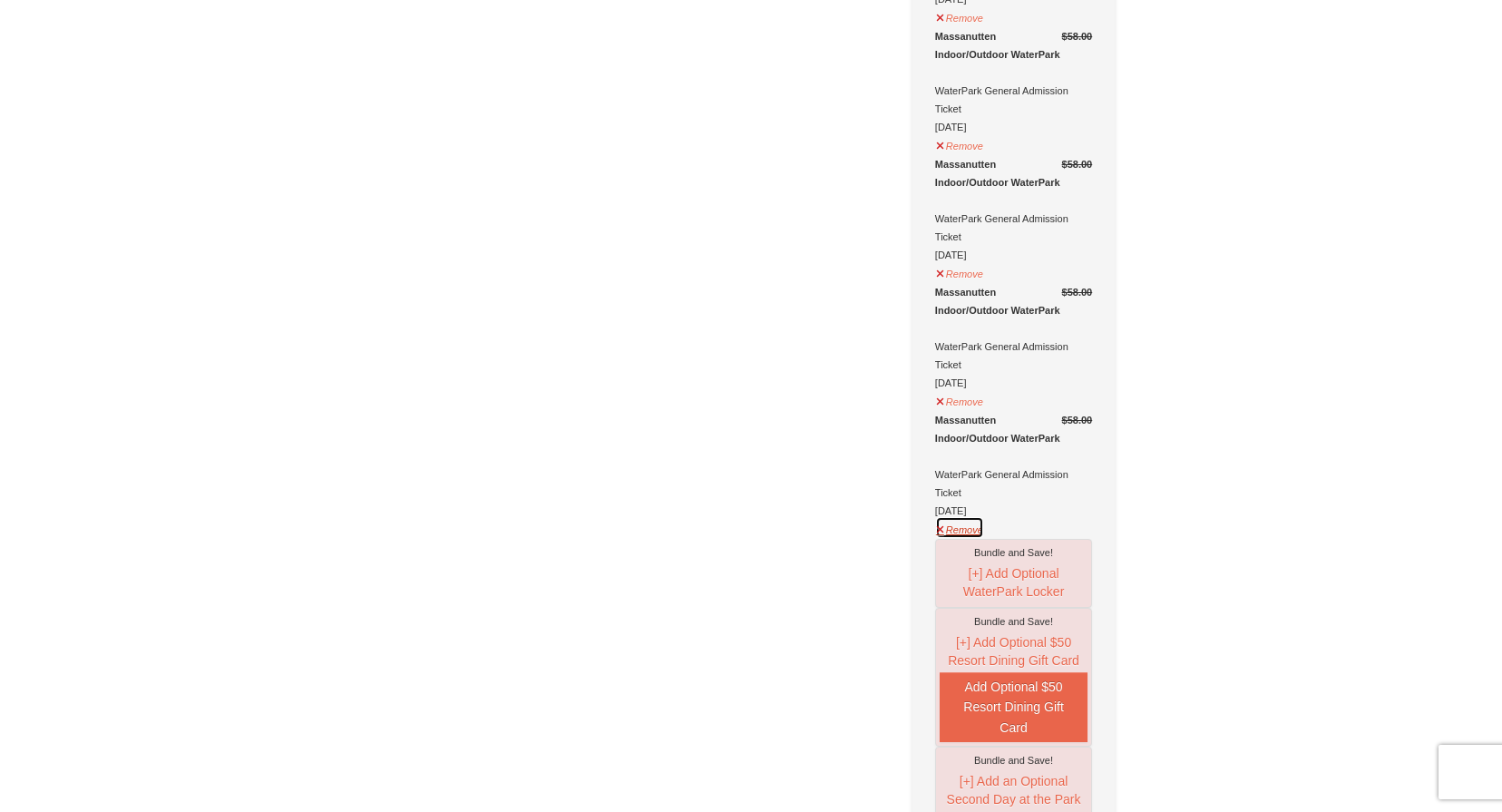
click at [973, 516] on button "Remove" at bounding box center [960, 527] width 49 height 23
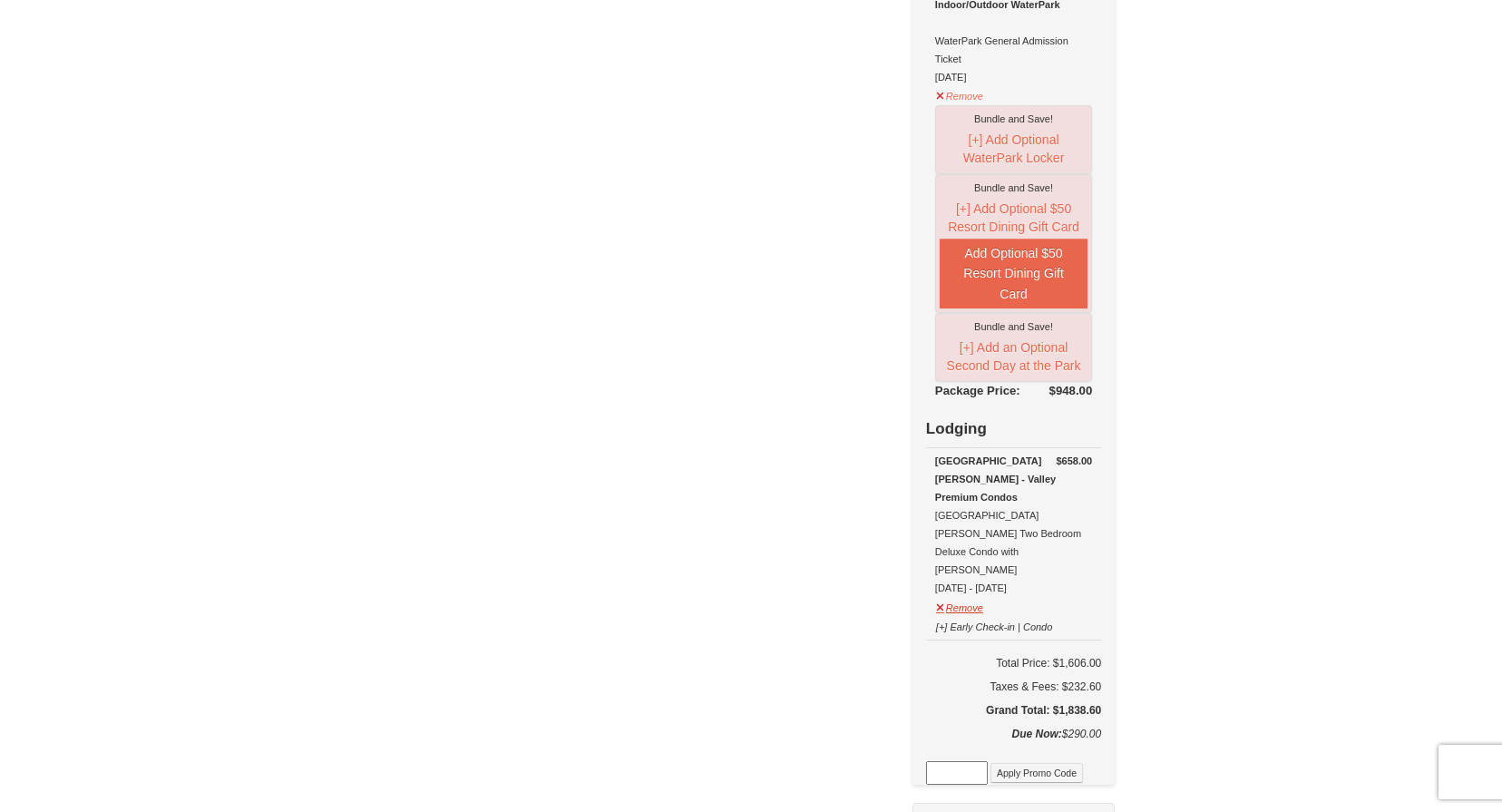
scroll to position [911, 0]
click at [964, 591] on button "Remove" at bounding box center [960, 602] width 49 height 23
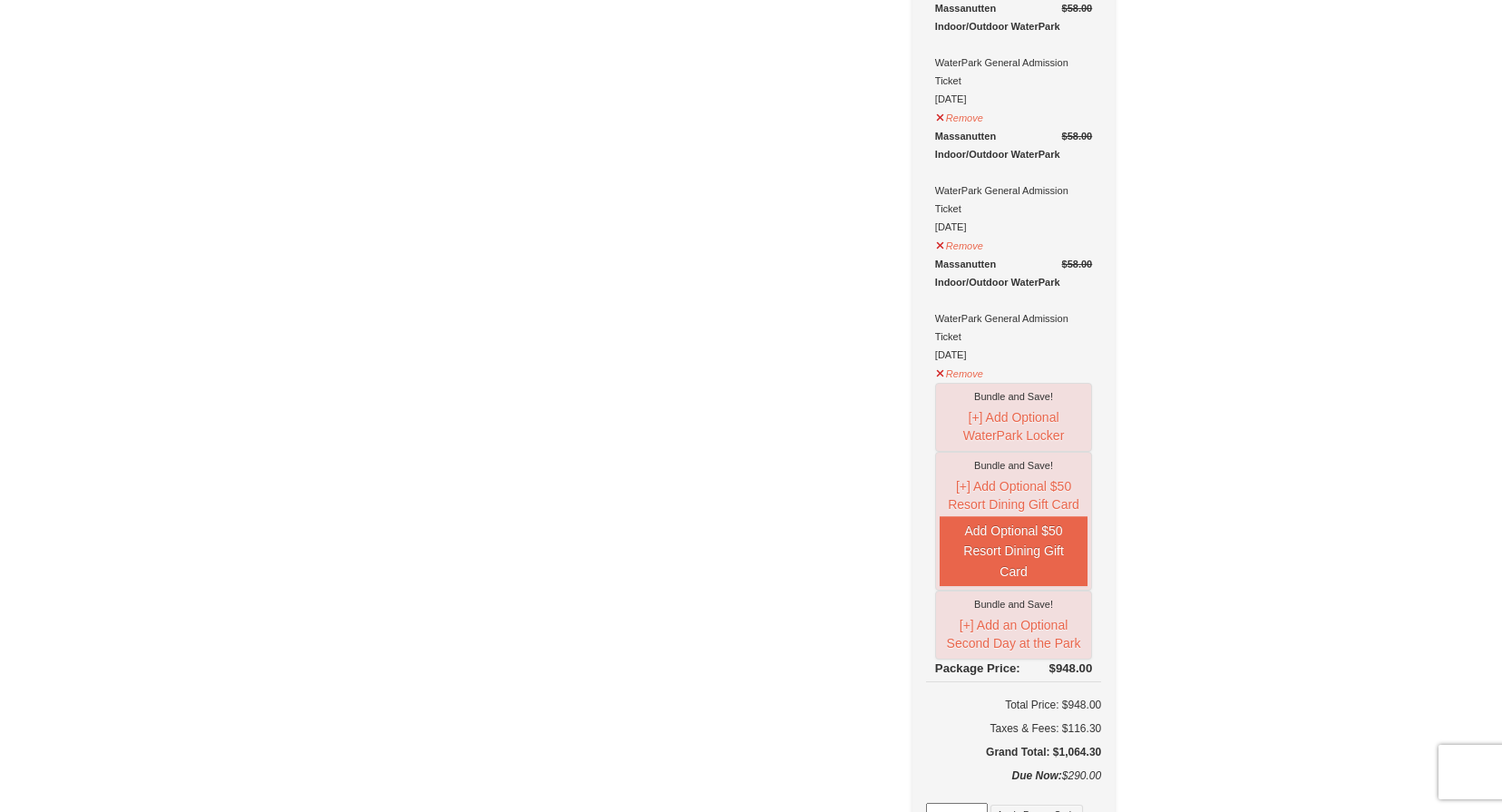
scroll to position [584, 0]
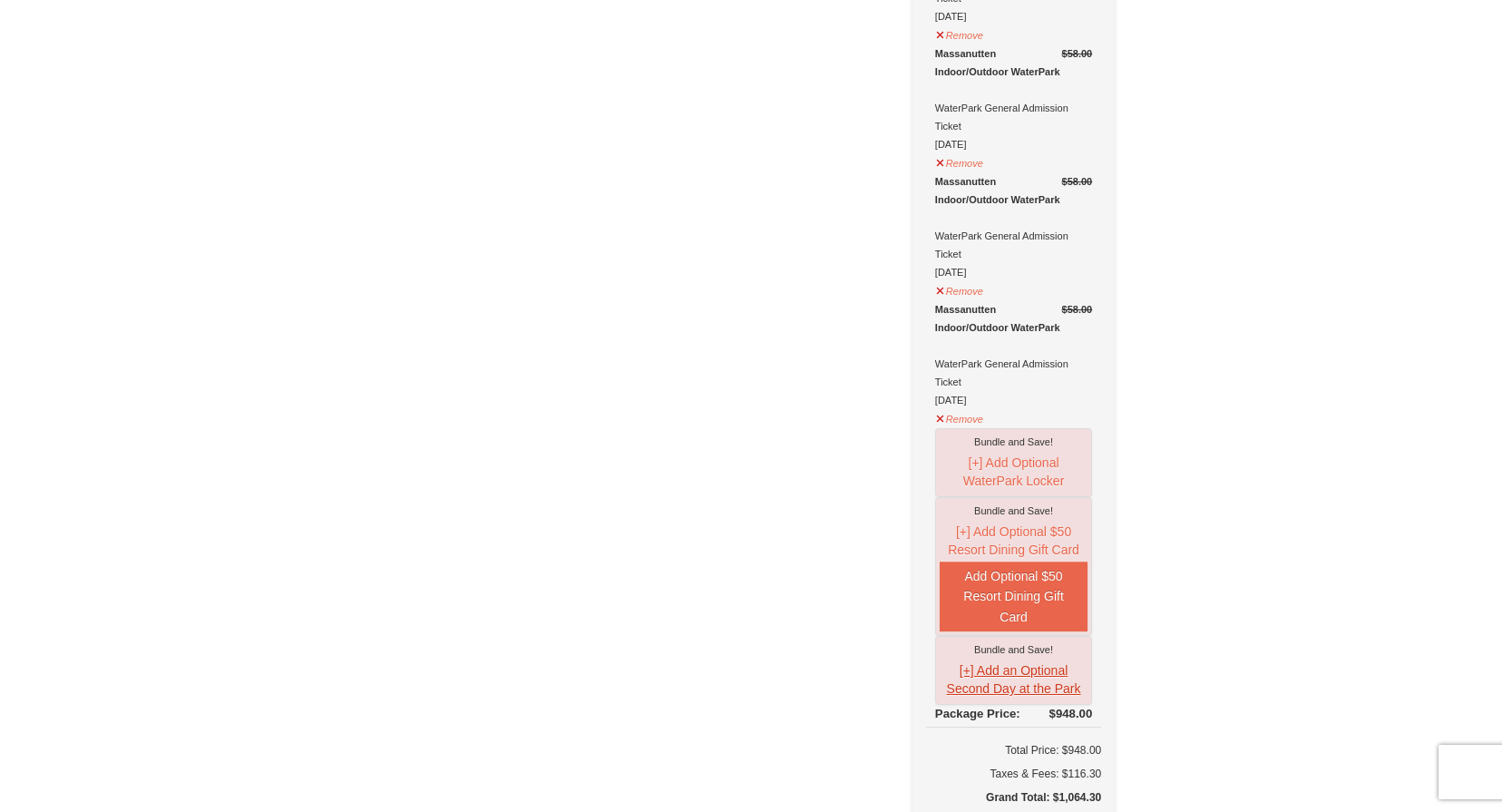
click at [1010, 658] on button "[+] Add an Optional Second Day at the Park" at bounding box center [1014, 679] width 148 height 41
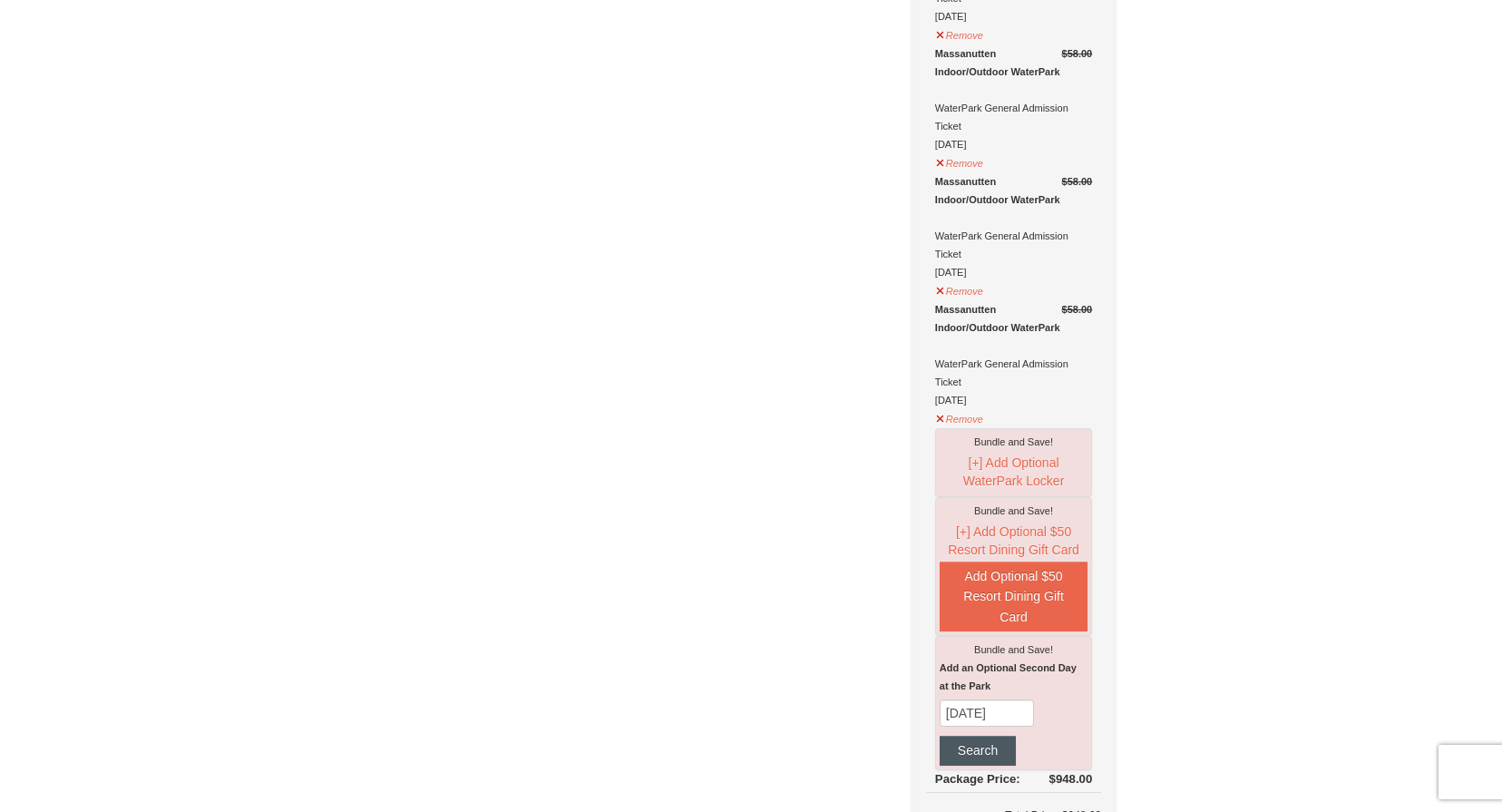
click at [980, 735] on button "Search" at bounding box center [977, 749] width 76 height 29
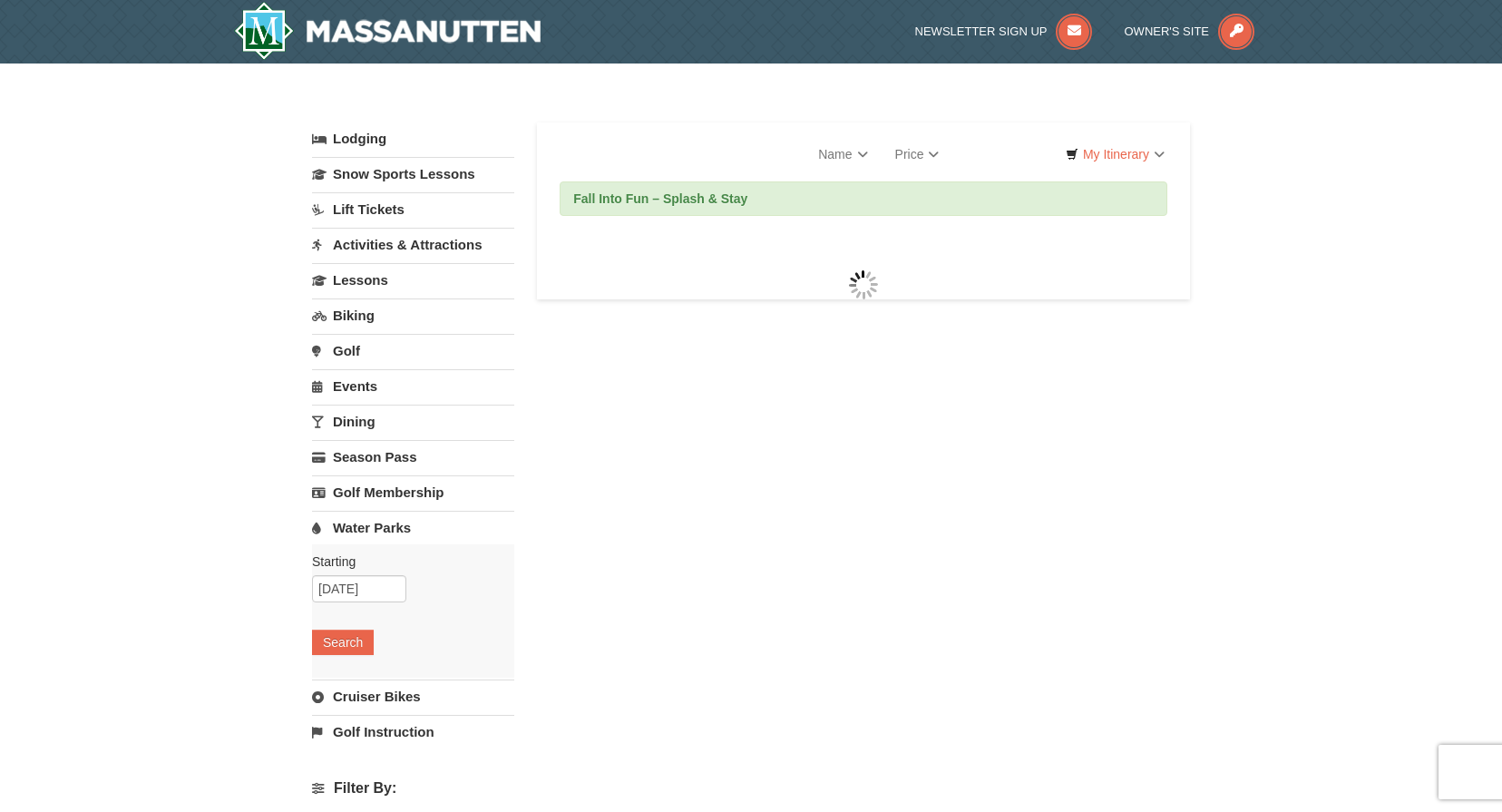
select select "10"
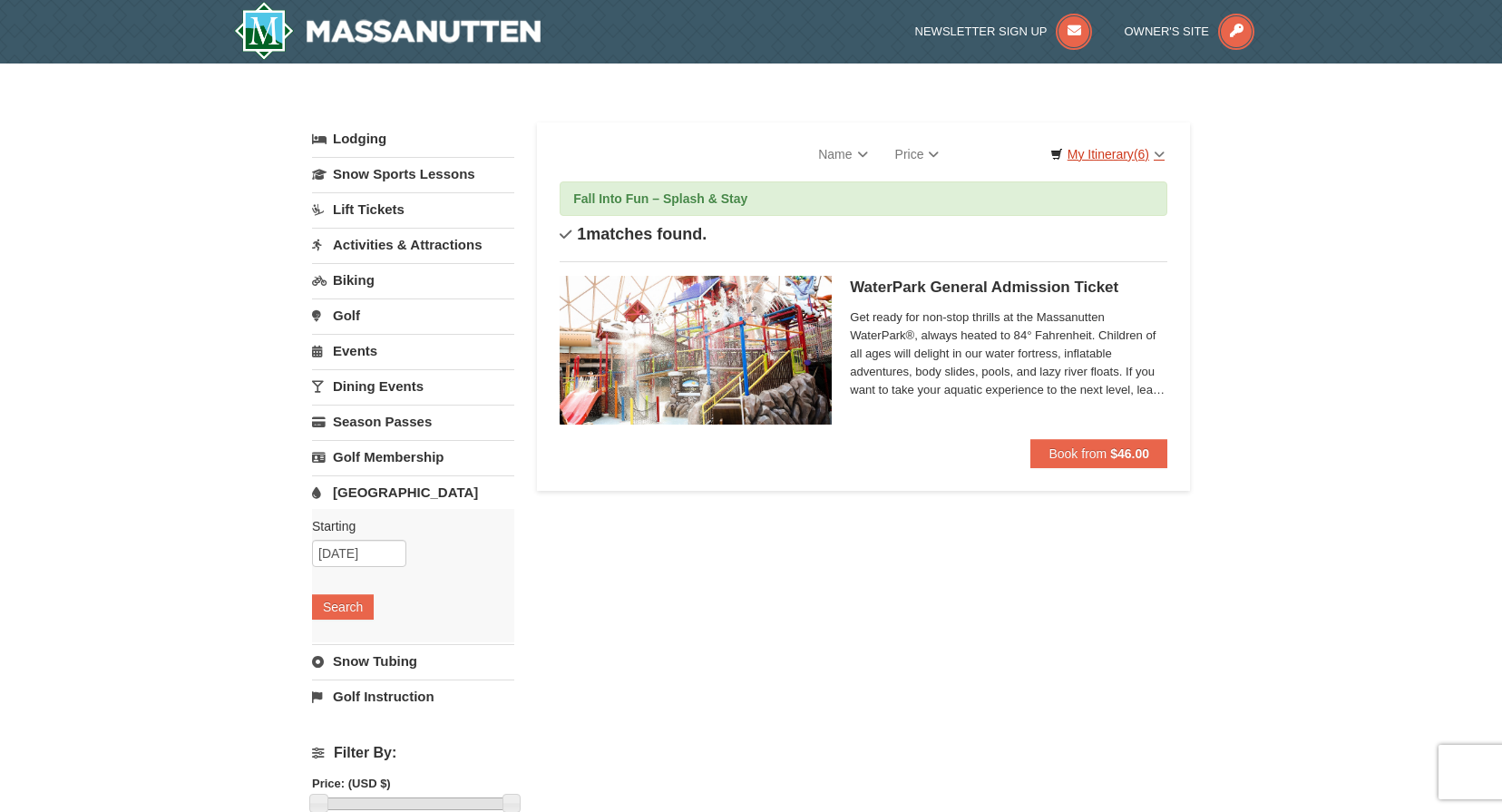
click at [1104, 153] on link "My Itinerary (6)" at bounding box center [1108, 154] width 138 height 28
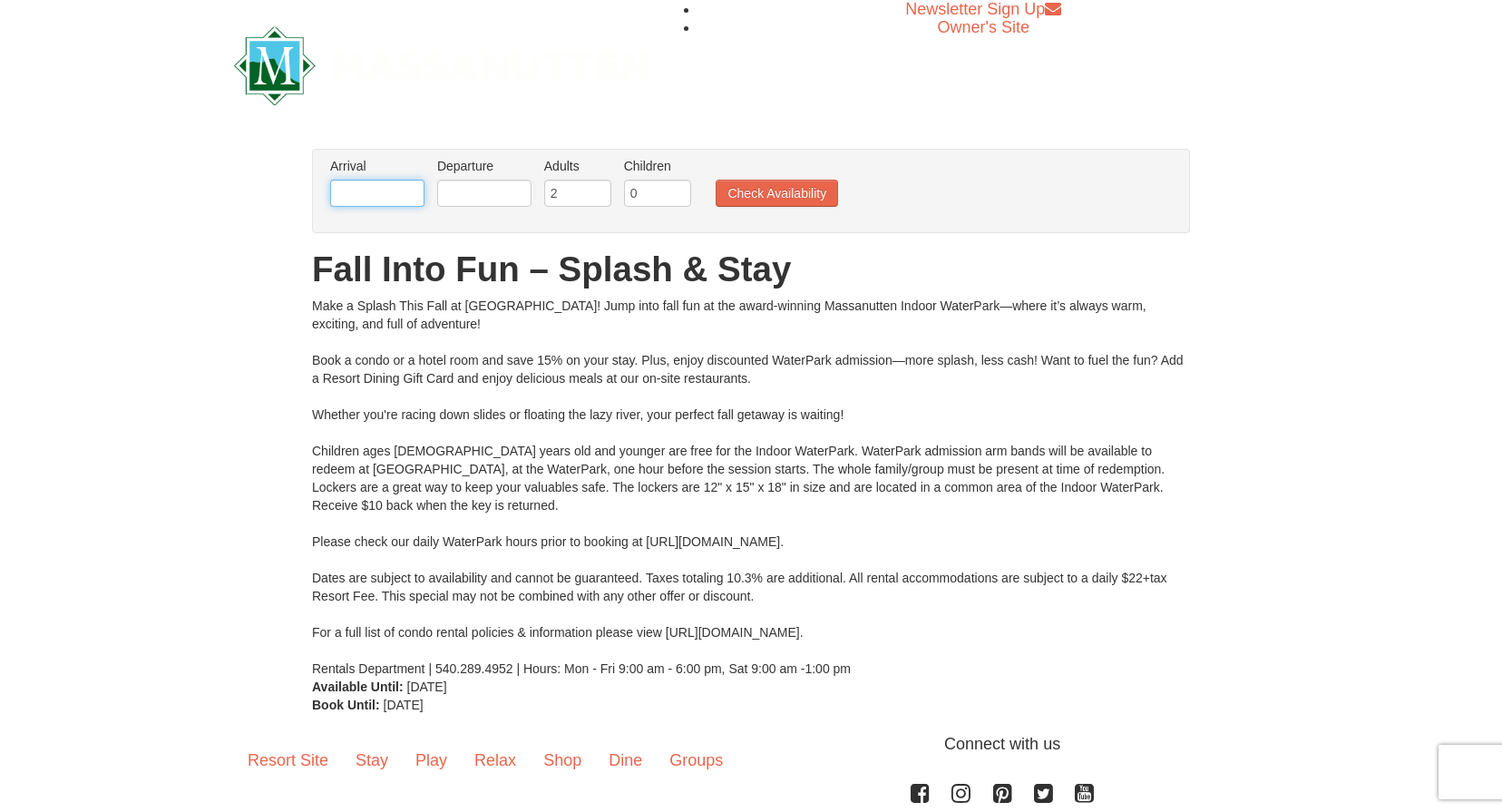
click at [377, 194] on input "text" at bounding box center [376, 194] width 94 height 28
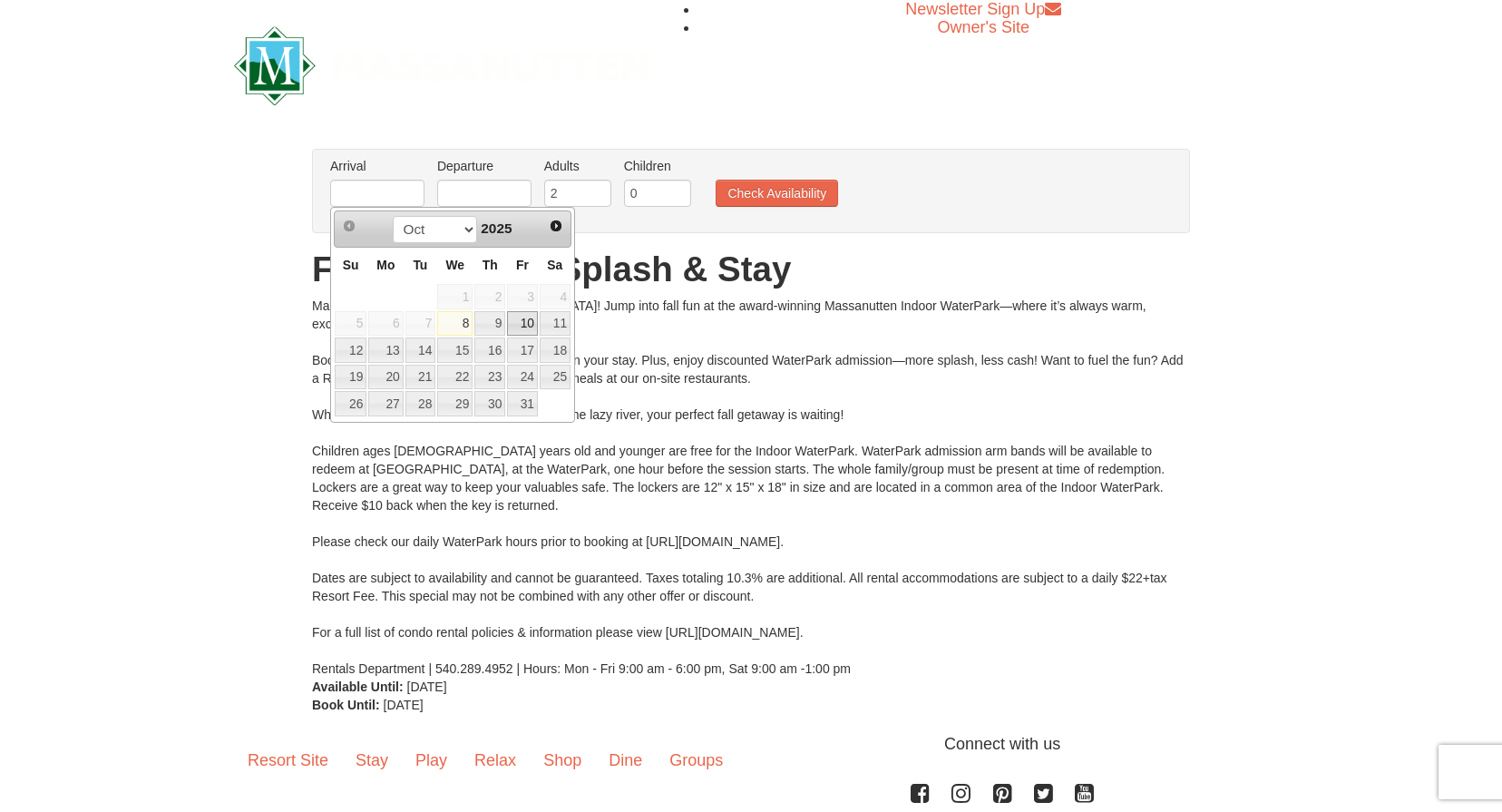
click at [531, 322] on link "10" at bounding box center [522, 324] width 31 height 26
type input "10/10/2025"
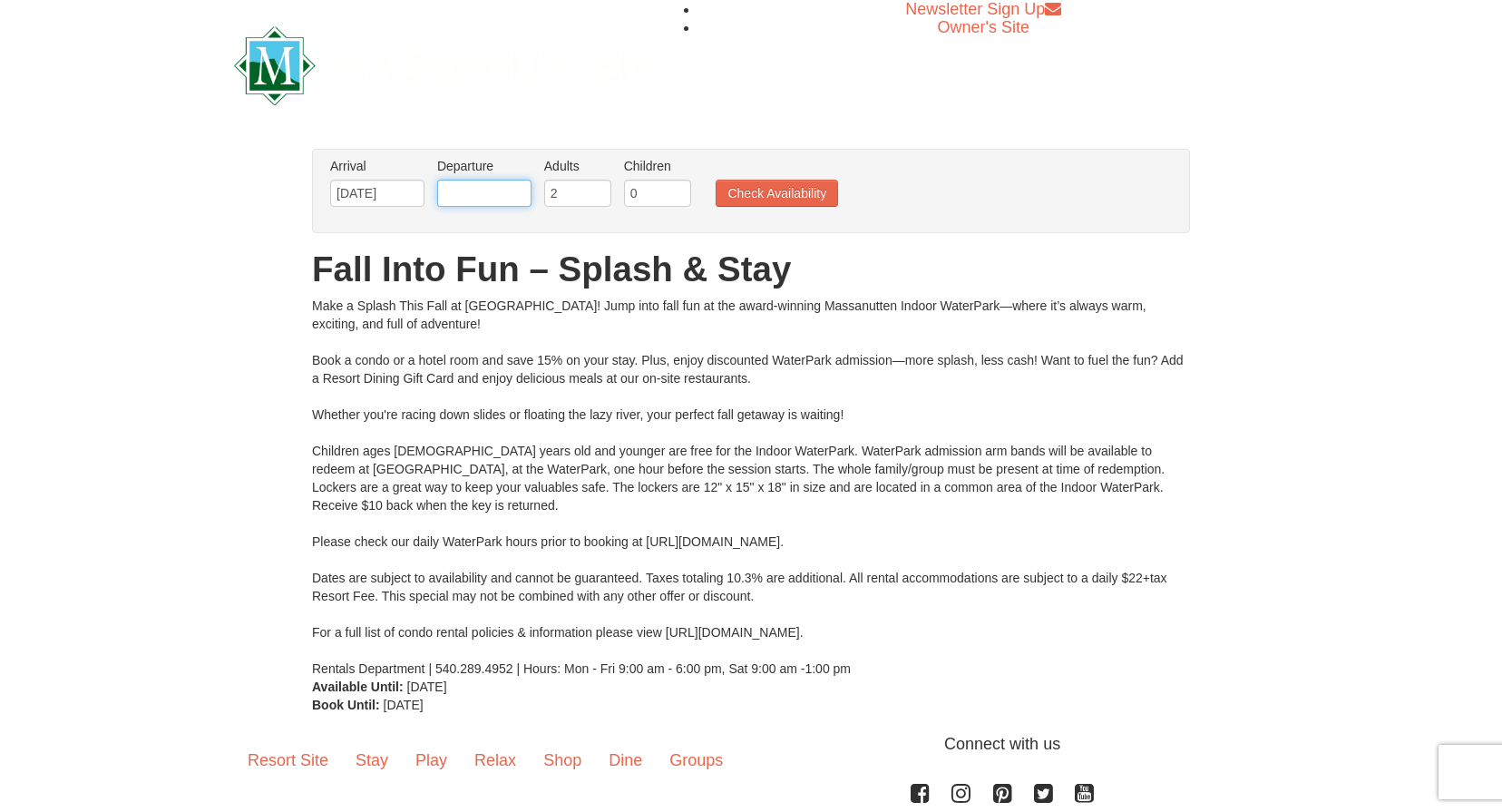
click at [497, 196] on input "text" at bounding box center [483, 194] width 94 height 28
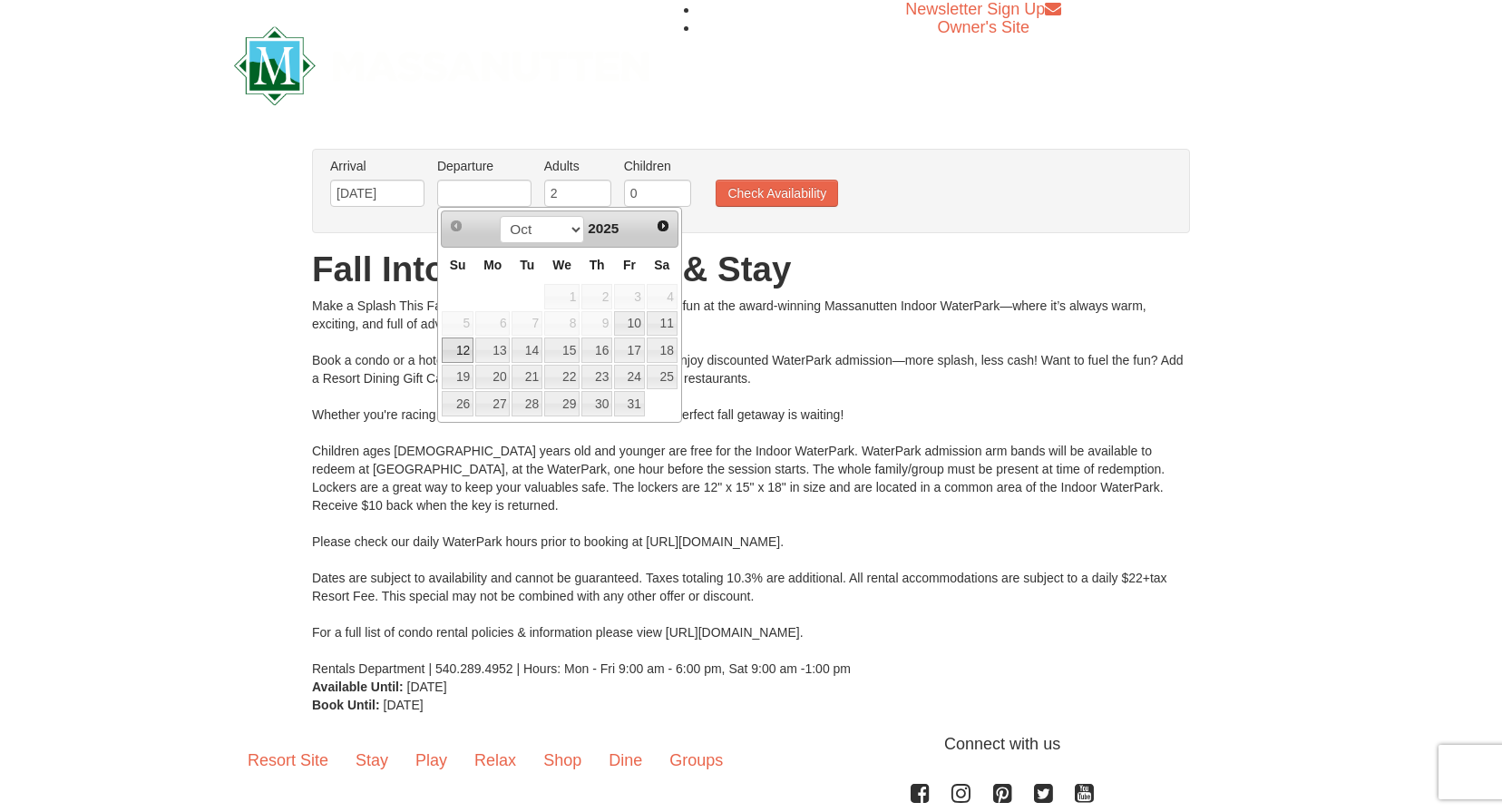
click at [463, 347] on link "12" at bounding box center [458, 350] width 32 height 26
type input "[DATE]"
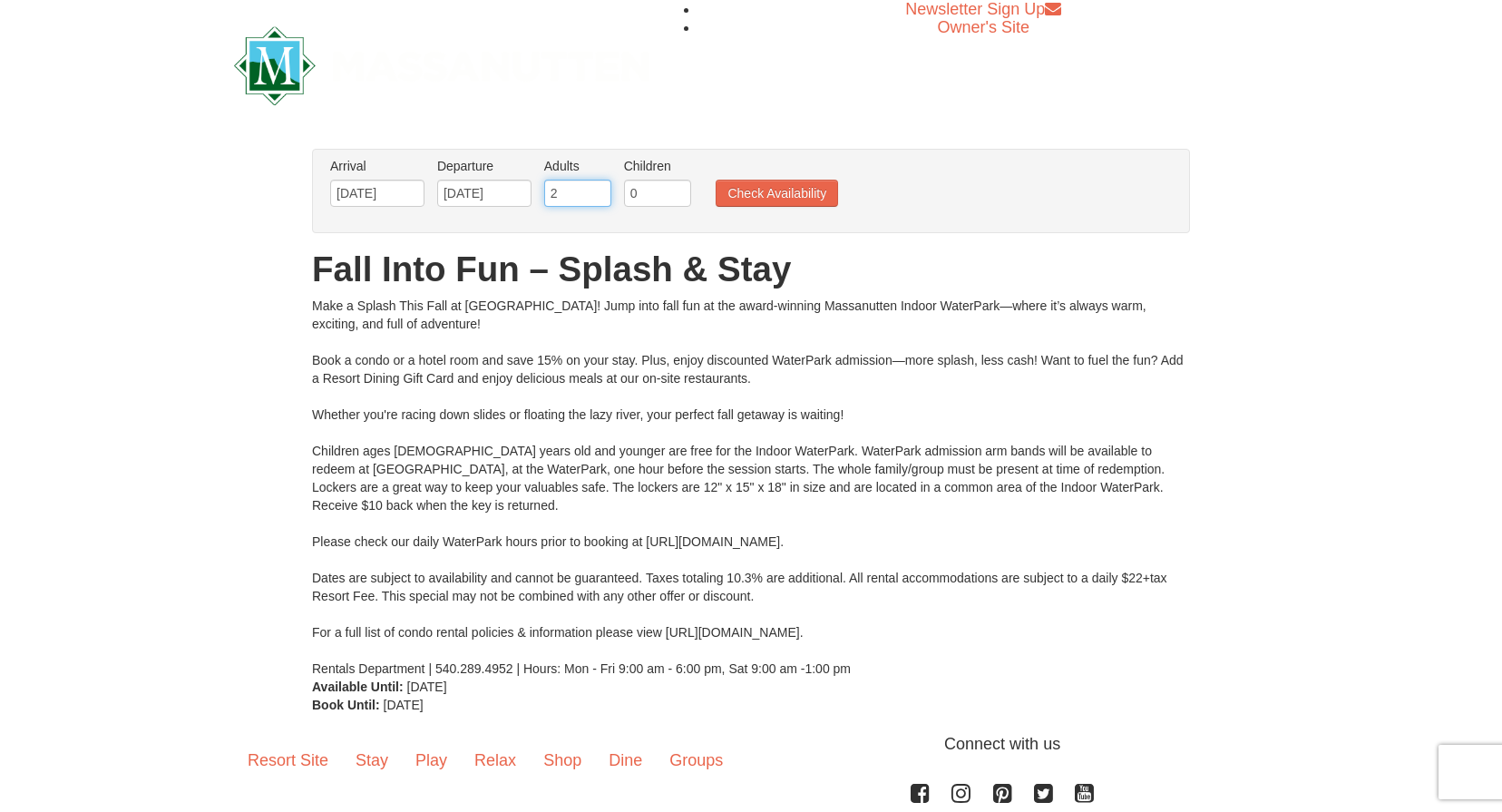
type input "3"
click at [598, 192] on input "3" at bounding box center [578, 194] width 67 height 28
click at [676, 189] on input "1" at bounding box center [658, 194] width 67 height 28
click at [676, 189] on input "2" at bounding box center [658, 194] width 67 height 28
type input "3"
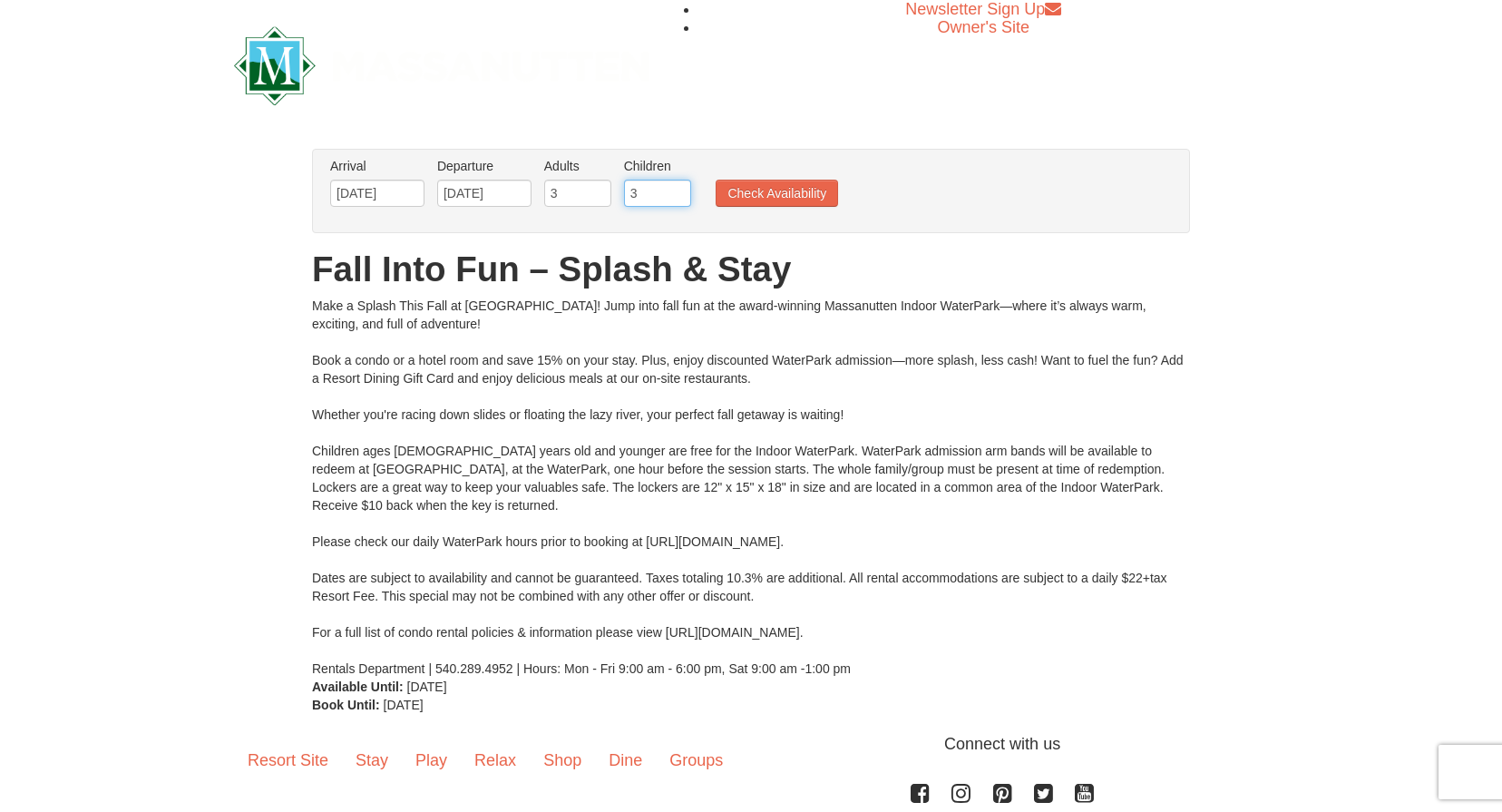
click at [676, 189] on input "3" at bounding box center [658, 194] width 67 height 28
click at [760, 185] on button "Check Availability" at bounding box center [777, 194] width 123 height 28
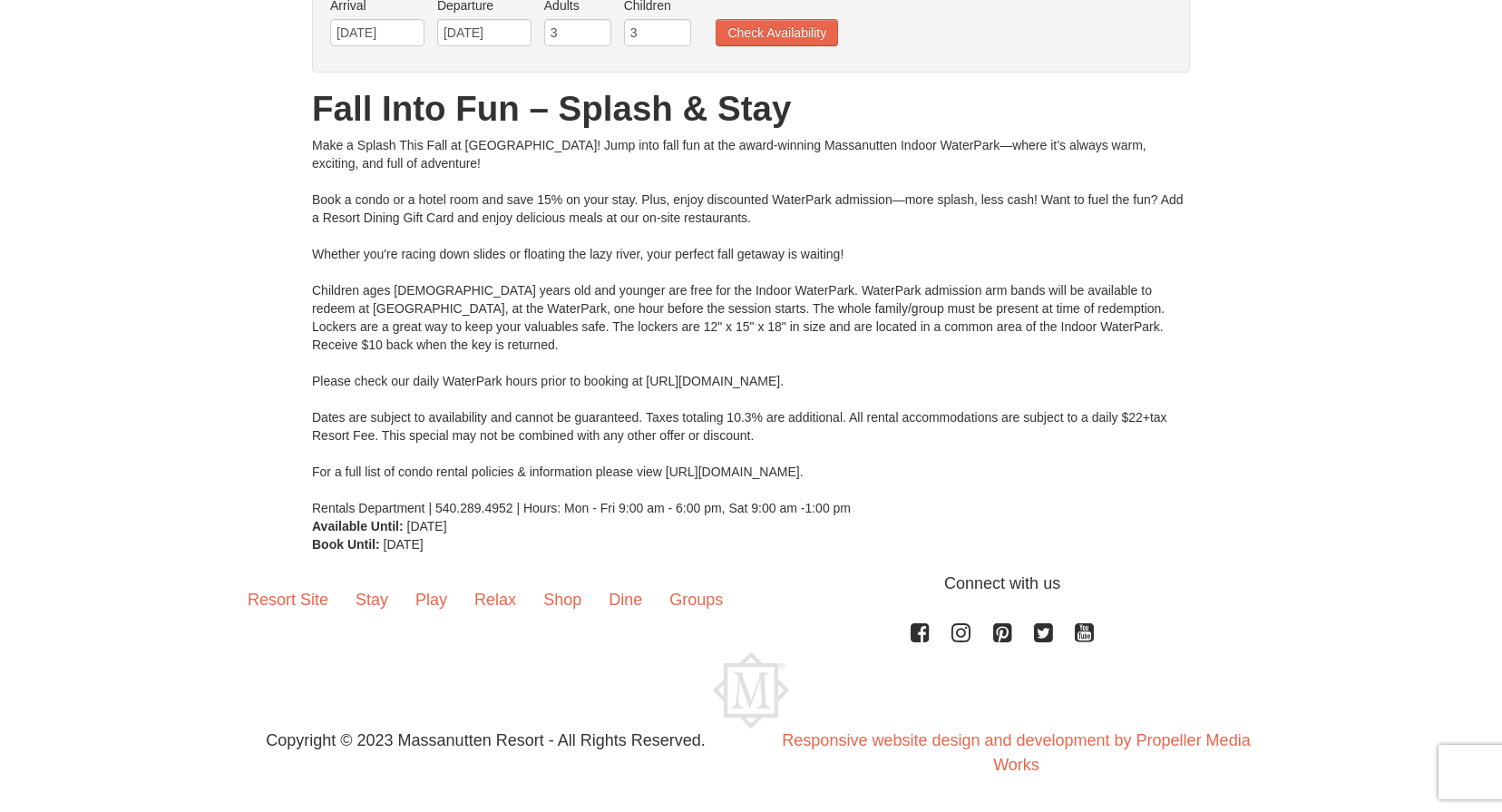
scroll to position [160, 0]
click at [761, 35] on button "Check Availability" at bounding box center [777, 33] width 123 height 28
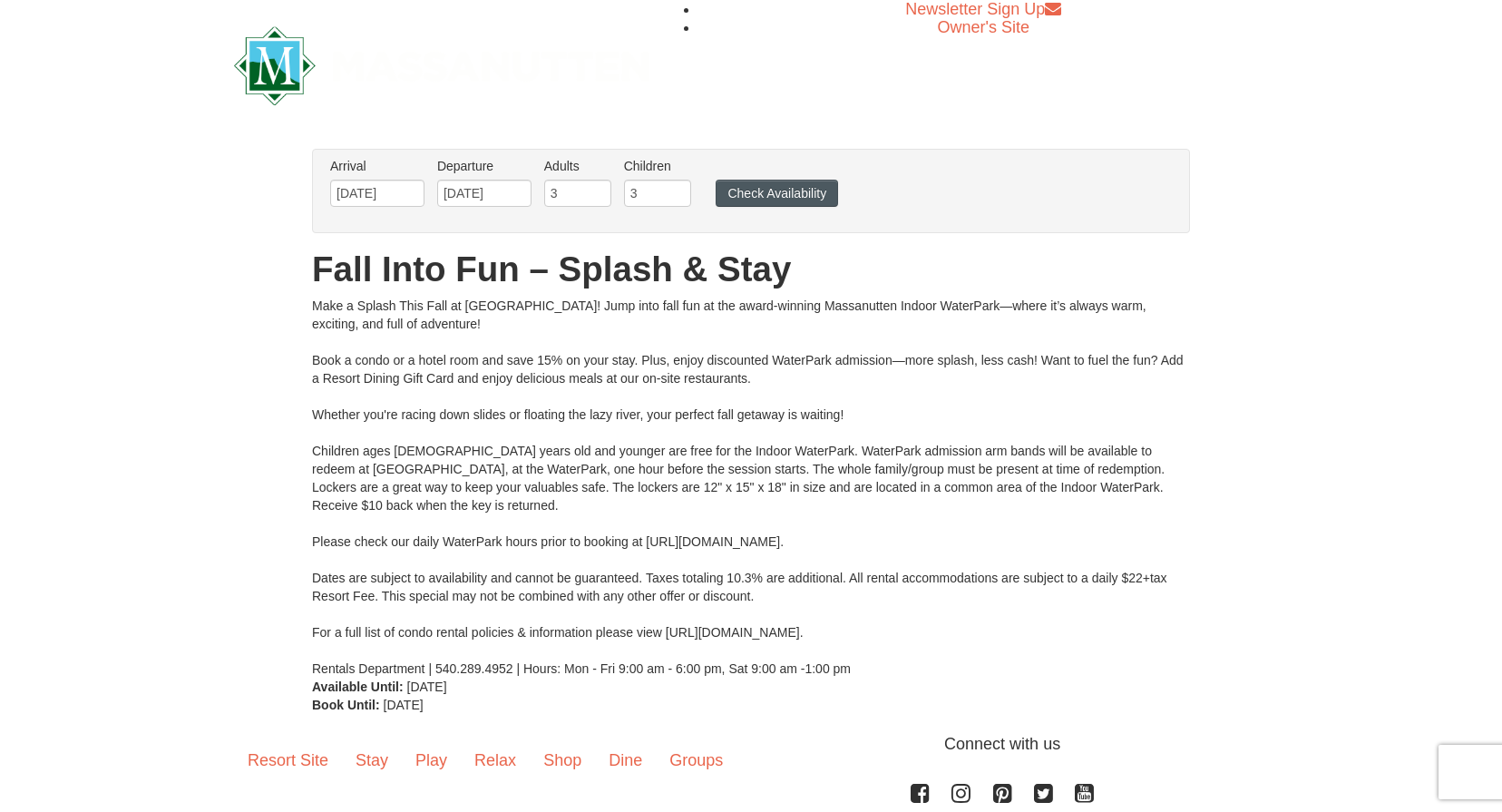
scroll to position [0, 0]
click at [797, 193] on button "Check Availability" at bounding box center [777, 194] width 123 height 28
click at [779, 200] on button "Check Availability" at bounding box center [777, 194] width 123 height 28
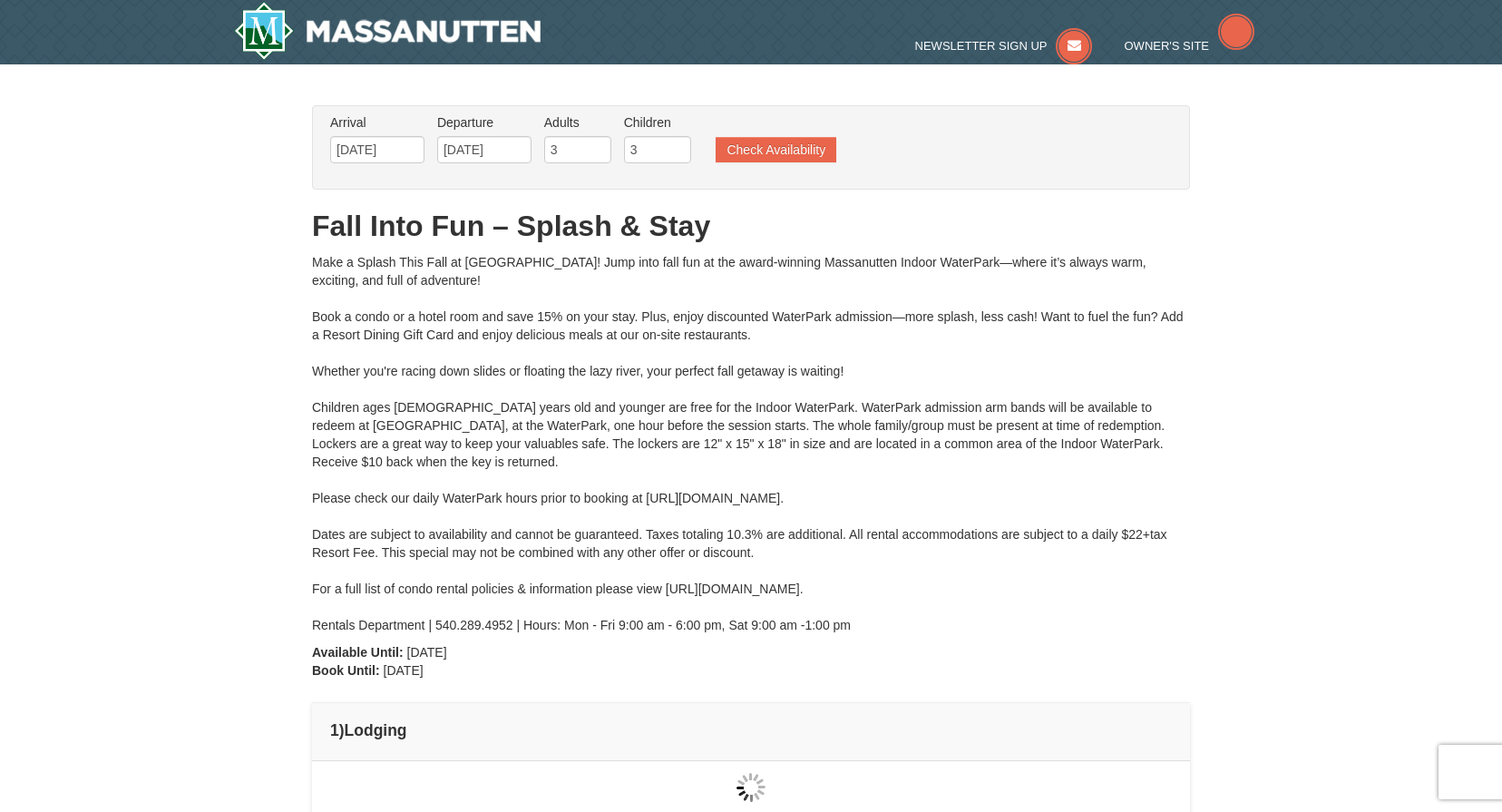
type input "[DATE]"
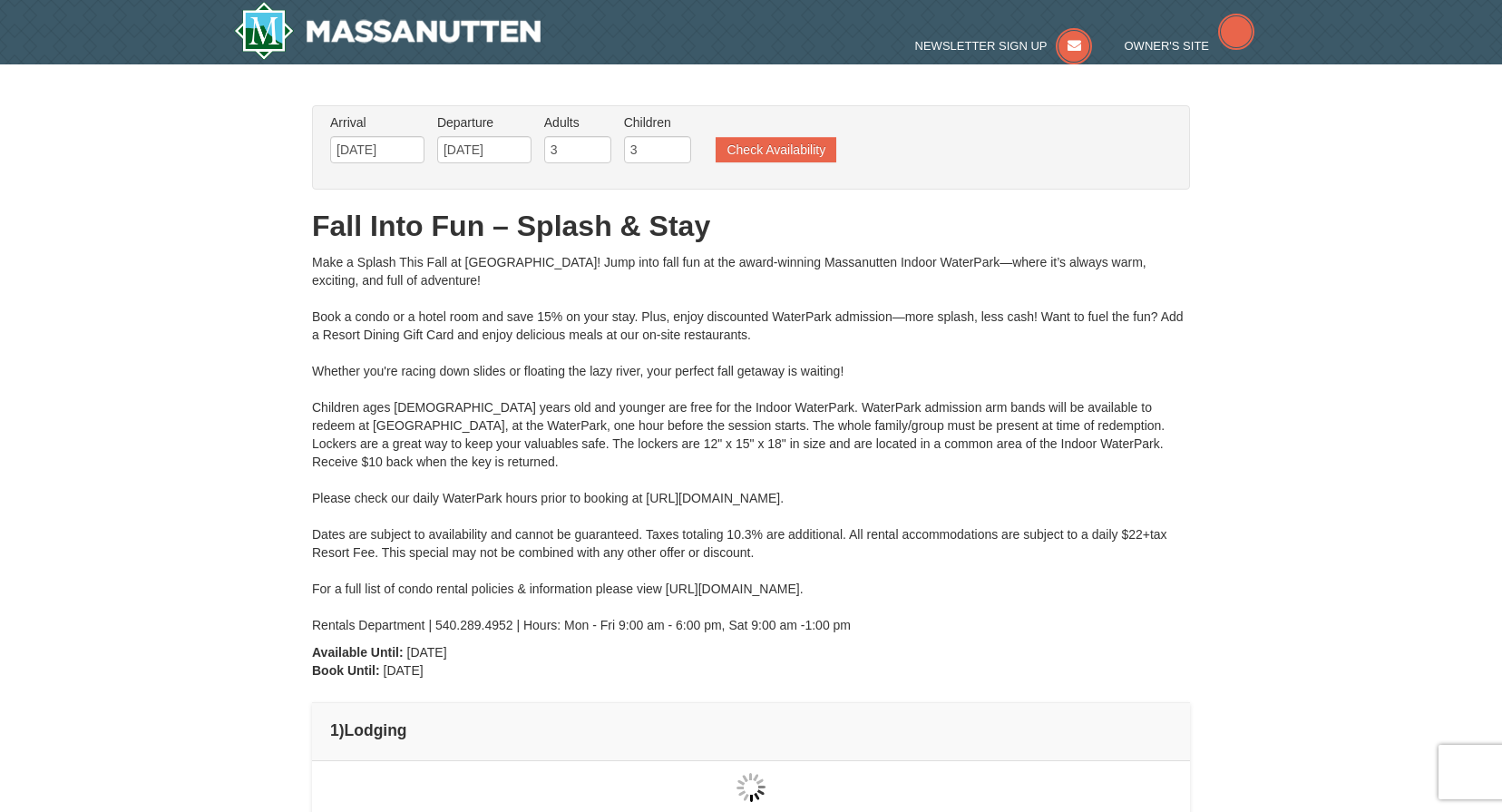
type input "[DATE]"
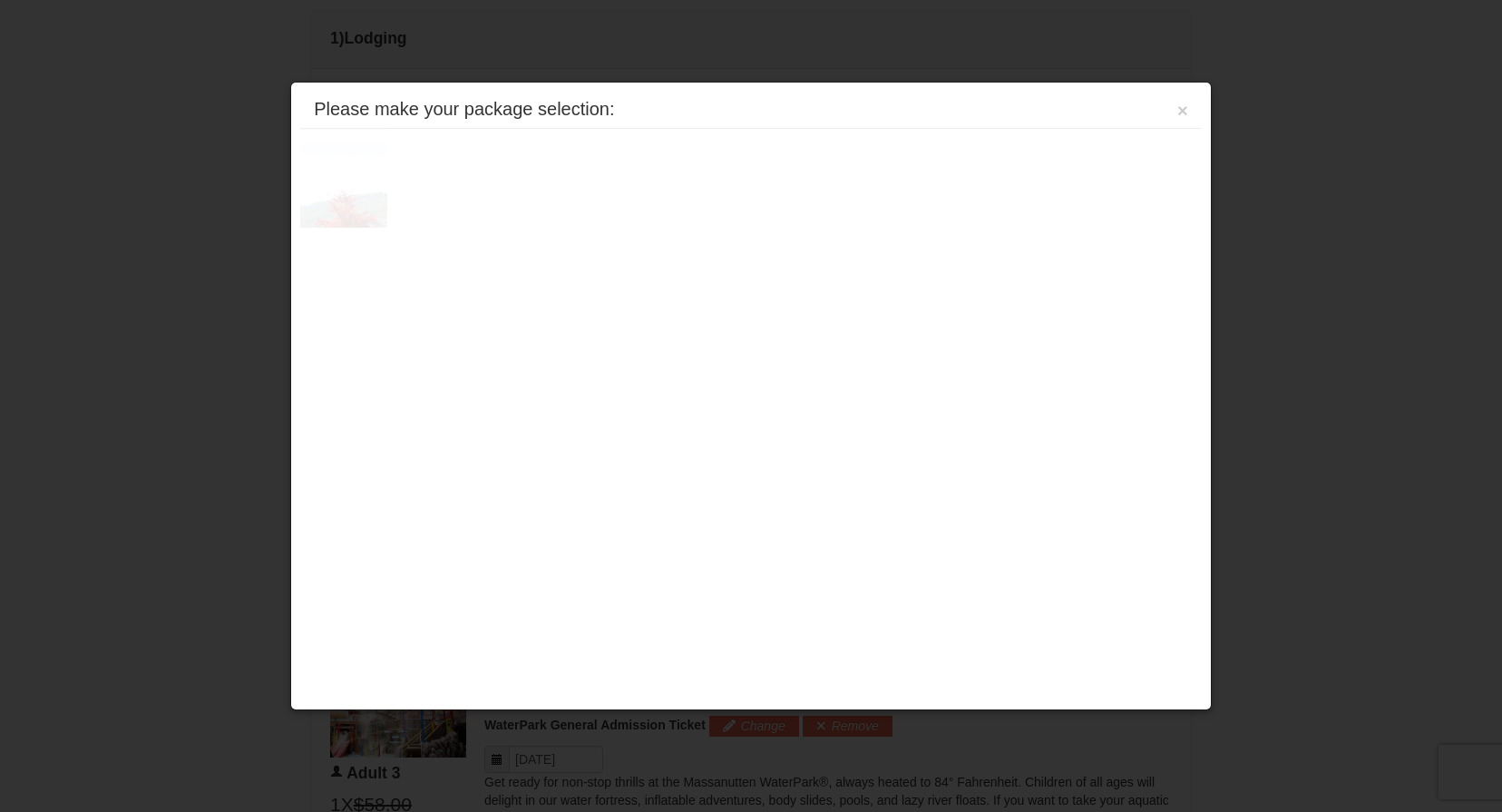
scroll to position [771, 0]
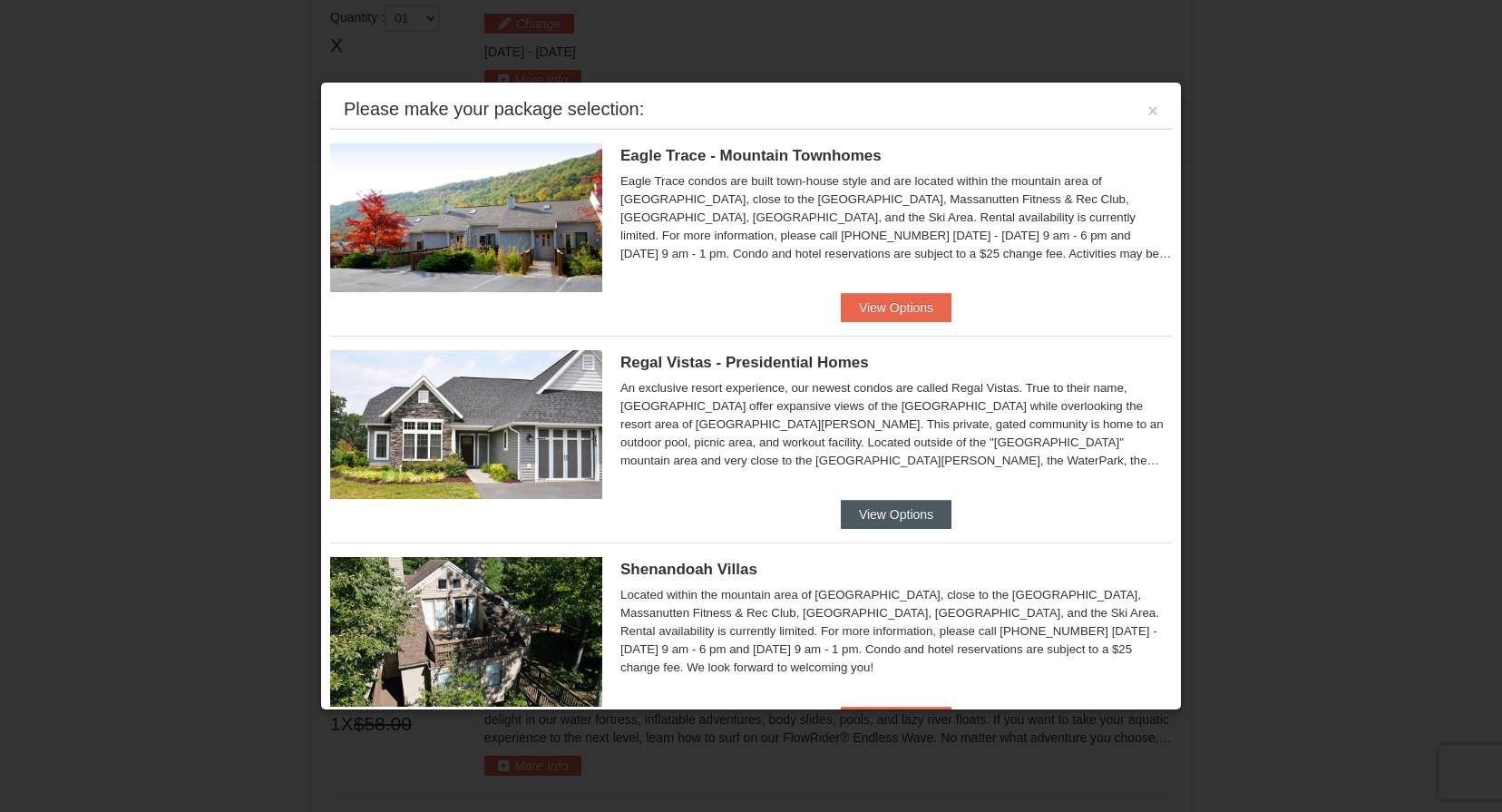
click at [877, 512] on button "View Options" at bounding box center [896, 514] width 111 height 29
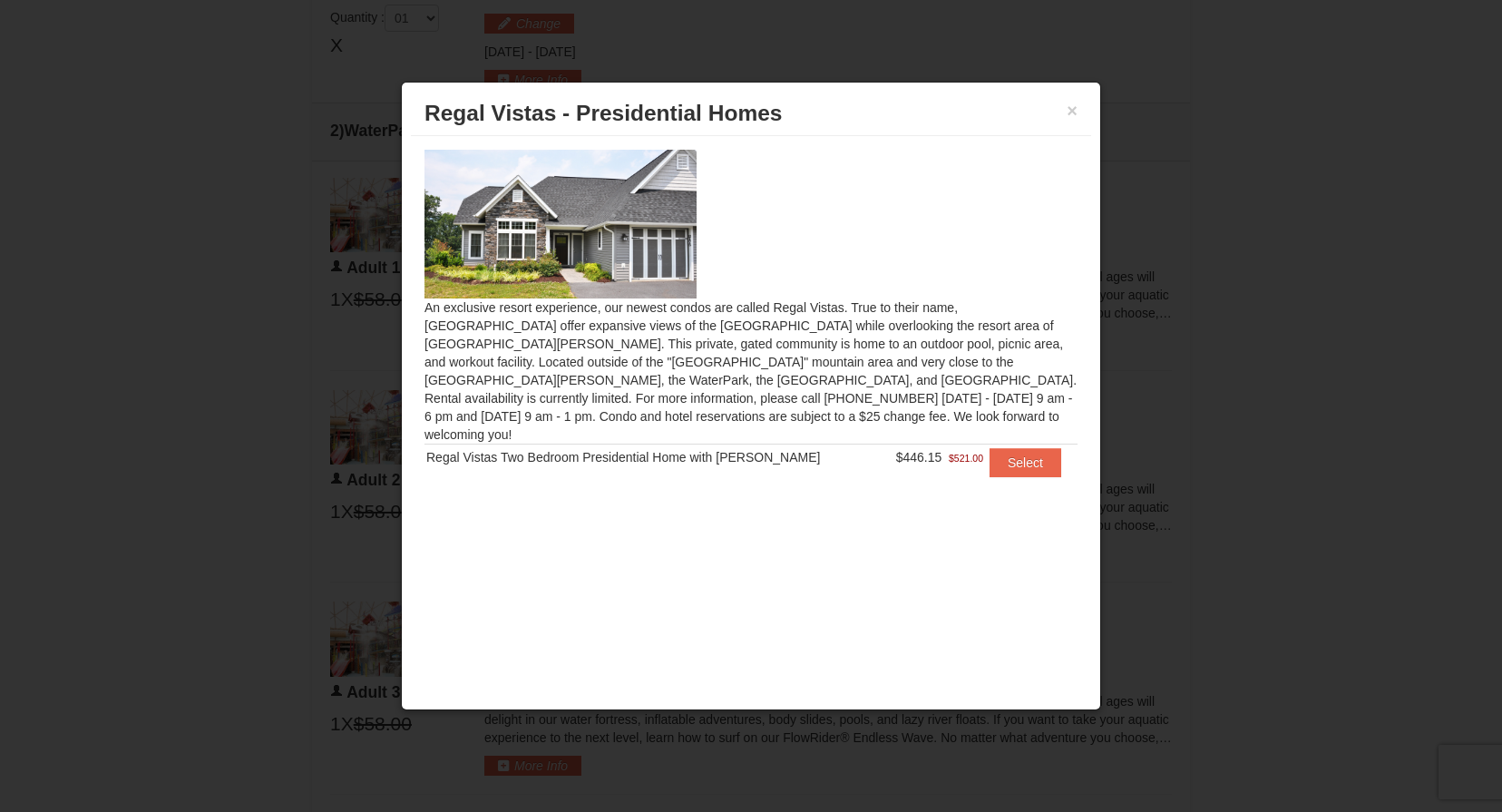
click at [1065, 105] on h3 "Regal Vistas - Presidential Homes" at bounding box center [751, 114] width 653 height 28
click at [1070, 110] on button "×" at bounding box center [1071, 111] width 11 height 18
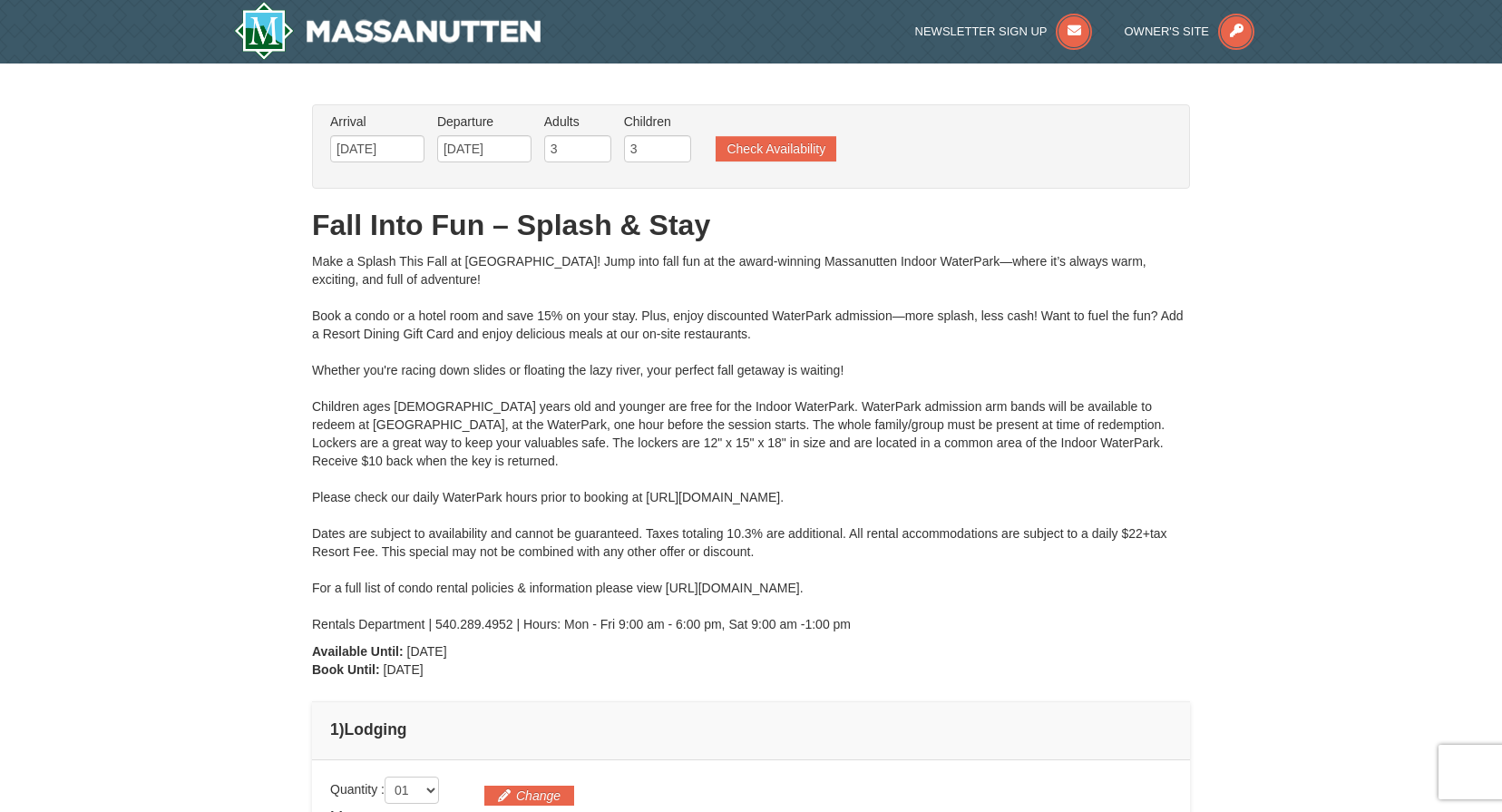
scroll to position [0, 0]
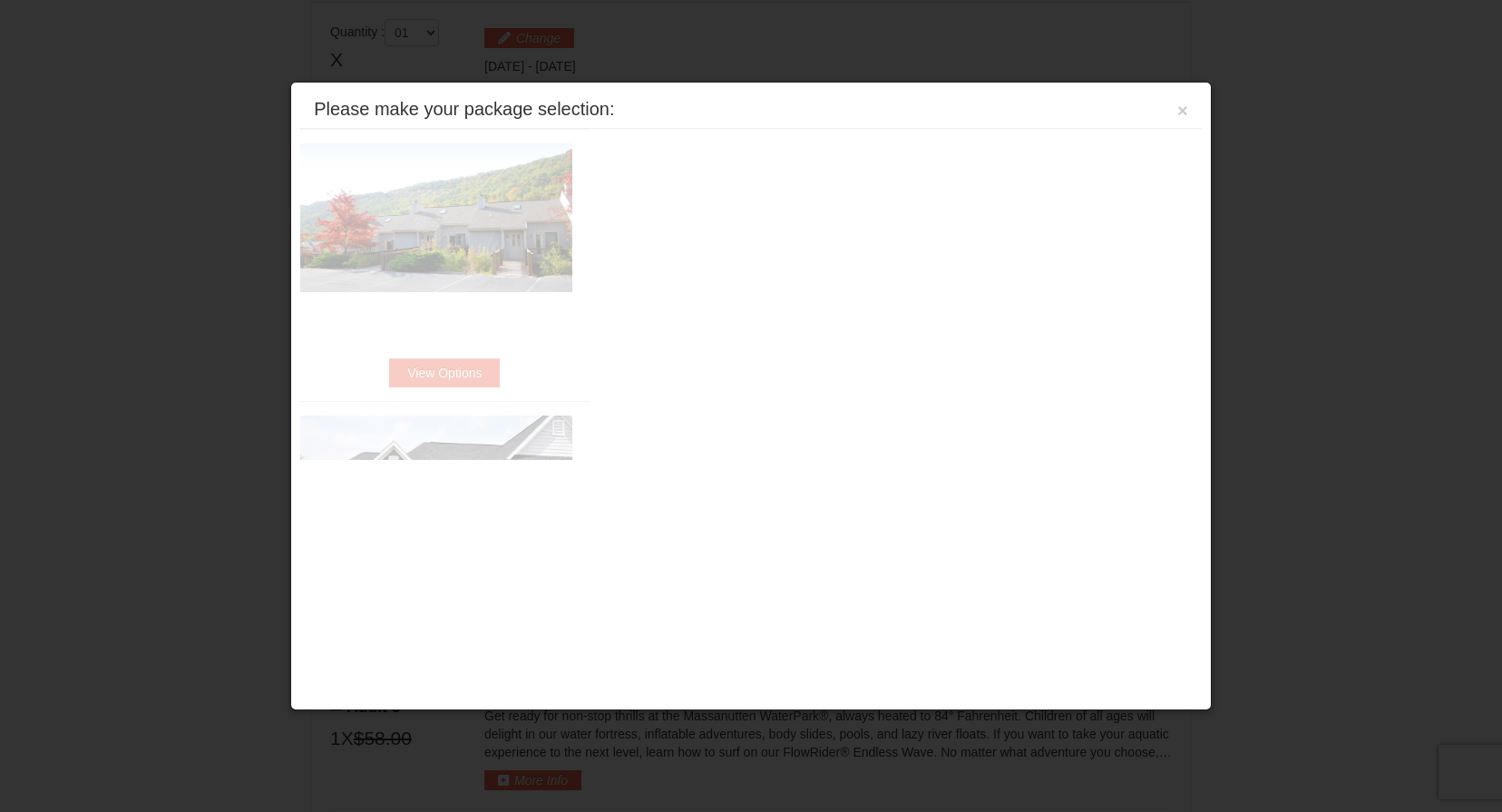
scroll to position [772, 0]
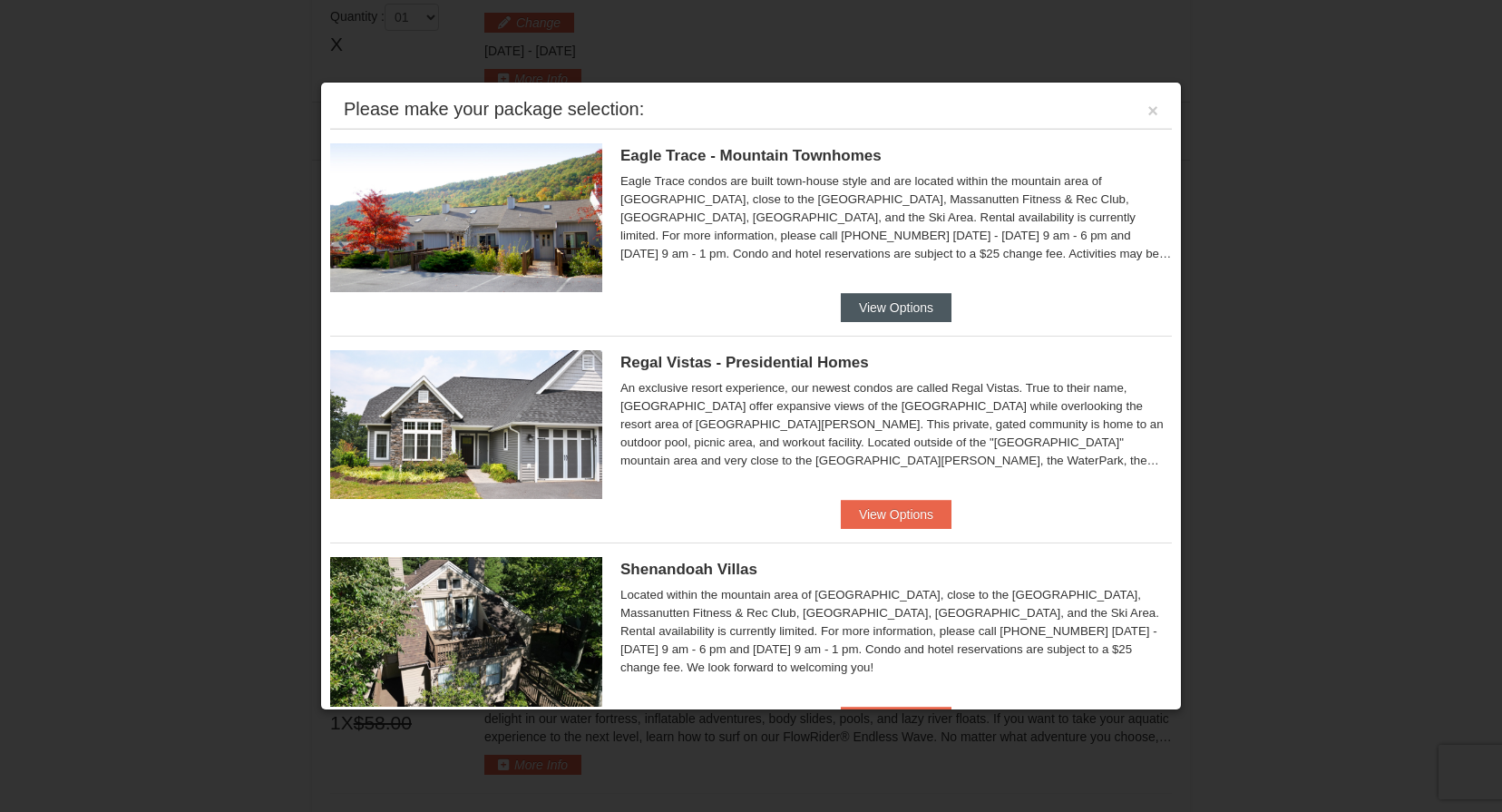
click at [877, 305] on button "View Options" at bounding box center [896, 306] width 111 height 29
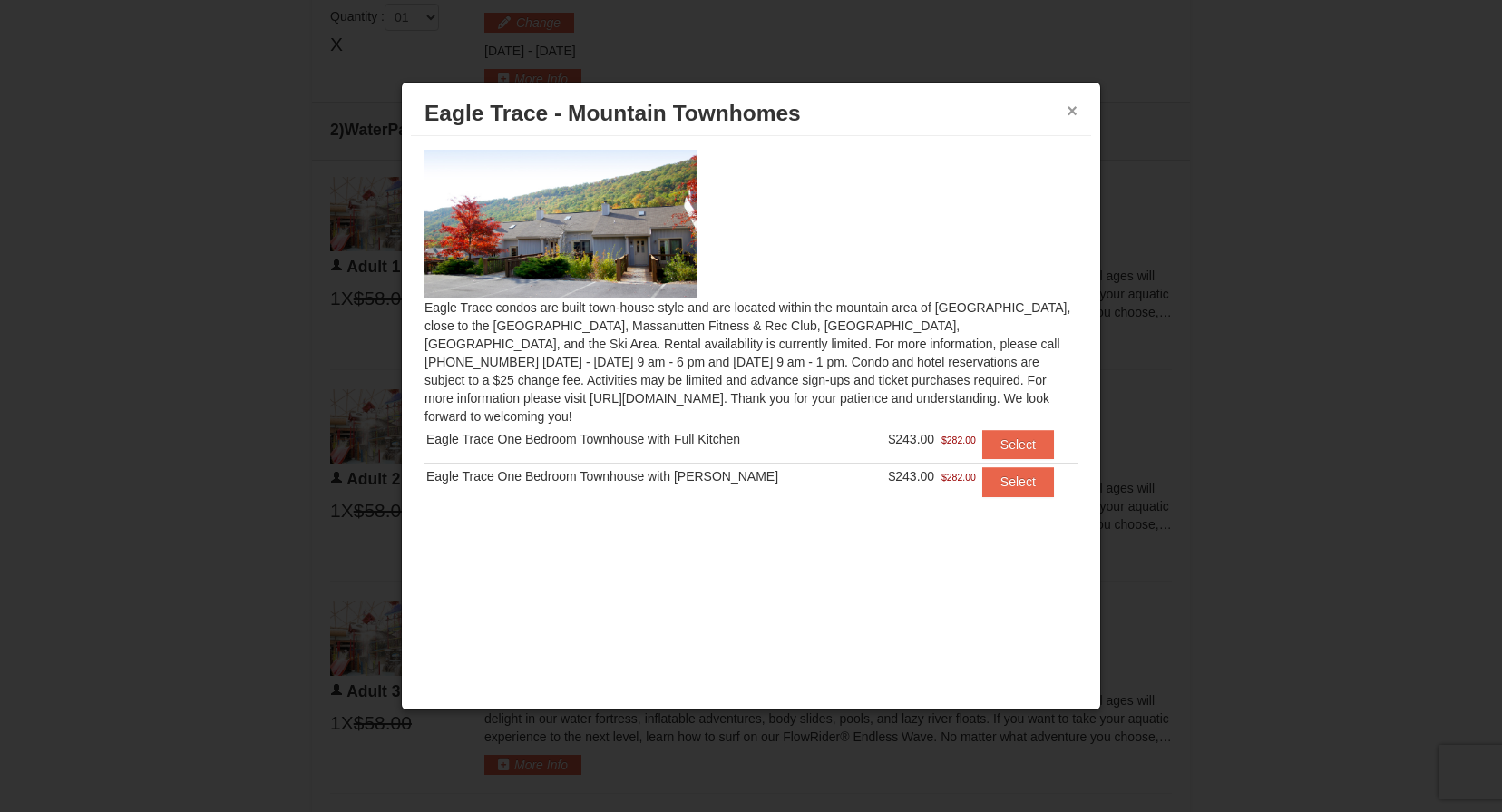
click at [1069, 114] on button "×" at bounding box center [1071, 111] width 11 height 18
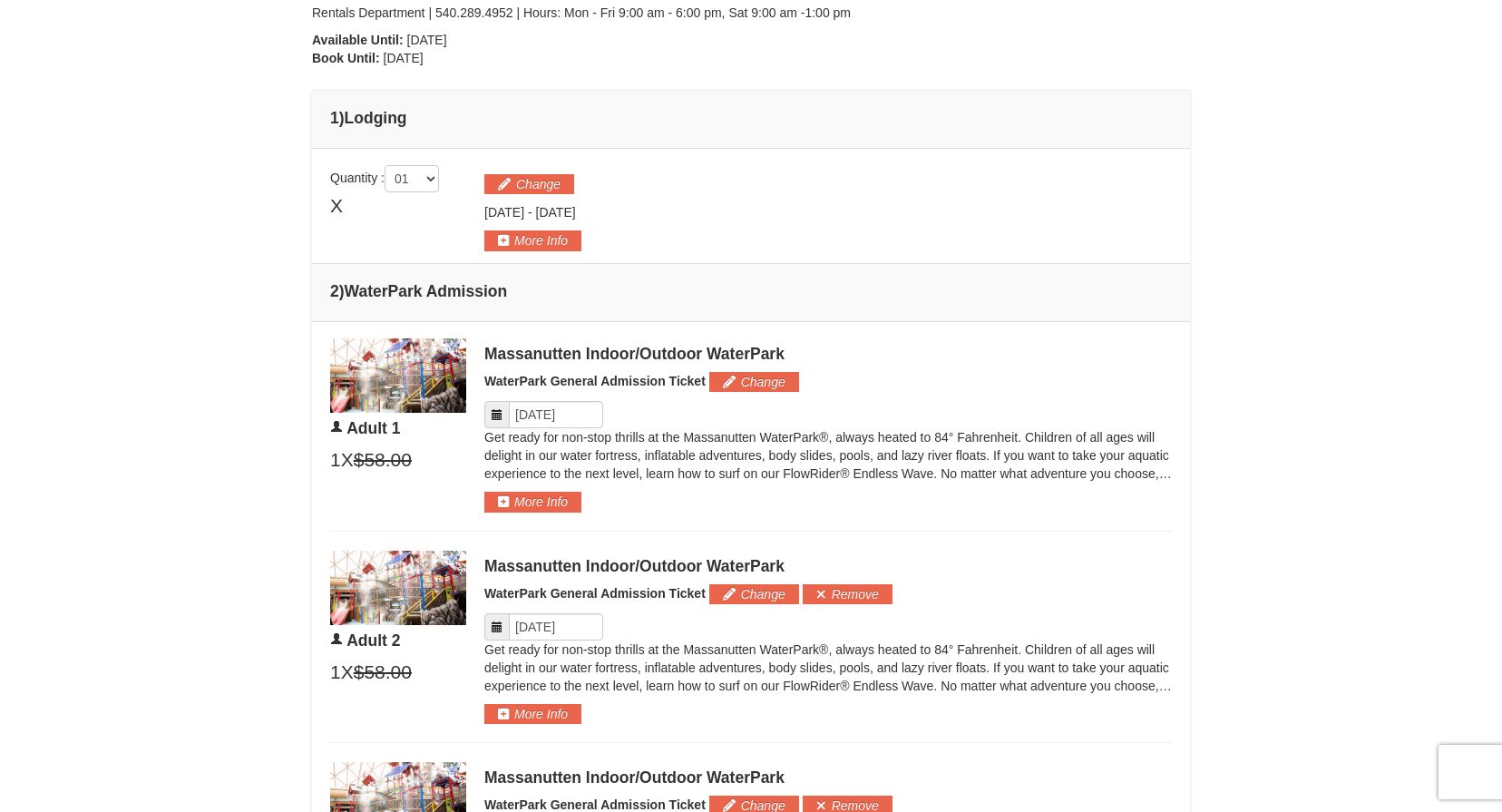
scroll to position [548, 0]
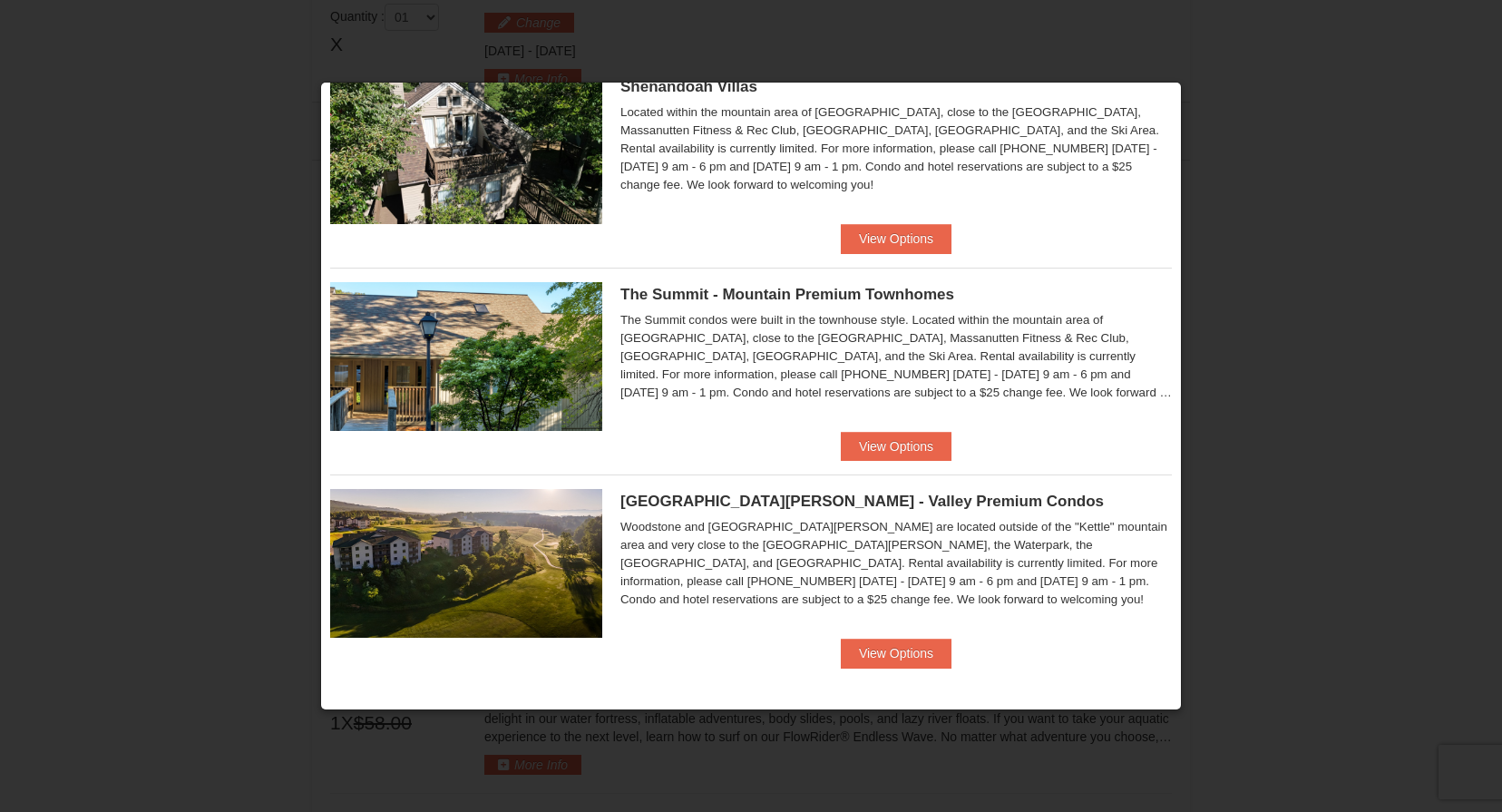
scroll to position [480, 0]
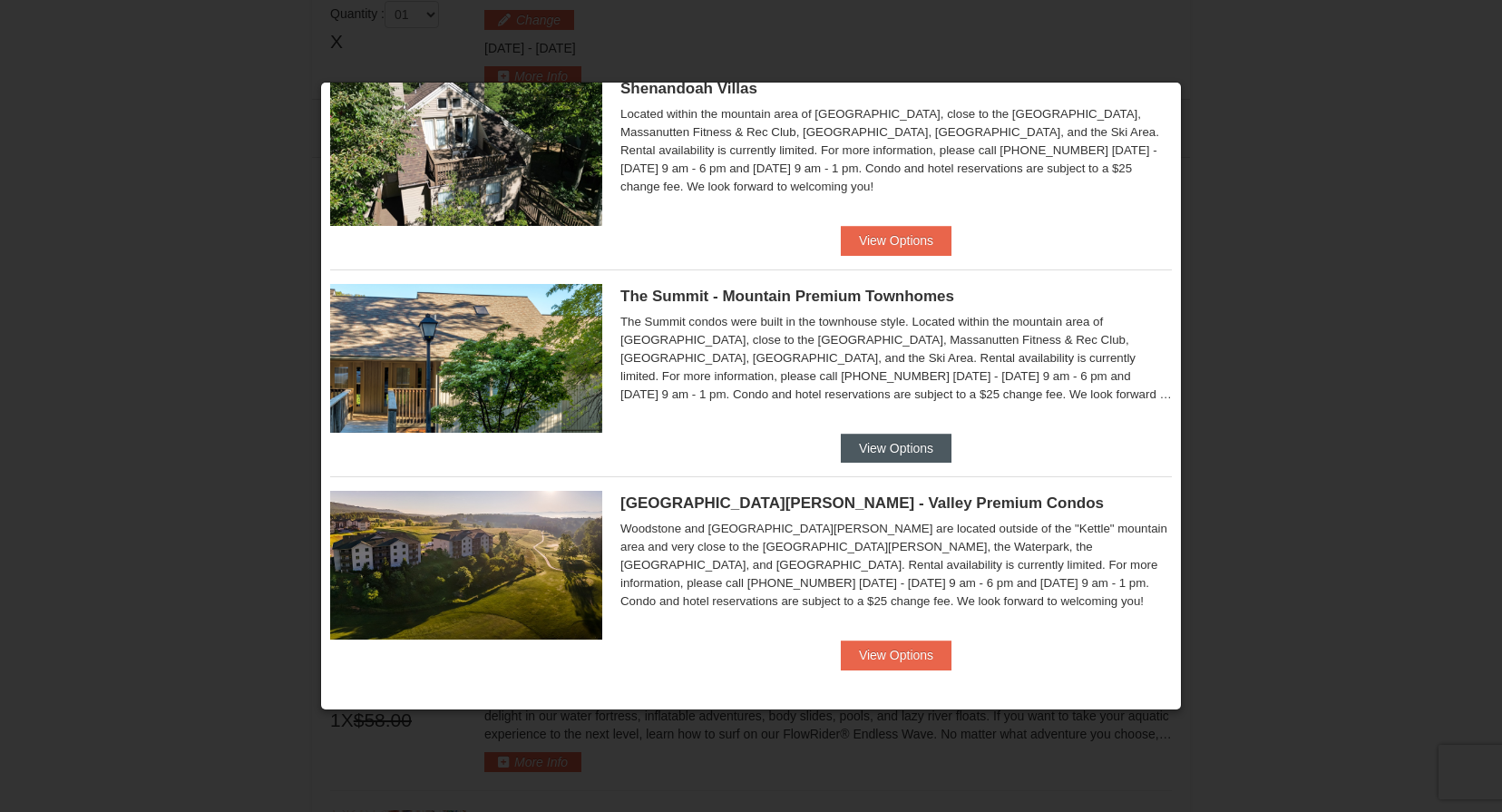
click at [894, 445] on button "View Options" at bounding box center [896, 447] width 111 height 29
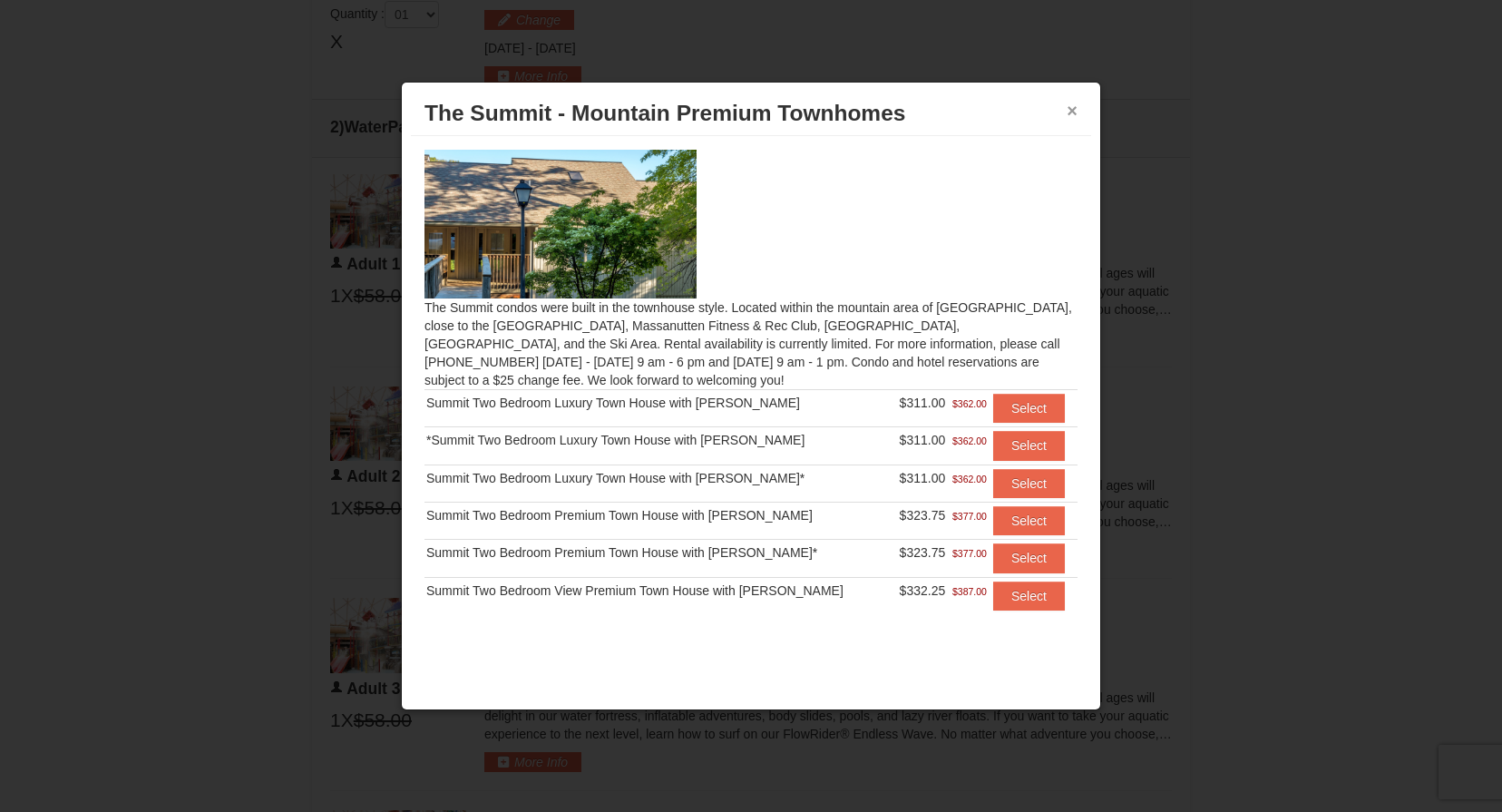
click at [1068, 112] on button "×" at bounding box center [1071, 111] width 11 height 18
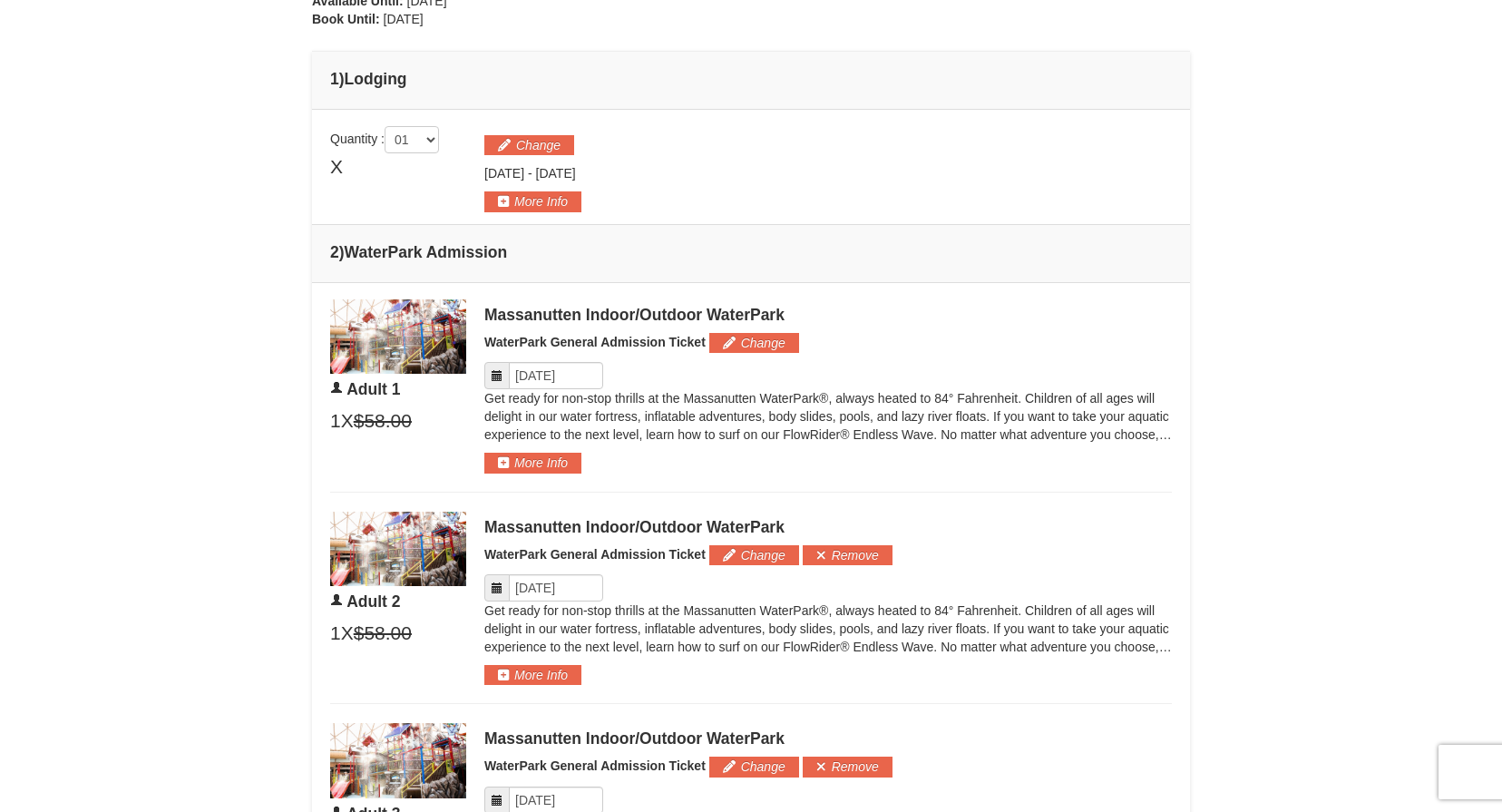
scroll to position [483, 0]
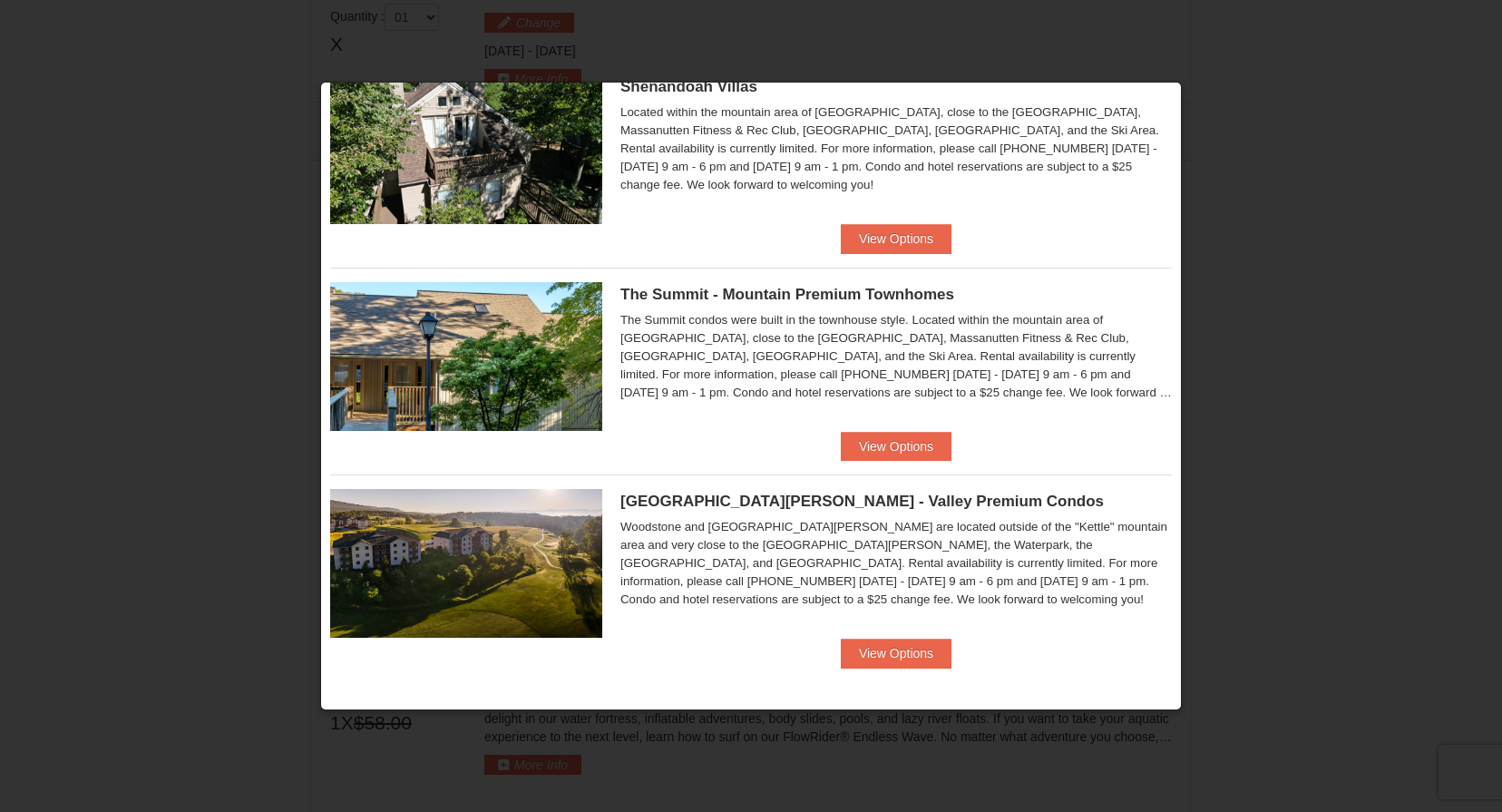
scroll to position [480, 0]
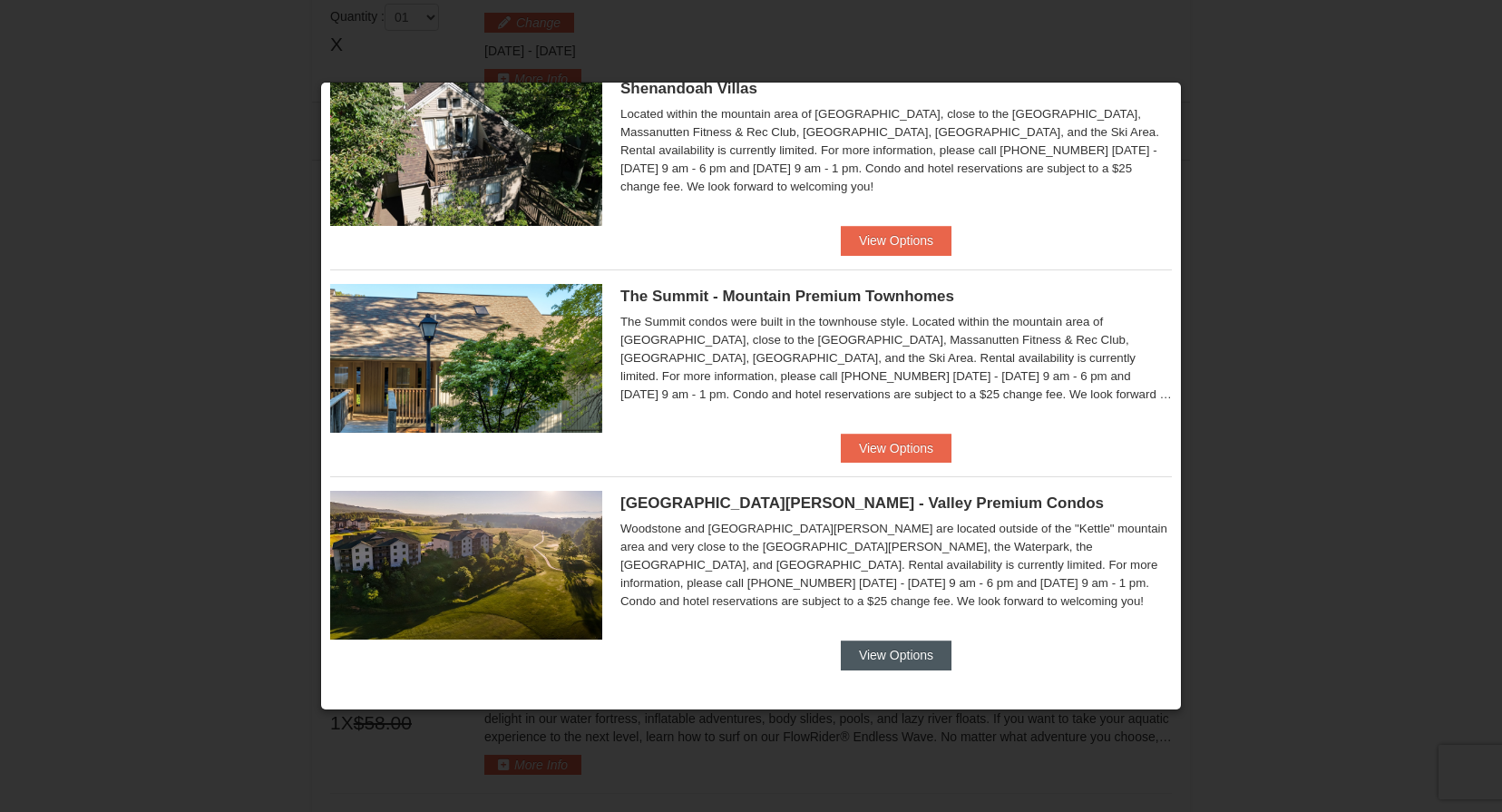
click at [897, 654] on button "View Options" at bounding box center [896, 654] width 111 height 29
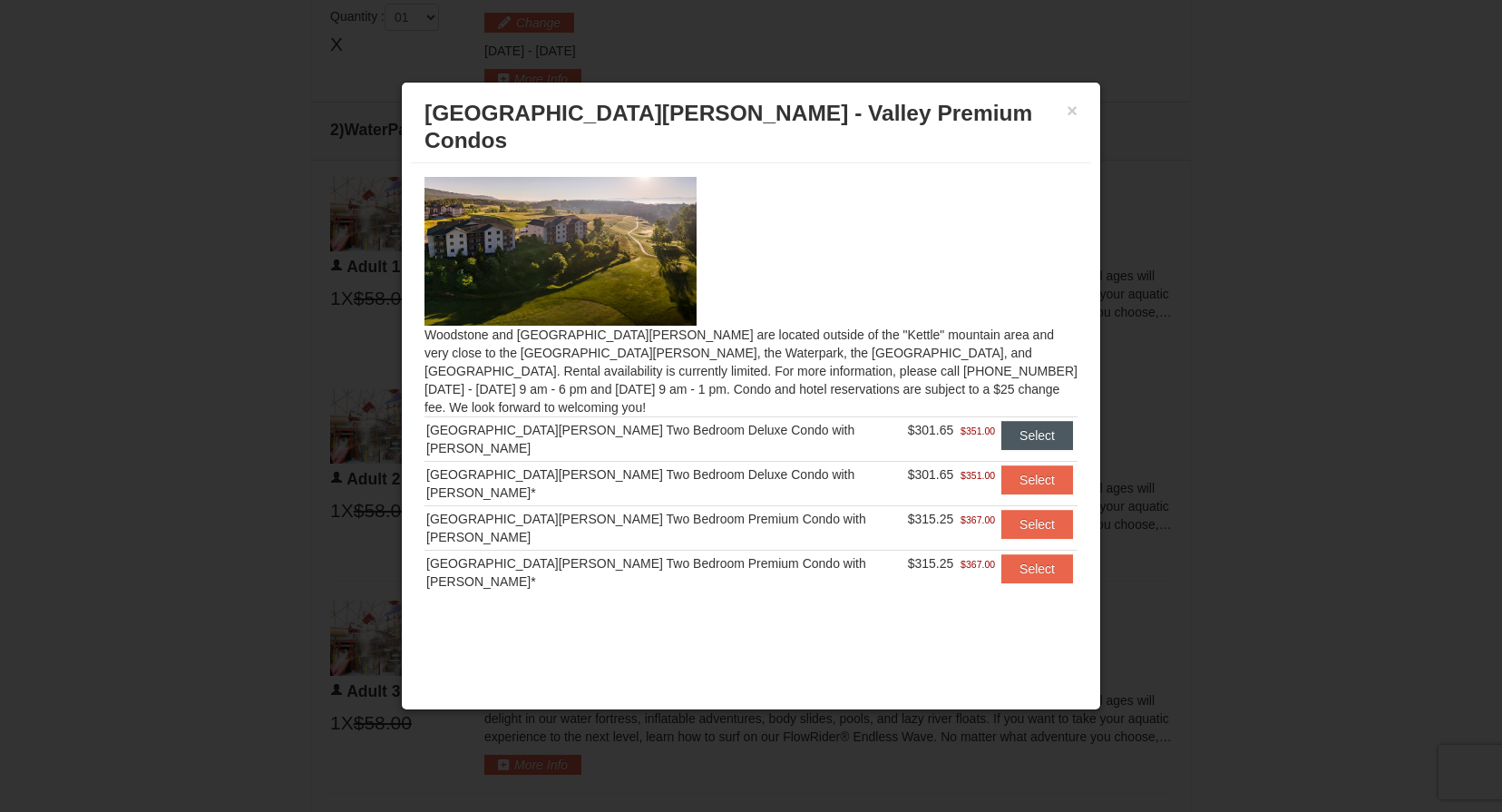
click at [1019, 421] on button "Select" at bounding box center [1037, 435] width 72 height 29
